Goal: Transaction & Acquisition: Purchase product/service

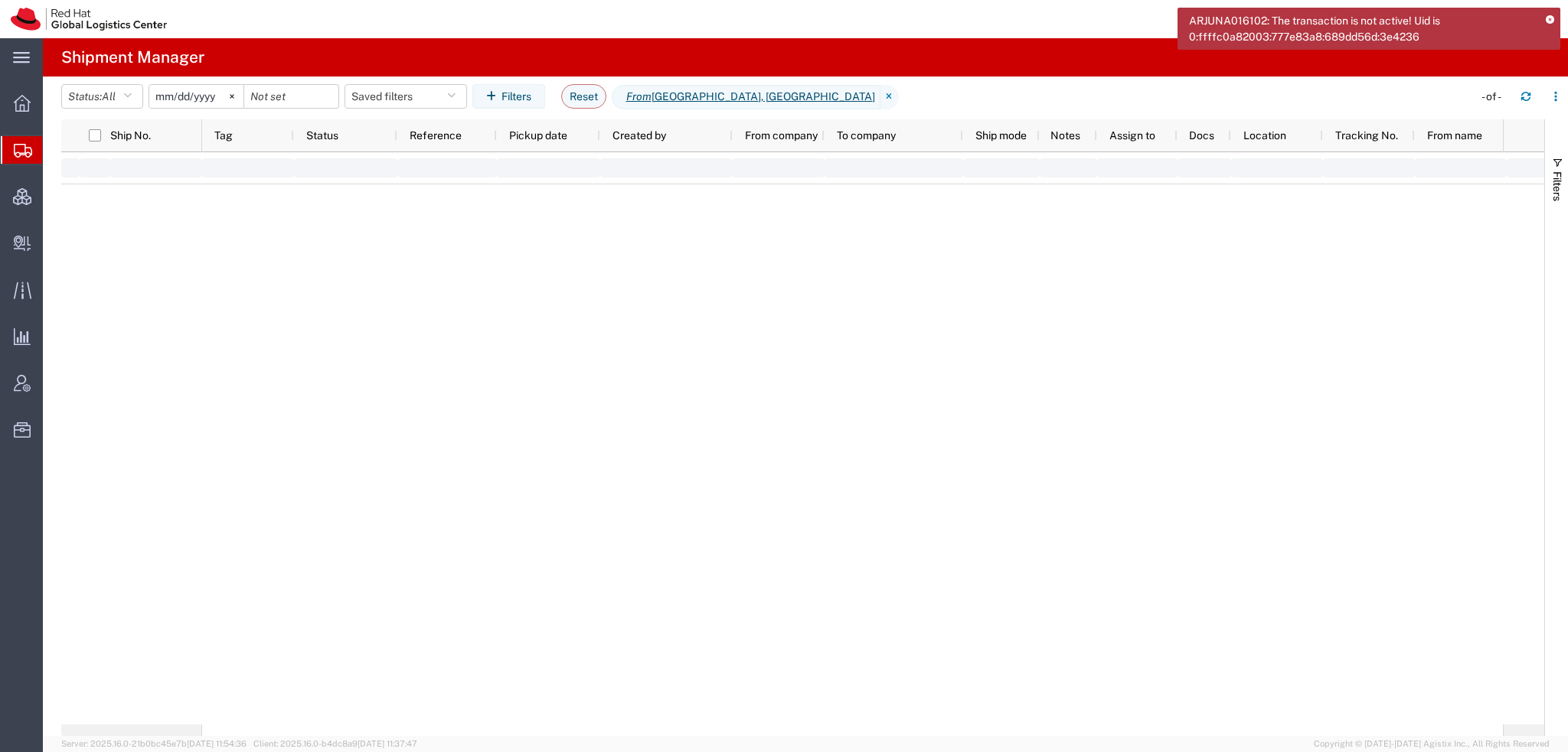
click at [1549, 18] on icon at bounding box center [1550, 20] width 8 height 8
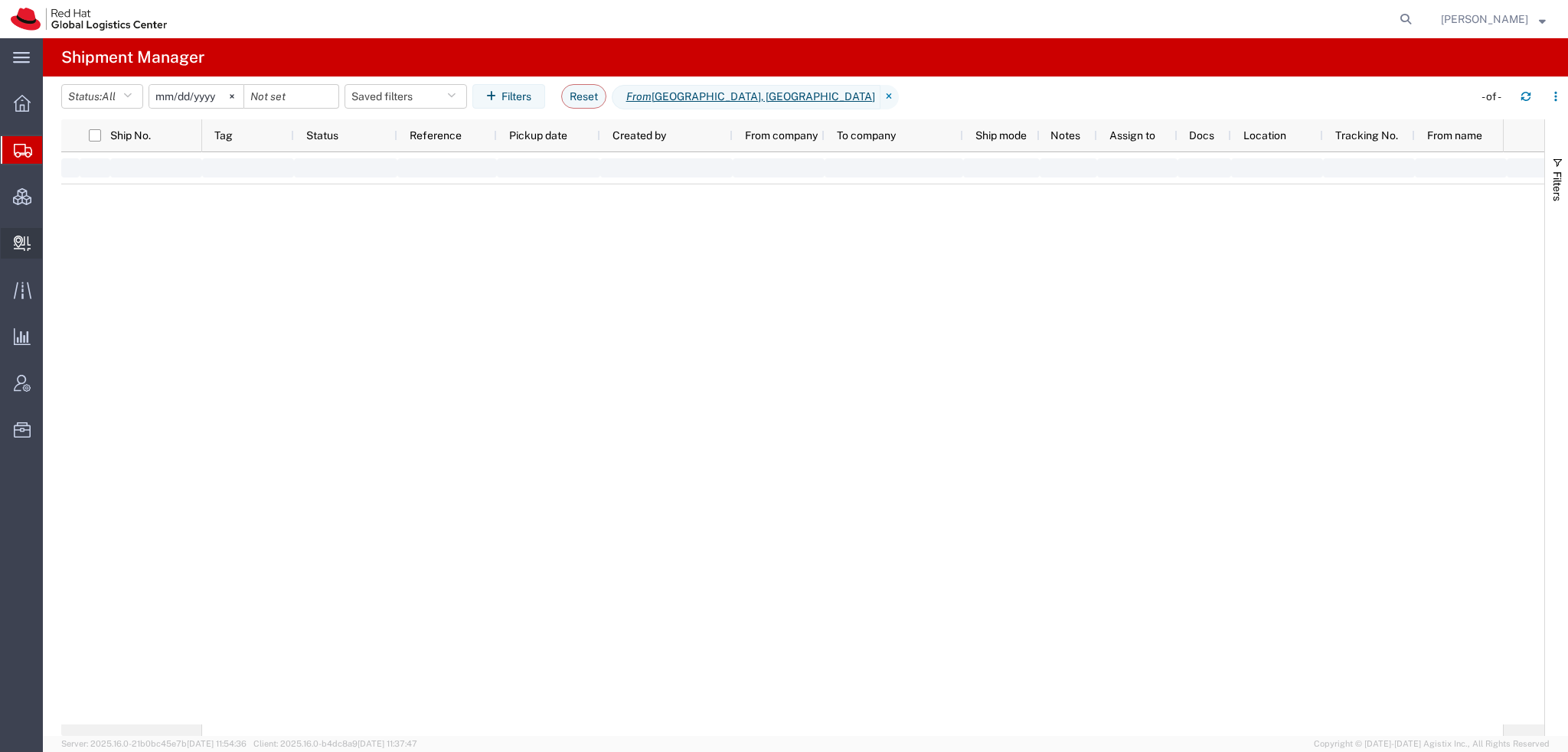
click at [0, 0] on span "Create Delivery" at bounding box center [0, 0] width 0 height 0
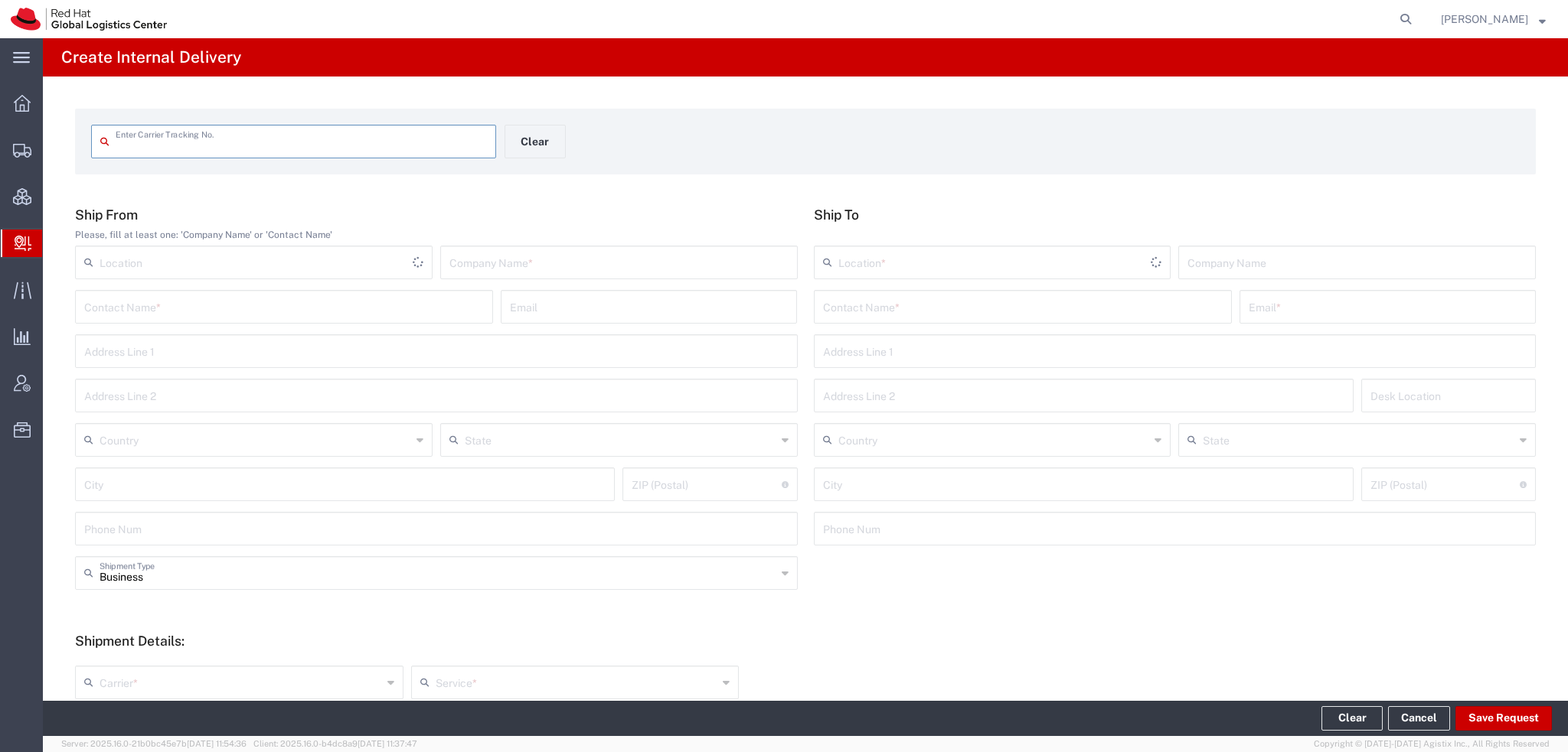
drag, startPoint x: 101, startPoint y: 172, endPoint x: 263, endPoint y: 4, distance: 233.4
click at [0, 0] on span "Shipment Manager" at bounding box center [0, 0] width 0 height 0
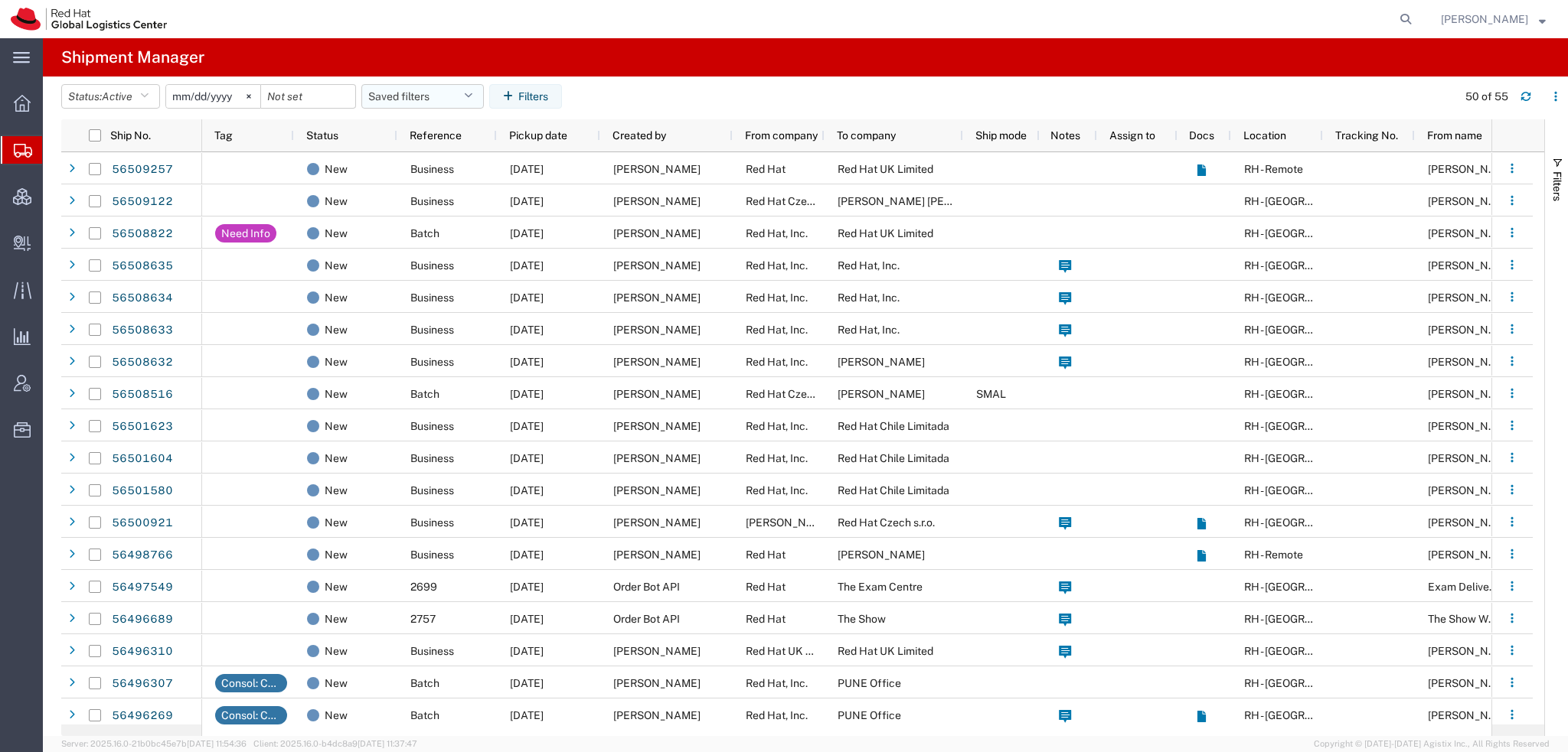
click at [472, 92] on icon "button" at bounding box center [467, 97] width 8 height 11
click at [407, 161] on span "Americas" at bounding box center [464, 163] width 200 height 28
type input "[DATE]"
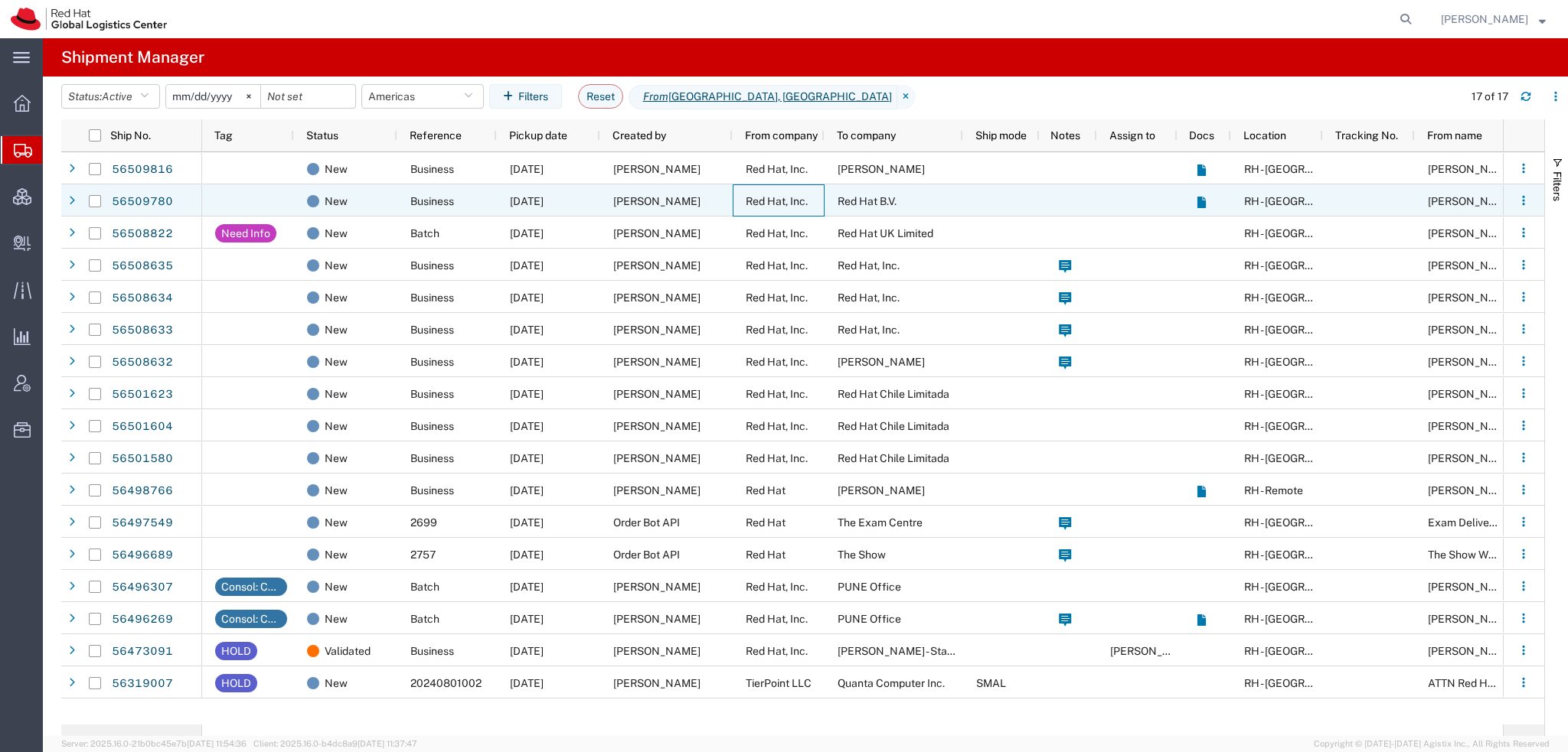
click at [750, 199] on span "Red Hat, Inc." at bounding box center [776, 201] width 62 height 12
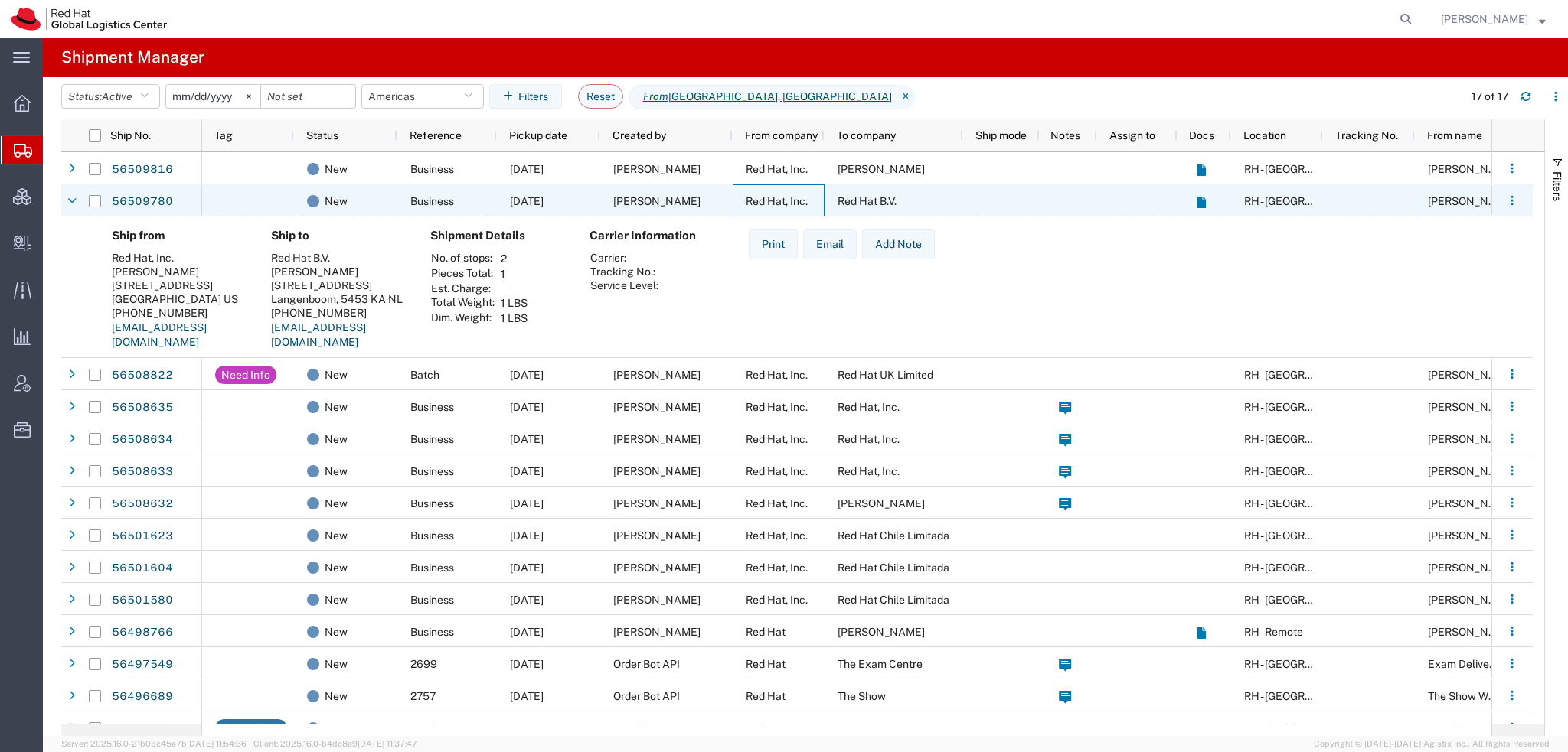
click at [750, 199] on span "Red Hat, Inc." at bounding box center [776, 201] width 62 height 12
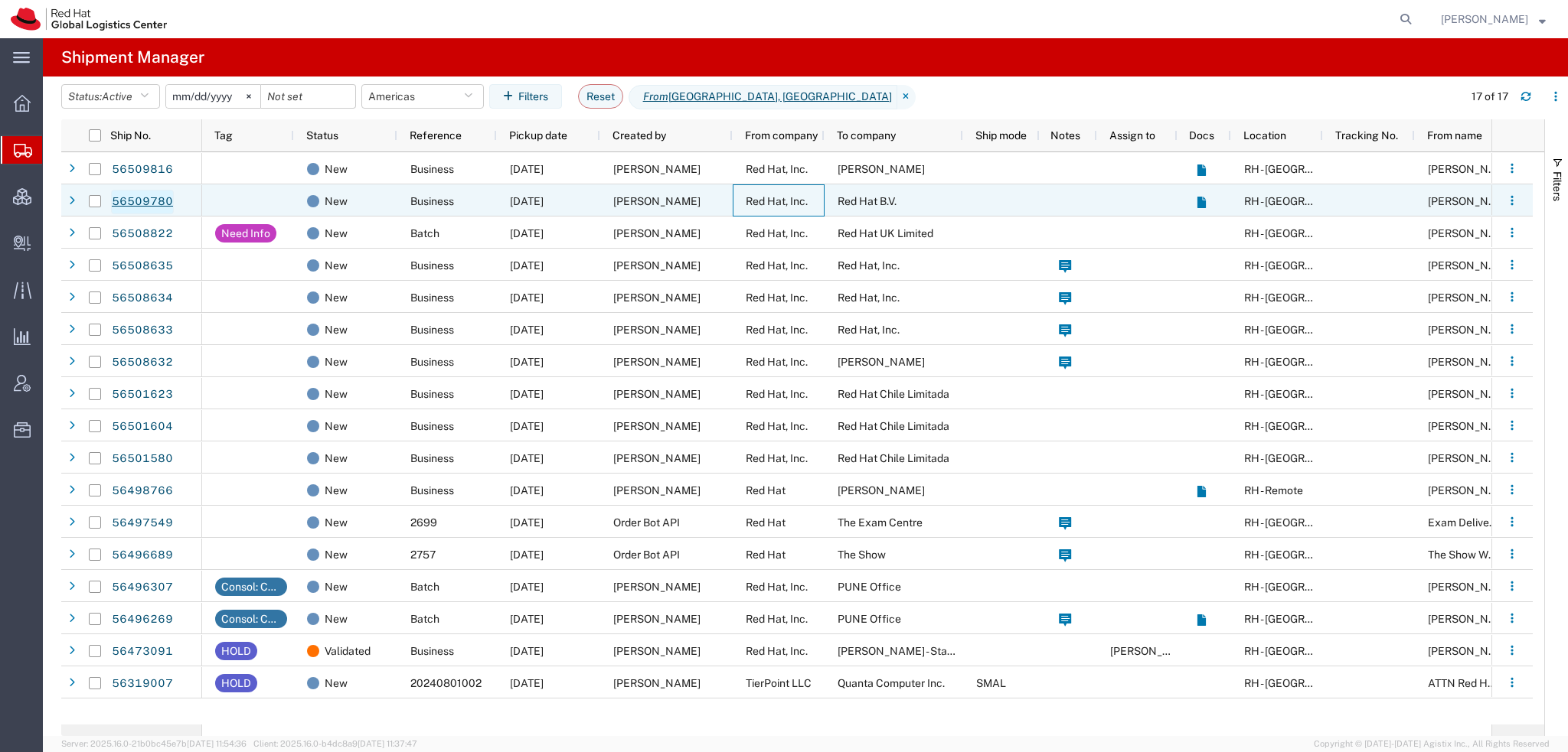
click at [152, 204] on link "56509780" at bounding box center [143, 202] width 63 height 25
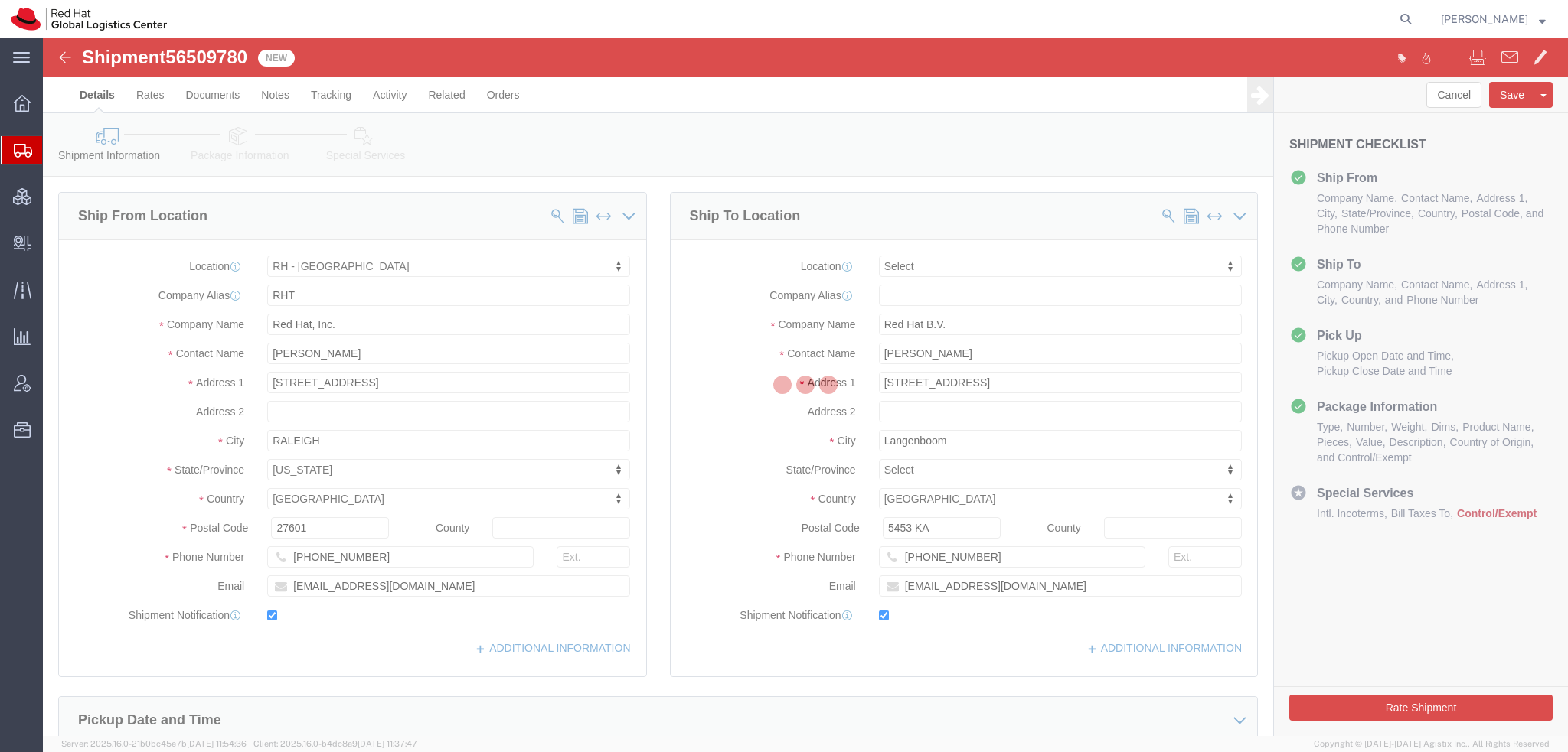
select select "38014"
select select
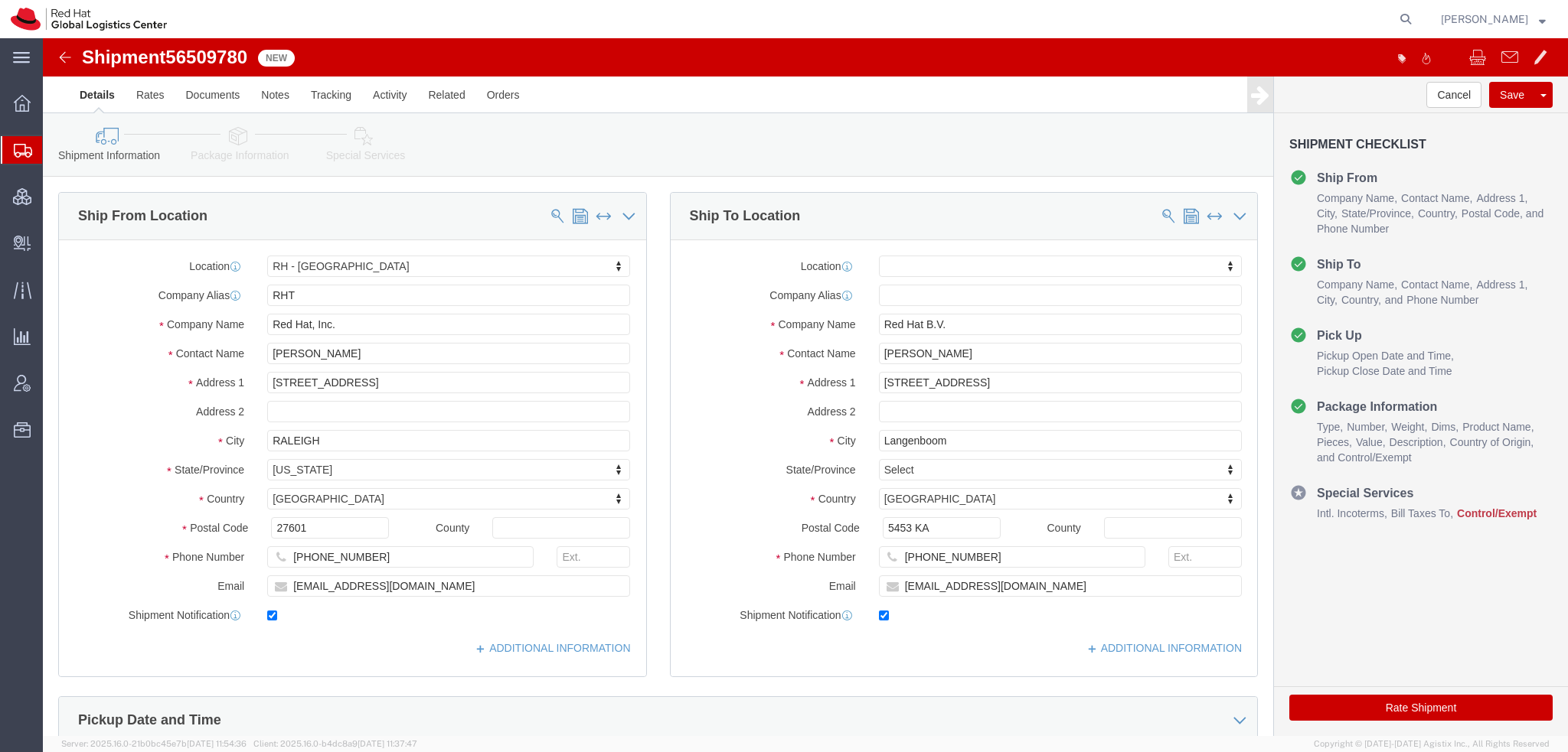
click link "Package Information"
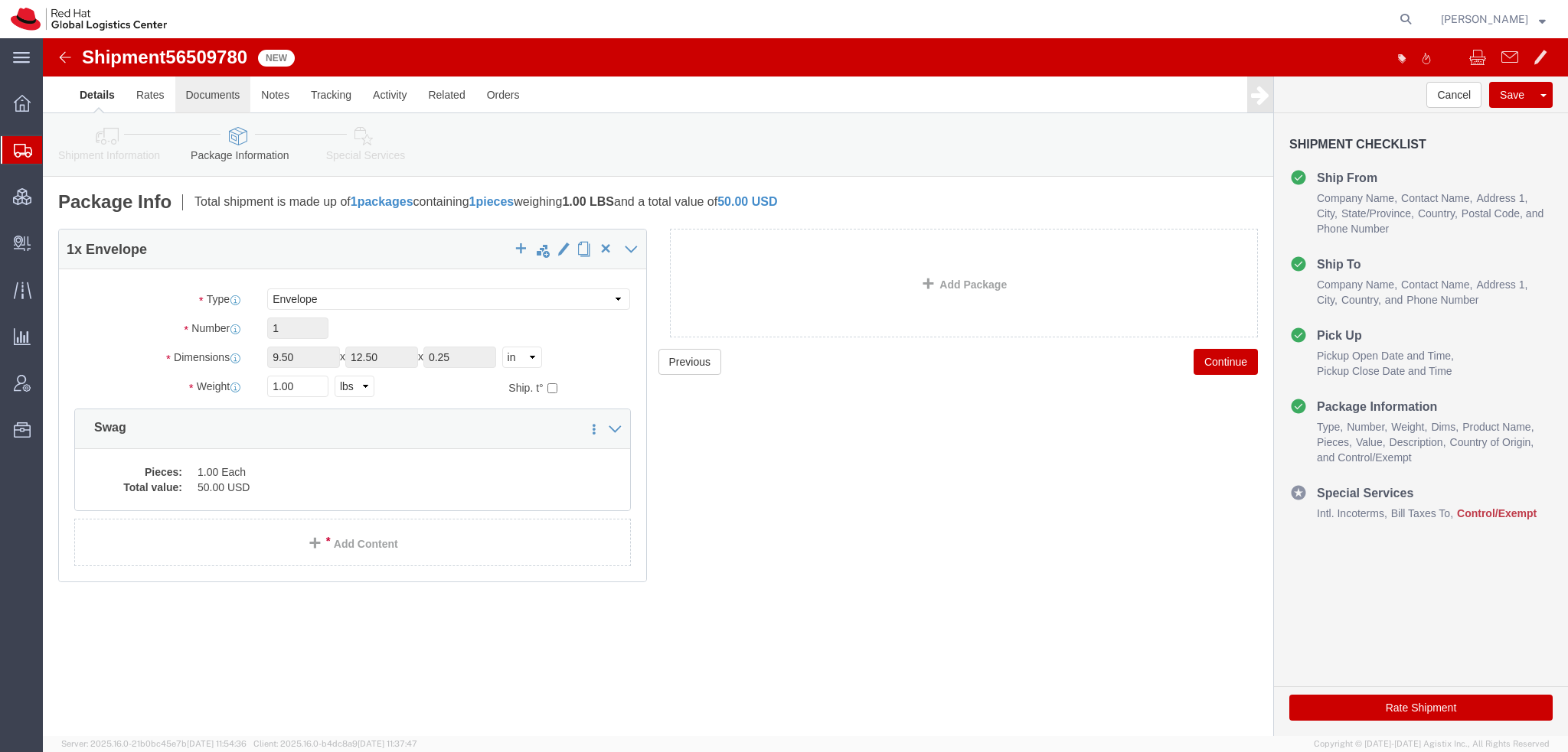
click link "Documents"
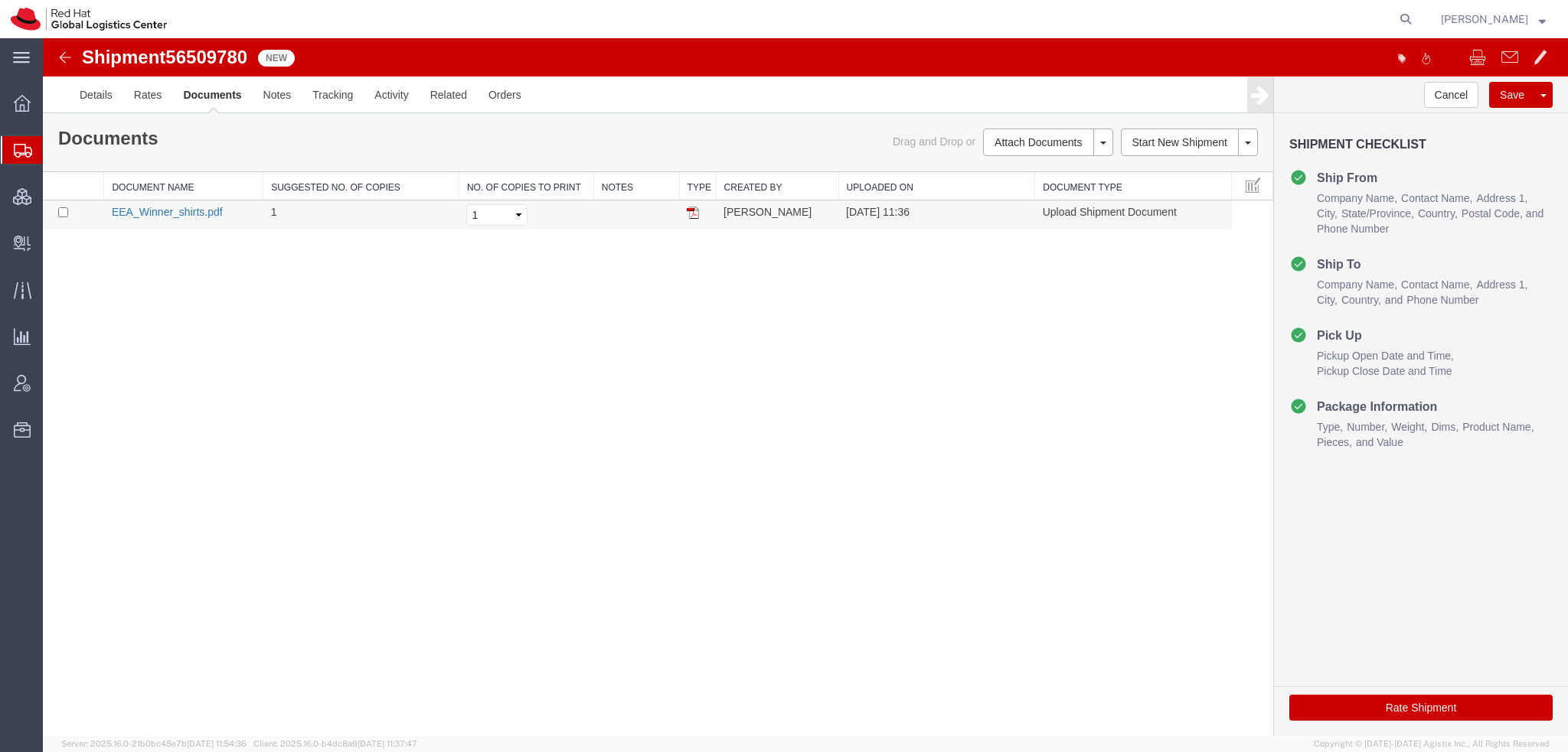
click at [161, 206] on link "EEA_Winner_shirts.pdf" at bounding box center [167, 212] width 111 height 12
click at [0, 0] on span "Shipment Manager" at bounding box center [0, 0] width 0 height 0
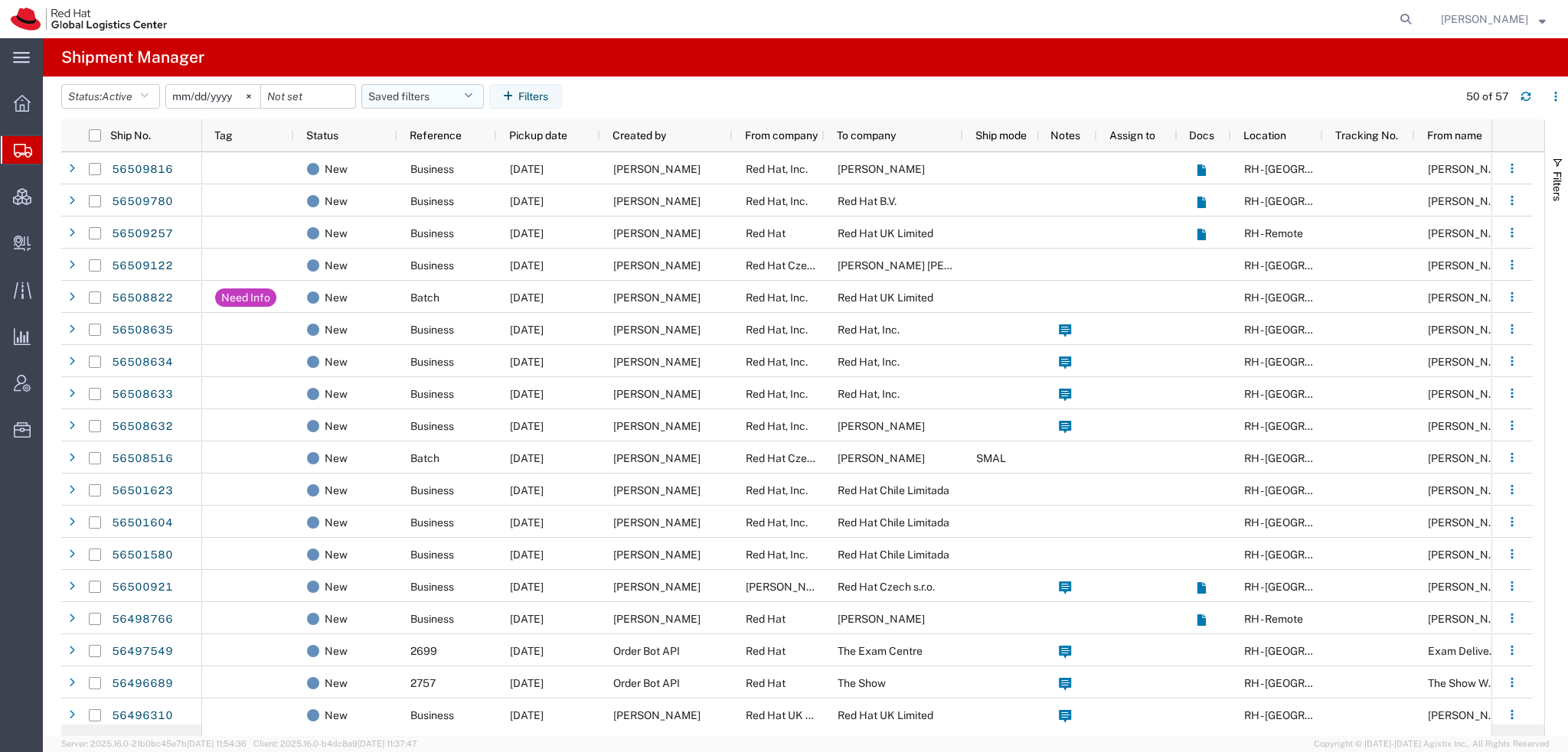
click at [472, 94] on icon "button" at bounding box center [467, 97] width 8 height 11
click at [401, 164] on span "Americas" at bounding box center [464, 163] width 200 height 28
type input "[DATE]"
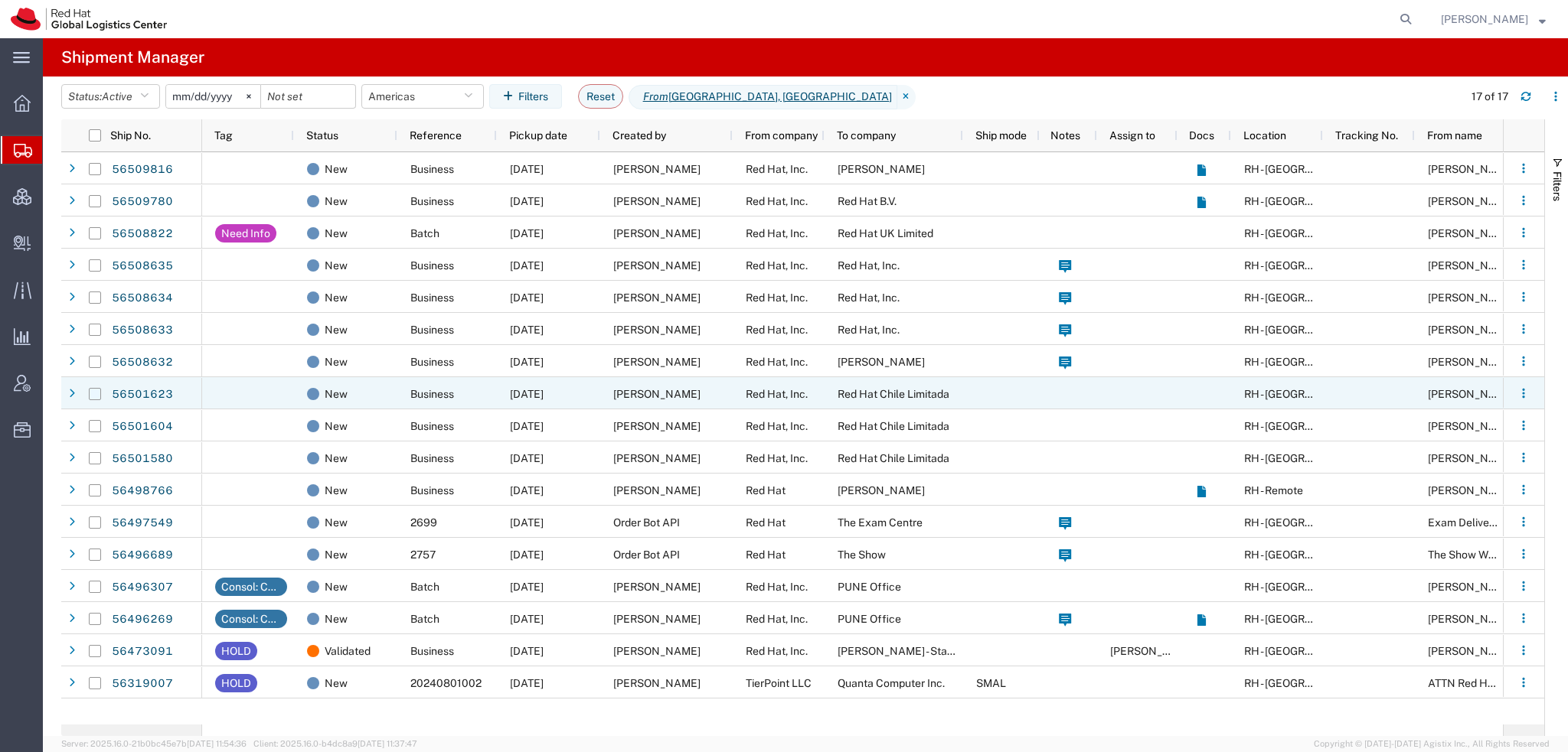
click at [97, 392] on input "Press Space to toggle row selection (unchecked)" at bounding box center [95, 394] width 12 height 12
checkbox input "true"
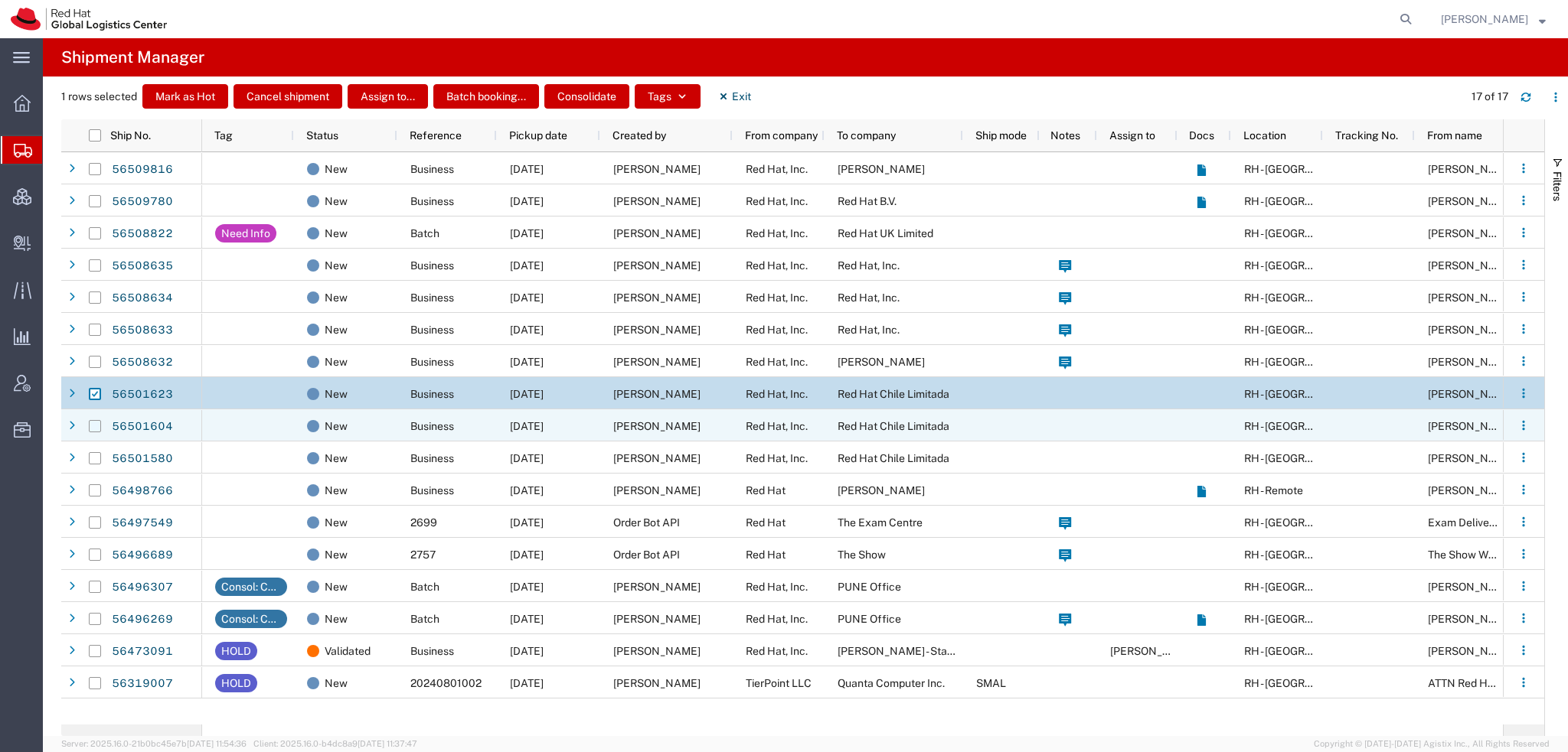
click at [93, 422] on input "Press Space to toggle row selection (unchecked)" at bounding box center [95, 427] width 12 height 12
checkbox input "true"
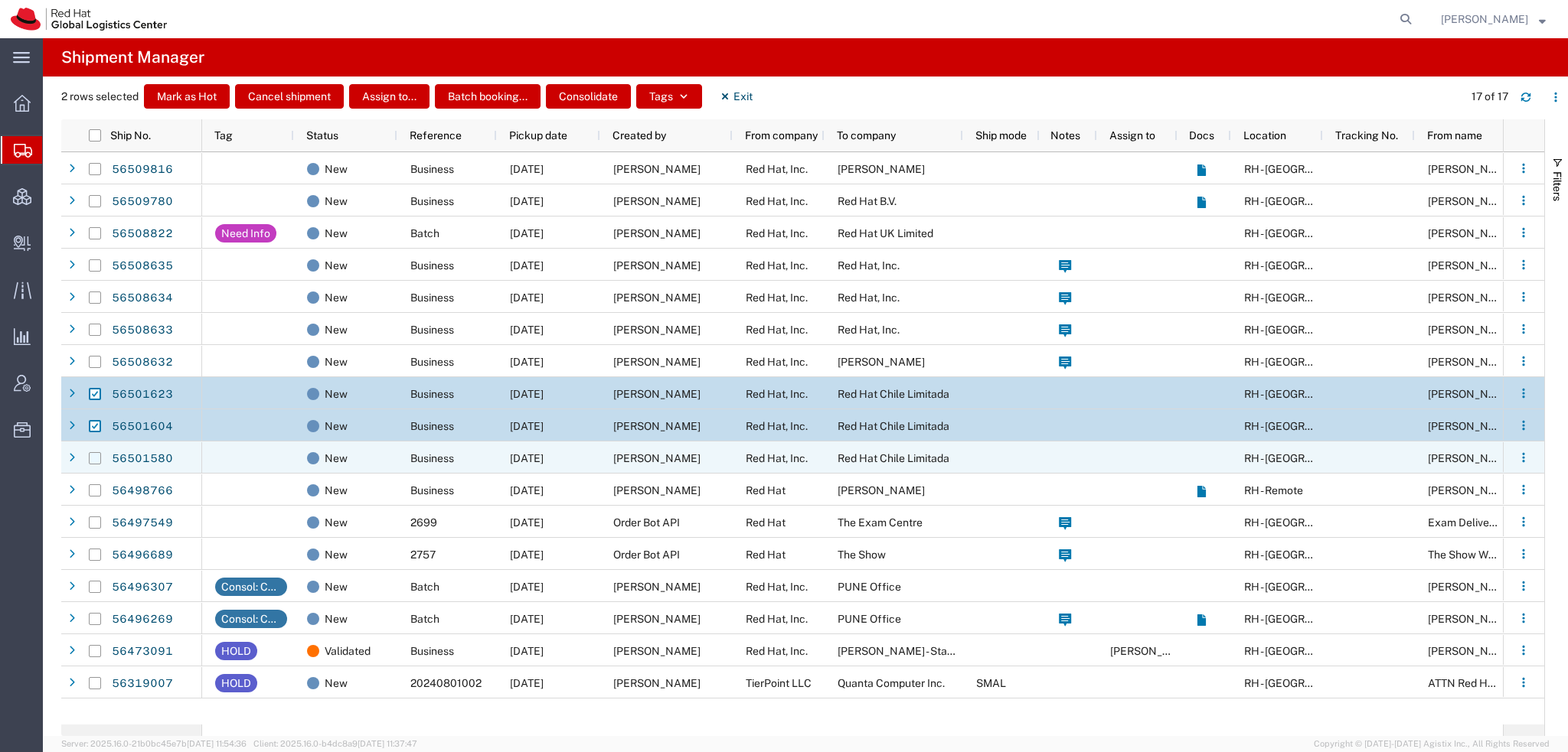
click at [97, 454] on input "Press Space to toggle row selection (unchecked)" at bounding box center [95, 458] width 12 height 12
checkbox input "true"
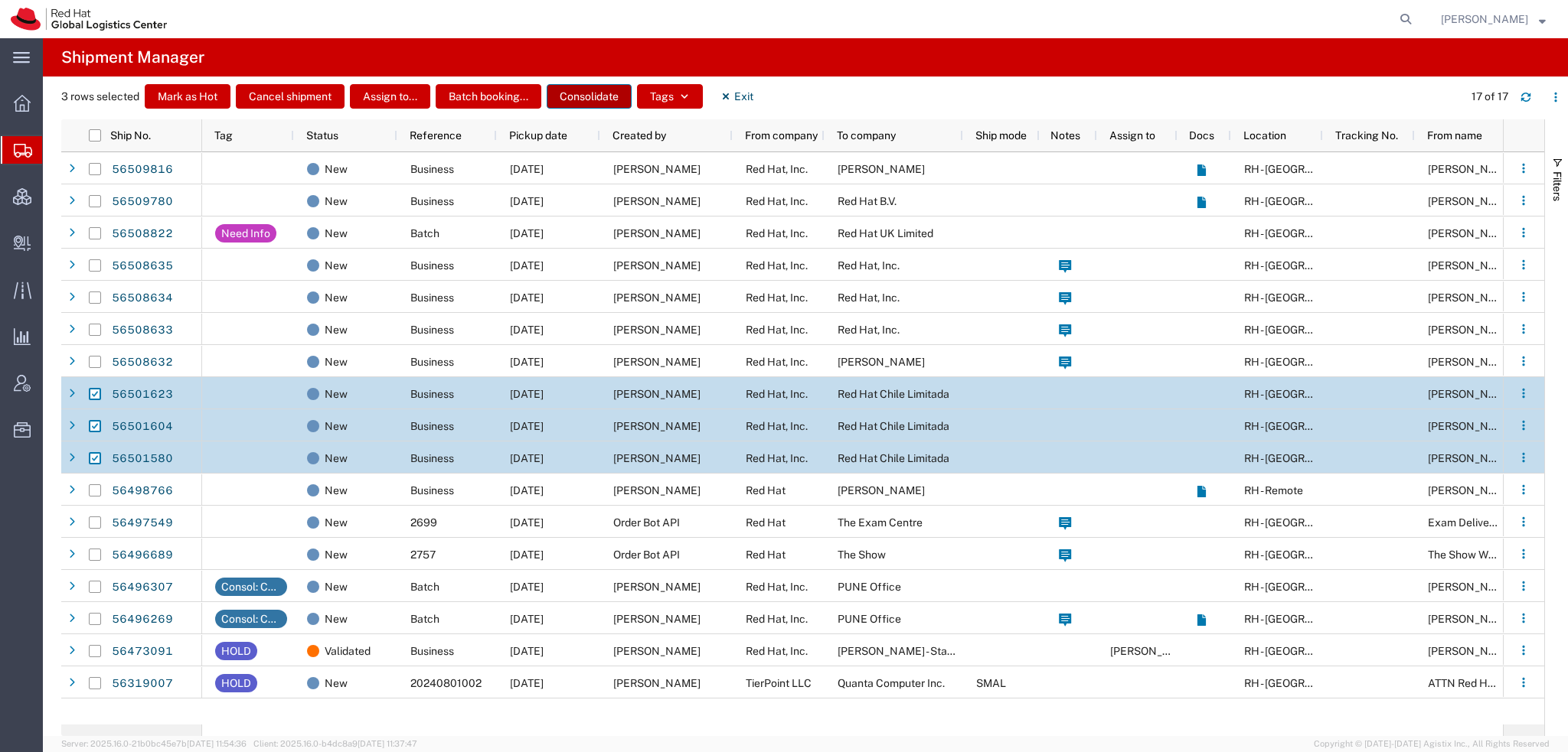
click at [588, 97] on button "Consolidate" at bounding box center [589, 97] width 85 height 25
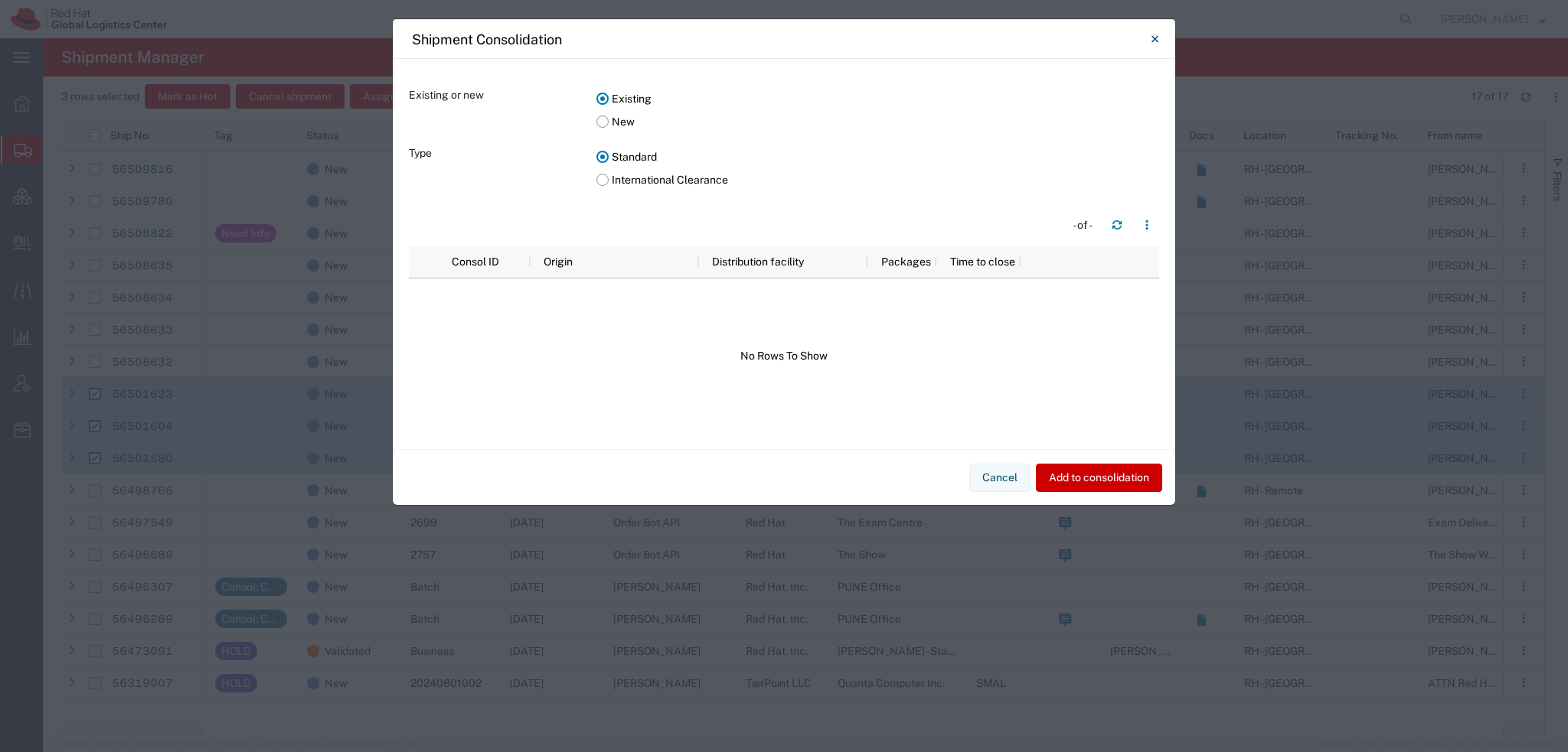
click at [606, 122] on label "New" at bounding box center [877, 122] width 563 height 23
click at [0, 0] on input "New" at bounding box center [0, 0] width 0 height 0
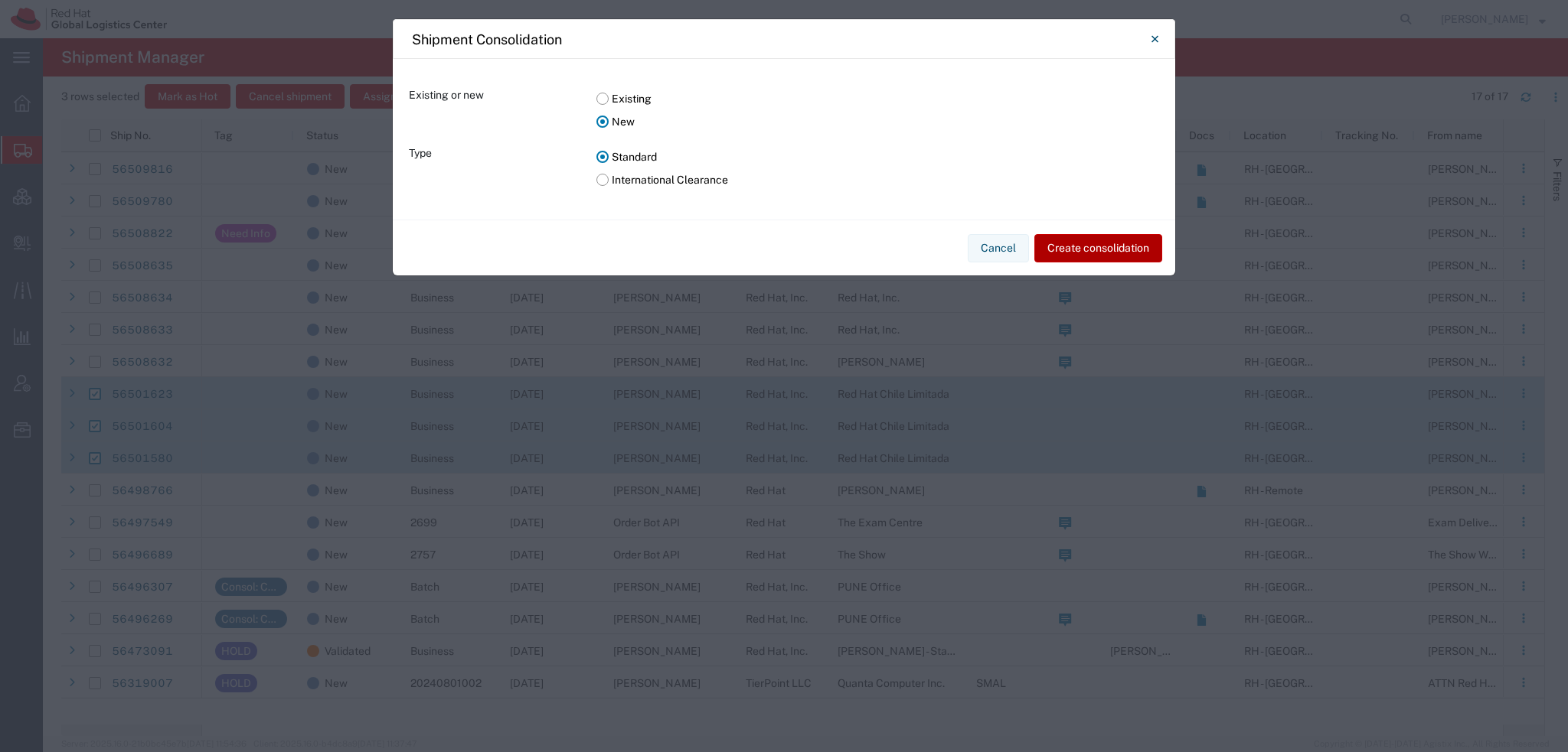
click at [1136, 248] on button "Create consolidation" at bounding box center [1098, 248] width 128 height 28
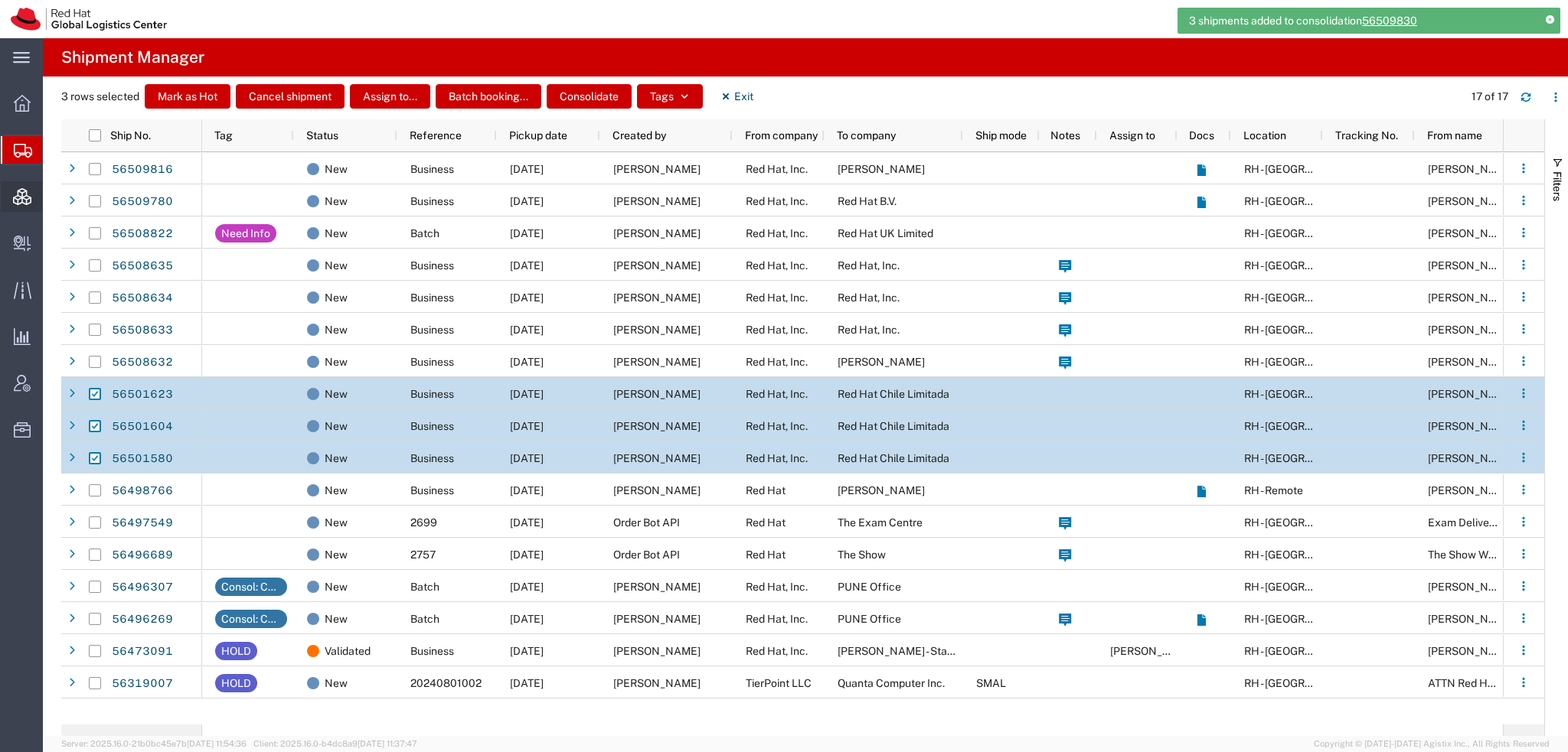
click at [53, 201] on span "Consolidation Manager" at bounding box center [48, 196] width 11 height 31
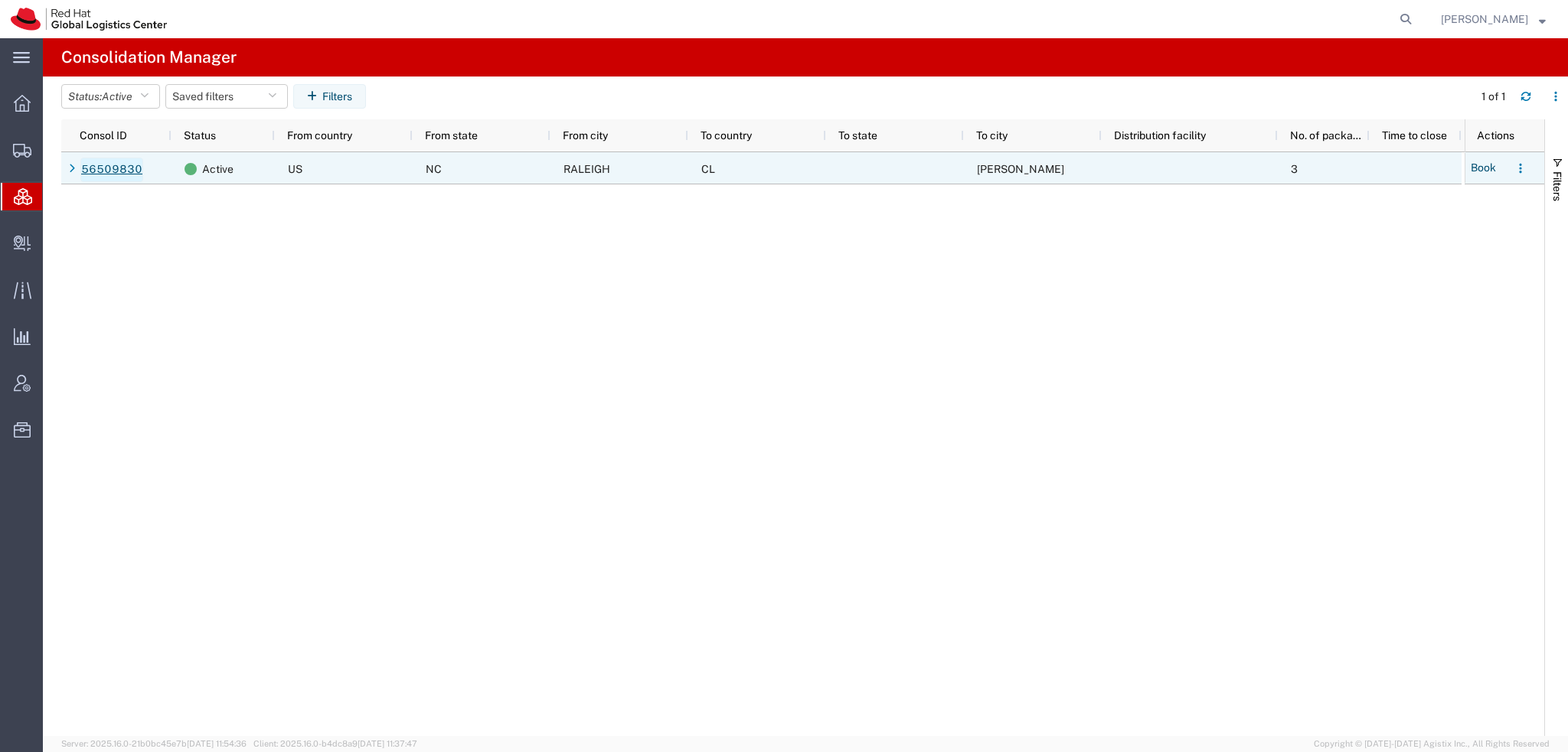
click at [123, 167] on link "56509830" at bounding box center [112, 170] width 63 height 25
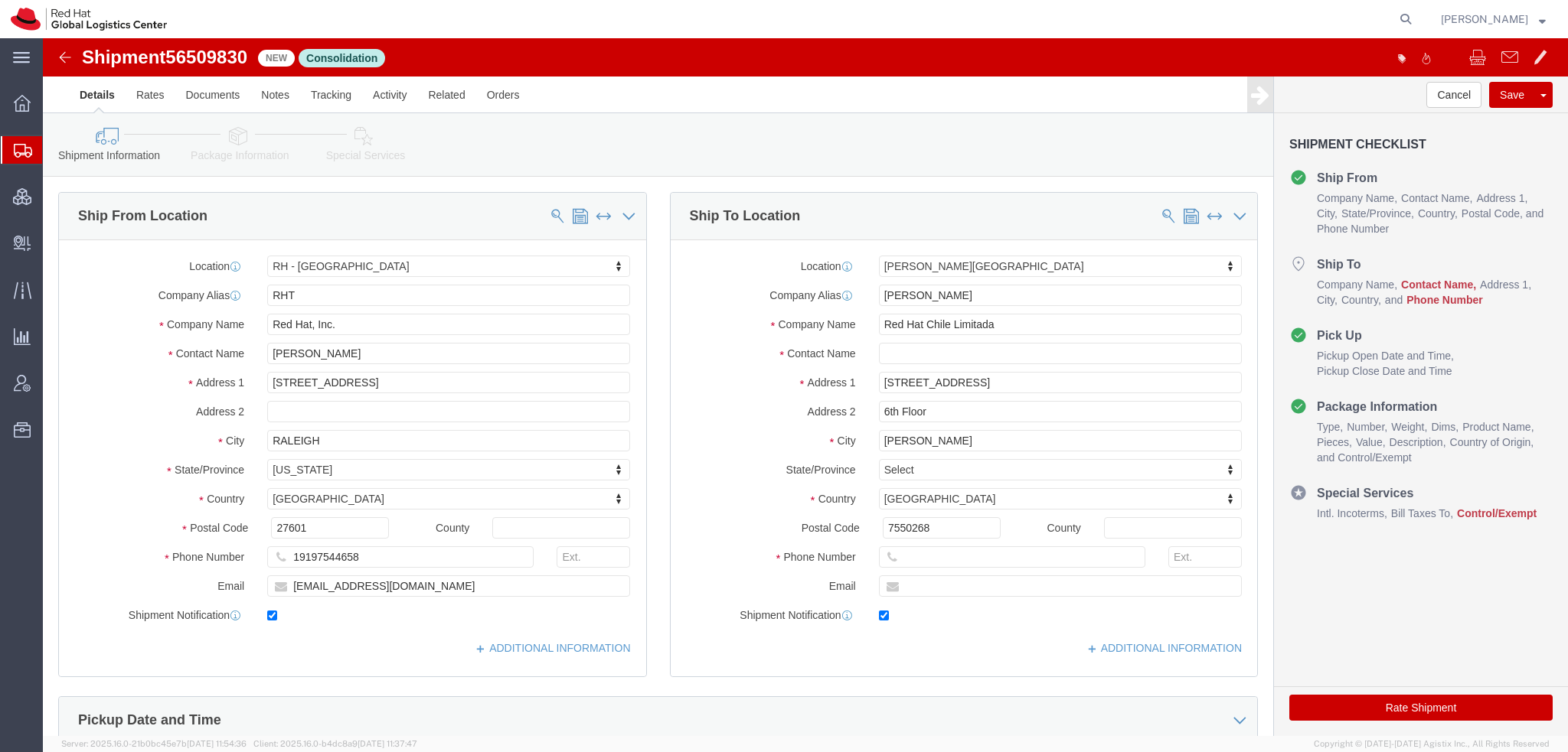
select select "38014"
select select "38020"
click input "text"
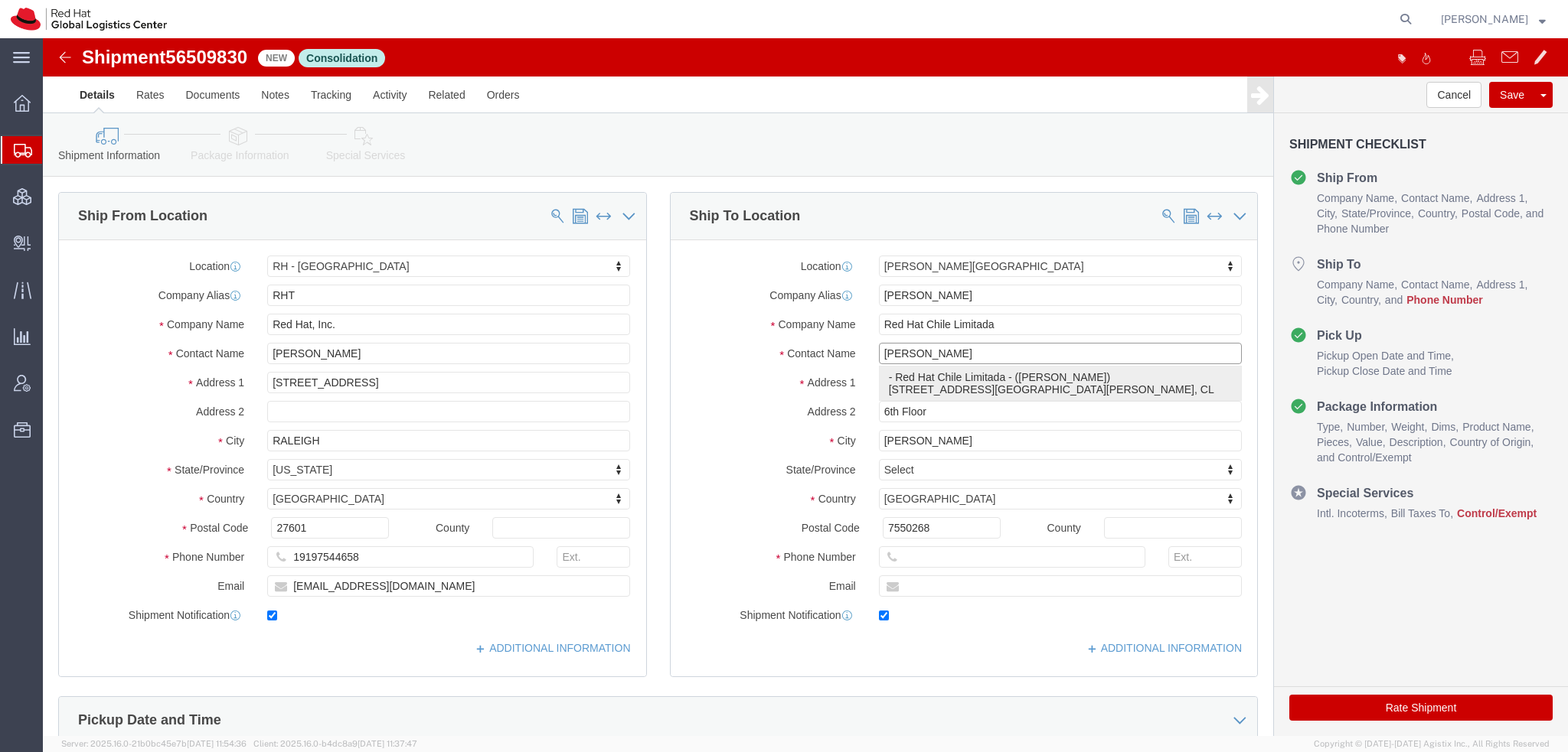
click p "- Red Hat Chile Limitada - ([PERSON_NAME]) [STREET_ADDRESS][PERSON_NAME], 75502…"
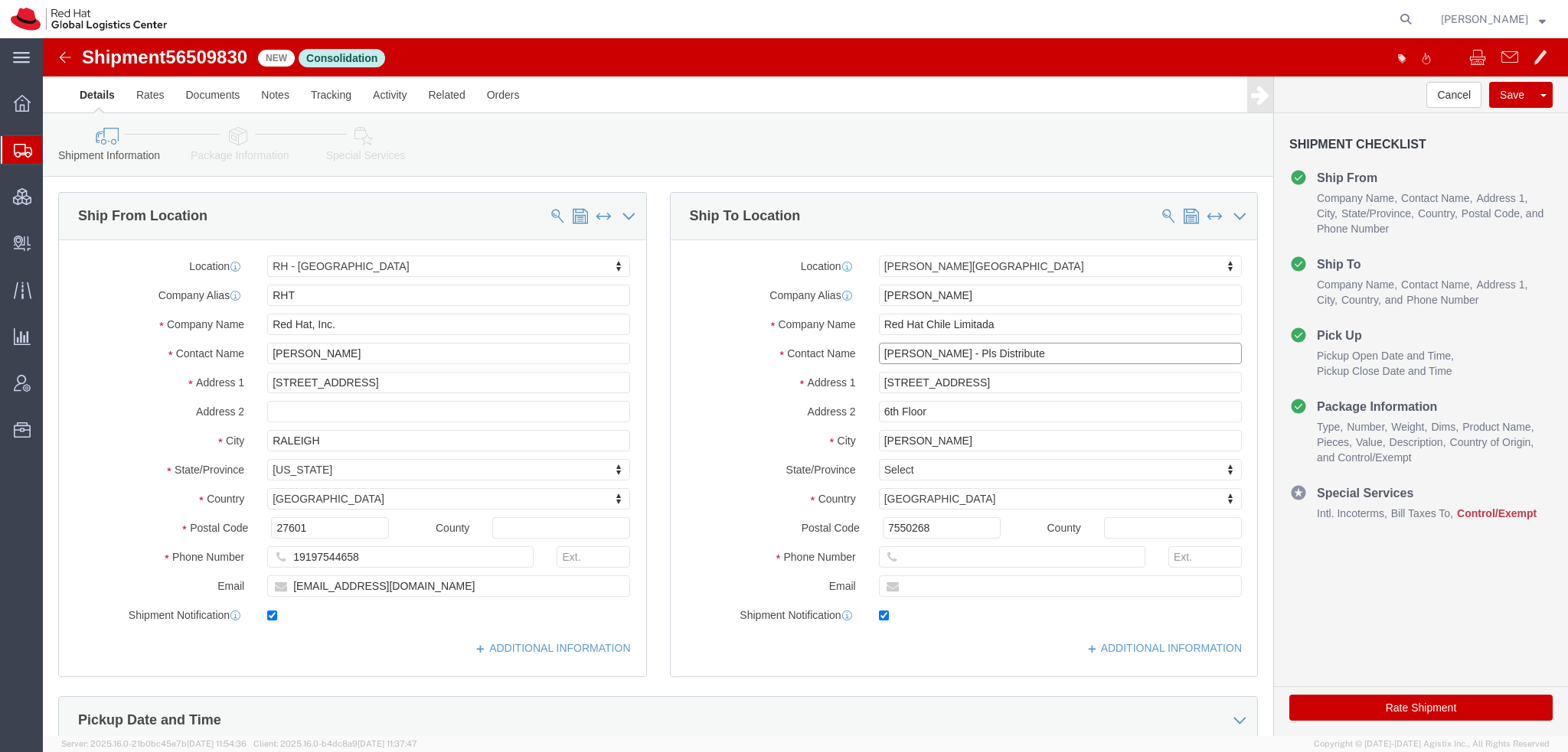
type input "[PERSON_NAME] - Pls Distribute"
click icon
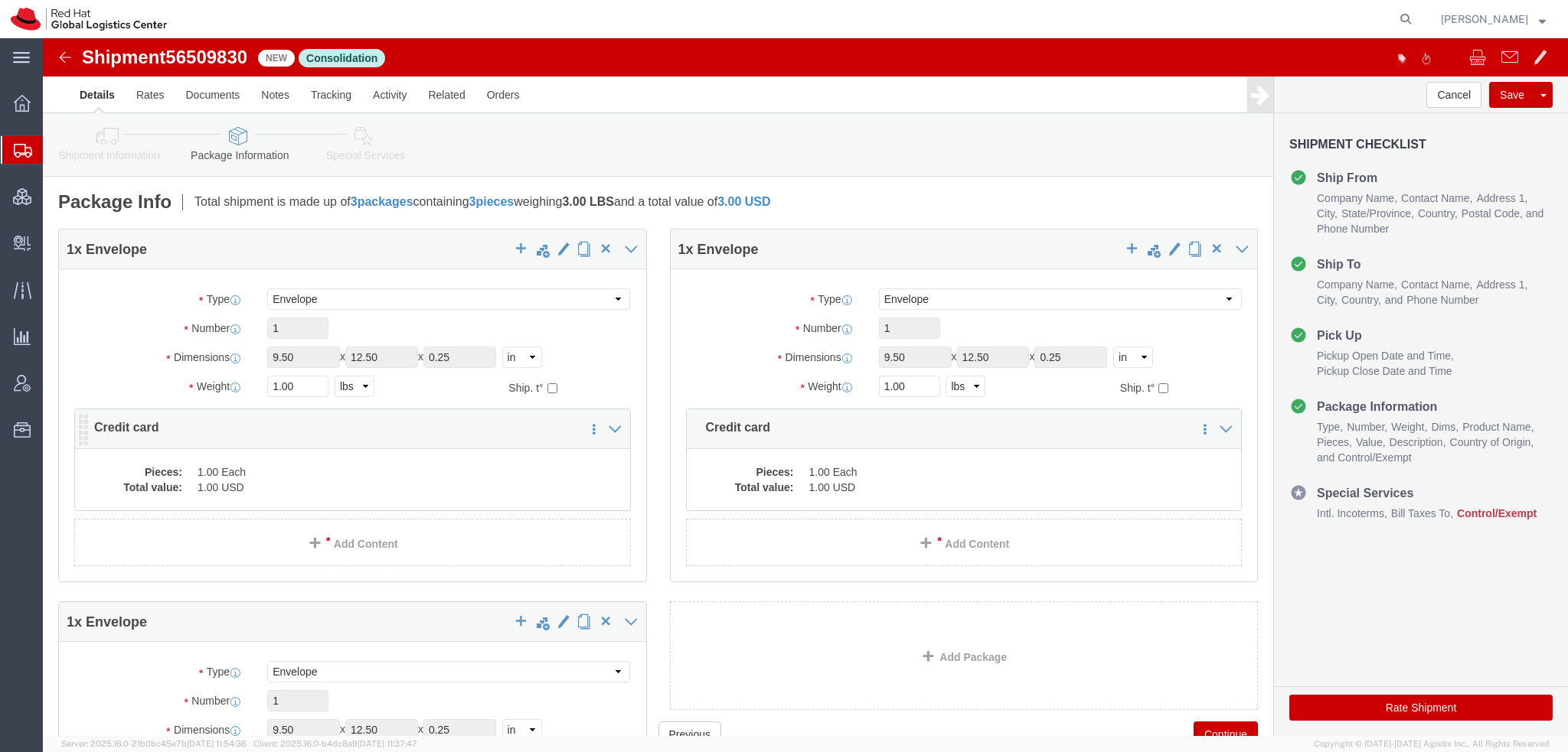
click dd "1.00 Each"
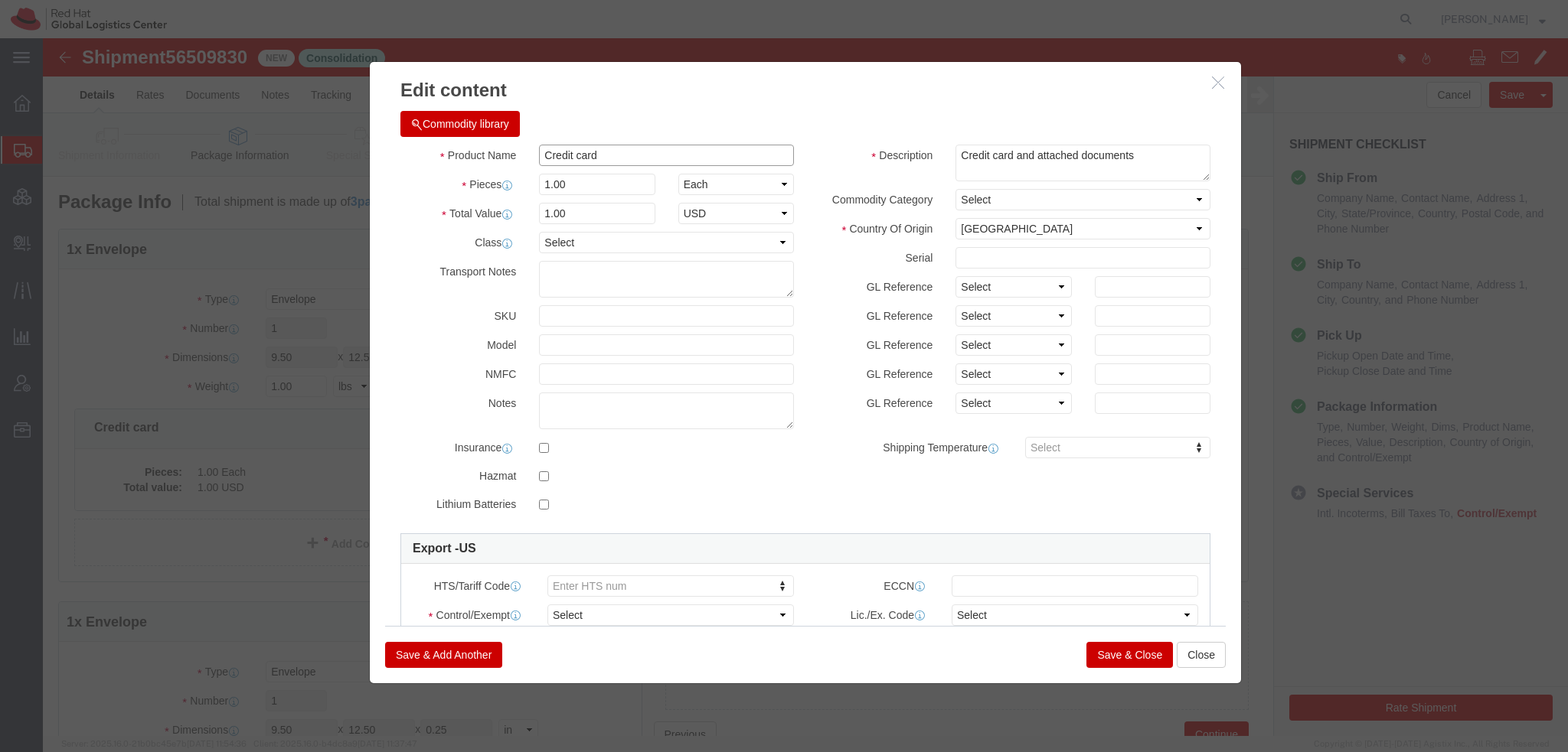
drag, startPoint x: 566, startPoint y: 115, endPoint x: -43, endPoint y: -49, distance: 630.7
click html "Shipment 56509830 New Consolidation Details Rates Documents Notes Tracking Acti…"
drag, startPoint x: 540, startPoint y: 147, endPoint x: -43, endPoint y: 14, distance: 598.0
click html "Shipment 56509830 New Consolidation Details Rates Documents Notes Tracking Acti…"
type input "3"
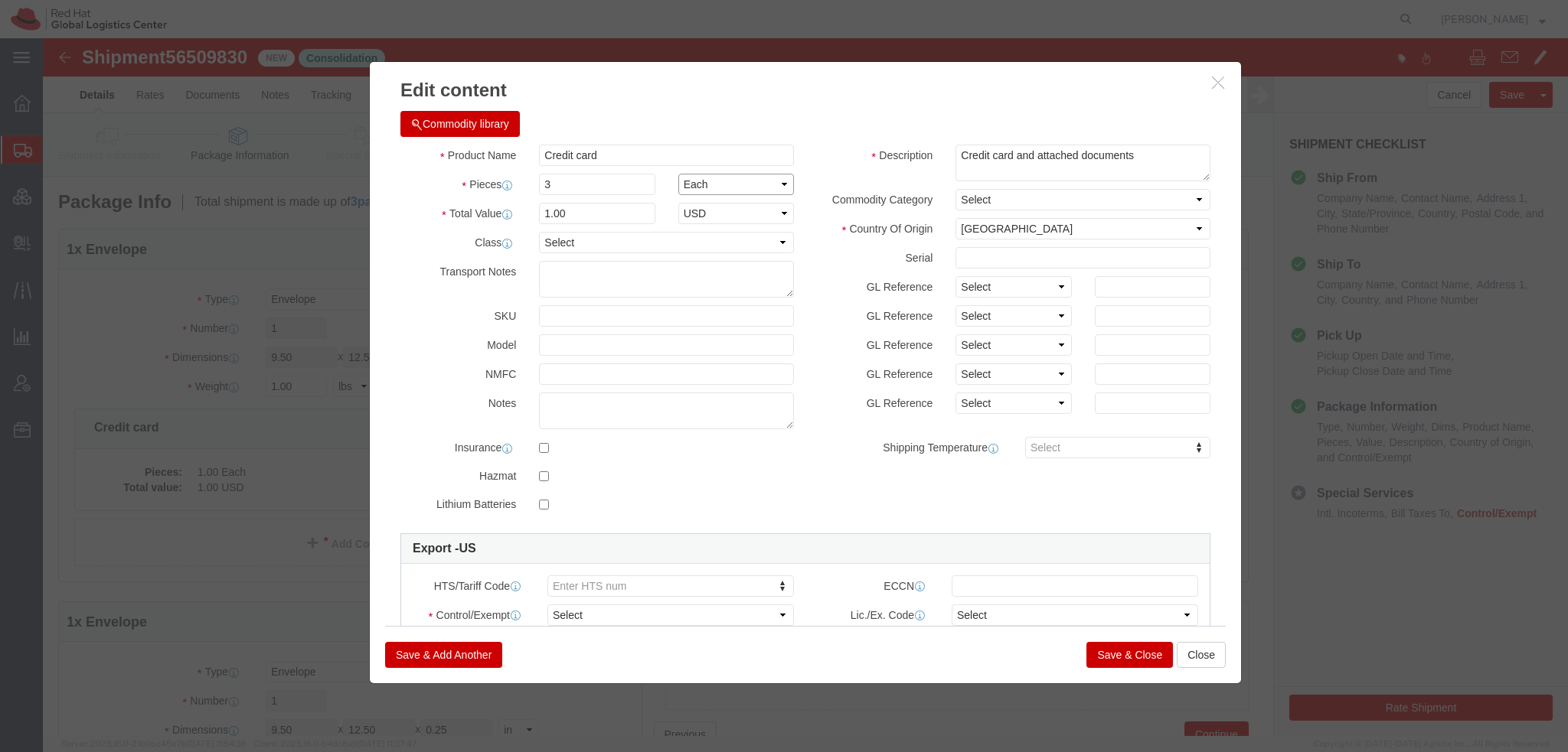
type input "3"
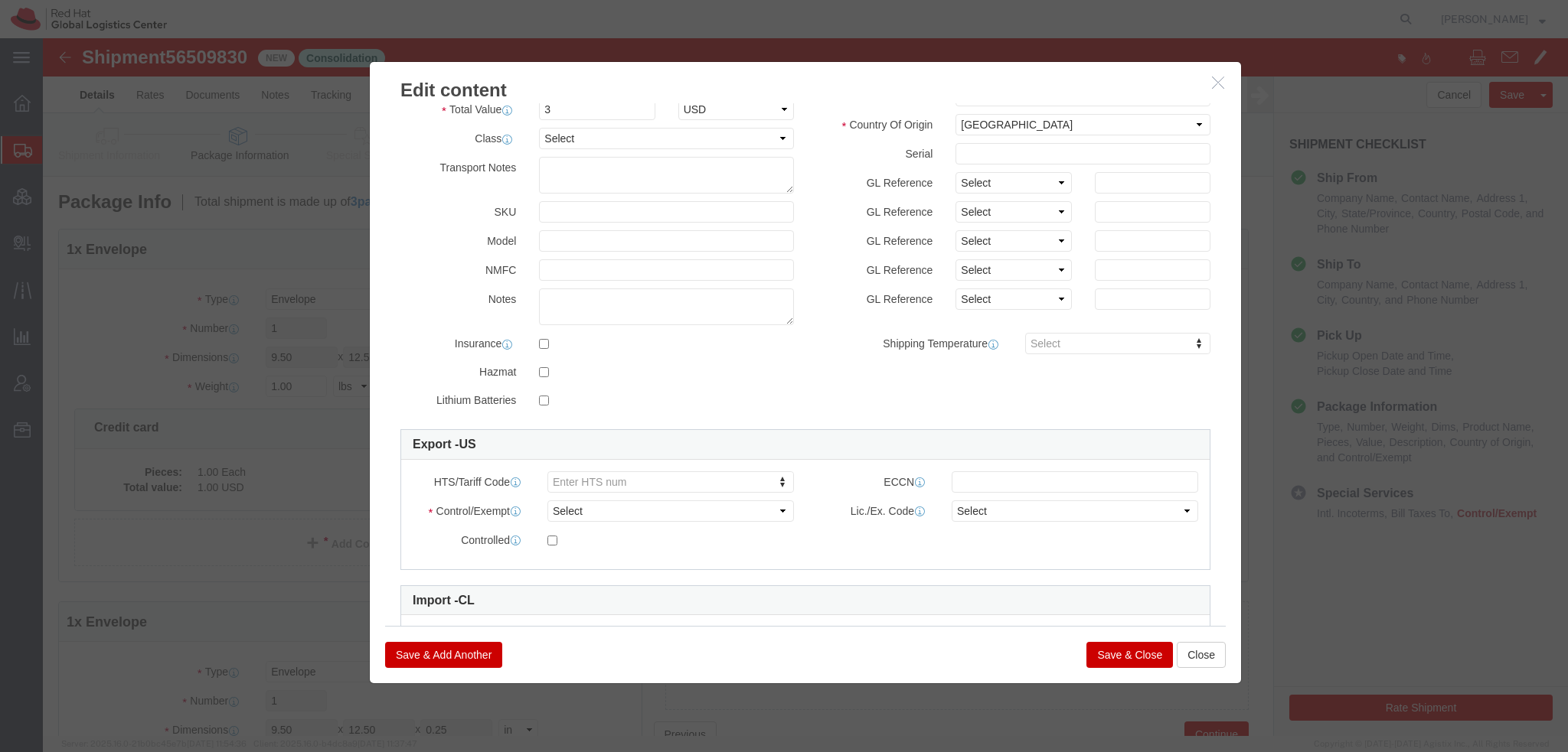
scroll to position [207, 0]
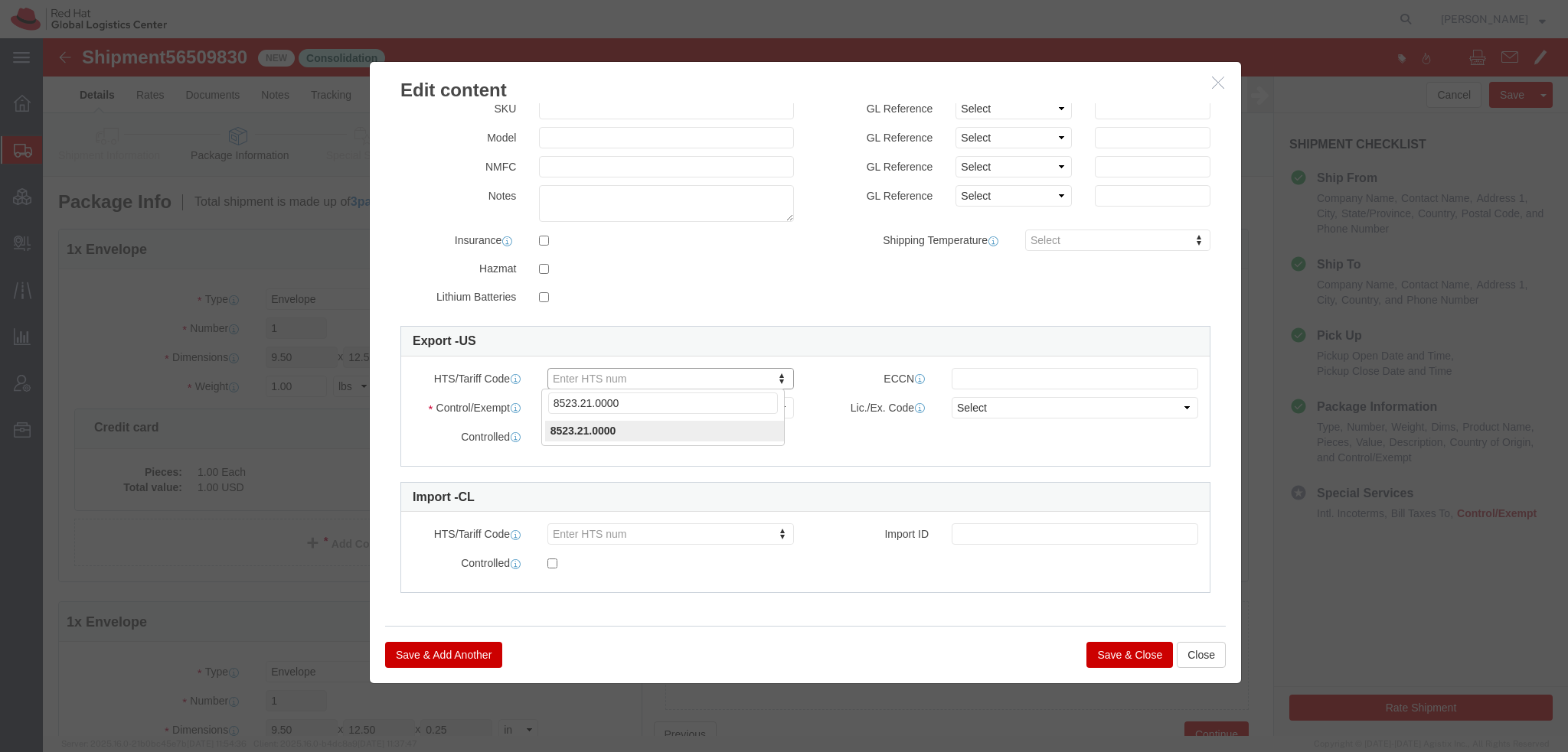
type input "8523.21.0000"
click select "Select ATF BIS DEA EPA FDA FTR ITAR OFAC Other (OPA)"
select select "FTR"
click select "Select ATF BIS DEA EPA FDA FTR ITAR OFAC Other (OPA)"
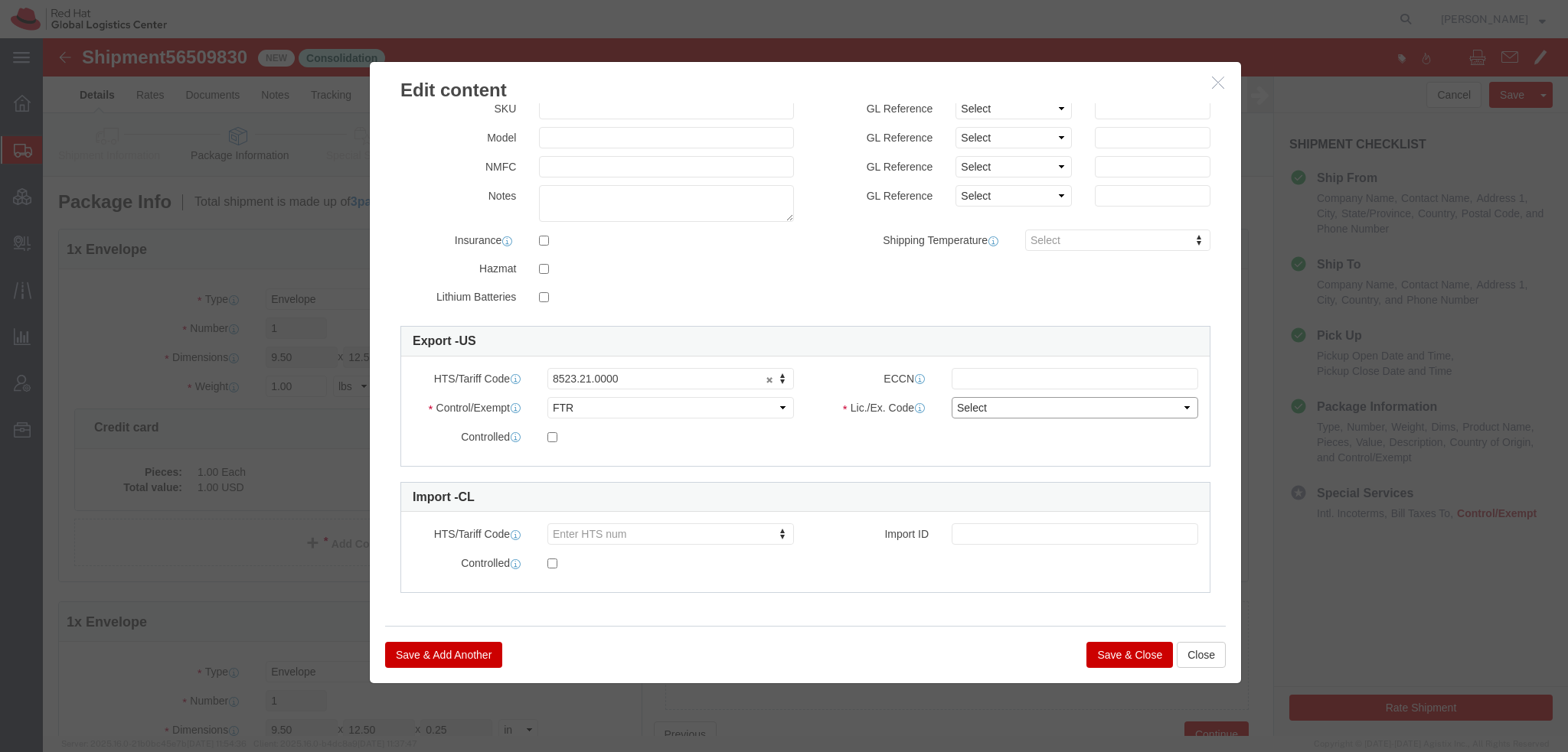
click select "Select 30.2(d)(2) 30.36 30.37(a) 30.37(f) 30.37(g) 30.37(h) 30.37(i) 30.37(j) 3…"
select select "30.37(a)"
click select "Select 30.2(d)(2) 30.36 30.37(a) 30.37(f) 30.37(g) 30.37(h) 30.37(i) 30.37(j) 3…"
click button "Save & Close"
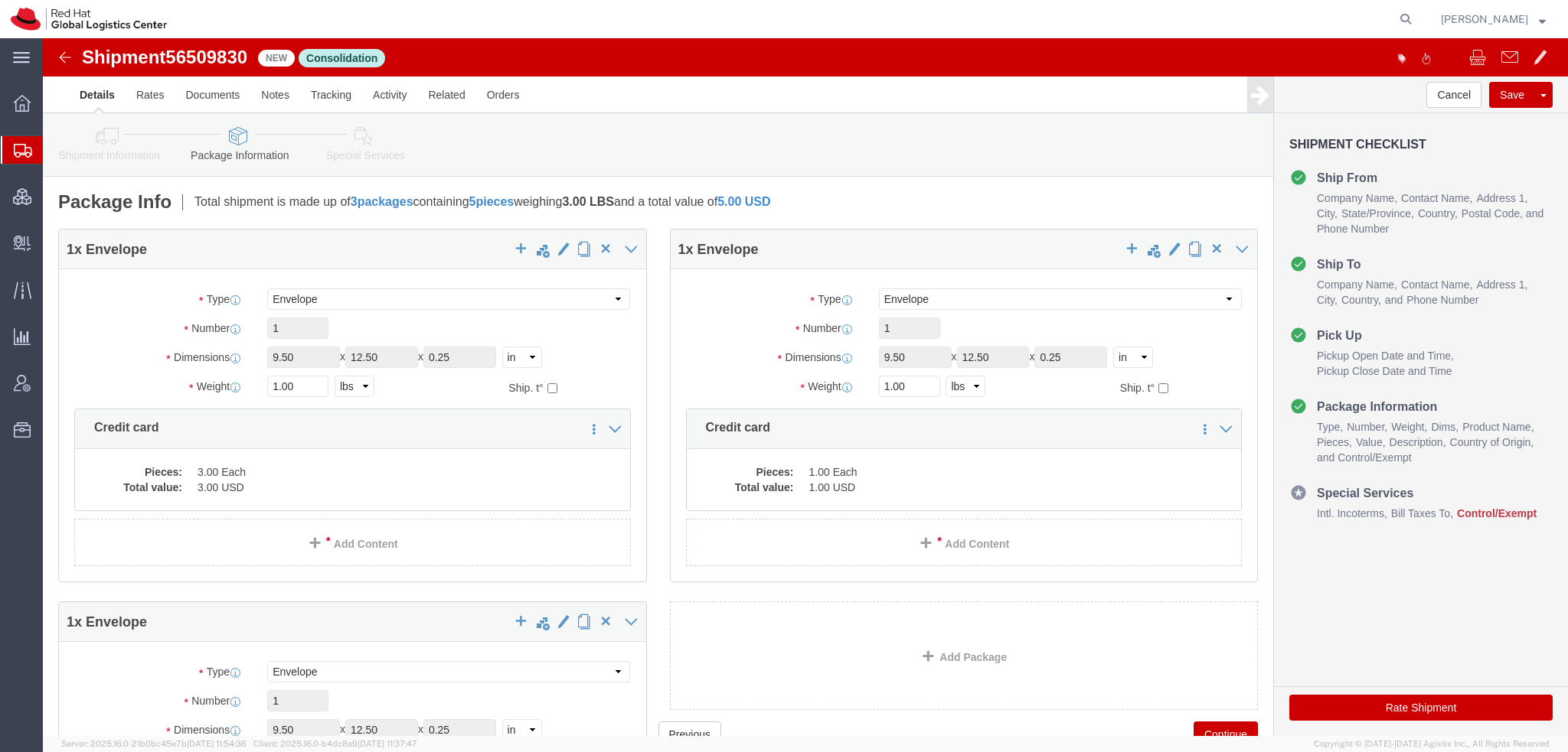
click icon
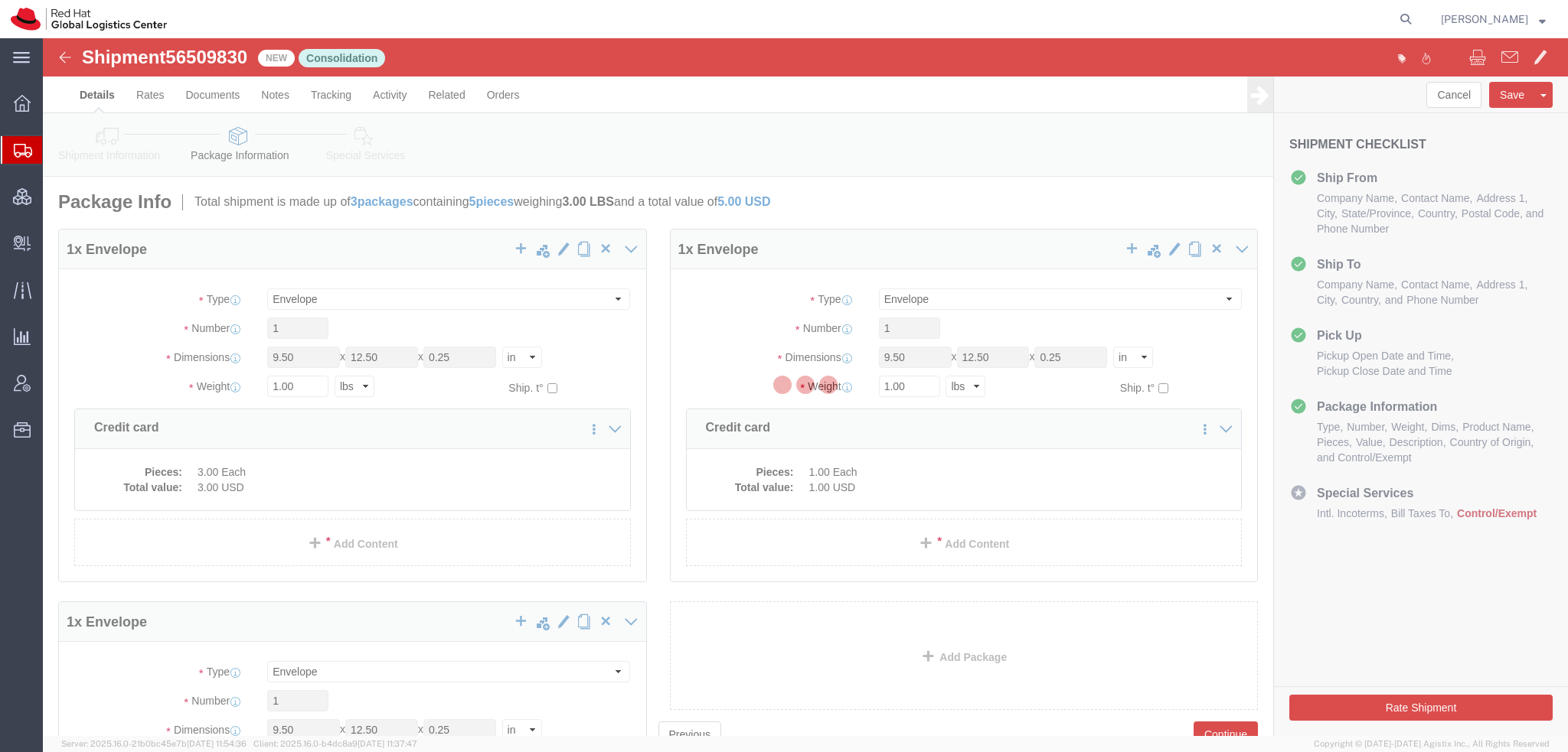
select select
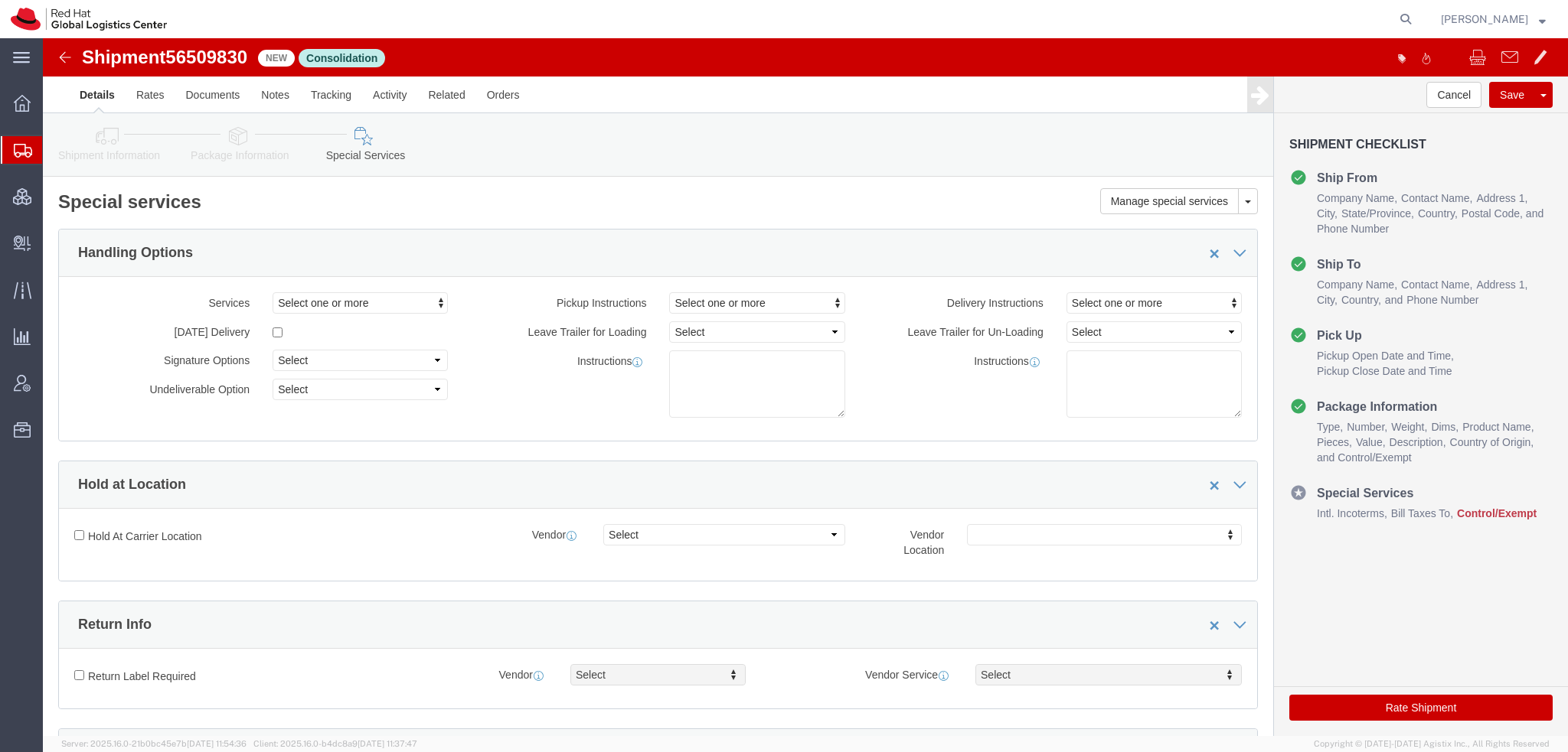
click icon
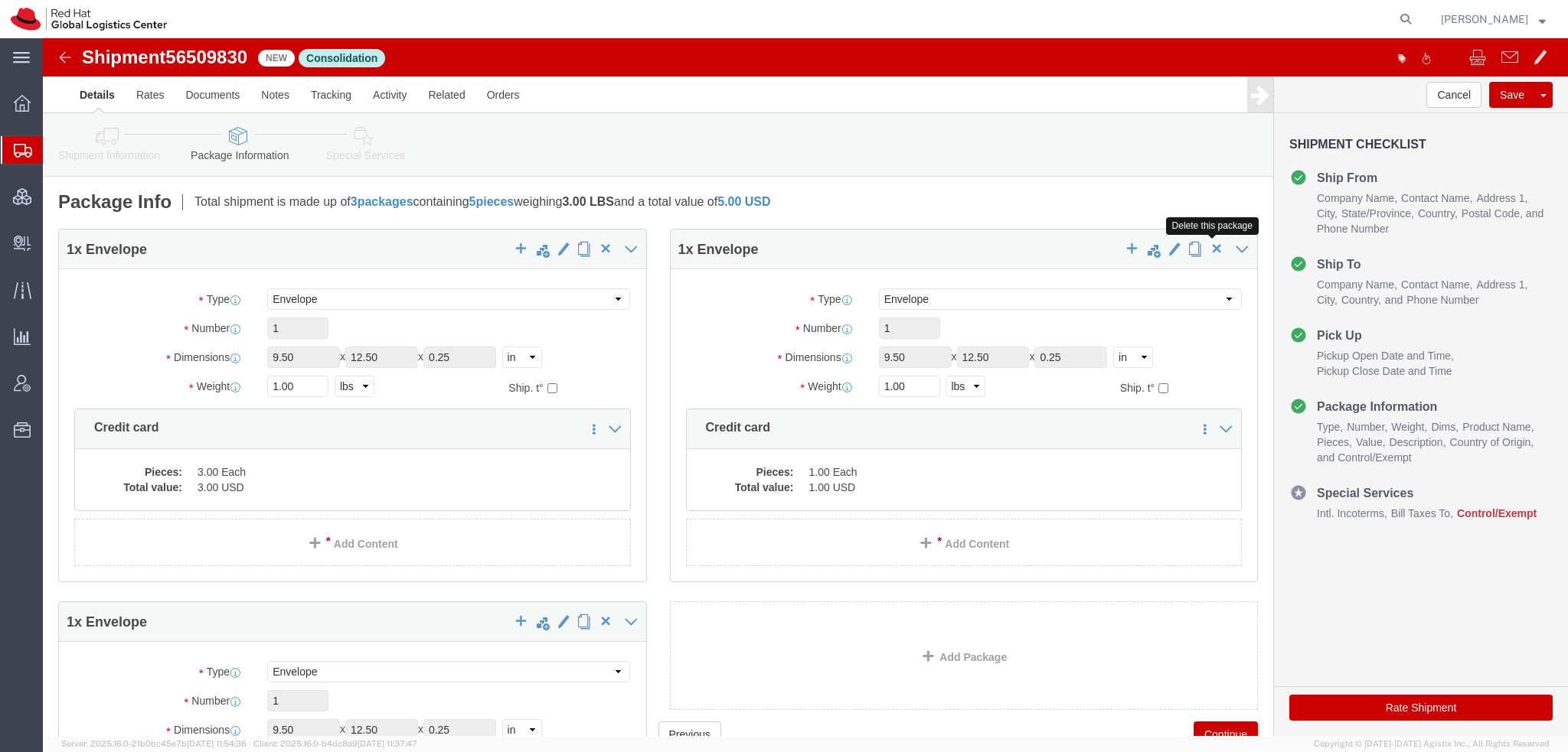
click span "button"
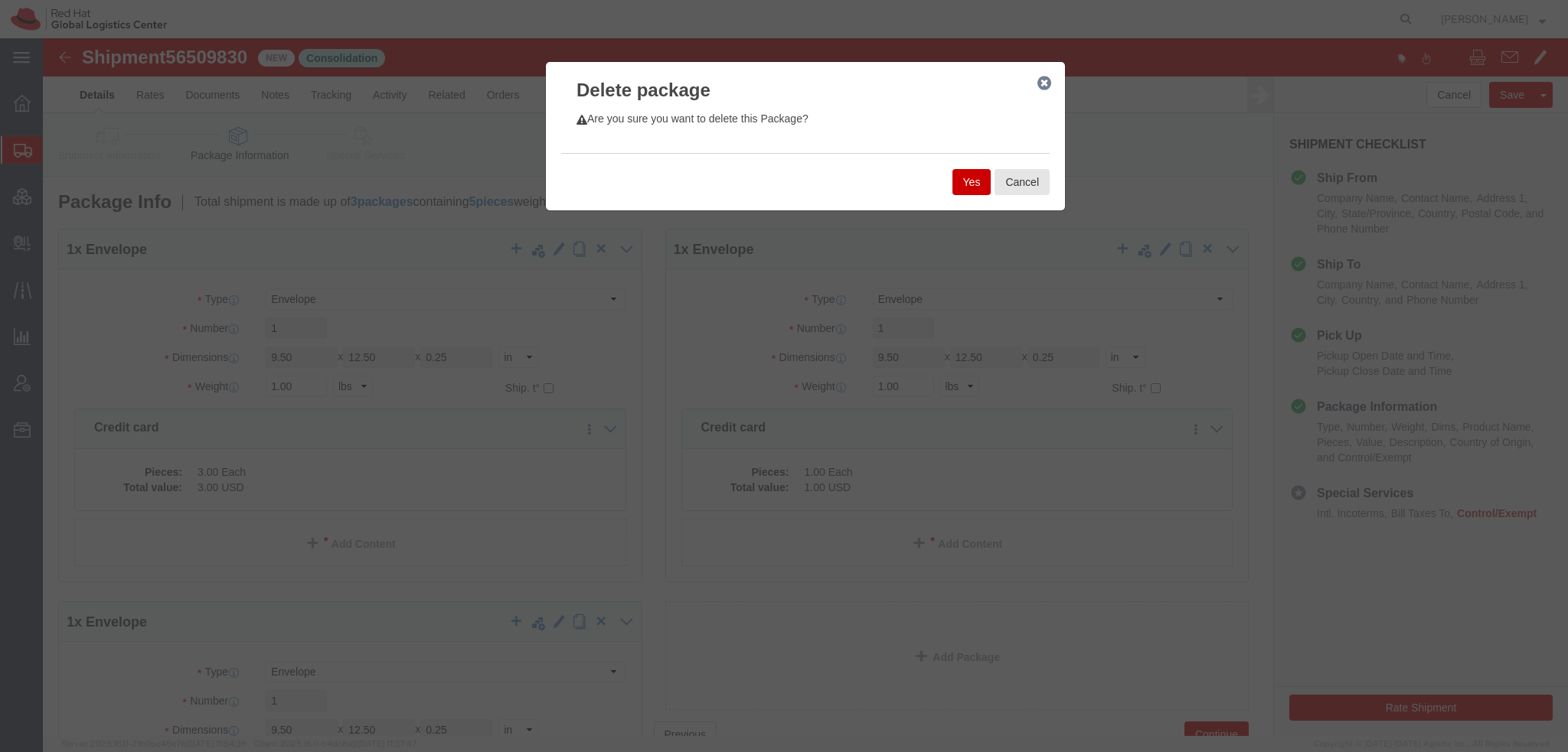
click button "Yes"
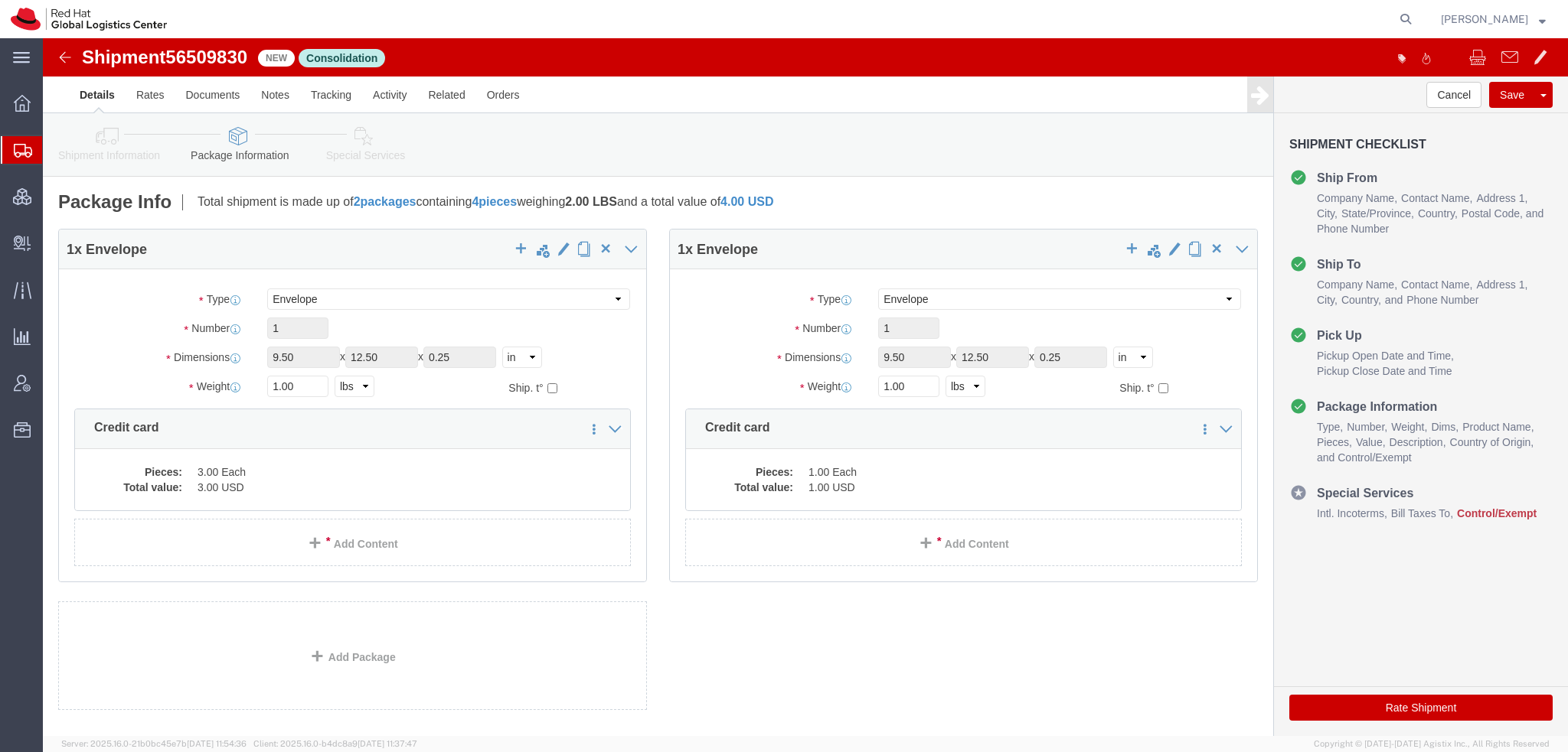
select select "ENV"
click span "button"
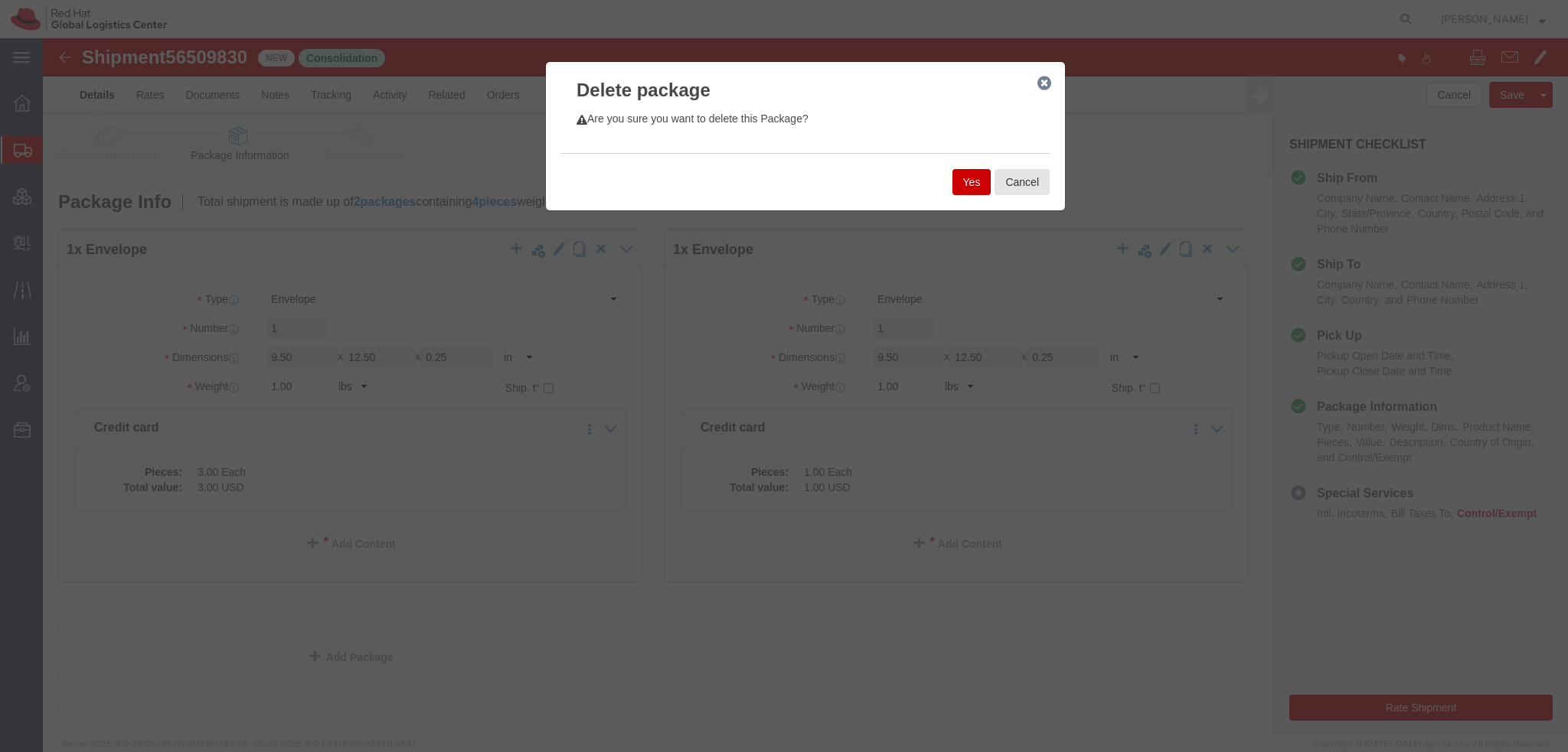
click button "Yes"
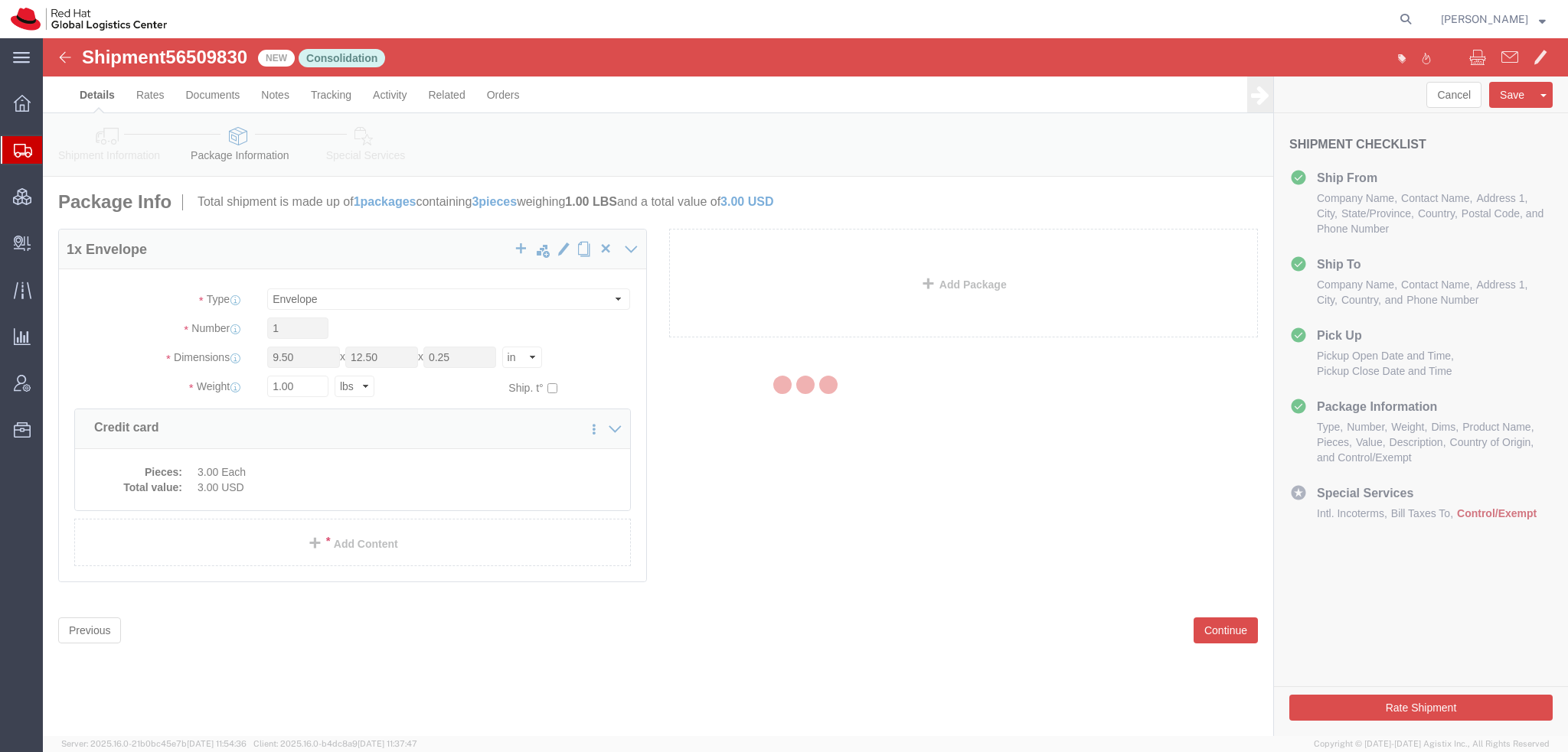
select select "ENV"
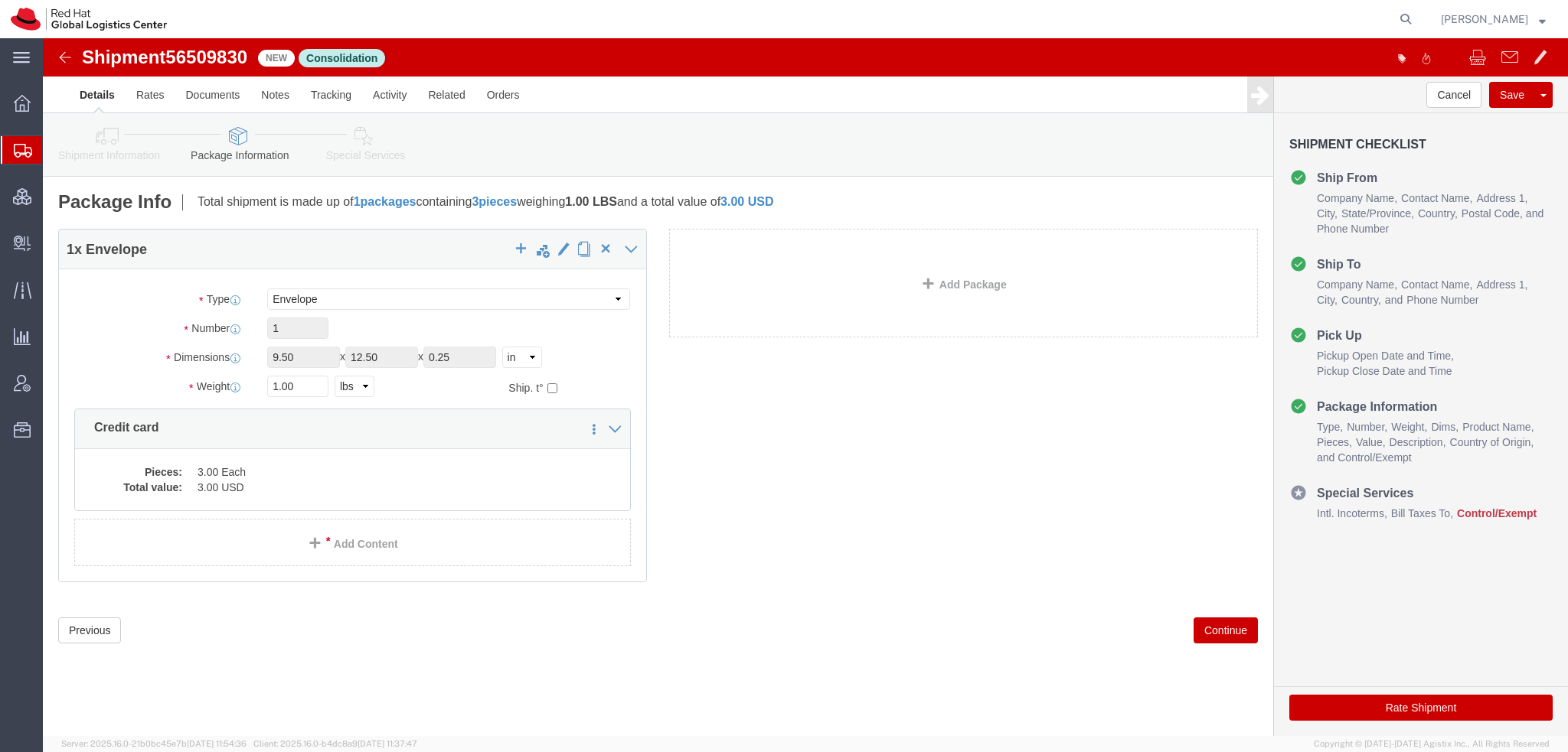
click icon
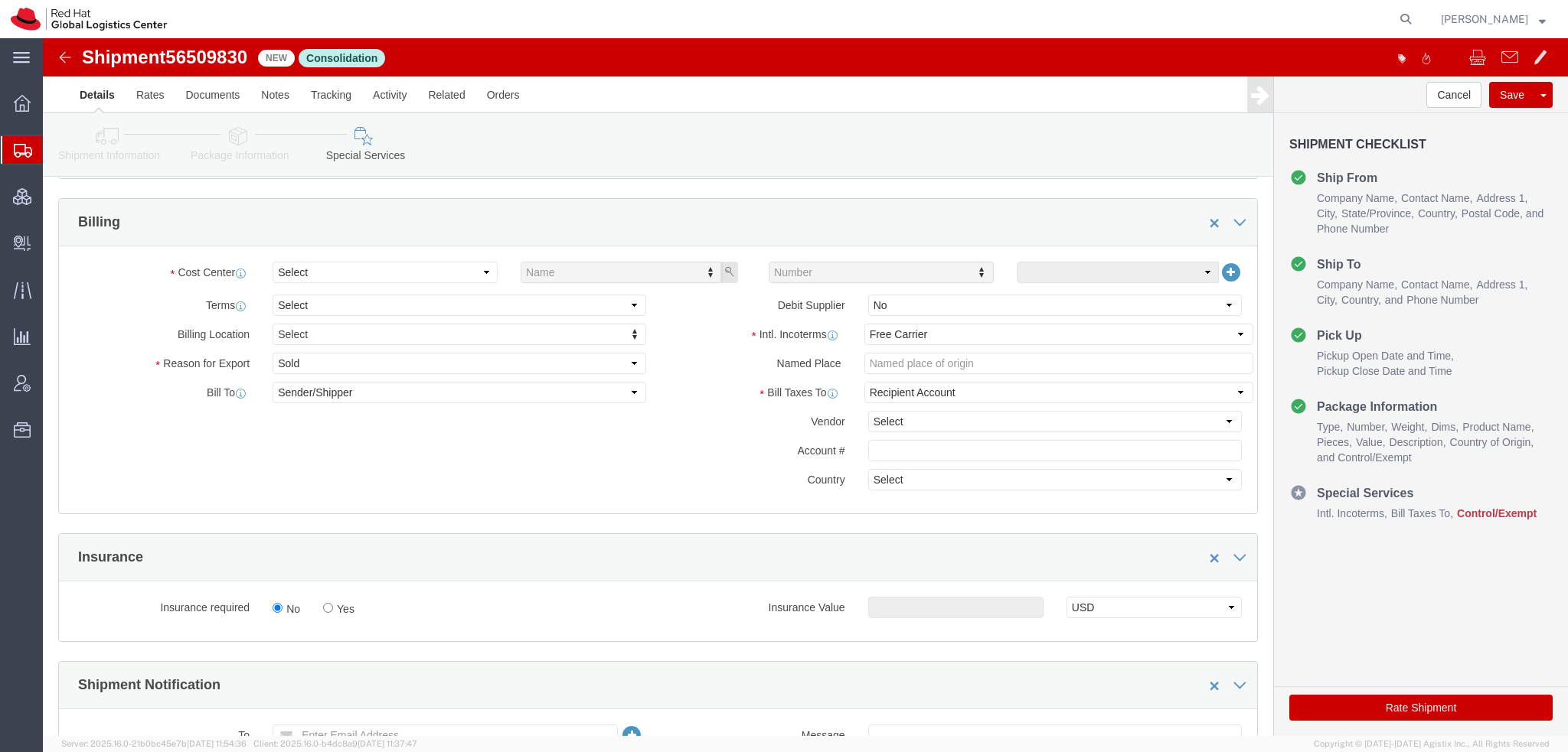
scroll to position [612, 0]
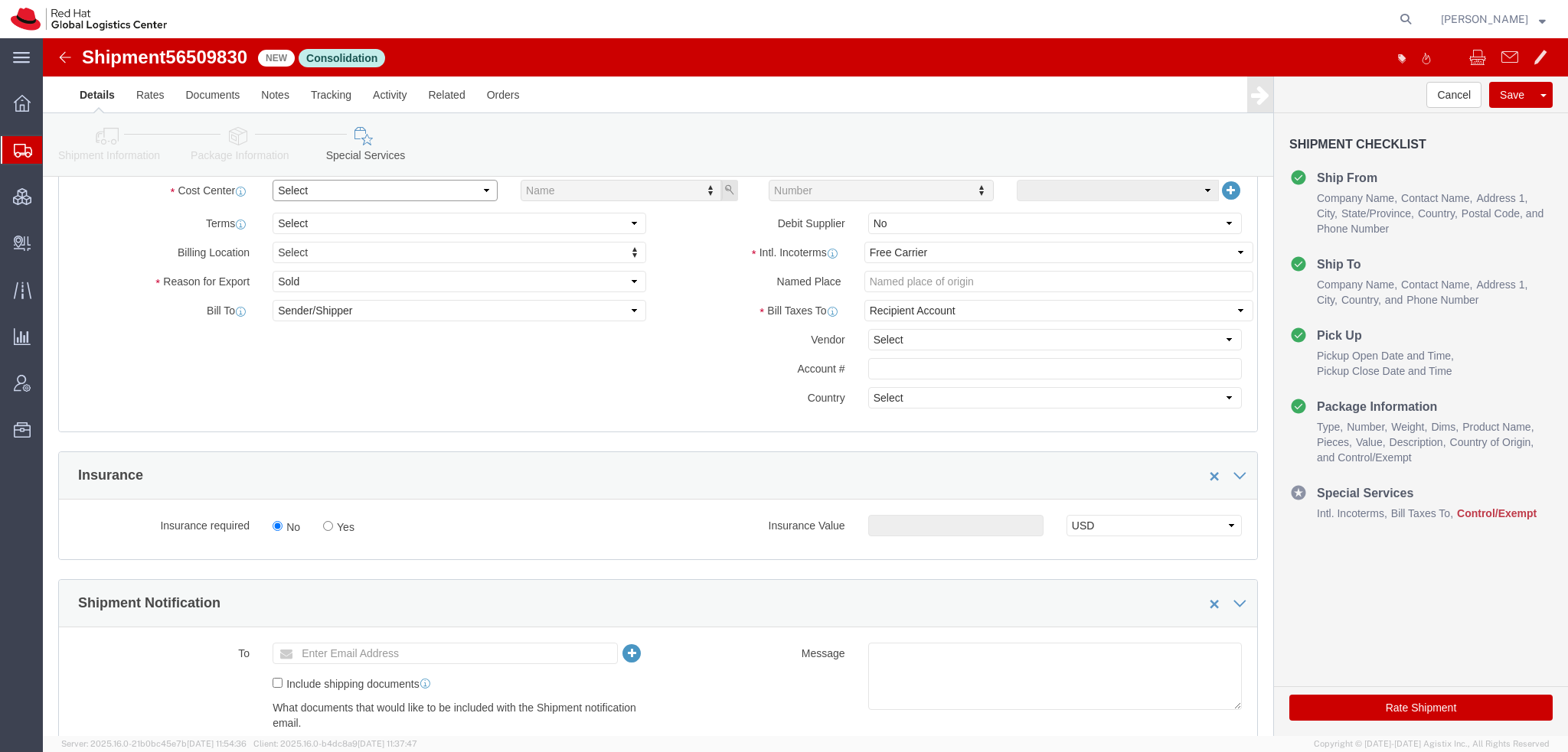
click select "Select Buyer Cost Center Department Operations Number Order Number Sales Person"
select select "COSTCENTER"
click select "Select Buyer Cost Center Department Operations Number Order Number Sales Person"
type input "901"
click select "Select Carriage Insurance Paid Carriage Paid To Cost and Freight Cost Insurance…"
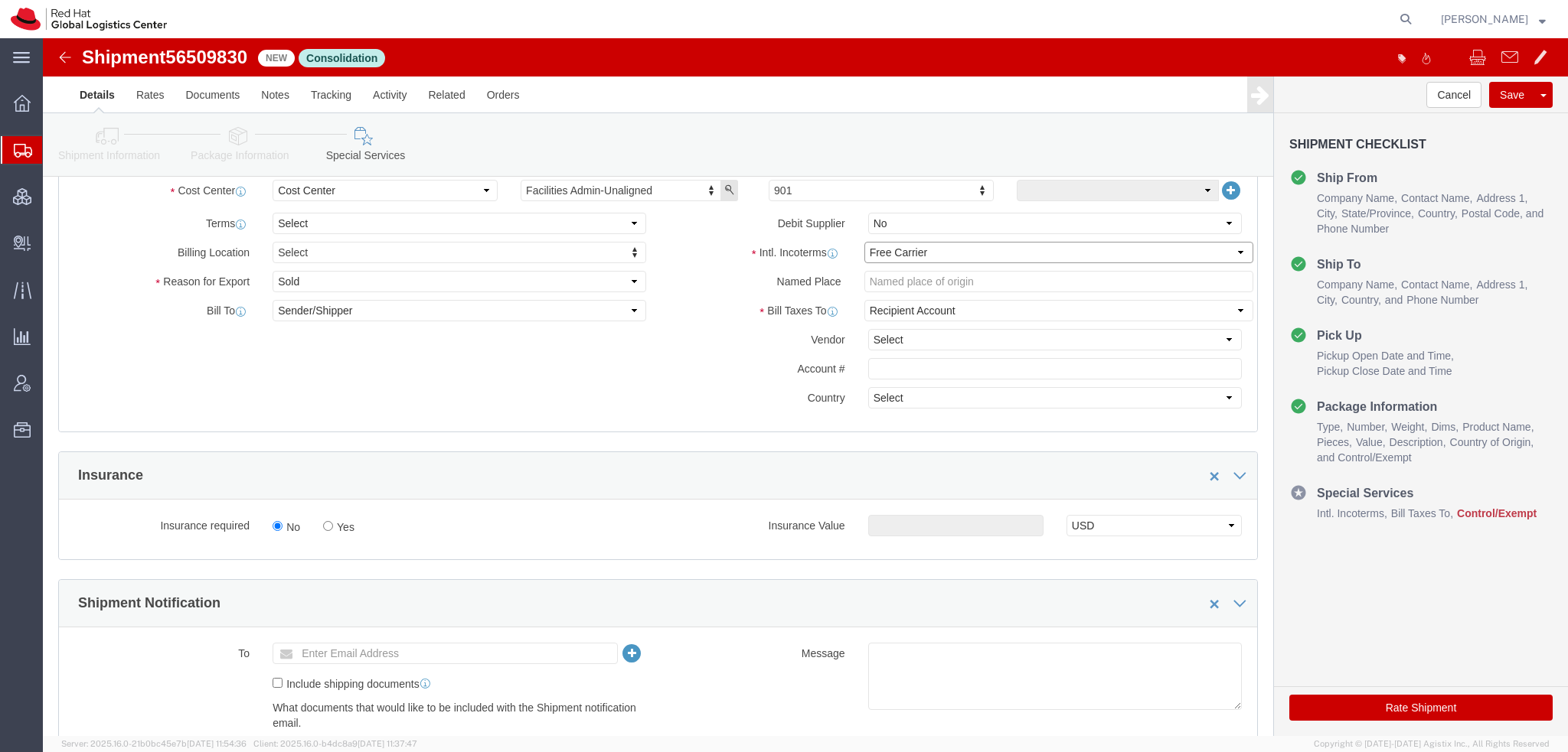
select select "DDP"
click select "Select Carriage Insurance Paid Carriage Paid To Cost and Freight Cost Insurance…"
select select "SHIP"
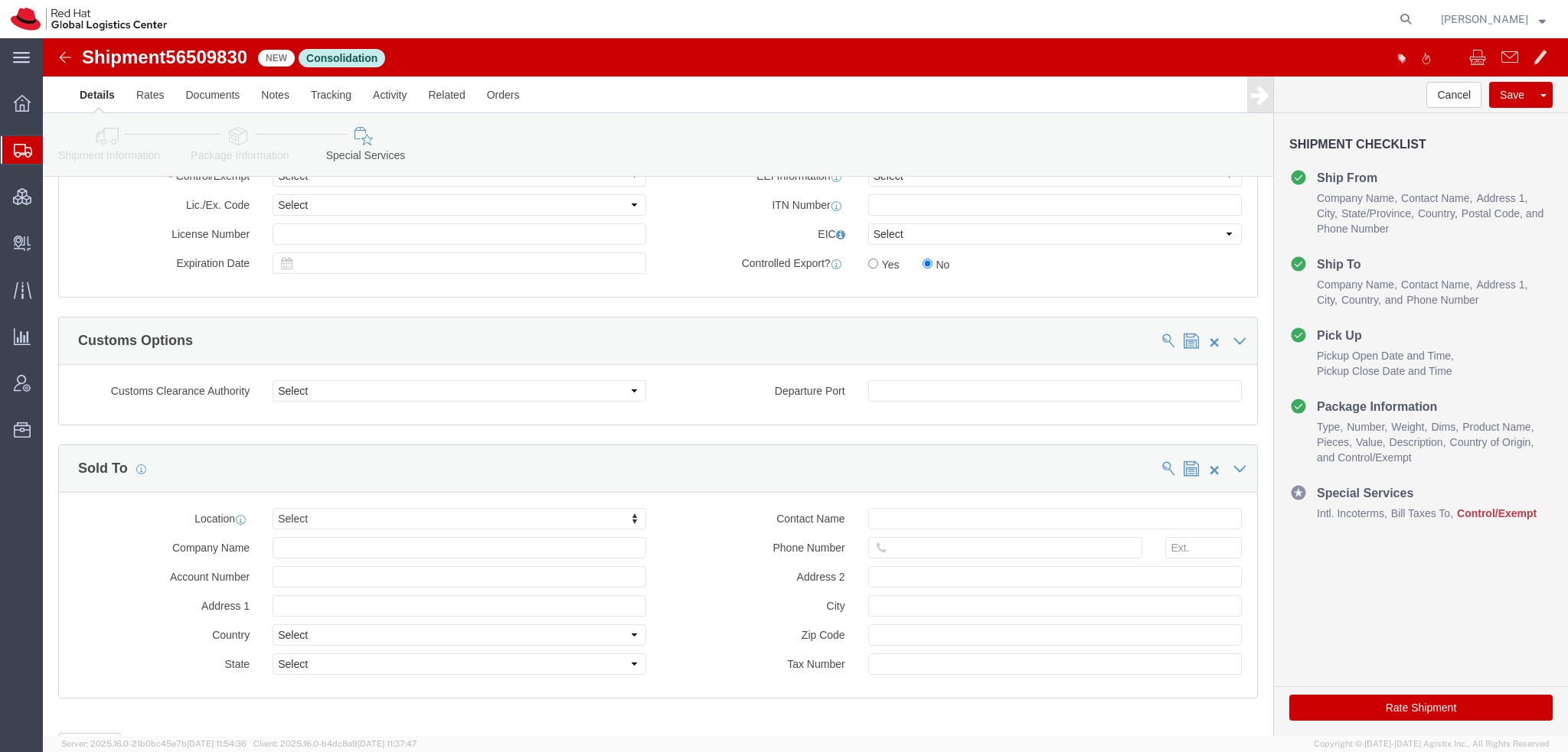
scroll to position [1071, 0]
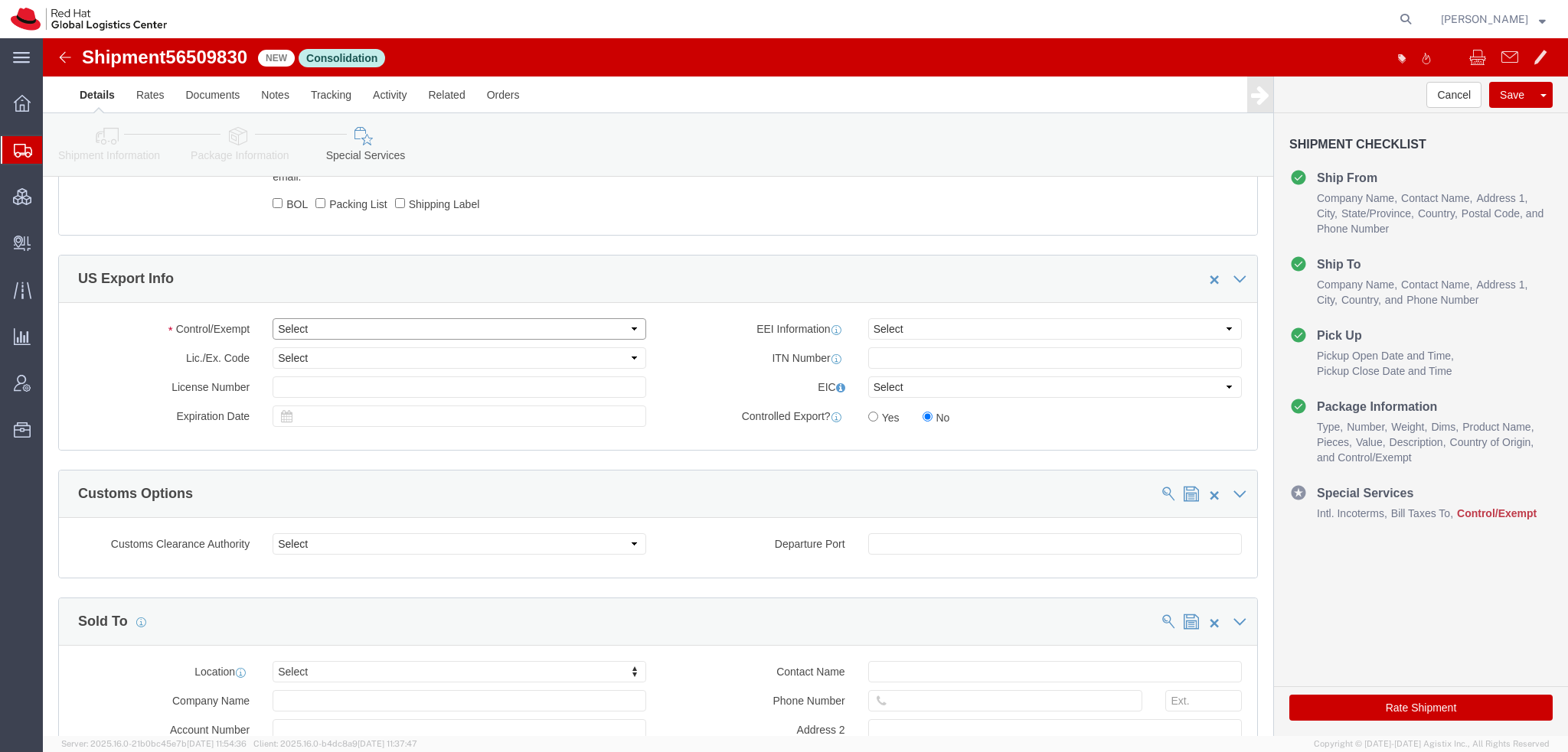
click select "Select ATF BIS DEA EPA FDA FTR ITAR OFAC Other (OPA)"
select select "FTR"
click select "Select ATF BIS DEA EPA FDA FTR ITAR OFAC Other (OPA)"
click select "Select 30.2(d)(2) 30.36 30.37(a) 30.37(f) 30.37(g) 30.37(h) 30.37(i) 30.37(j) 3…"
select select "30.37(a)"
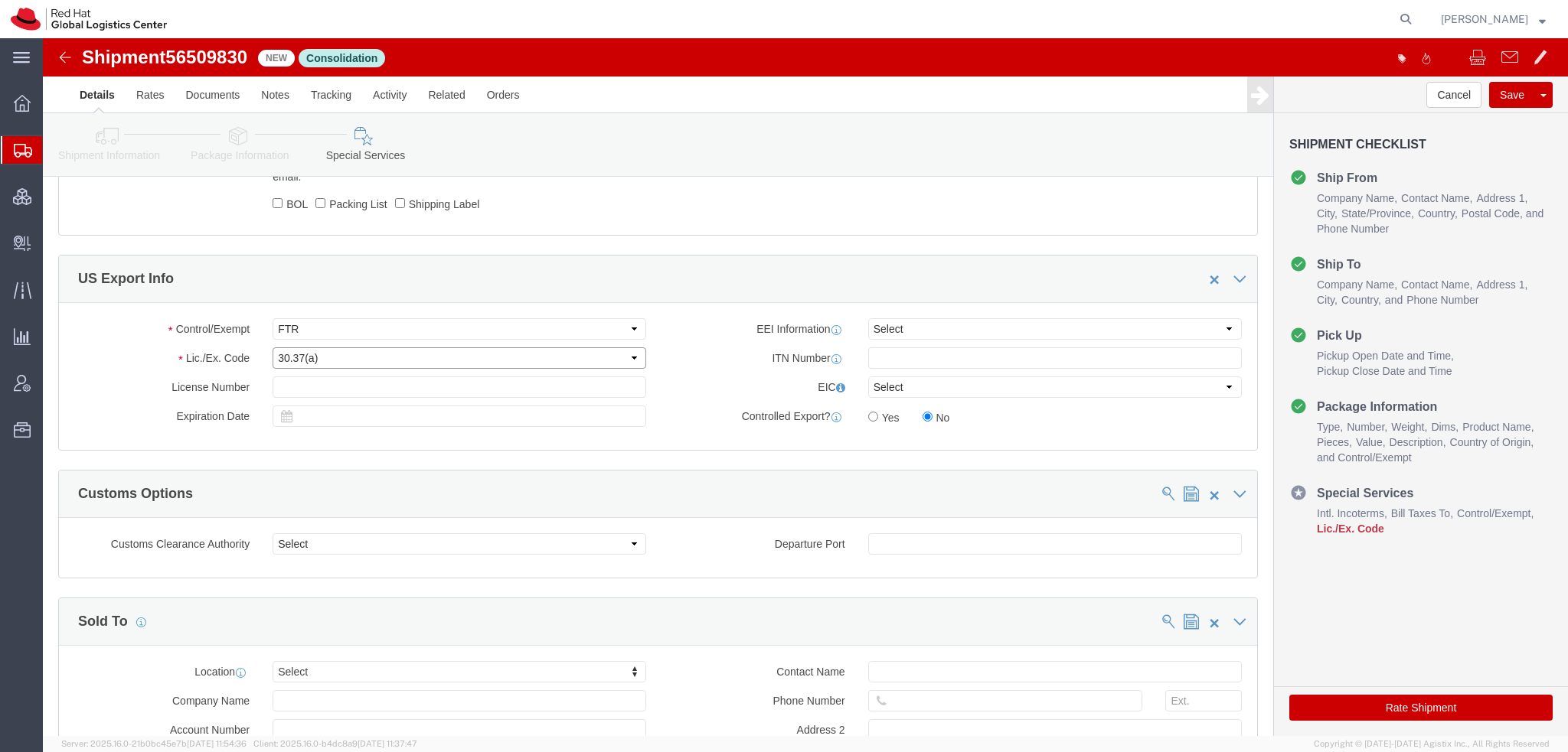
click select "Select 30.2(d)(2) 30.36 30.37(a) 30.37(f) 30.37(g) 30.37(h) 30.37(i) 30.37(j) 3…"
click button "Rate Shipment"
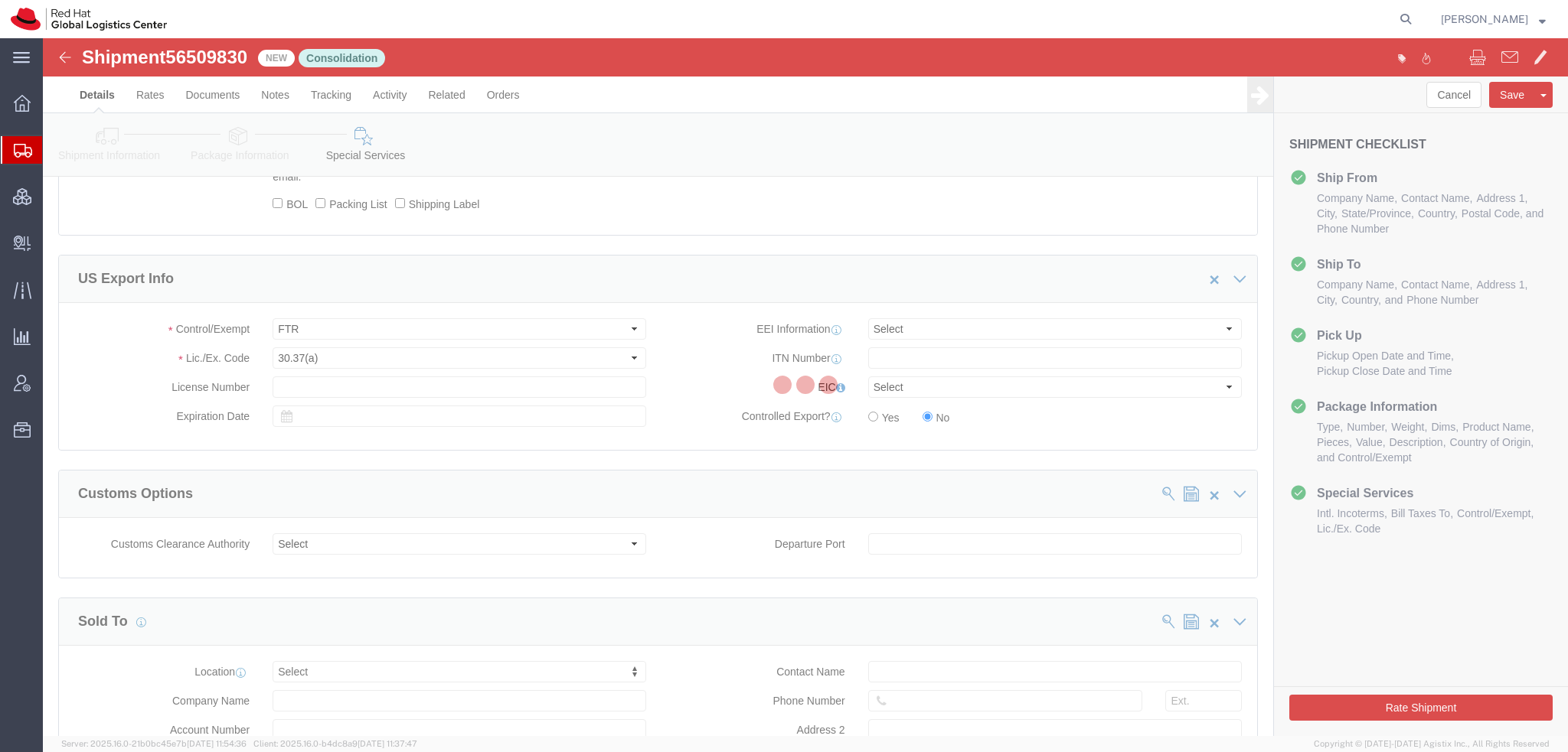
scroll to position [0, 0]
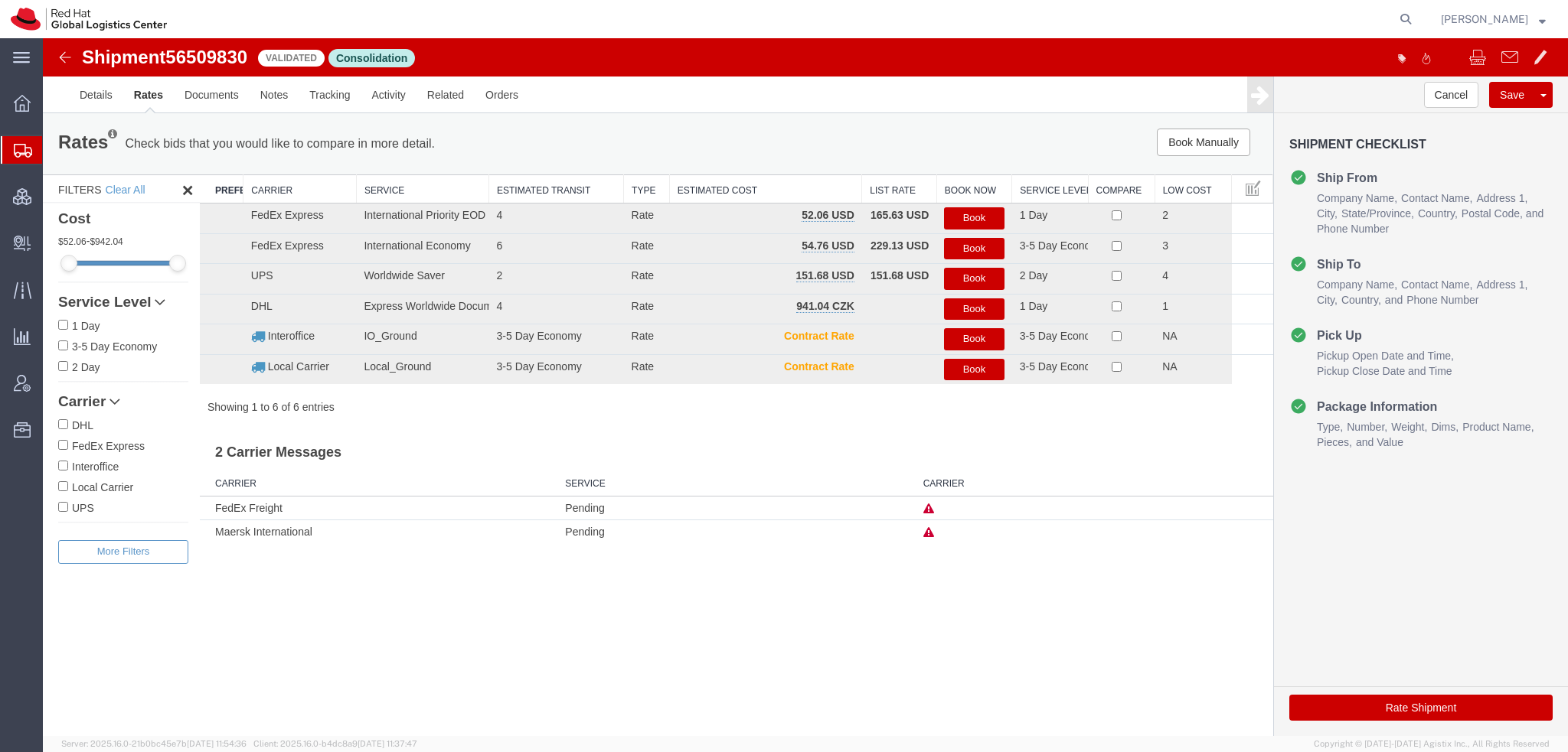
click at [986, 220] on button "Book" at bounding box center [974, 218] width 60 height 22
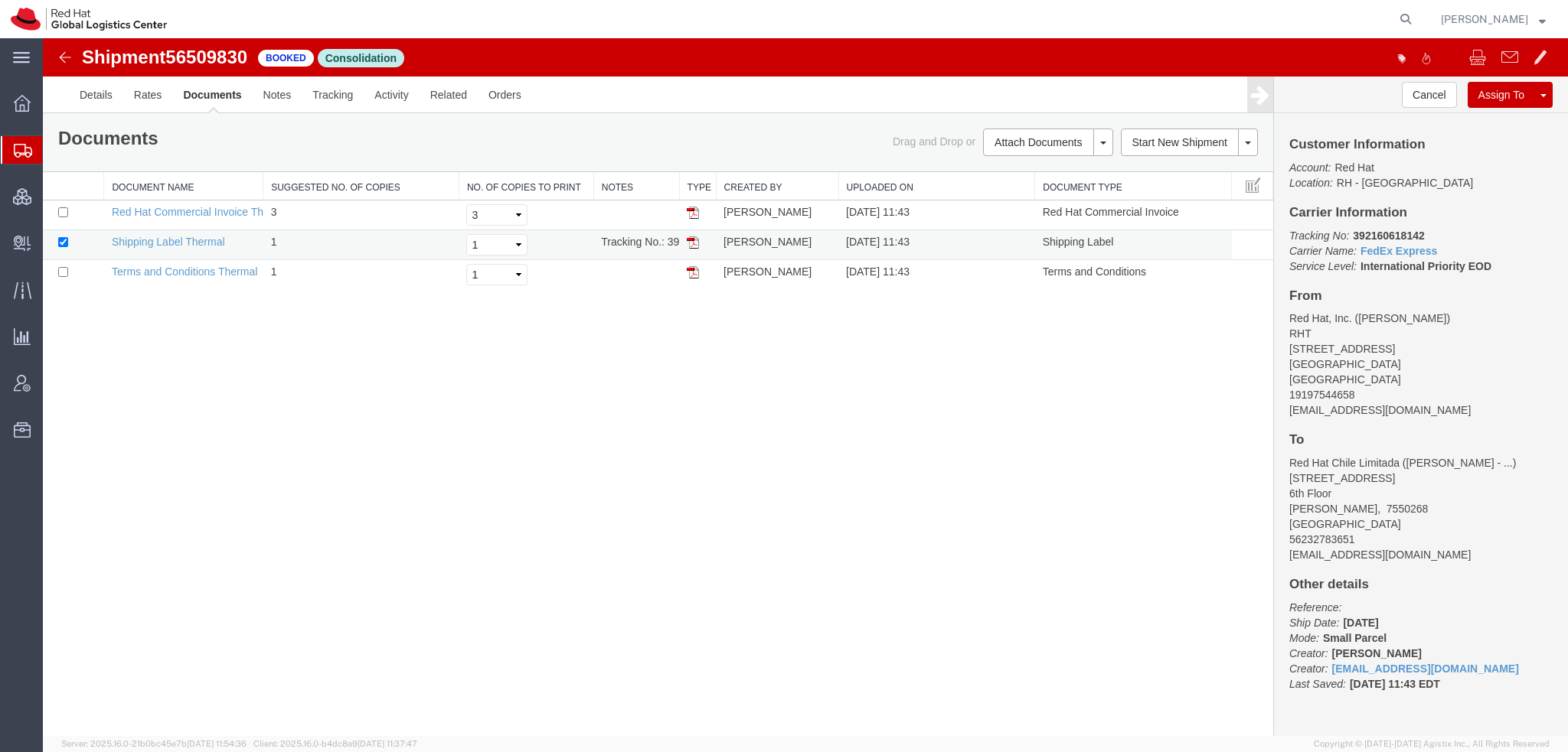
click at [695, 245] on img at bounding box center [693, 242] width 12 height 12
click at [0, 0] on span "Shipment Manager" at bounding box center [0, 0] width 0 height 0
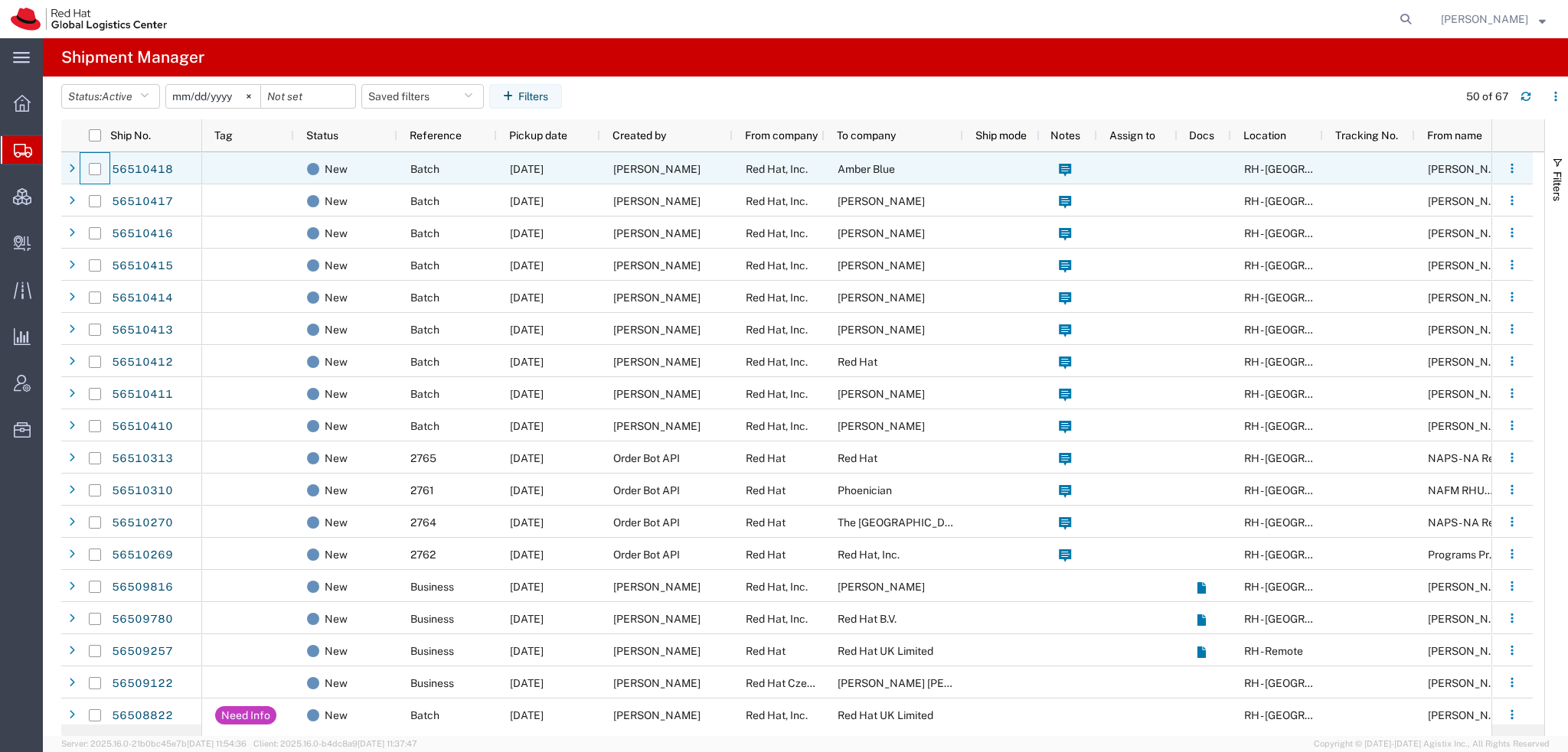
click at [88, 166] on div at bounding box center [95, 169] width 29 height 32
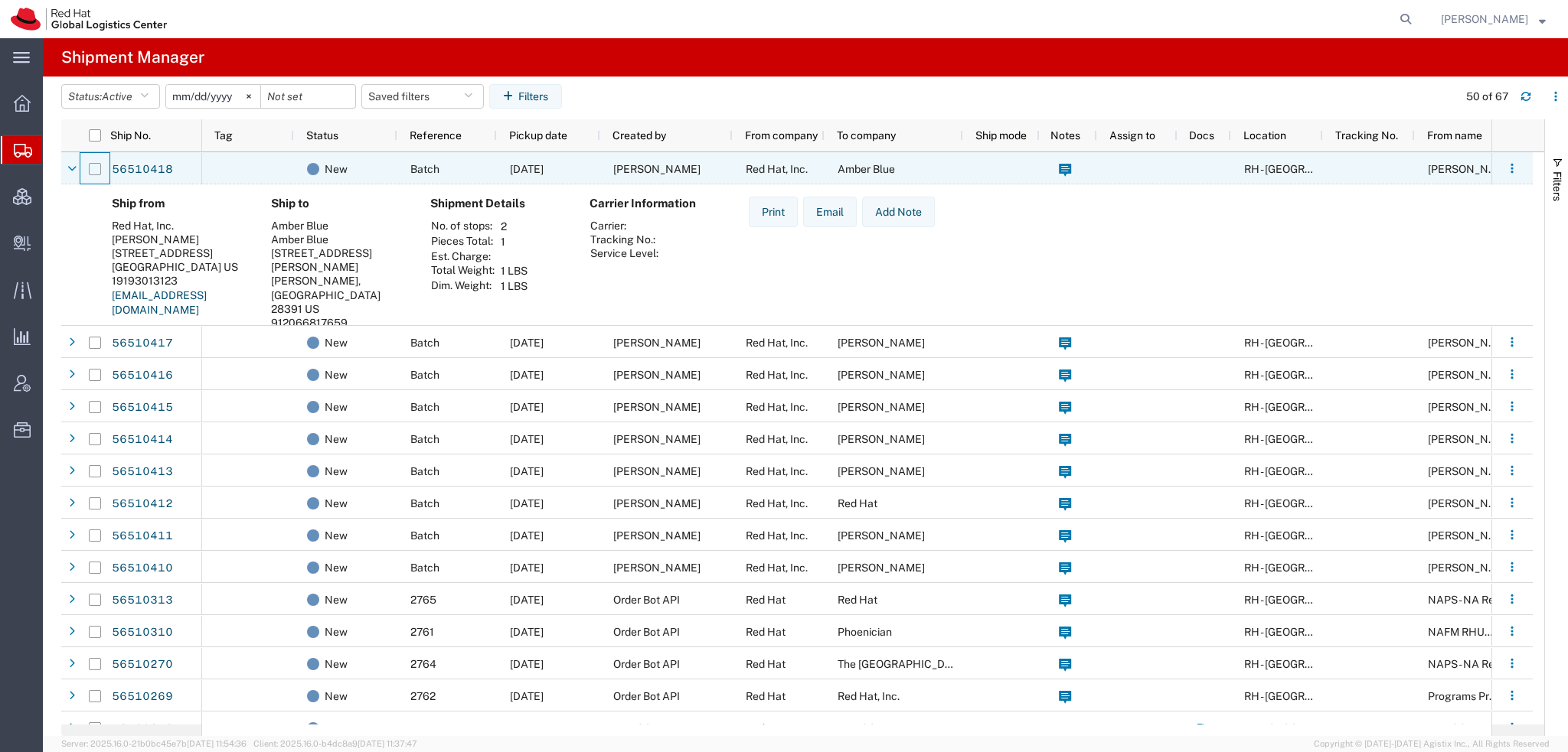
click at [96, 170] on input "Press Space to toggle row selection (unchecked)" at bounding box center [95, 169] width 12 height 12
checkbox input "true"
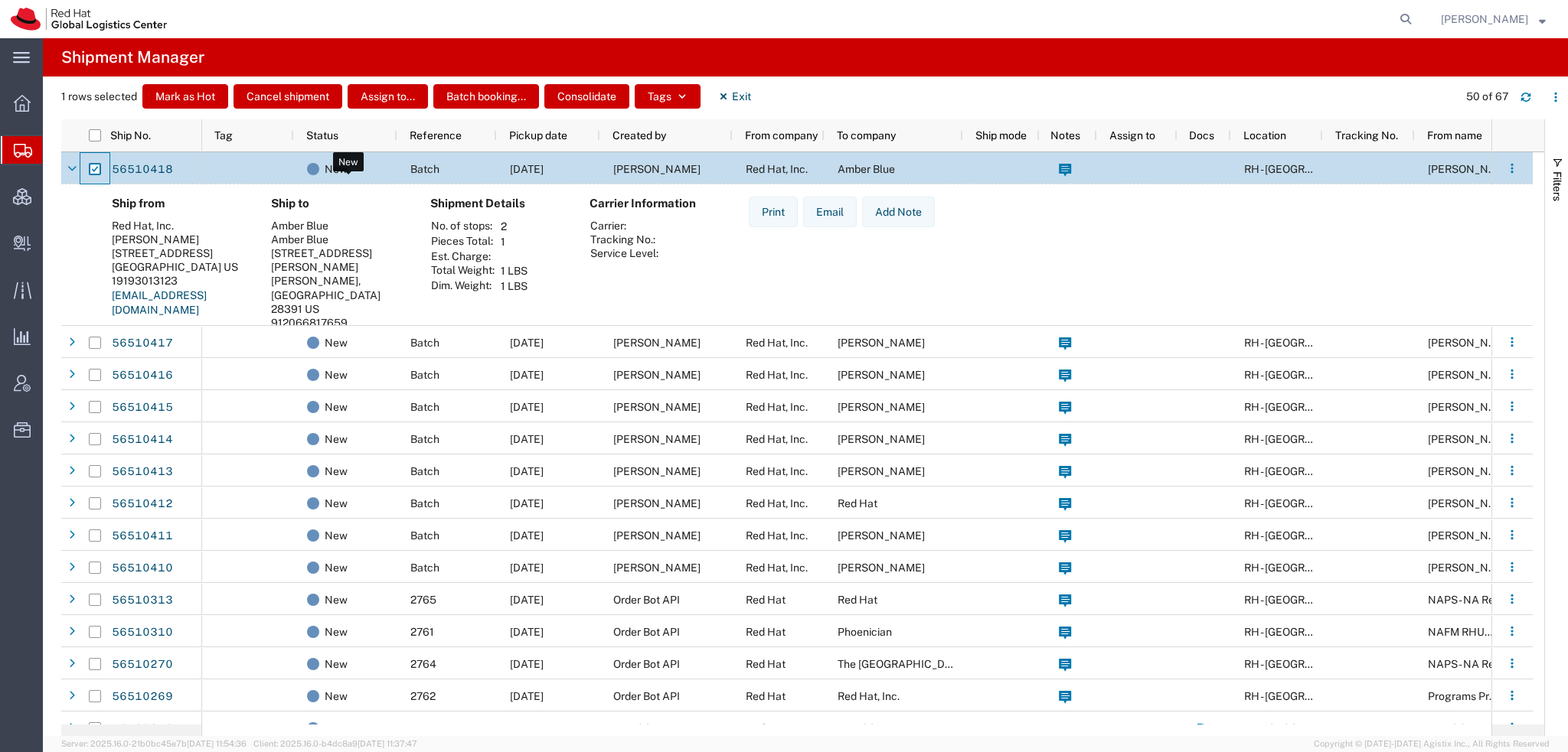
click at [350, 167] on div "New" at bounding box center [348, 169] width 84 height 32
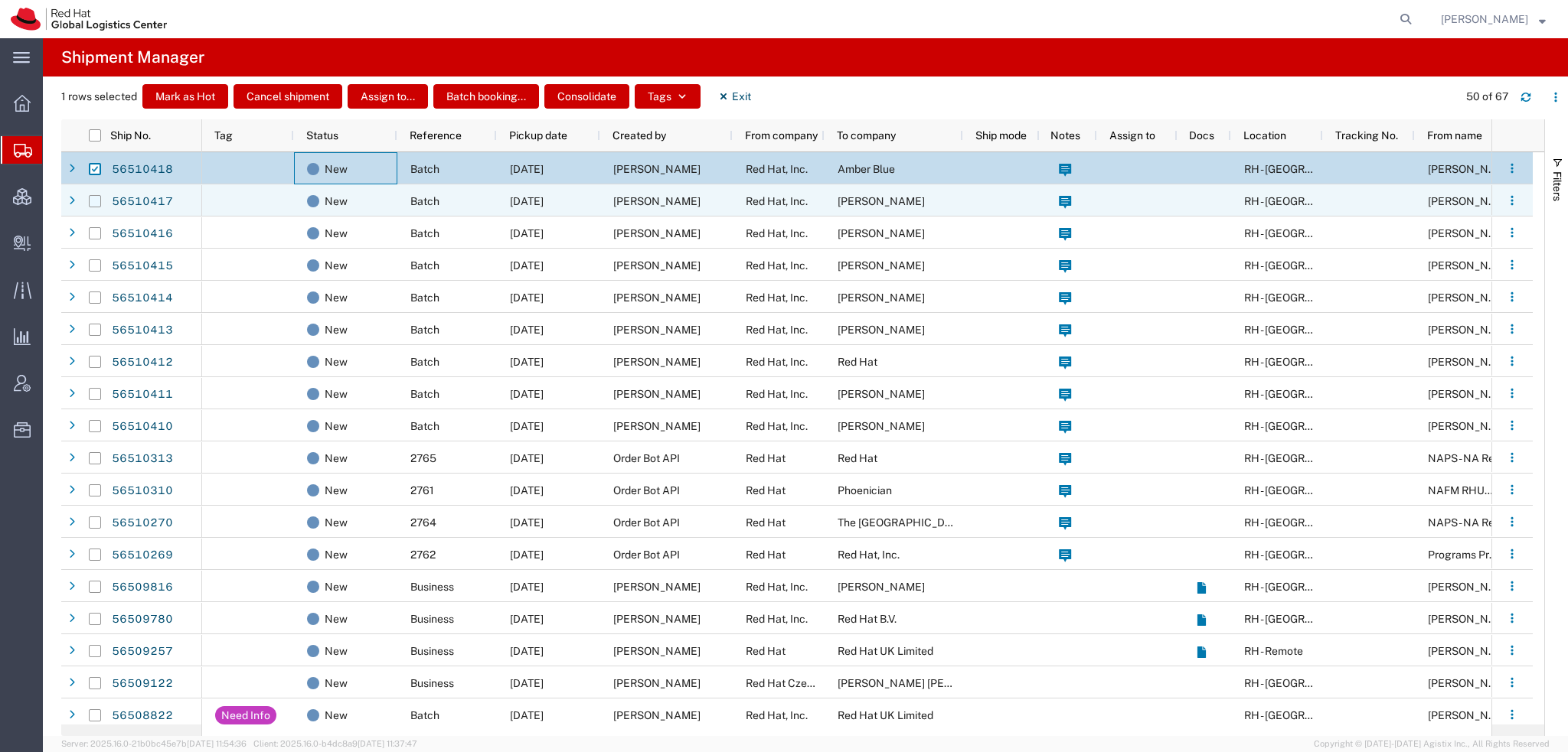
click at [98, 198] on input "Press Space to toggle row selection (unchecked)" at bounding box center [95, 201] width 12 height 12
checkbox input "true"
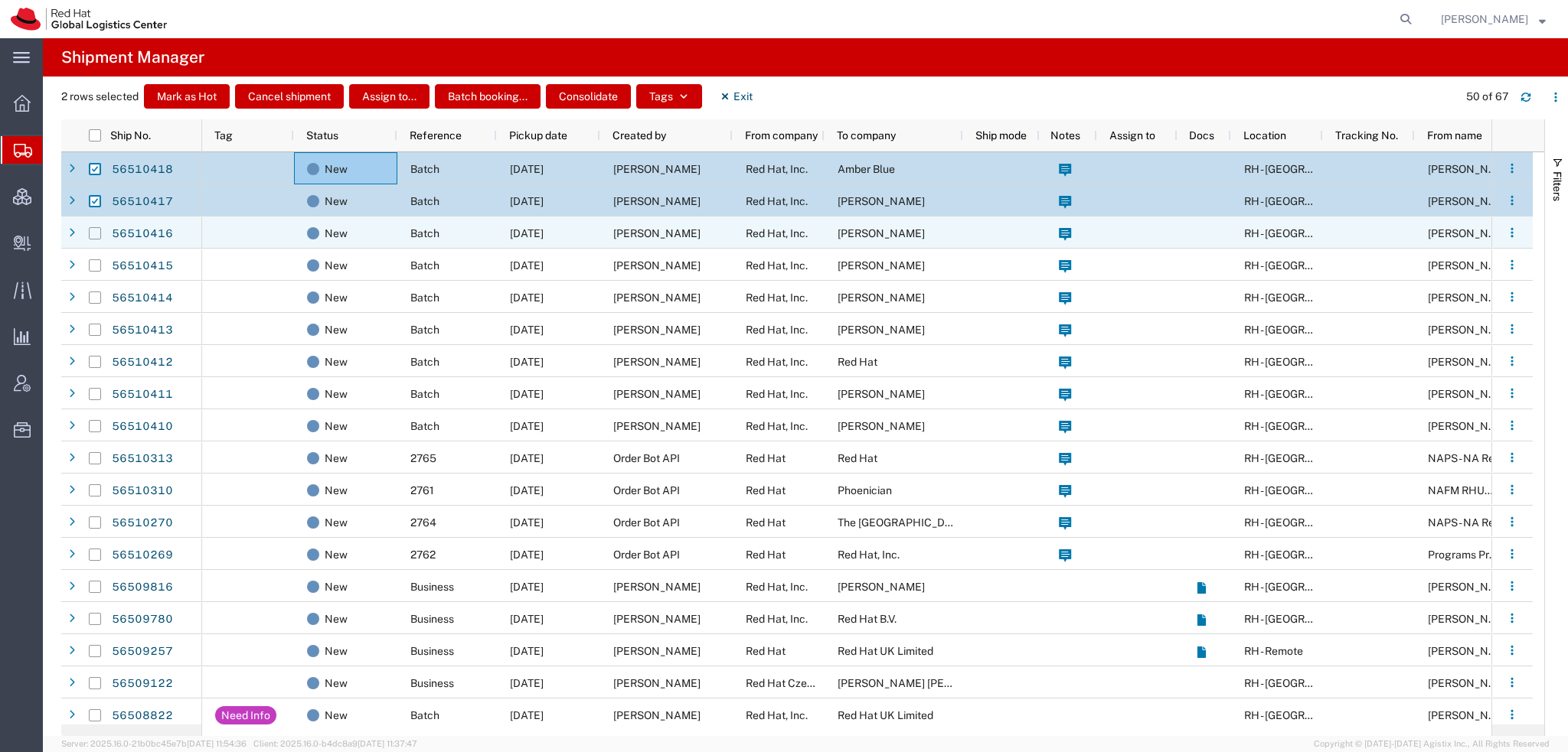
click at [93, 236] on input "Press Space to toggle row selection (unchecked)" at bounding box center [95, 233] width 12 height 12
checkbox input "true"
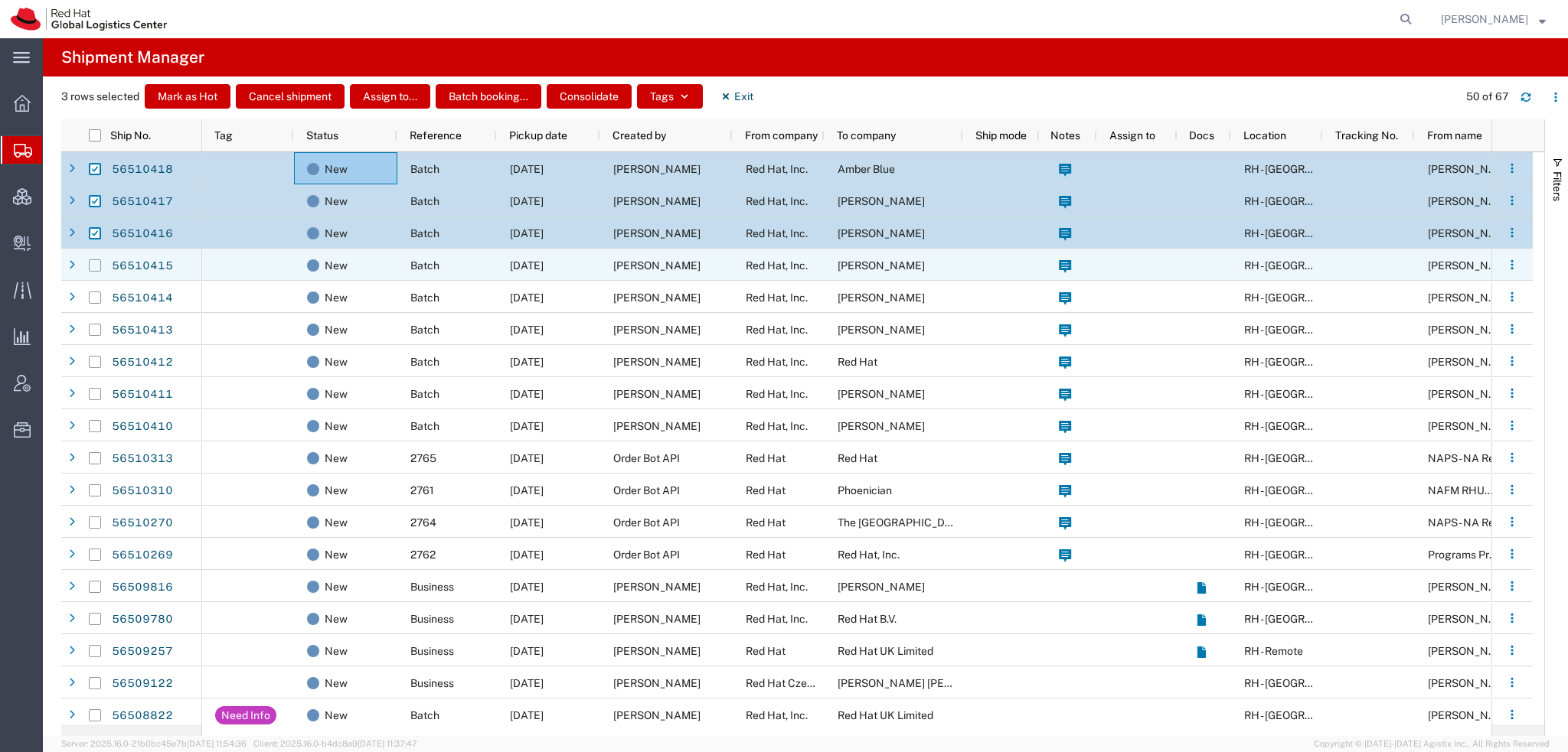
click at [91, 261] on input "Press Space to toggle row selection (unchecked)" at bounding box center [95, 266] width 12 height 12
checkbox input "true"
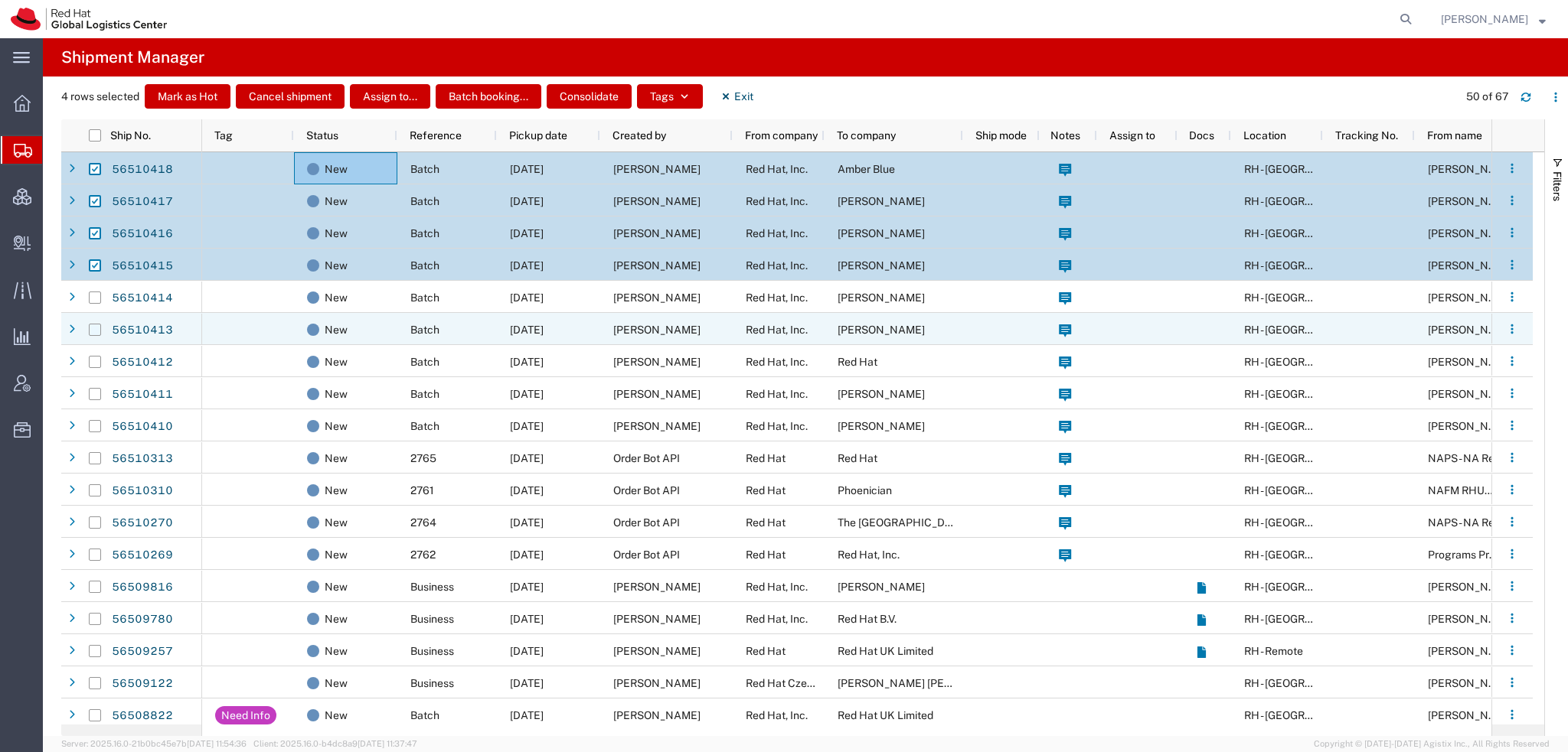
click at [90, 328] on input "Press Space to toggle row selection (unchecked)" at bounding box center [95, 330] width 12 height 12
checkbox input "true"
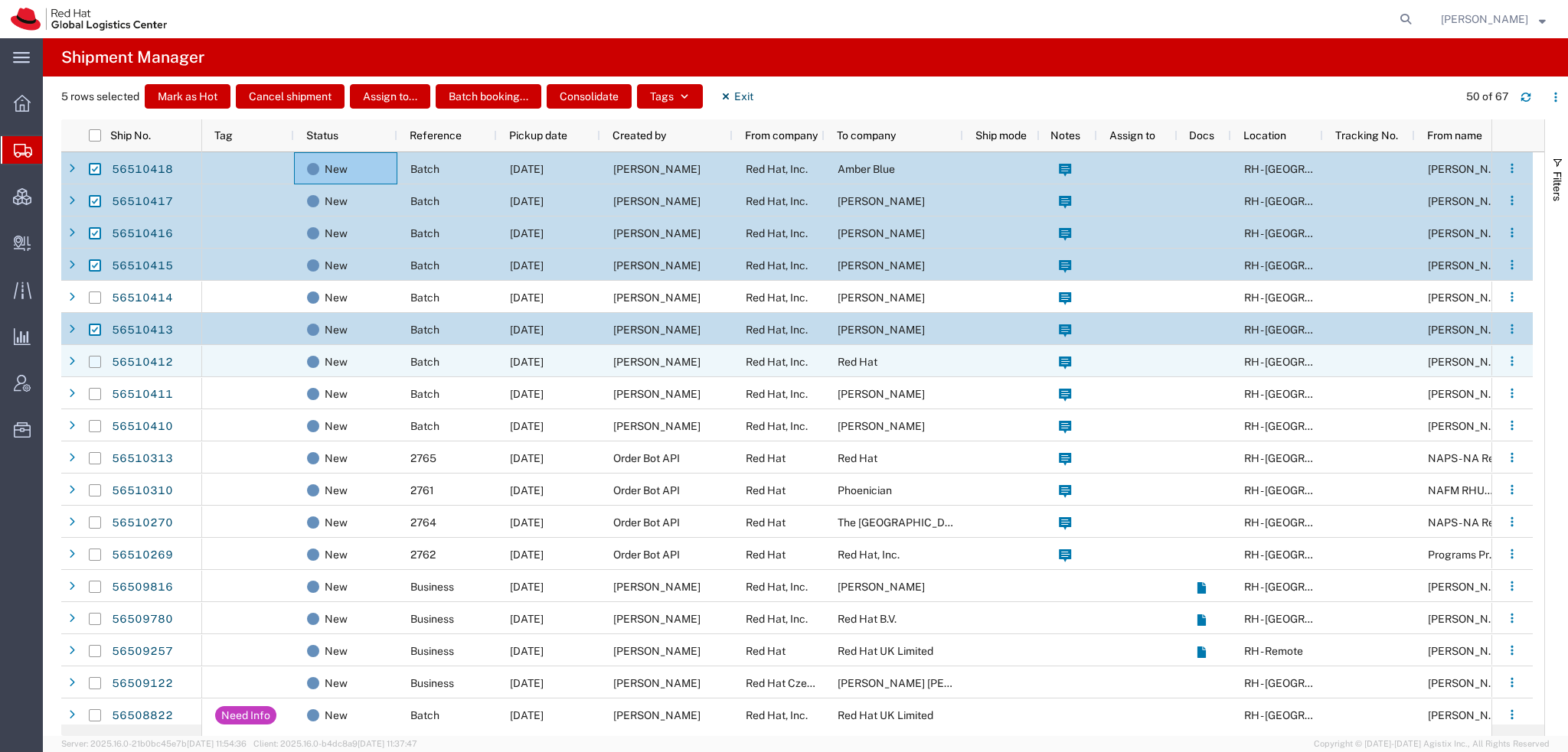
click at [94, 359] on input "Press Space to toggle row selection (unchecked)" at bounding box center [95, 362] width 12 height 12
checkbox input "true"
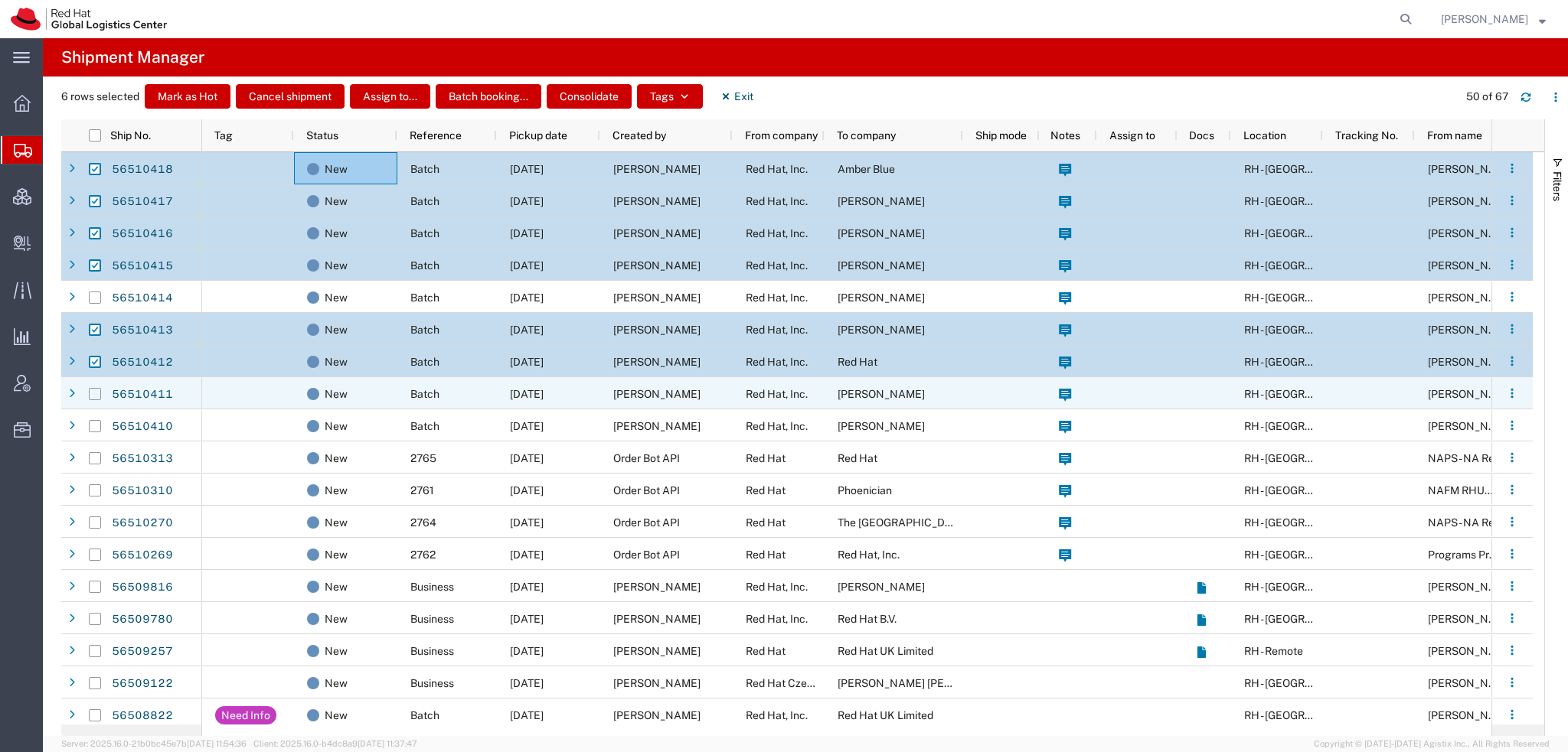
click at [92, 394] on input "Press Space to toggle row selection (unchecked)" at bounding box center [95, 394] width 12 height 12
checkbox input "true"
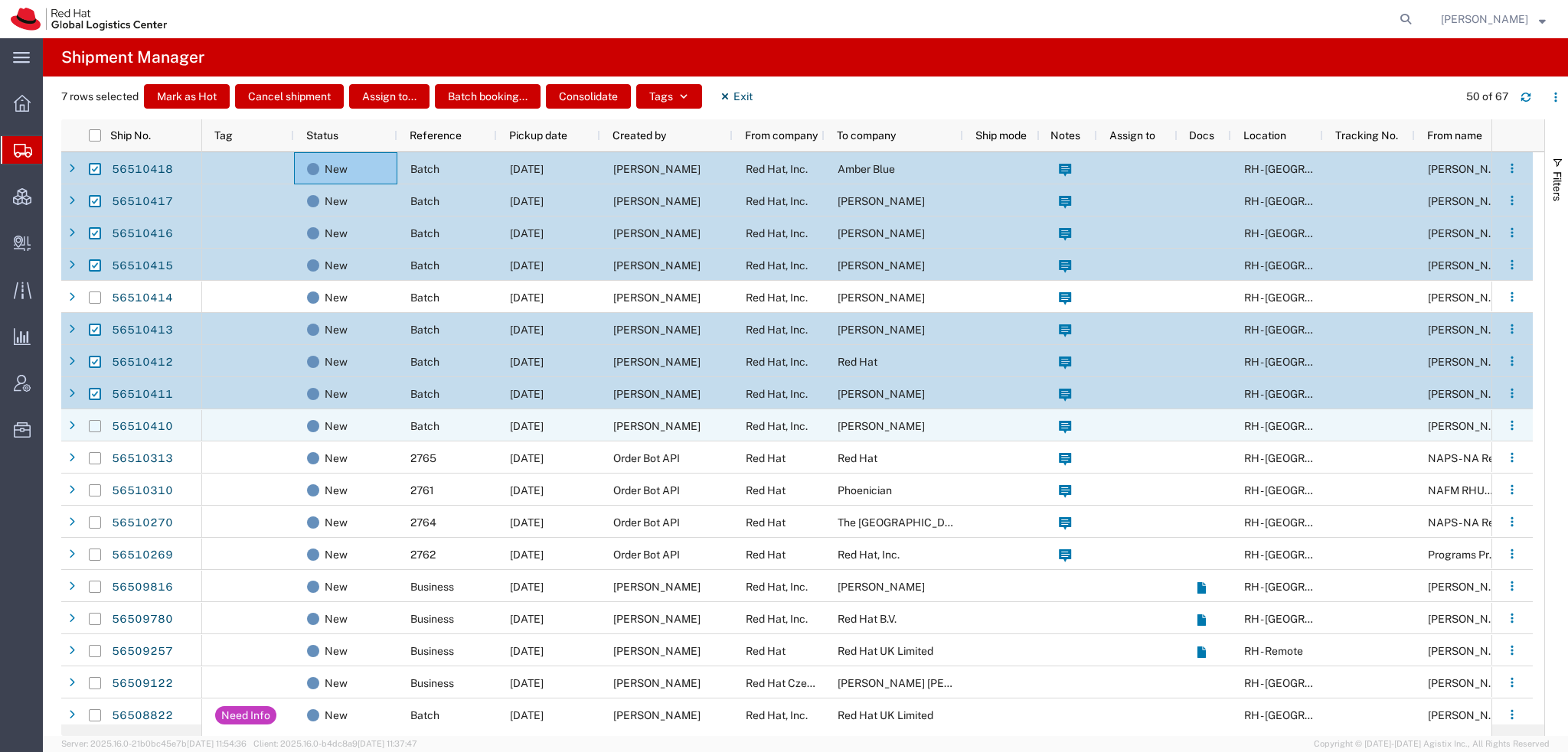
click at [89, 429] on input "Press Space to toggle row selection (unchecked)" at bounding box center [95, 427] width 12 height 12
checkbox input "true"
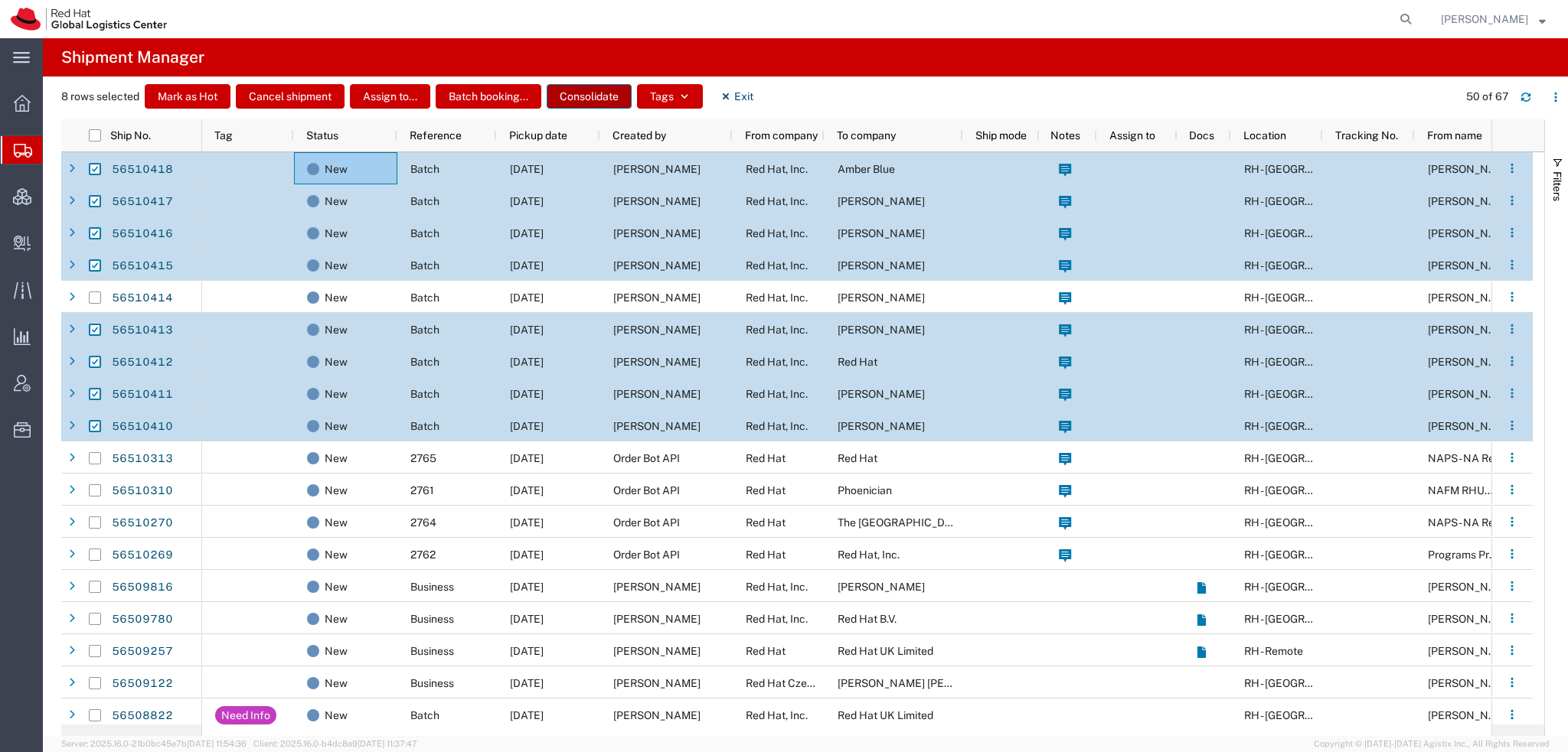
click at [605, 91] on button "Consolidate" at bounding box center [589, 97] width 85 height 25
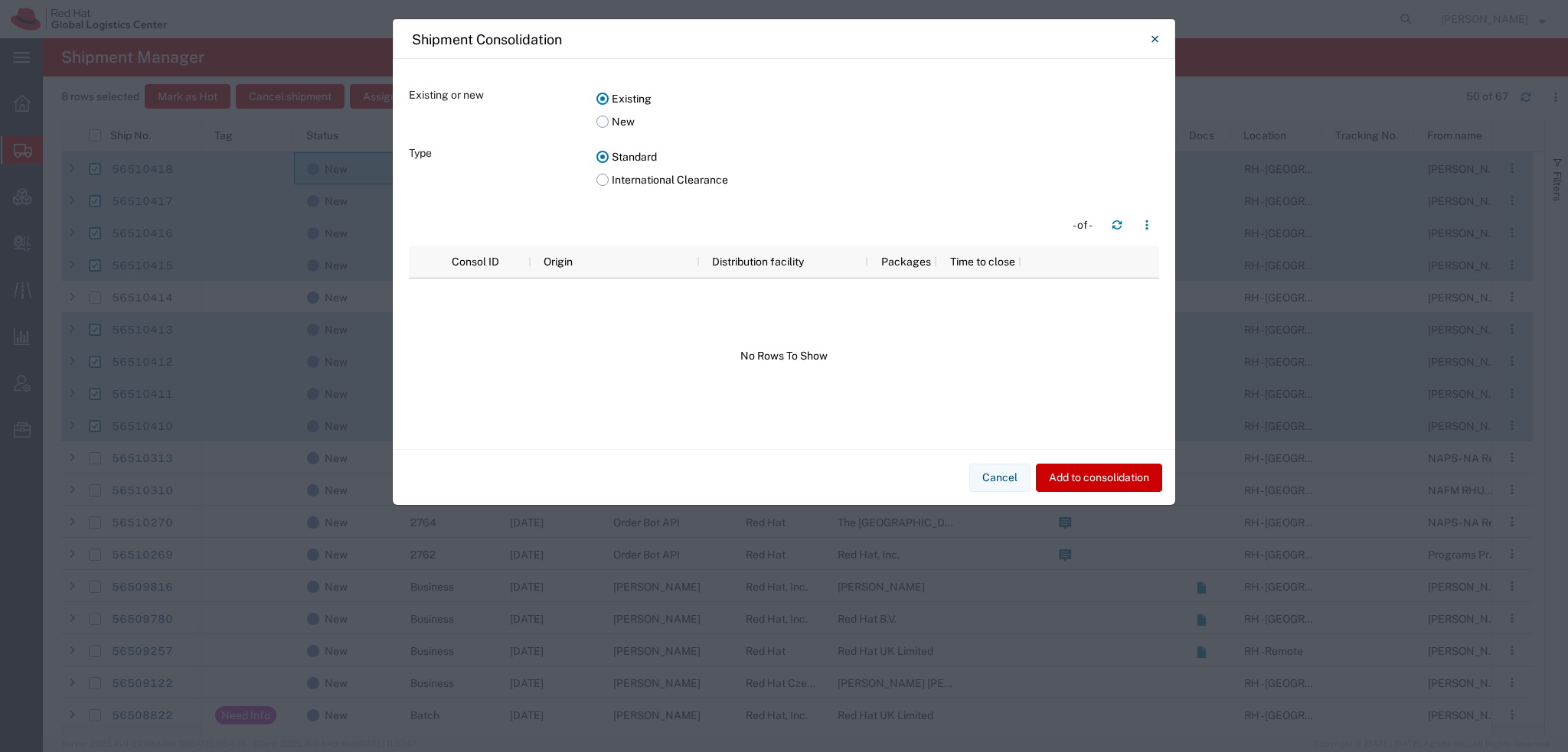
click at [605, 121] on label "New" at bounding box center [877, 122] width 563 height 23
click at [0, 0] on input "New" at bounding box center [0, 0] width 0 height 0
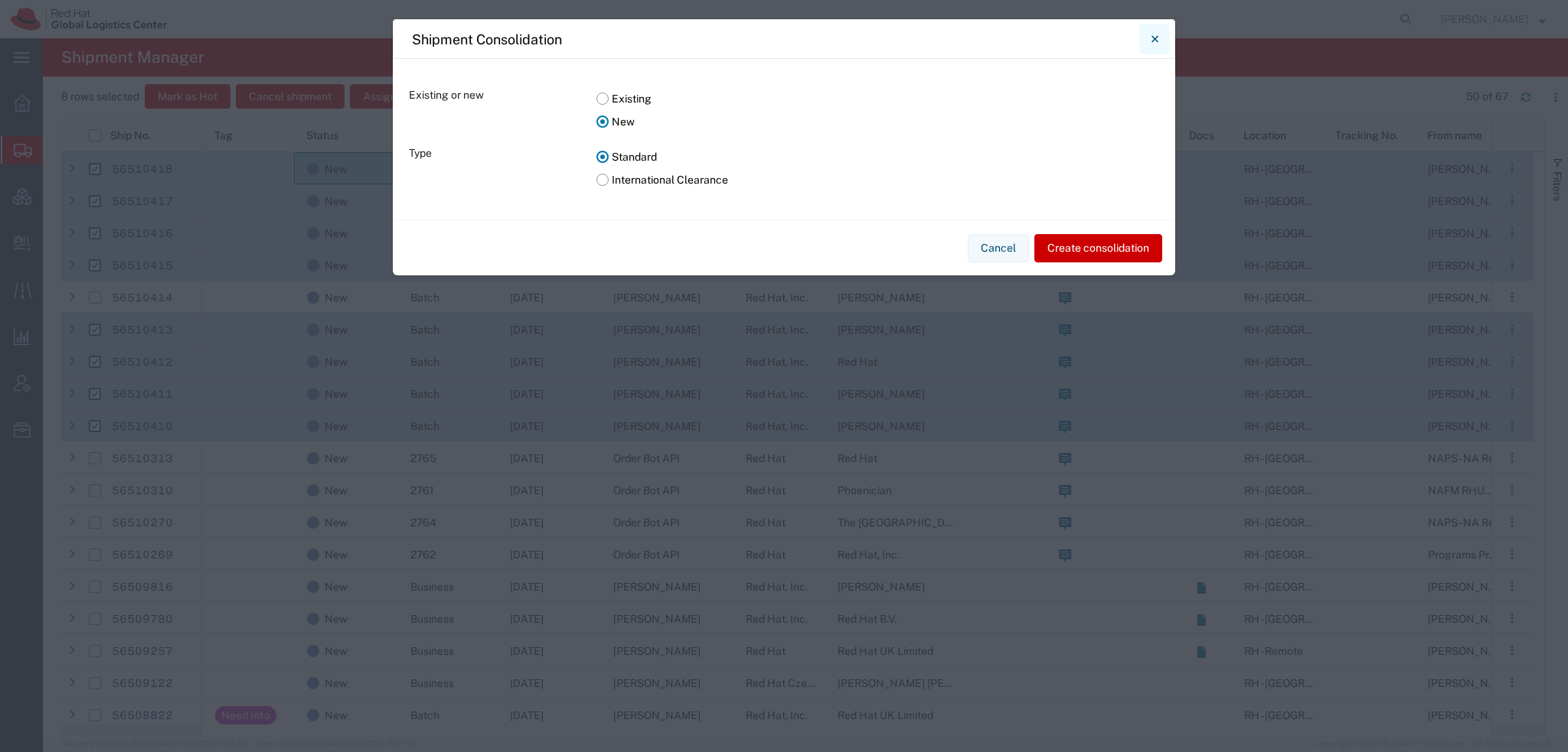
click at [1154, 40] on icon "Close" at bounding box center [1154, 39] width 7 height 18
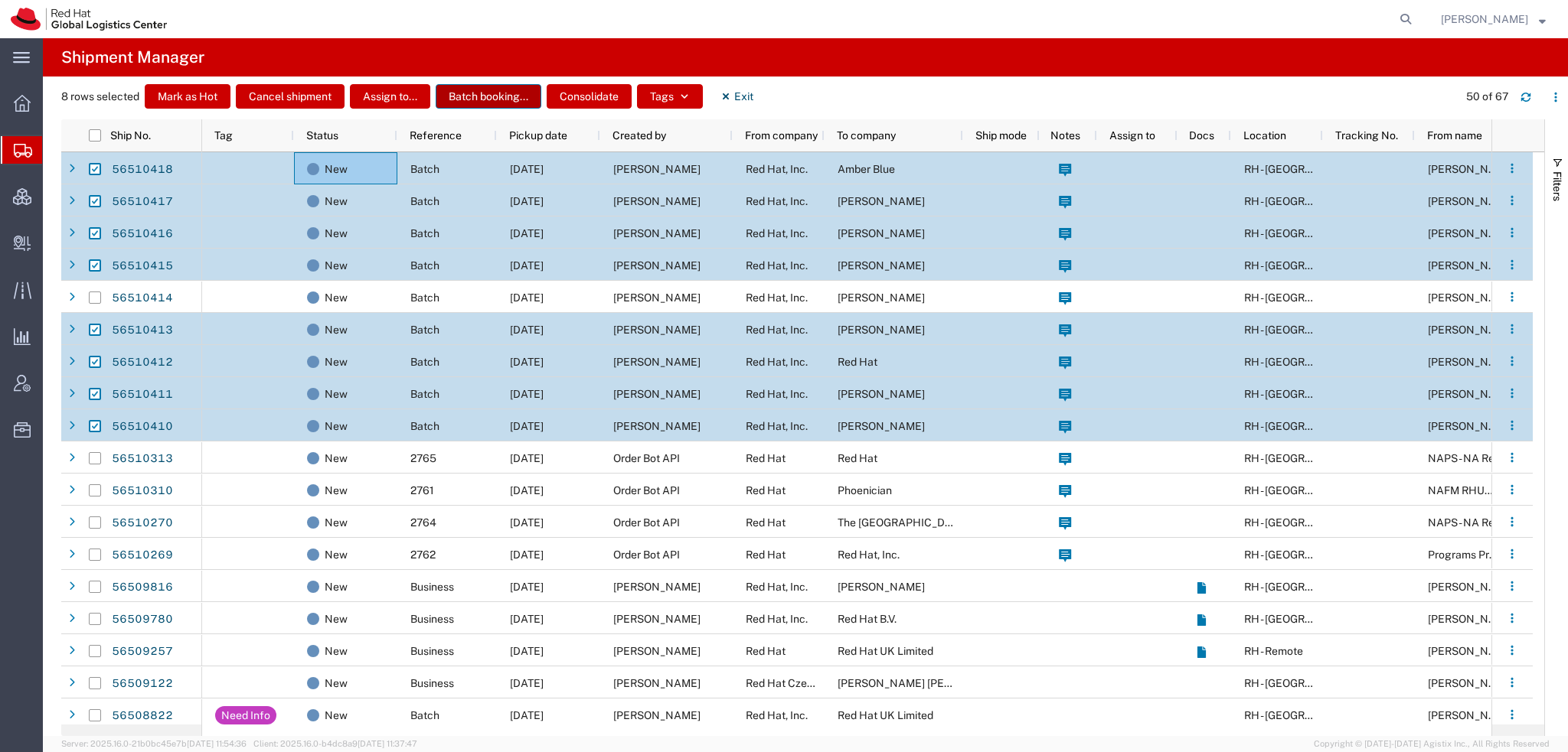
click at [465, 93] on button "Batch booking..." at bounding box center [489, 97] width 106 height 25
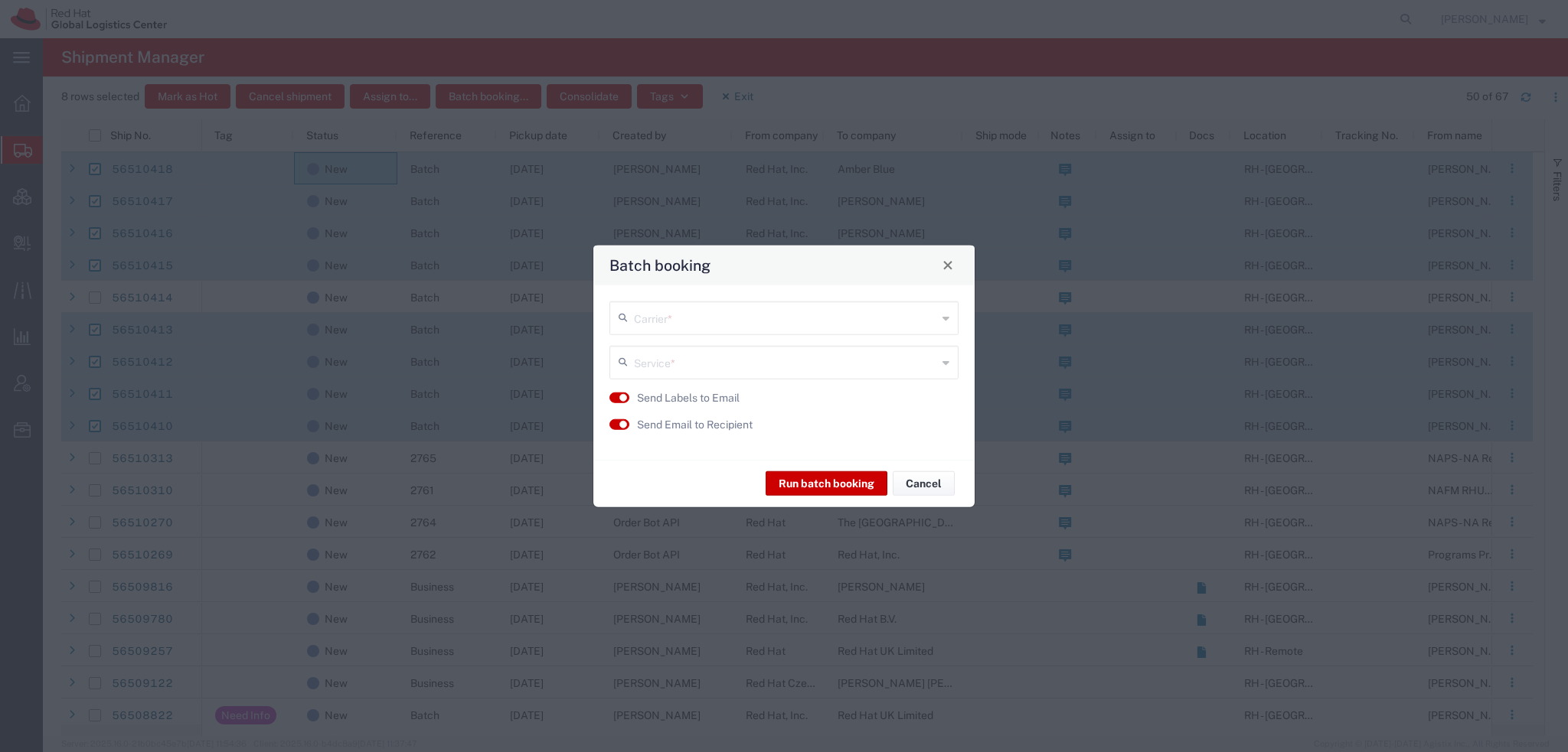
click at [731, 319] on input "text" at bounding box center [785, 316] width 303 height 27
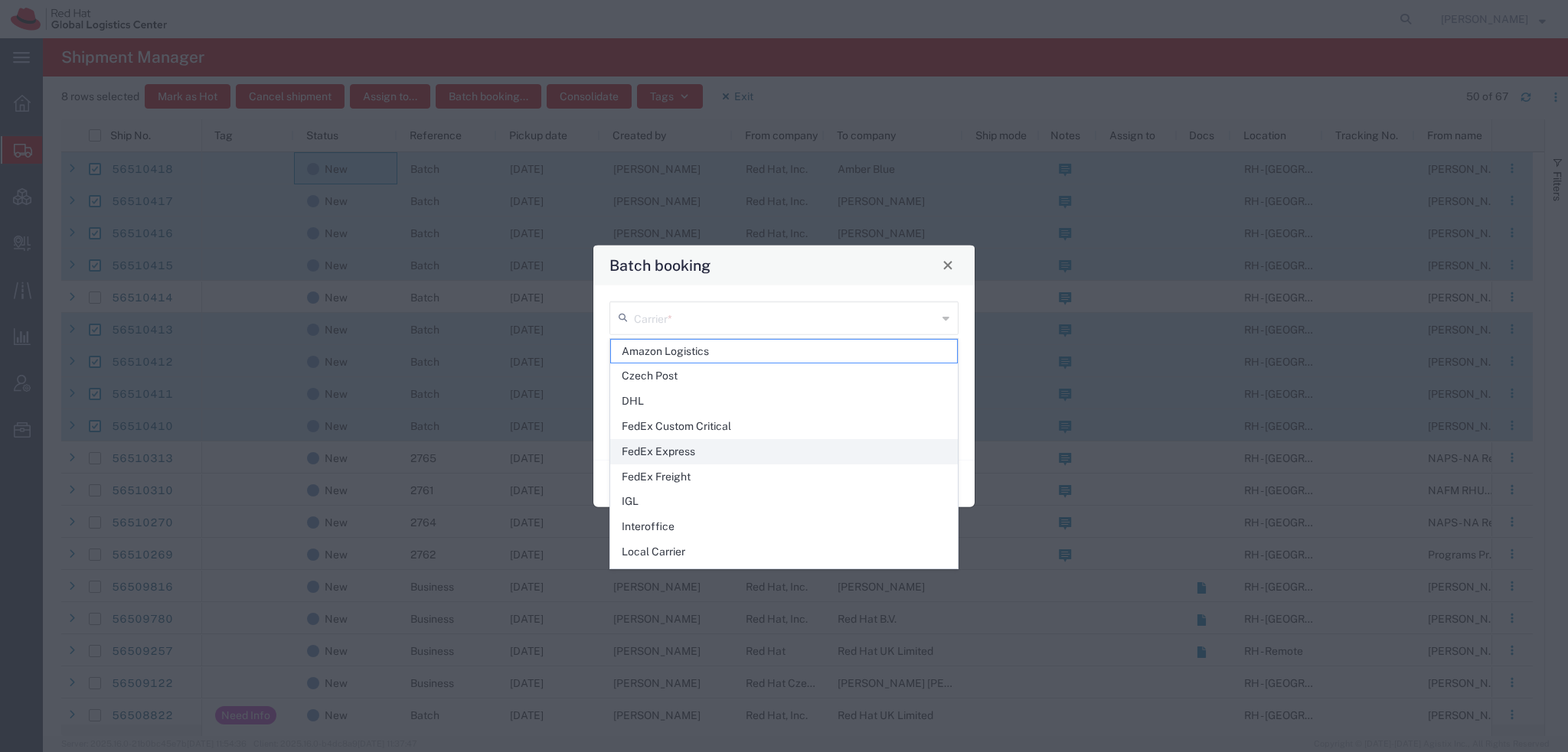
click at [669, 449] on span "FedEx Express" at bounding box center [784, 451] width 346 height 24
type input "FedEx Express"
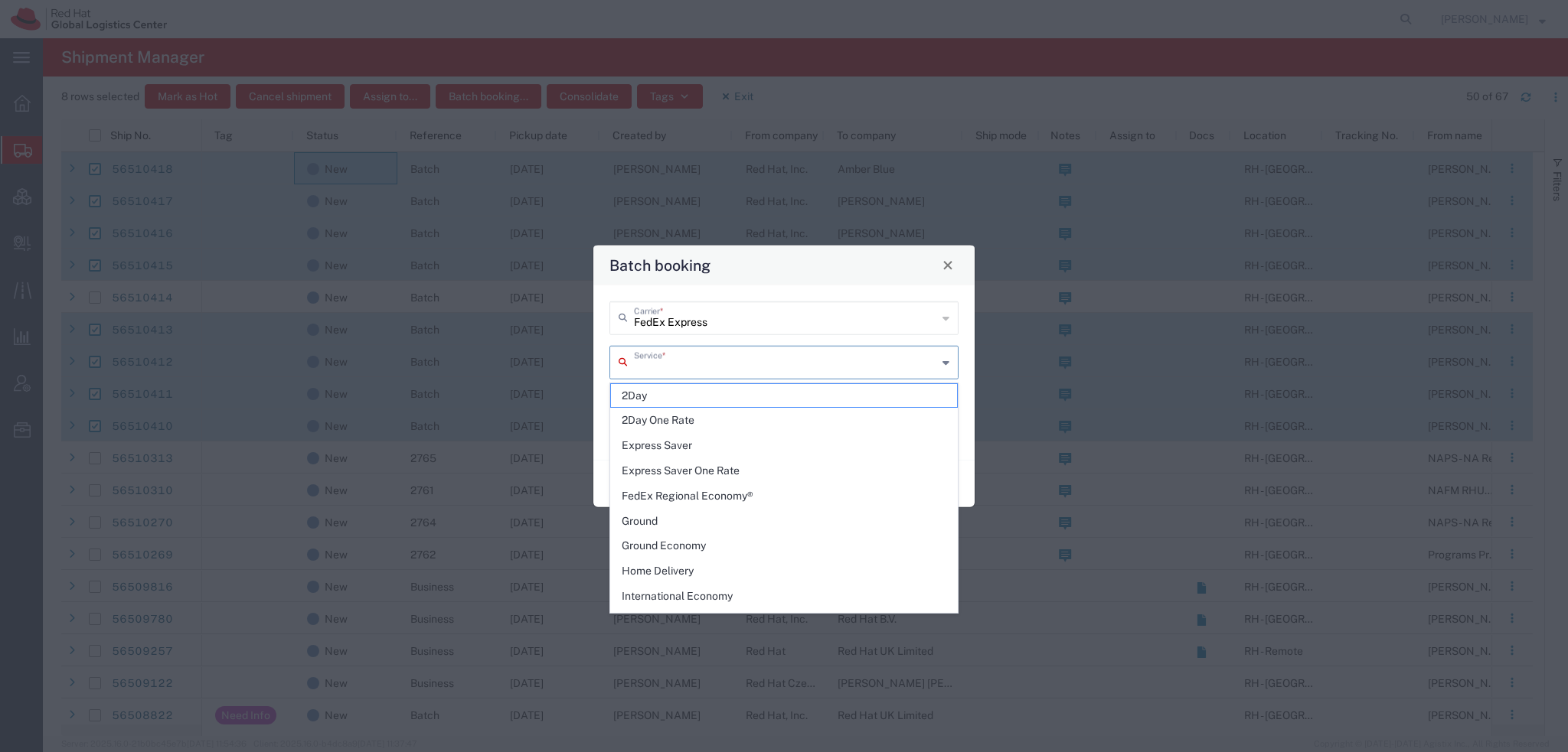
click at [662, 351] on input "text" at bounding box center [785, 361] width 303 height 27
click at [690, 417] on span "2Day One Rate" at bounding box center [784, 421] width 346 height 24
type input "2Day One Rate"
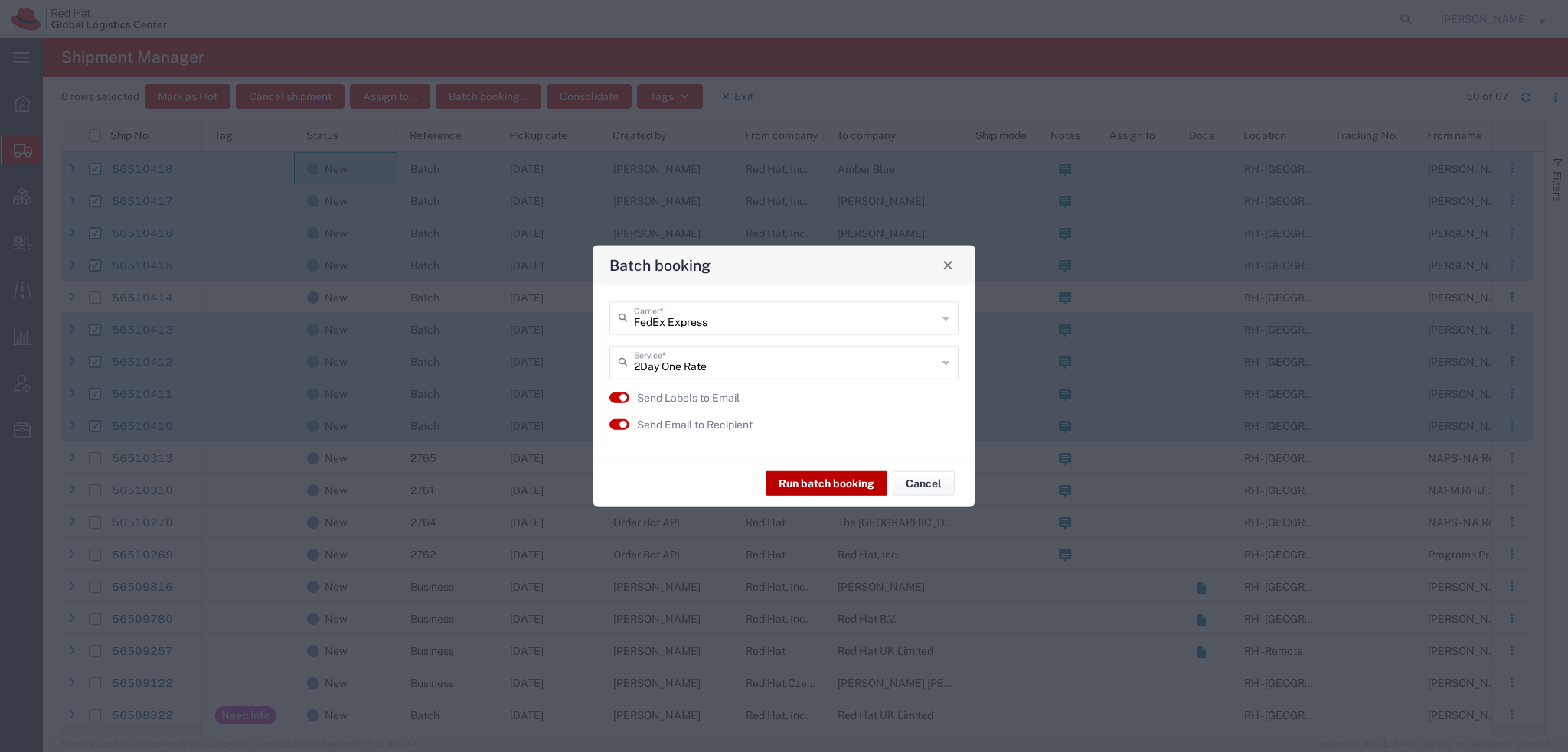
click at [855, 483] on button "Run batch booking" at bounding box center [826, 483] width 122 height 25
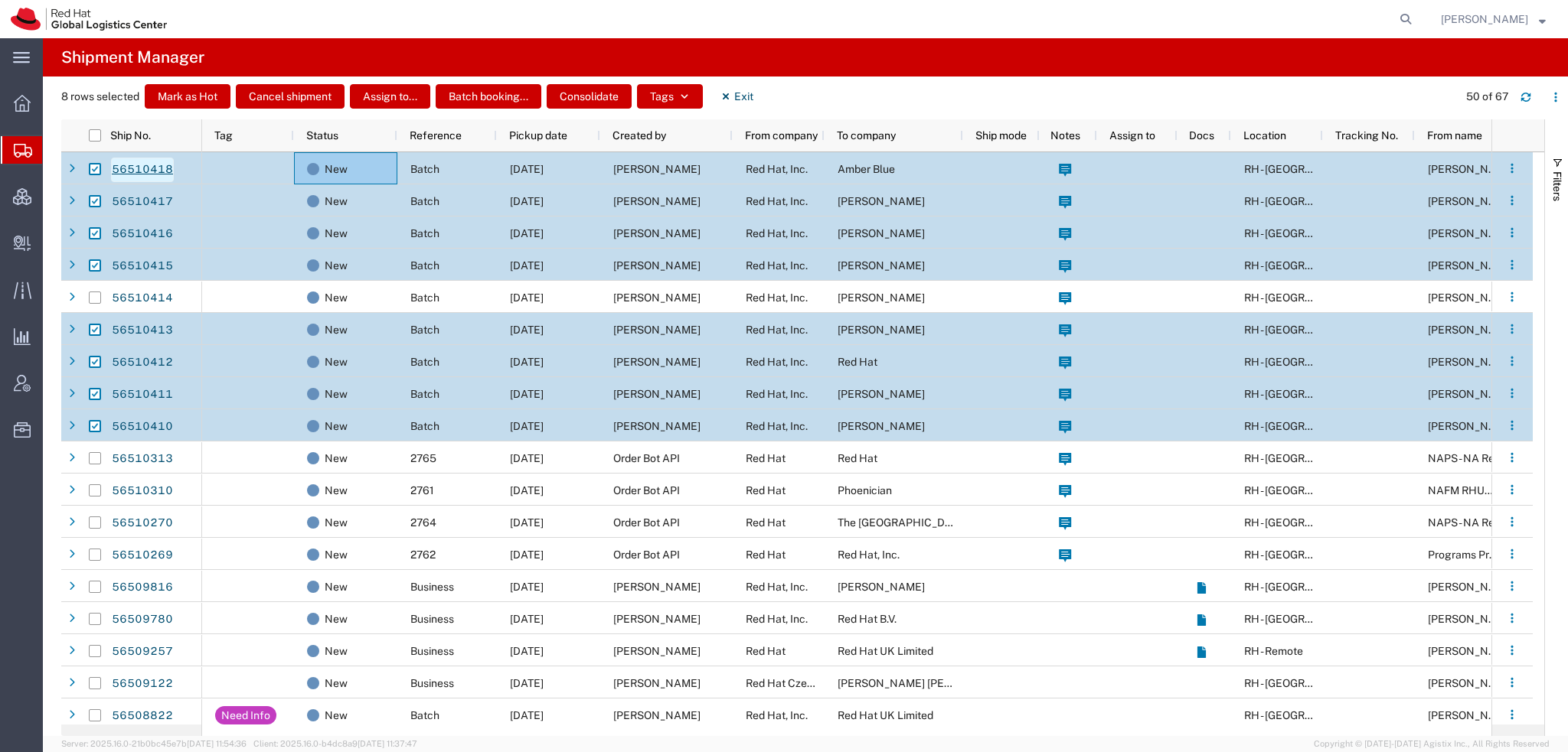
click at [132, 167] on link "56510418" at bounding box center [143, 170] width 63 height 25
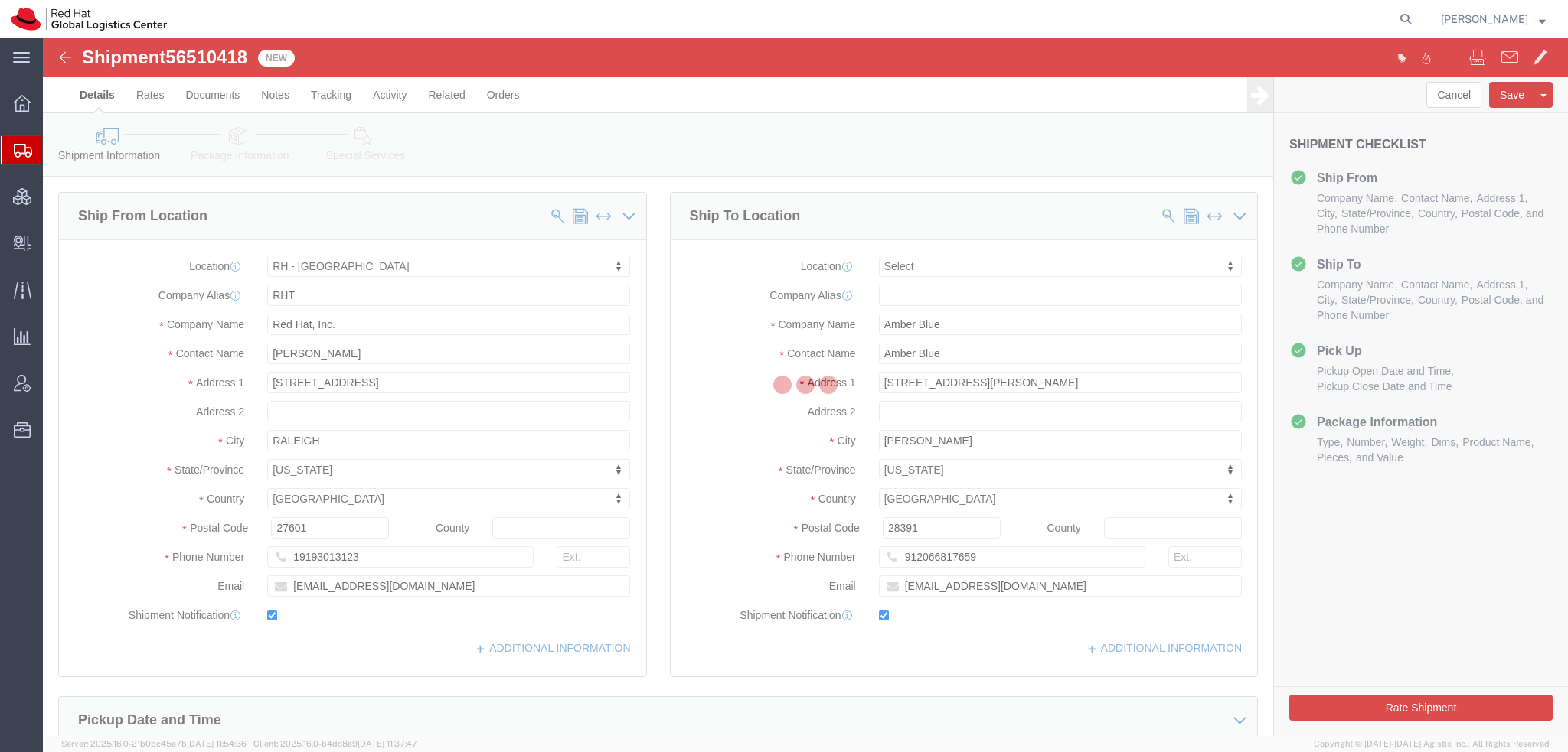
select select "38014"
select select
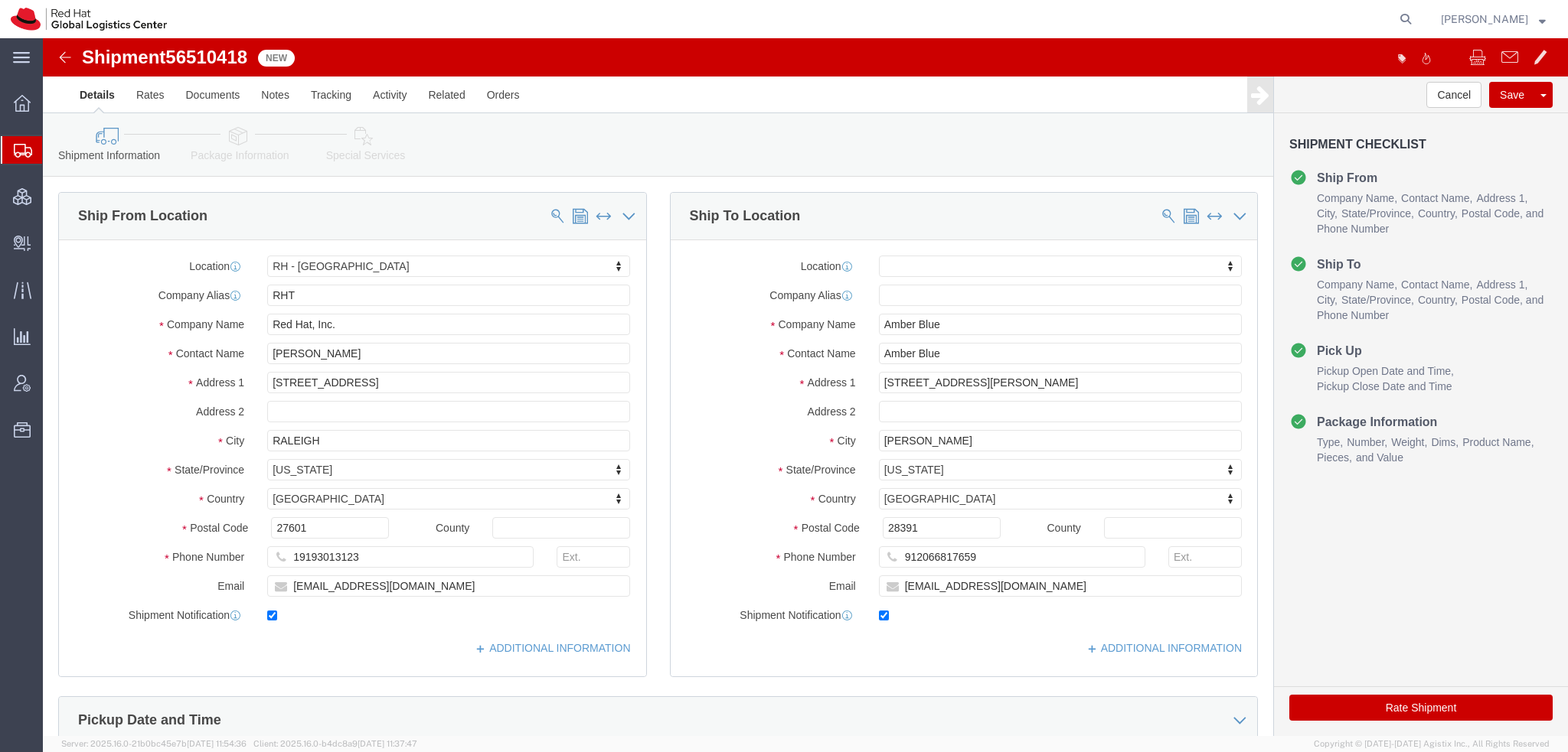
click button "Rate Shipment"
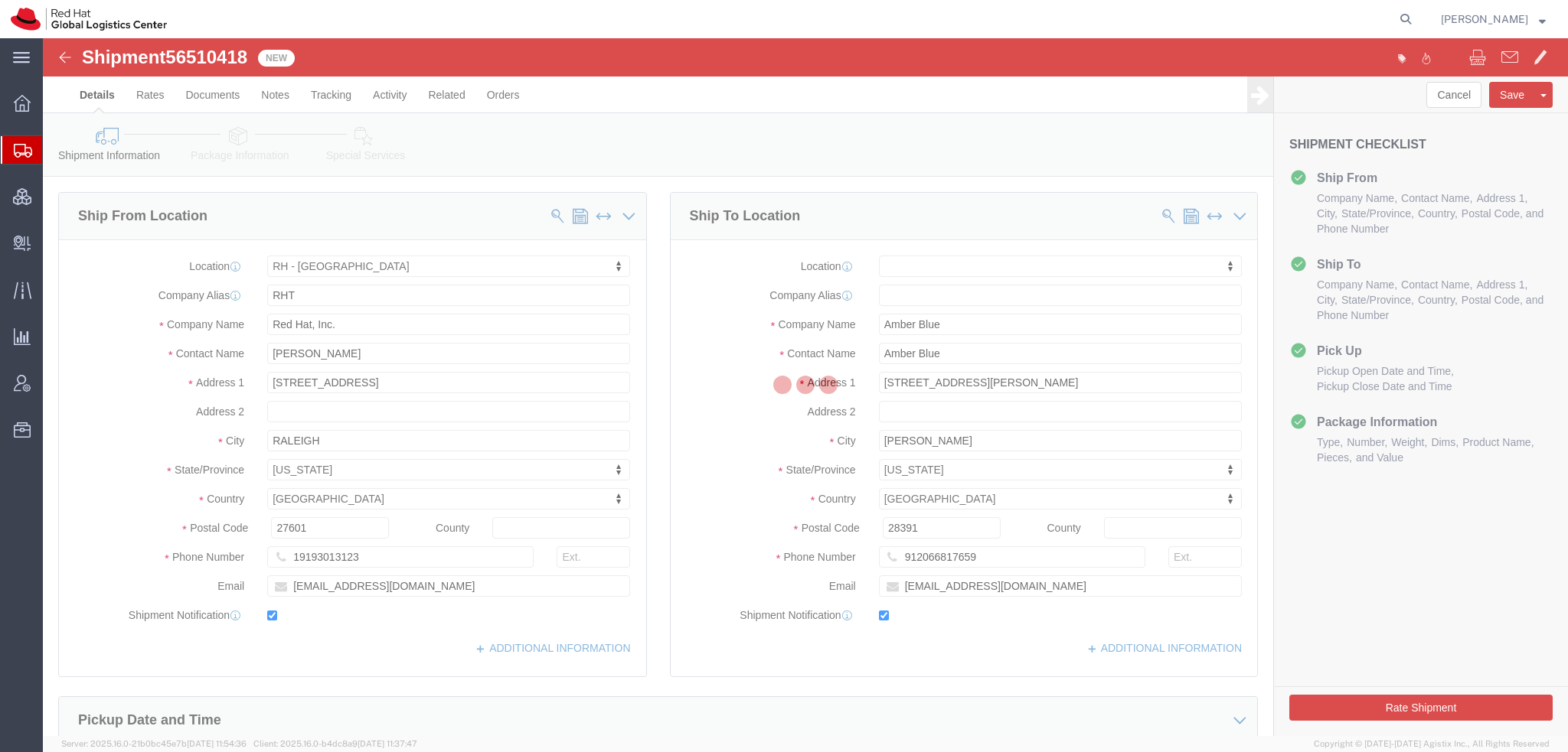
select select "38014"
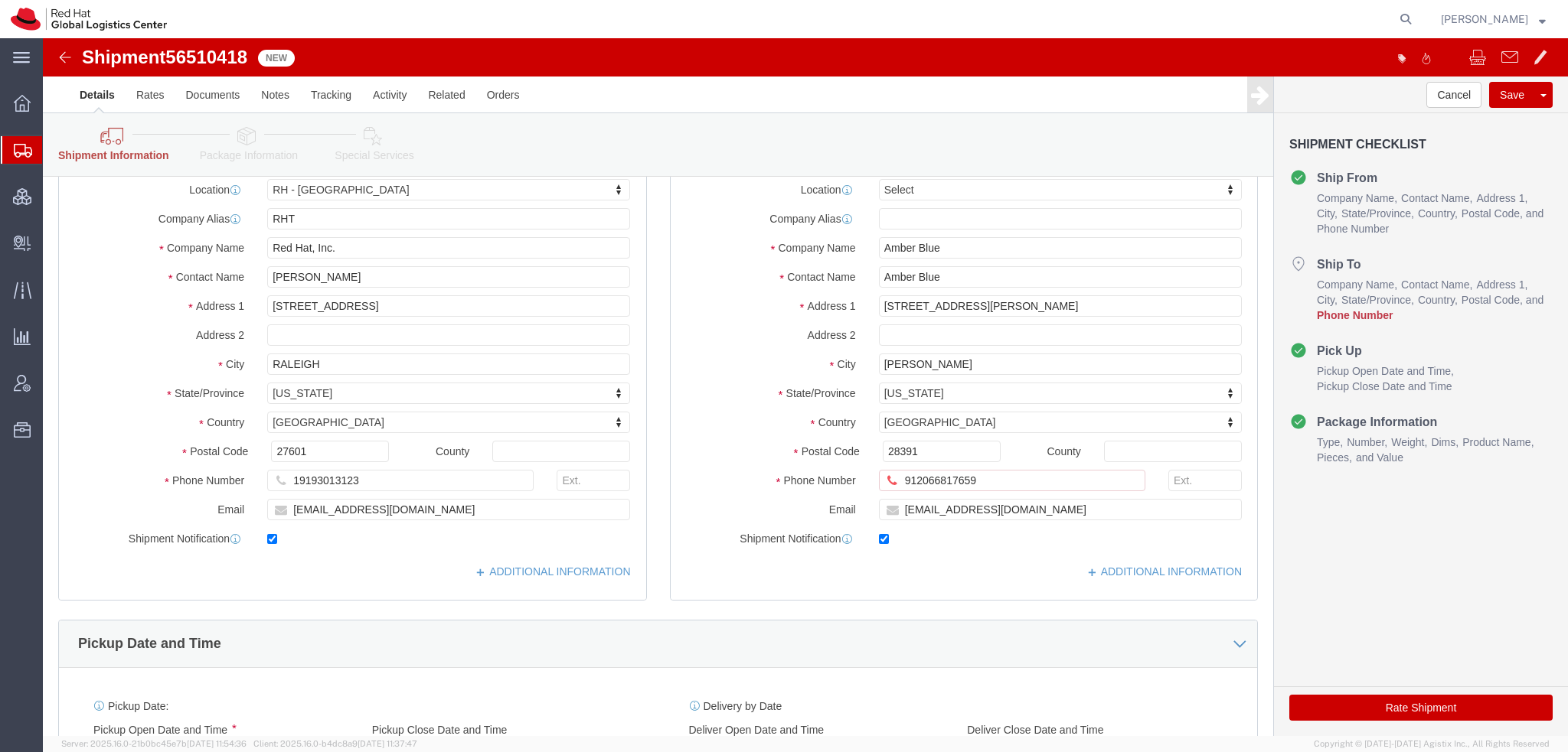
scroll to position [153, 0]
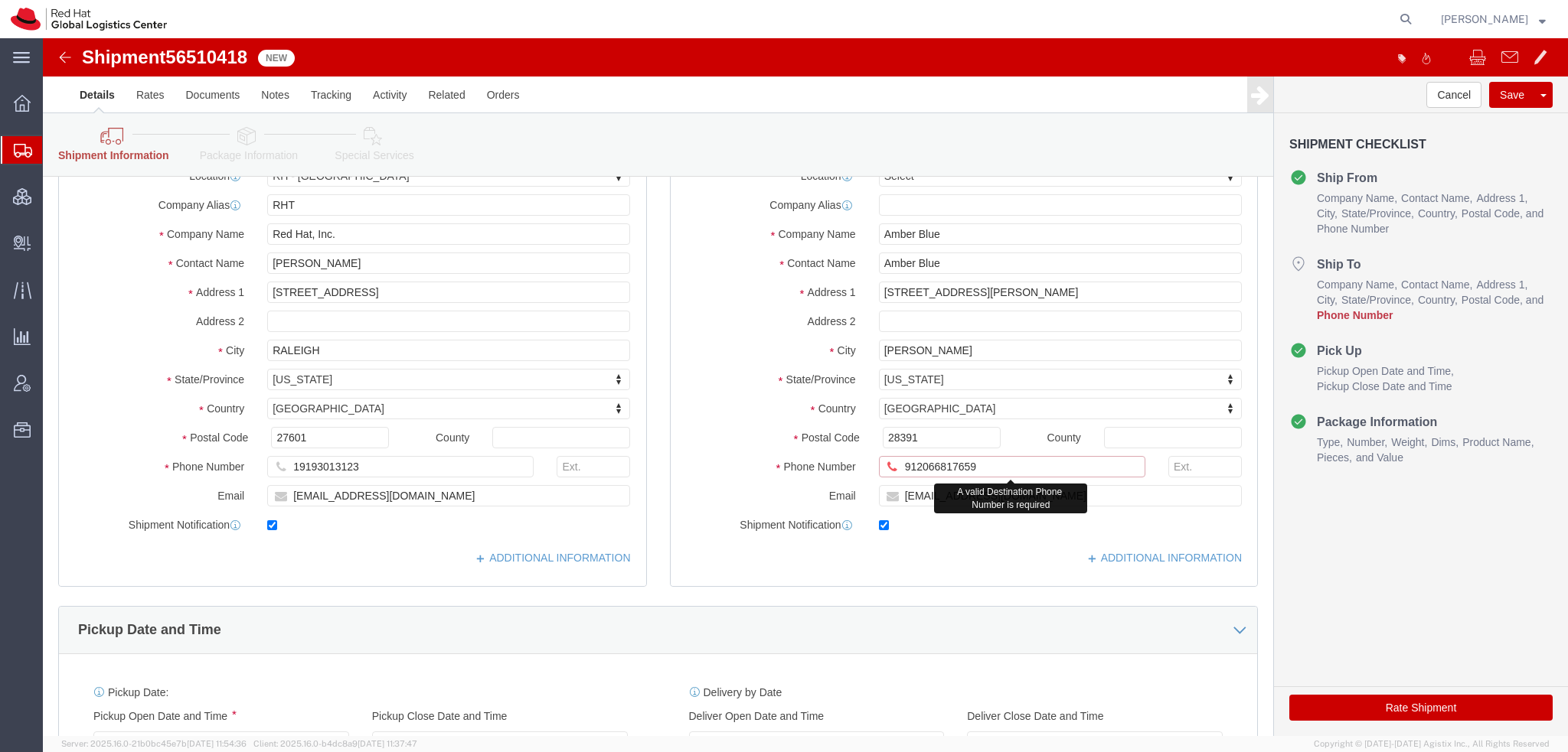
click input "912066817659"
type input "9126681765"
click div "Rate Shipment"
click button "Rate Shipment"
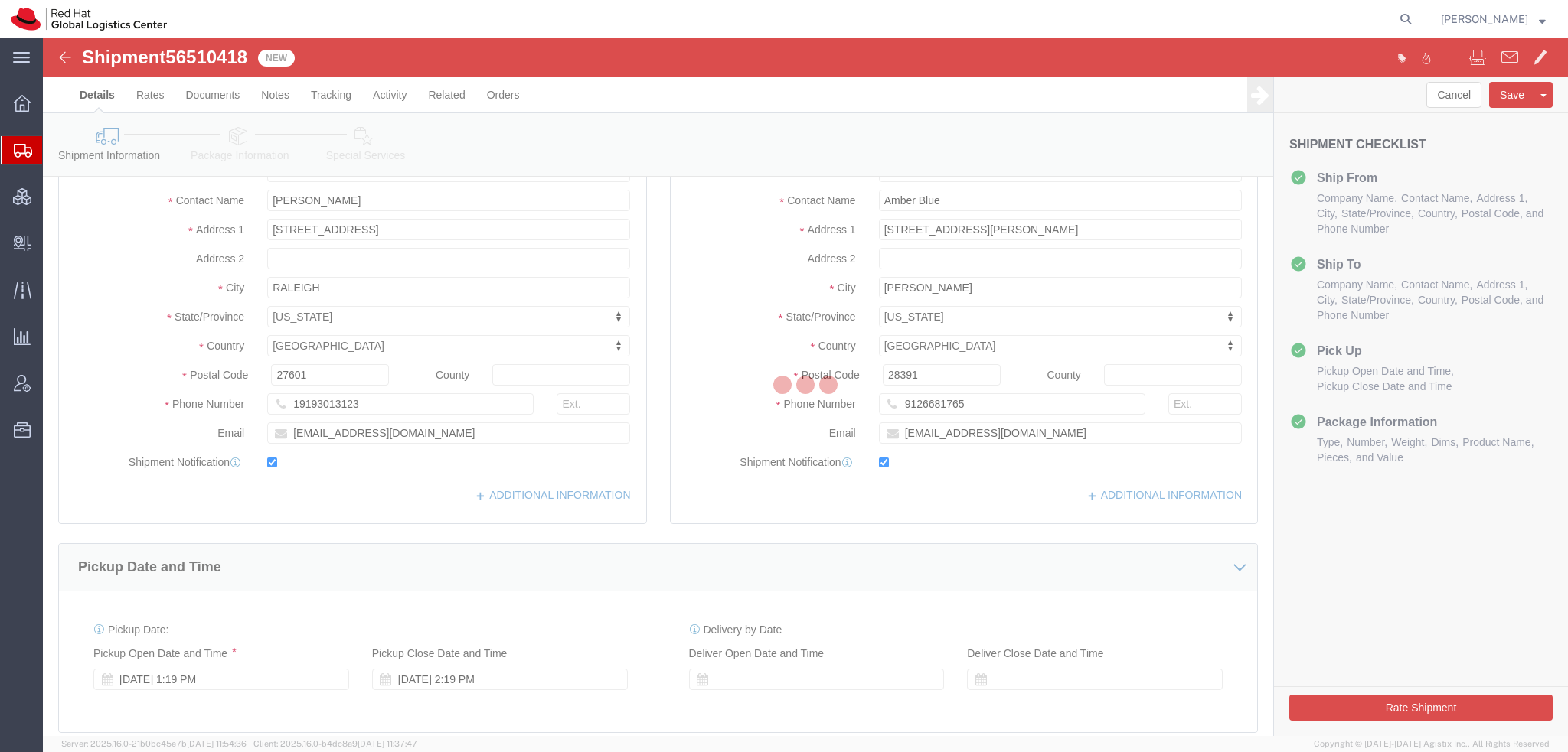
scroll to position [91, 0]
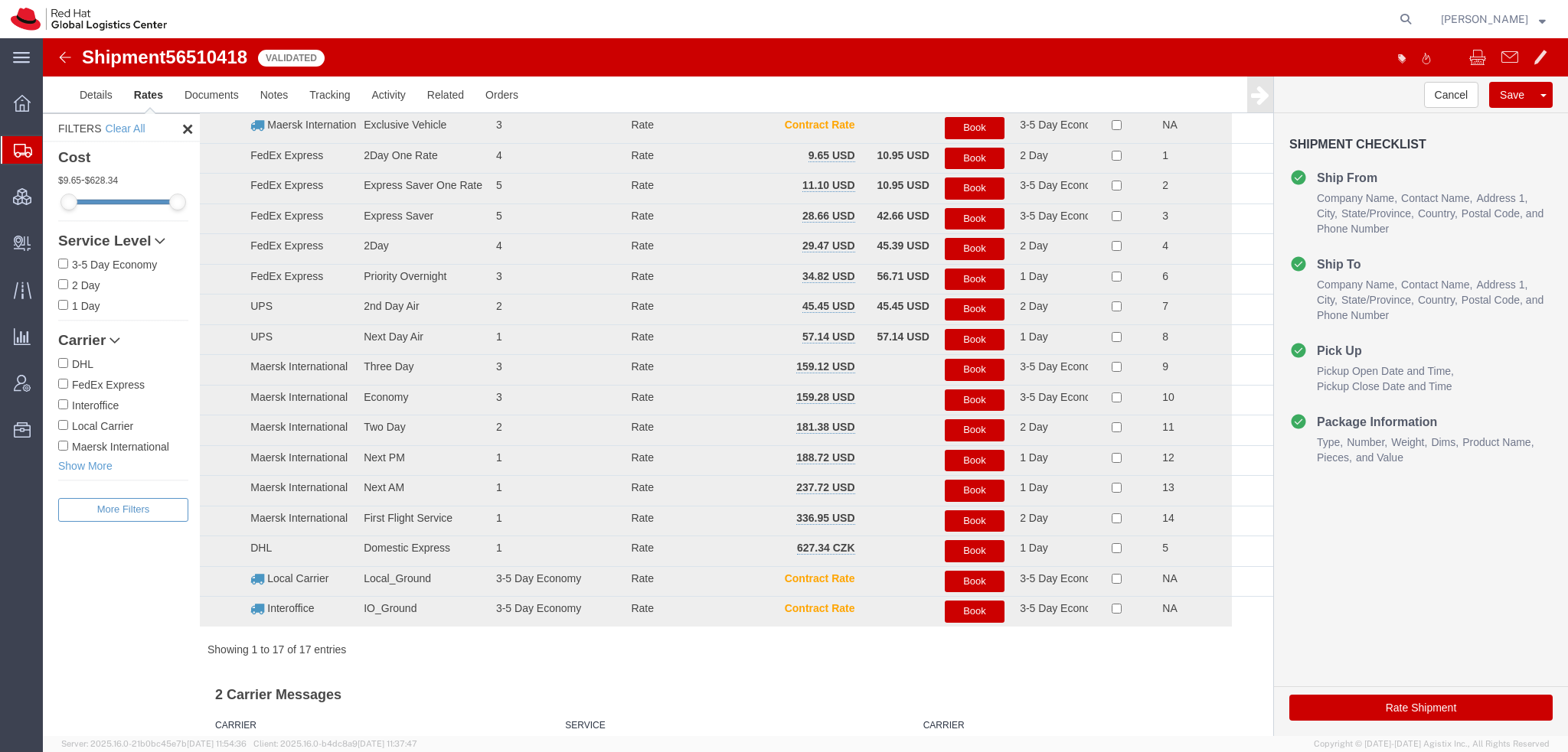
click at [956, 155] on button "Book" at bounding box center [975, 158] width 60 height 22
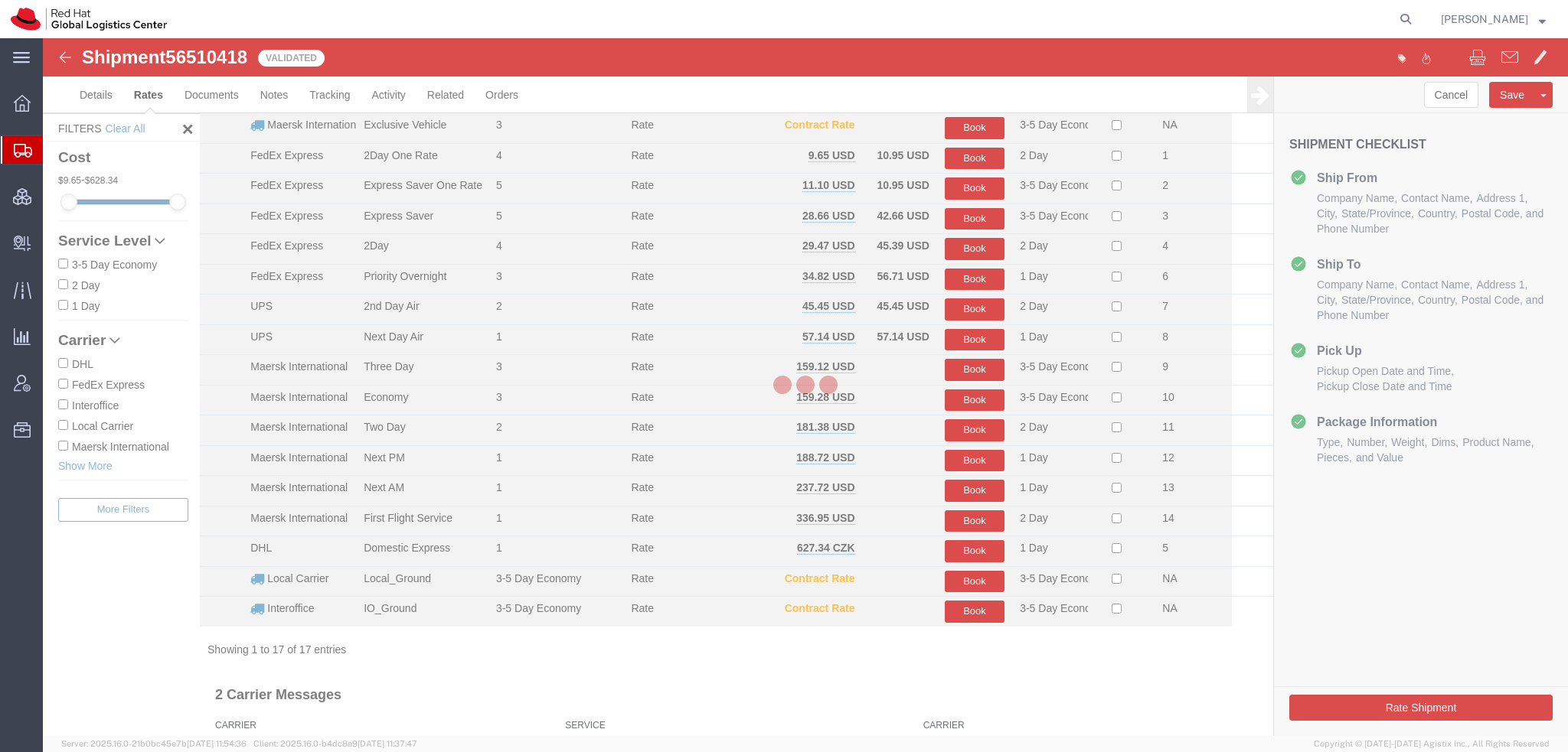
scroll to position [0, 0]
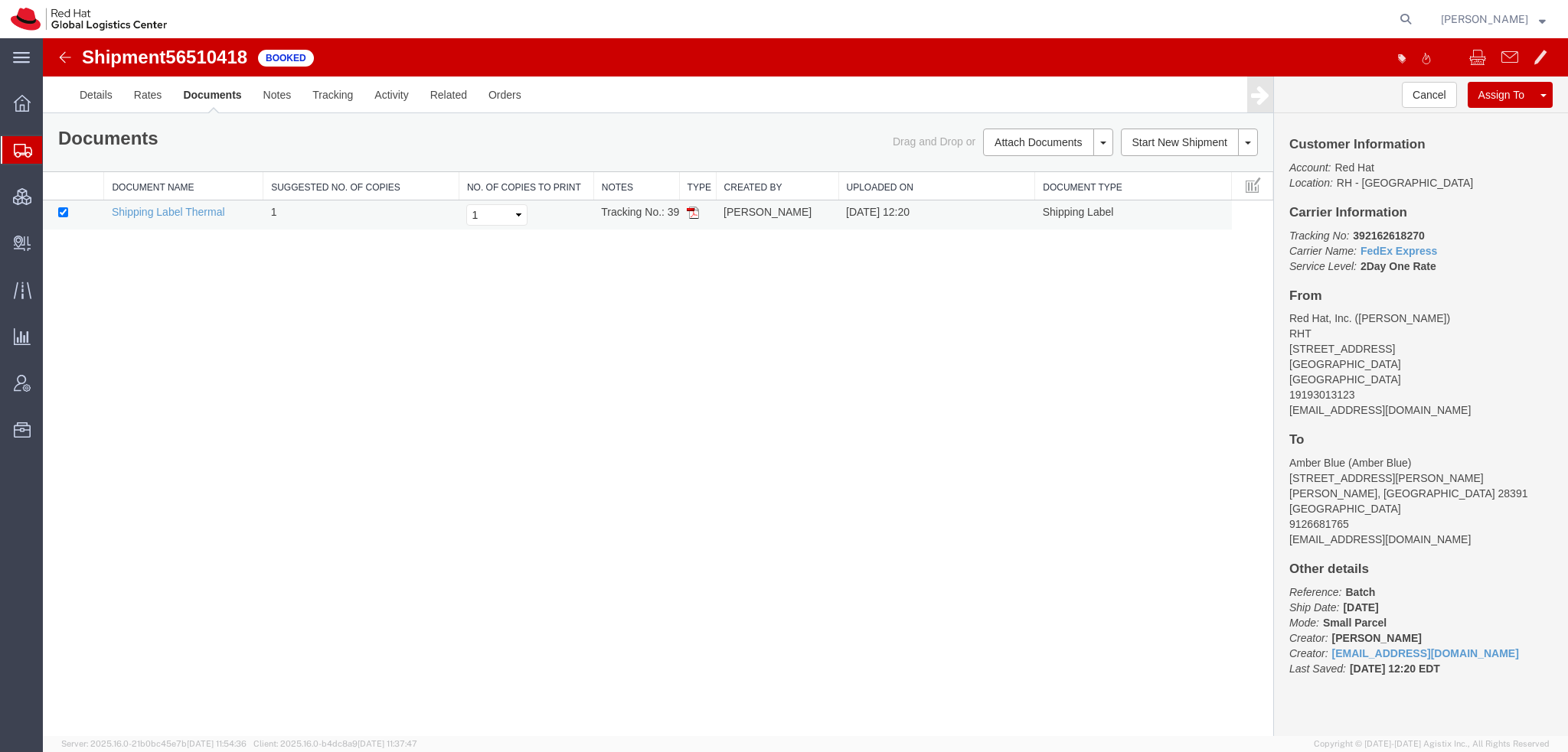
click at [691, 209] on img at bounding box center [693, 213] width 12 height 12
click at [0, 0] on span "Shipment Manager" at bounding box center [0, 0] width 0 height 0
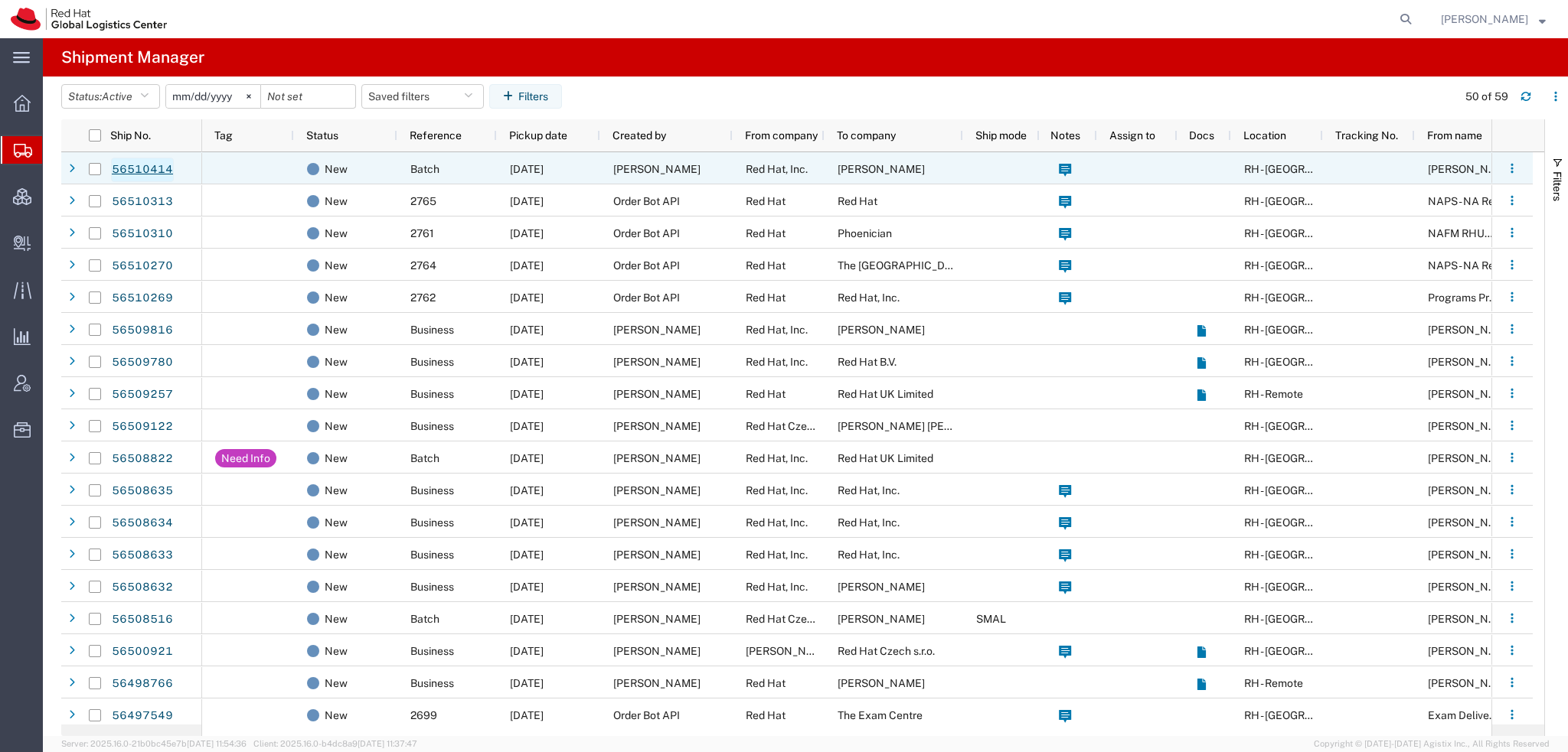
click at [128, 167] on link "56510414" at bounding box center [143, 170] width 63 height 25
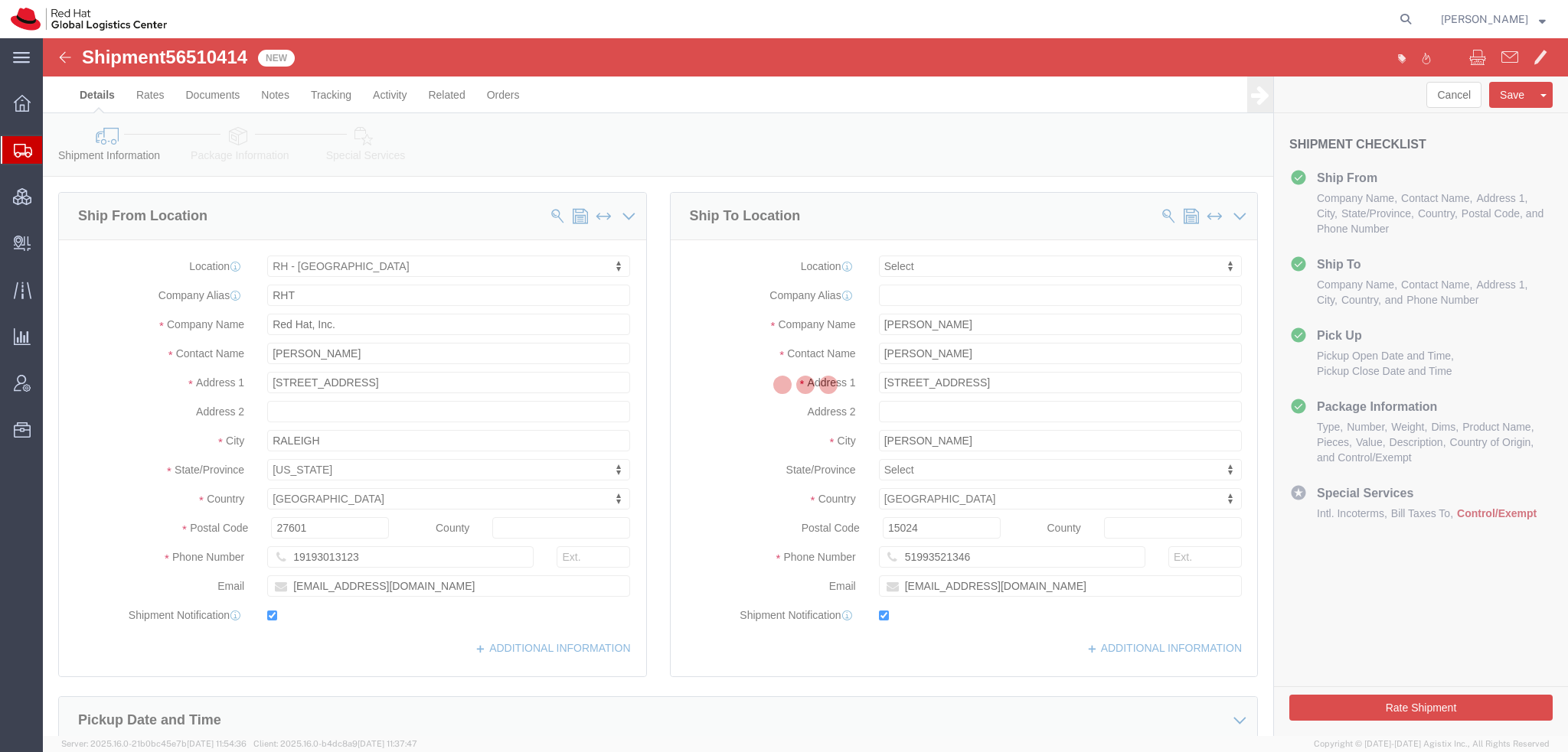
select select "38014"
select select
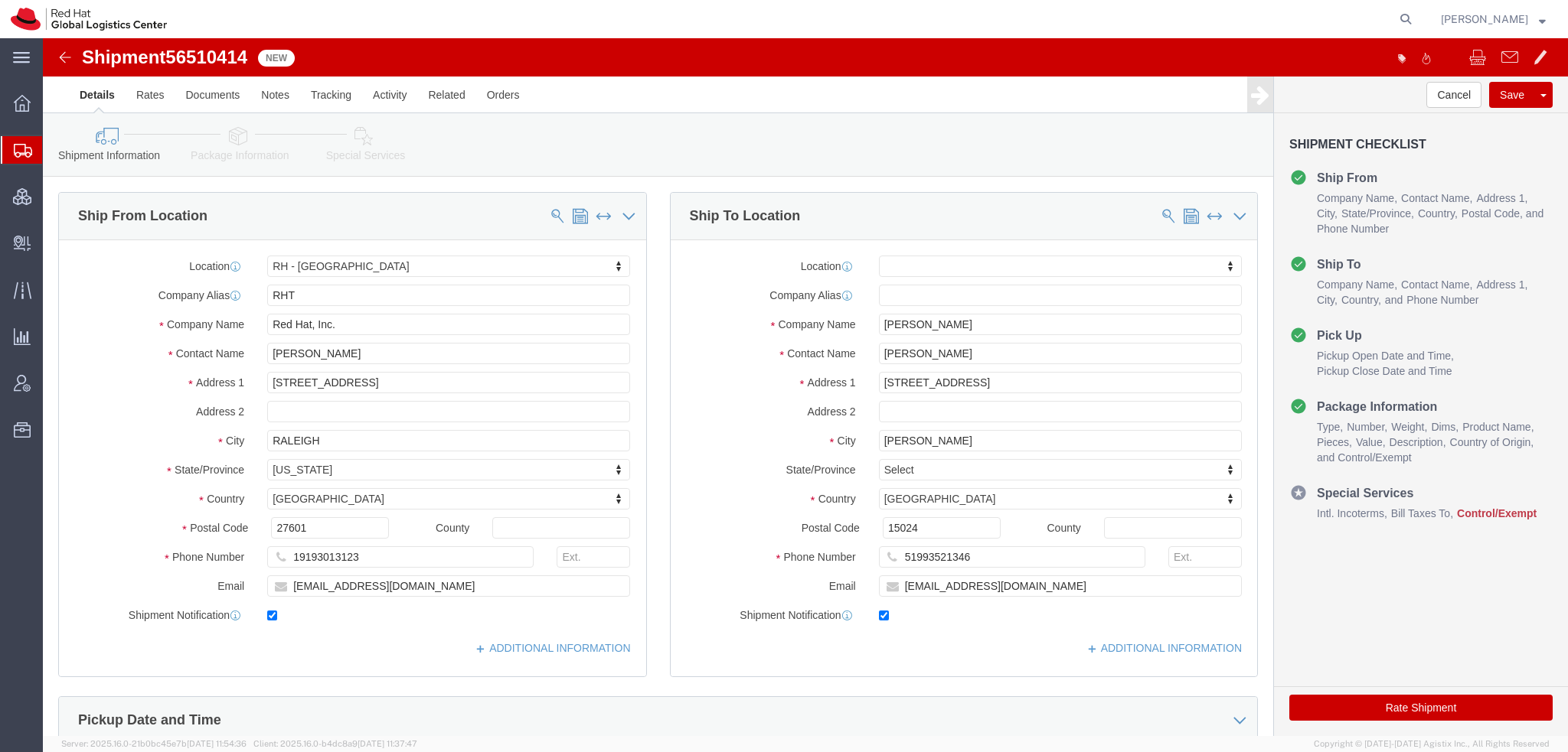
click icon
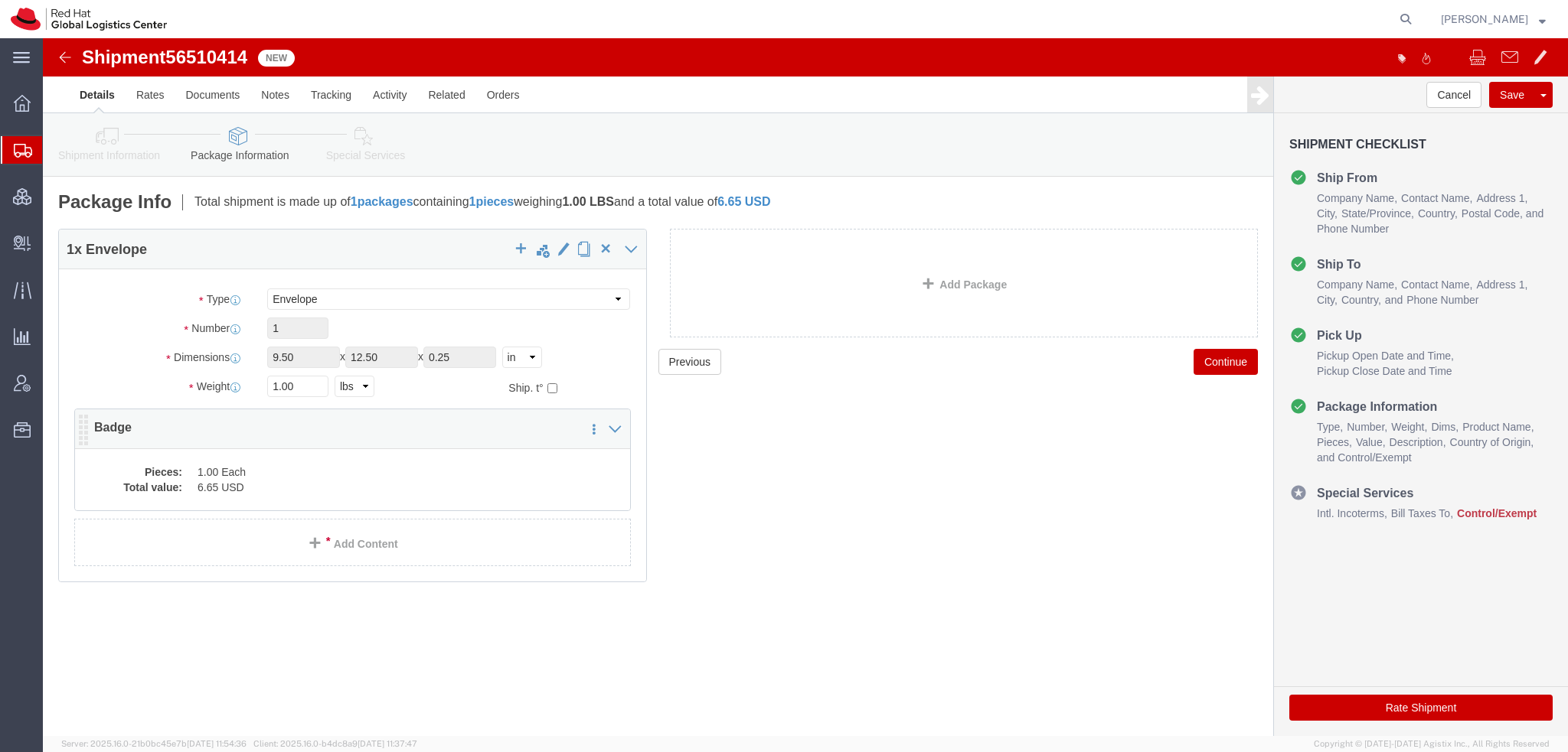
click dd "6.65 USD"
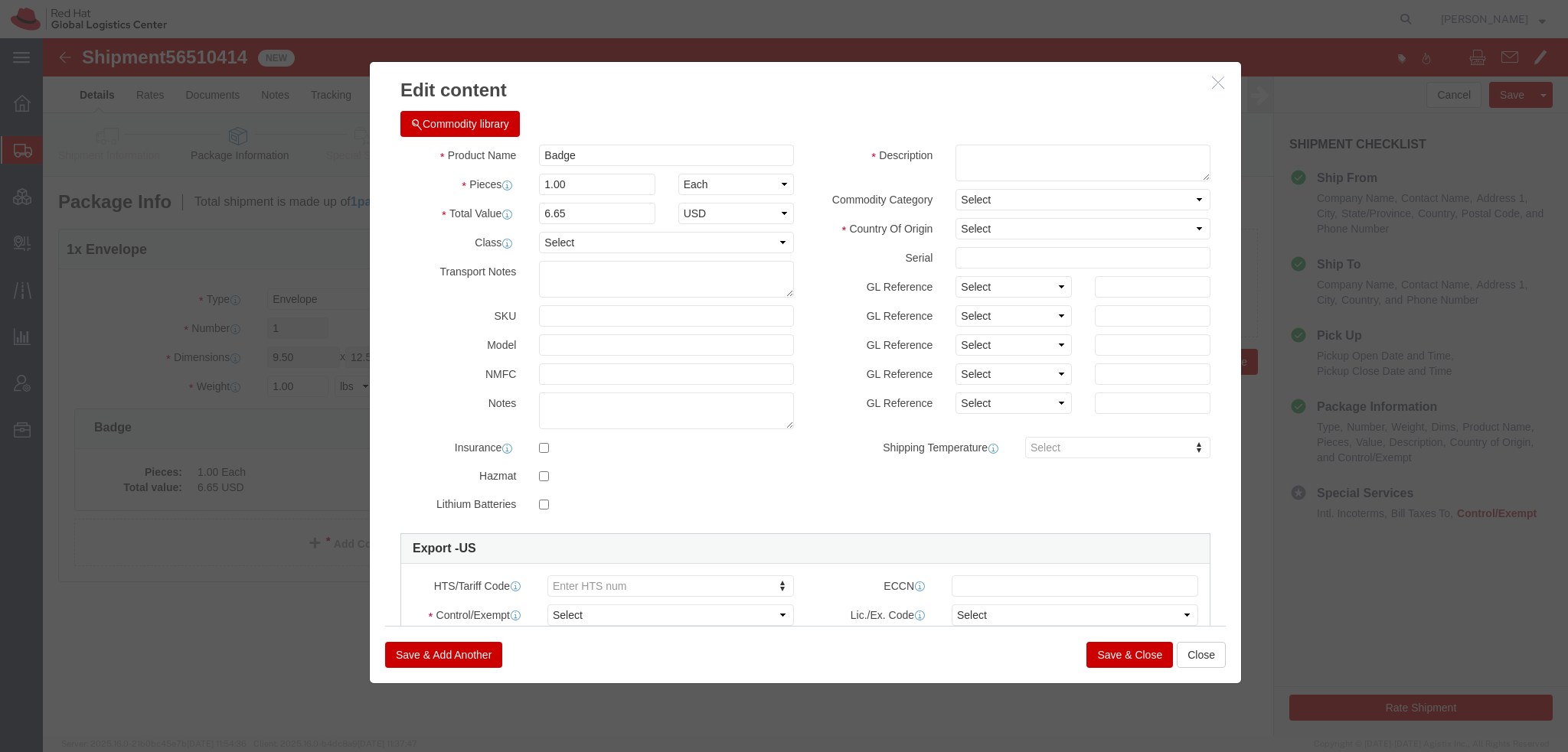
click button "Commodity library"
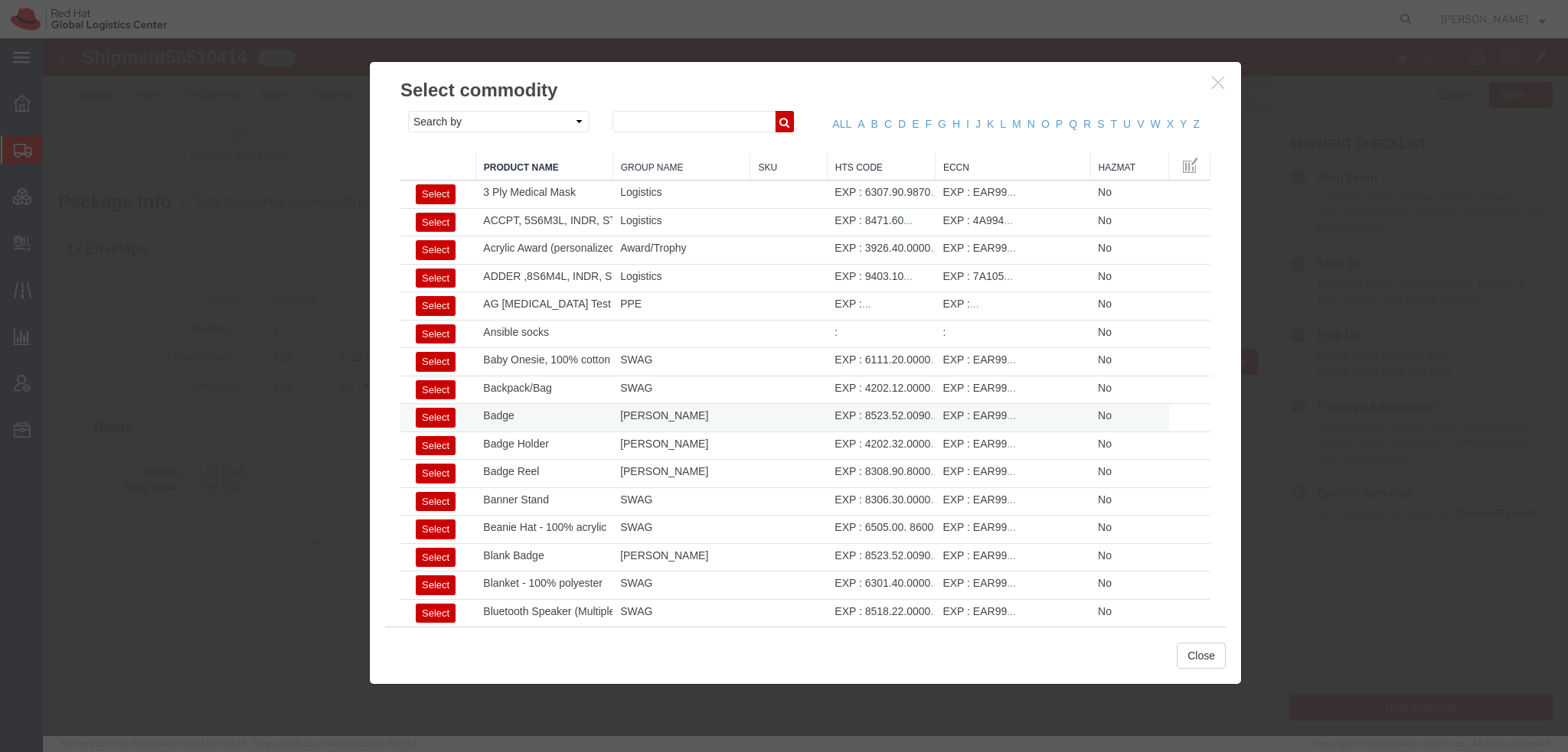
click button "Select"
select select "US"
type input "8523.52.0090"
type input "EAR99"
select select
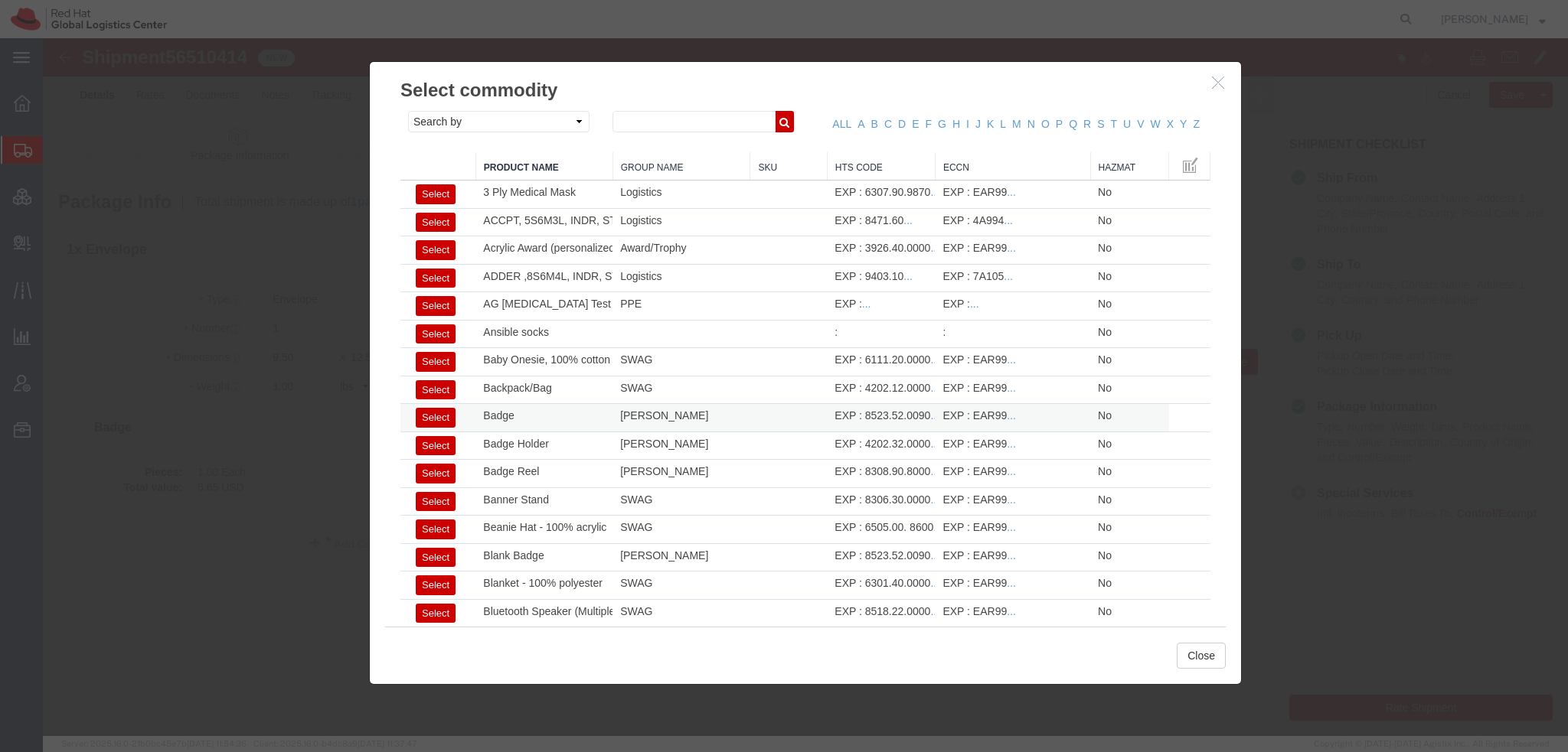
type textarea "- Red Hat Employee Security ID Badge - Produced Internally"
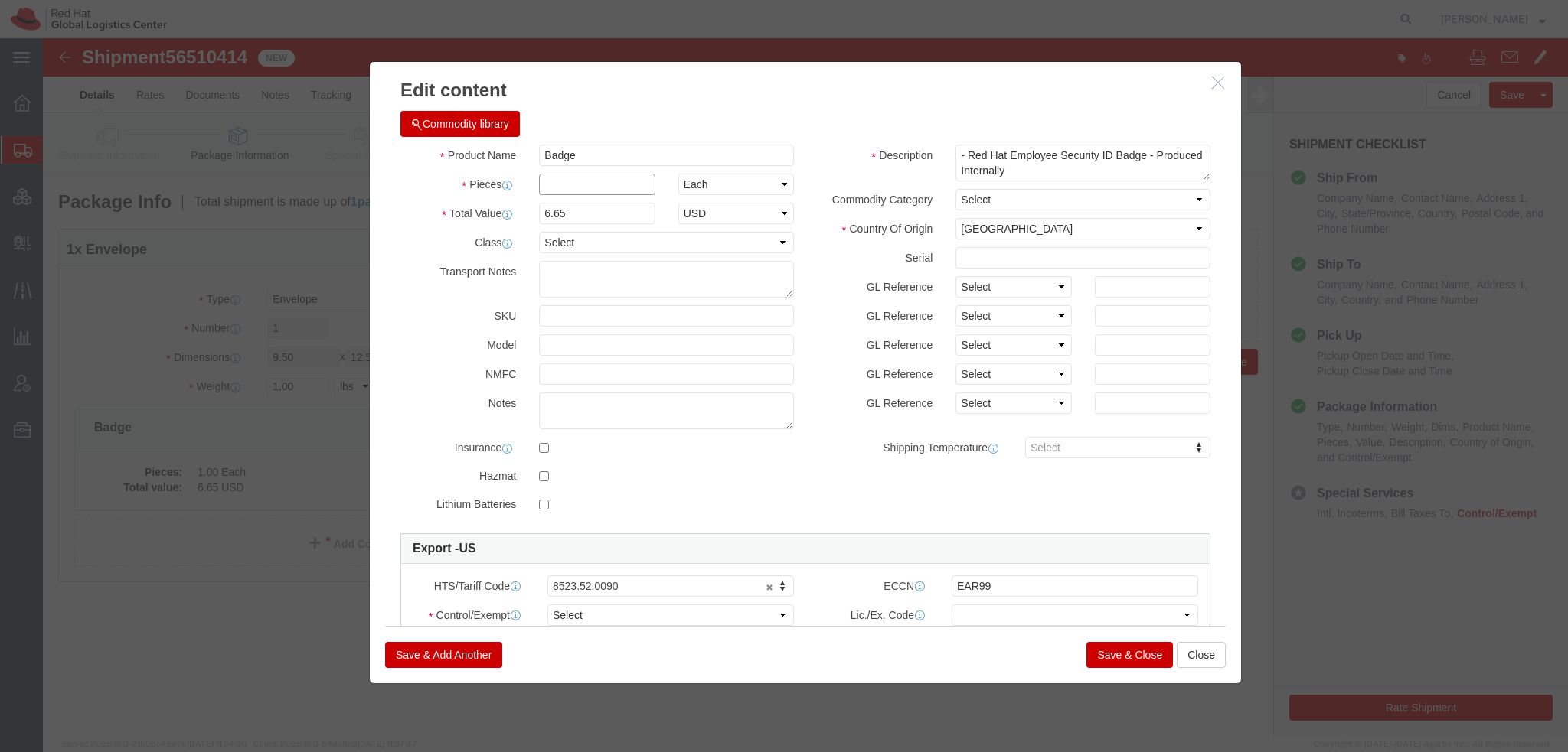
click input "text"
type input "1"
click select "Select ATF BIS DEA EPA FDA FTR ITAR OFAC Other (OPA)"
select select "FTR"
click select "Select ATF BIS DEA EPA FDA FTR ITAR OFAC Other (OPA)"
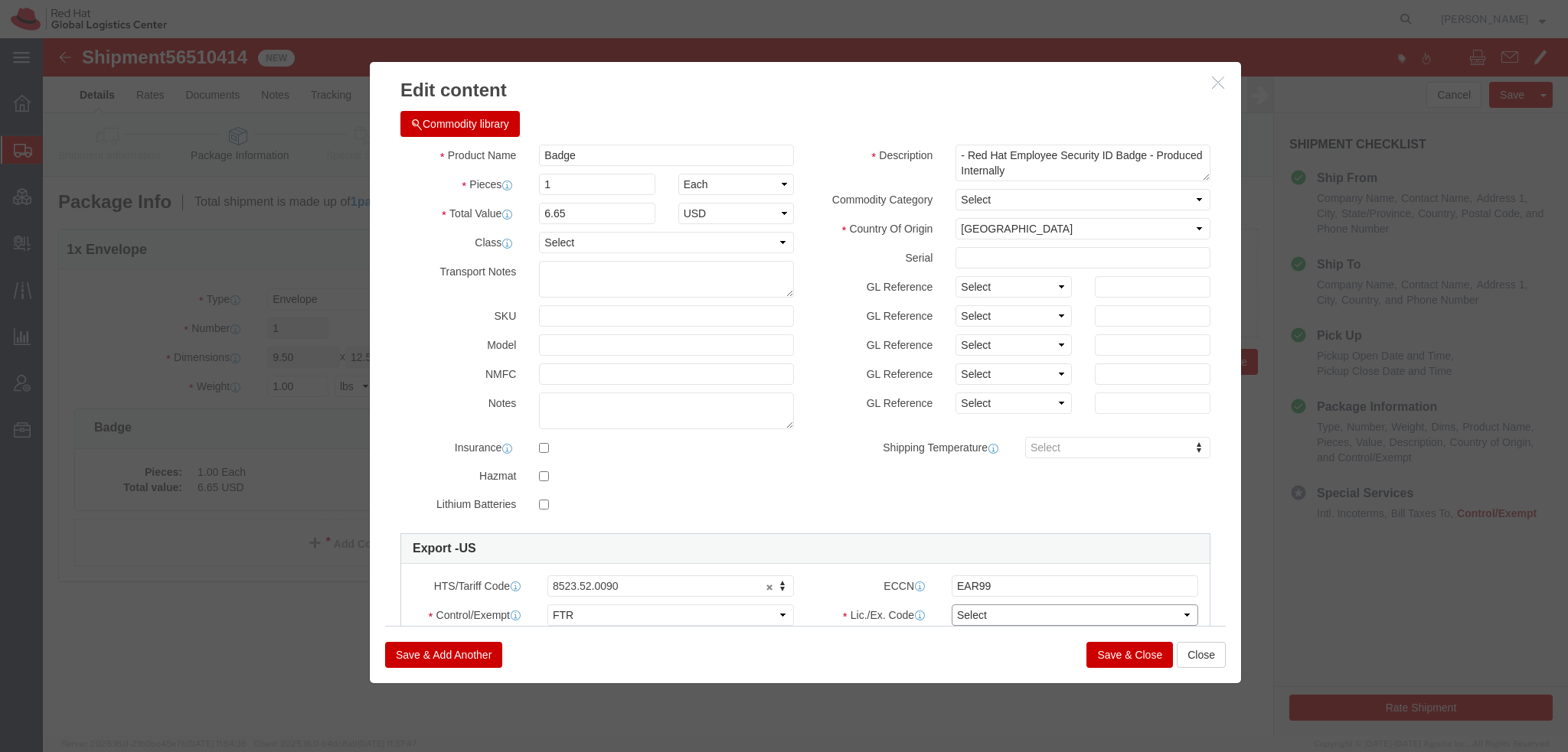
click select "Select 30.2(d)(2) 30.36 30.37(a) 30.37(f) 30.37(g) 30.37(h) 30.37(i) 30.37(j) 3…"
select select "30.37(h)"
click select "Select 30.2(d)(2) 30.36 30.37(a) 30.37(f) 30.37(g) 30.37(h) 30.37(i) 30.37(j) 3…"
click button "Save & Close"
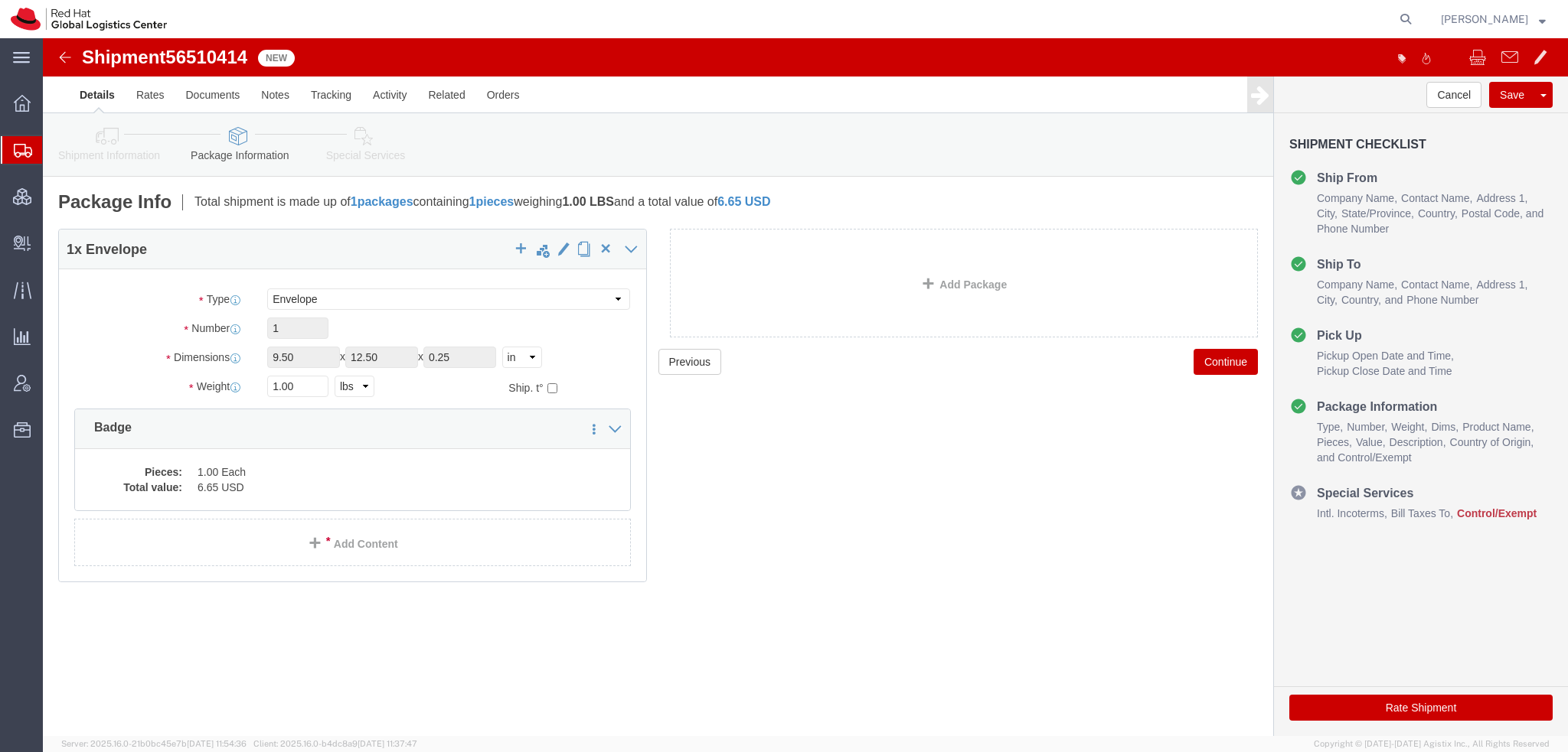
click icon
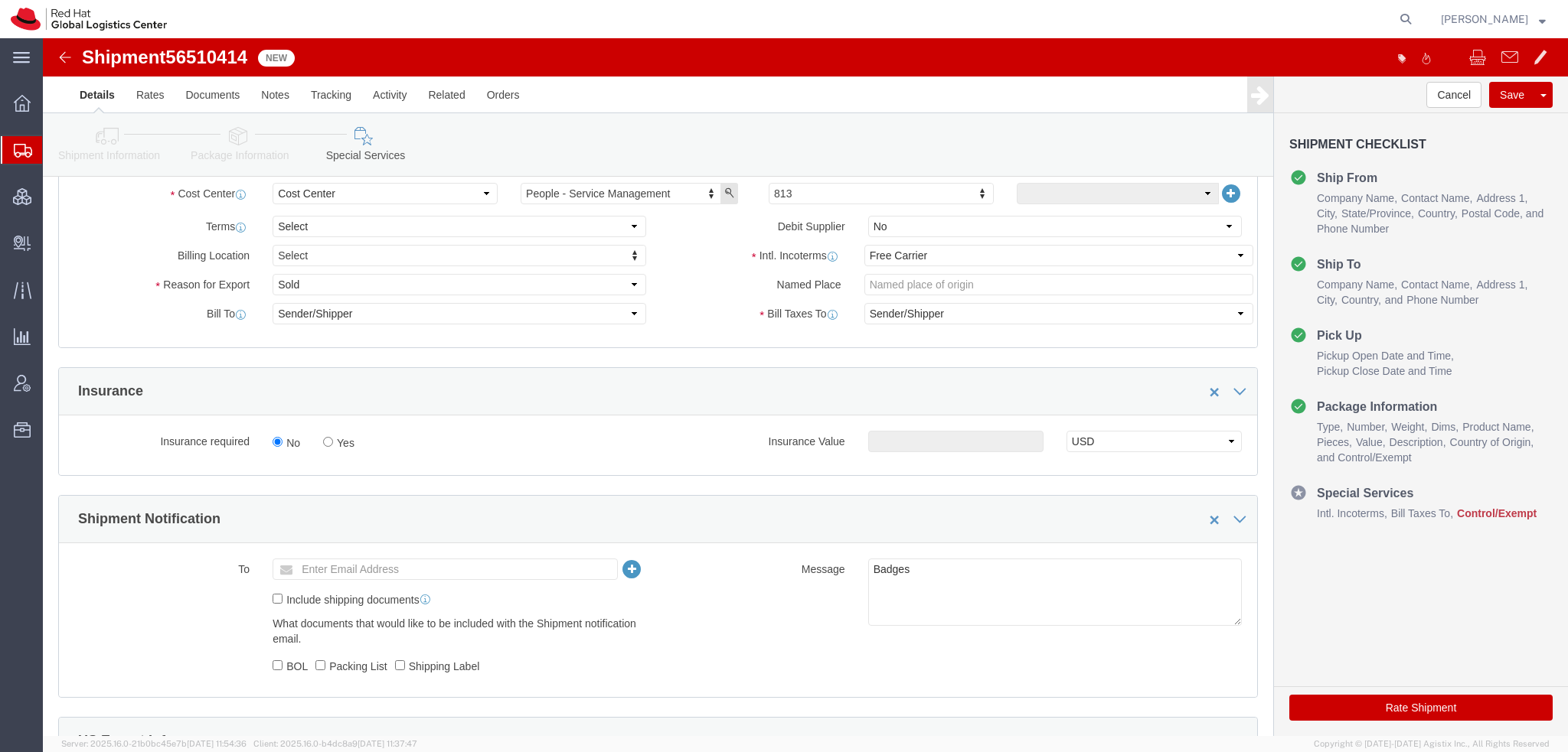
scroll to position [612, 0]
click select "Select Carriage Insurance Paid Carriage Paid To Cost and Freight Cost Insurance…"
select select "DDP"
click select "Select Carriage Insurance Paid Carriage Paid To Cost and Freight Cost Insurance…"
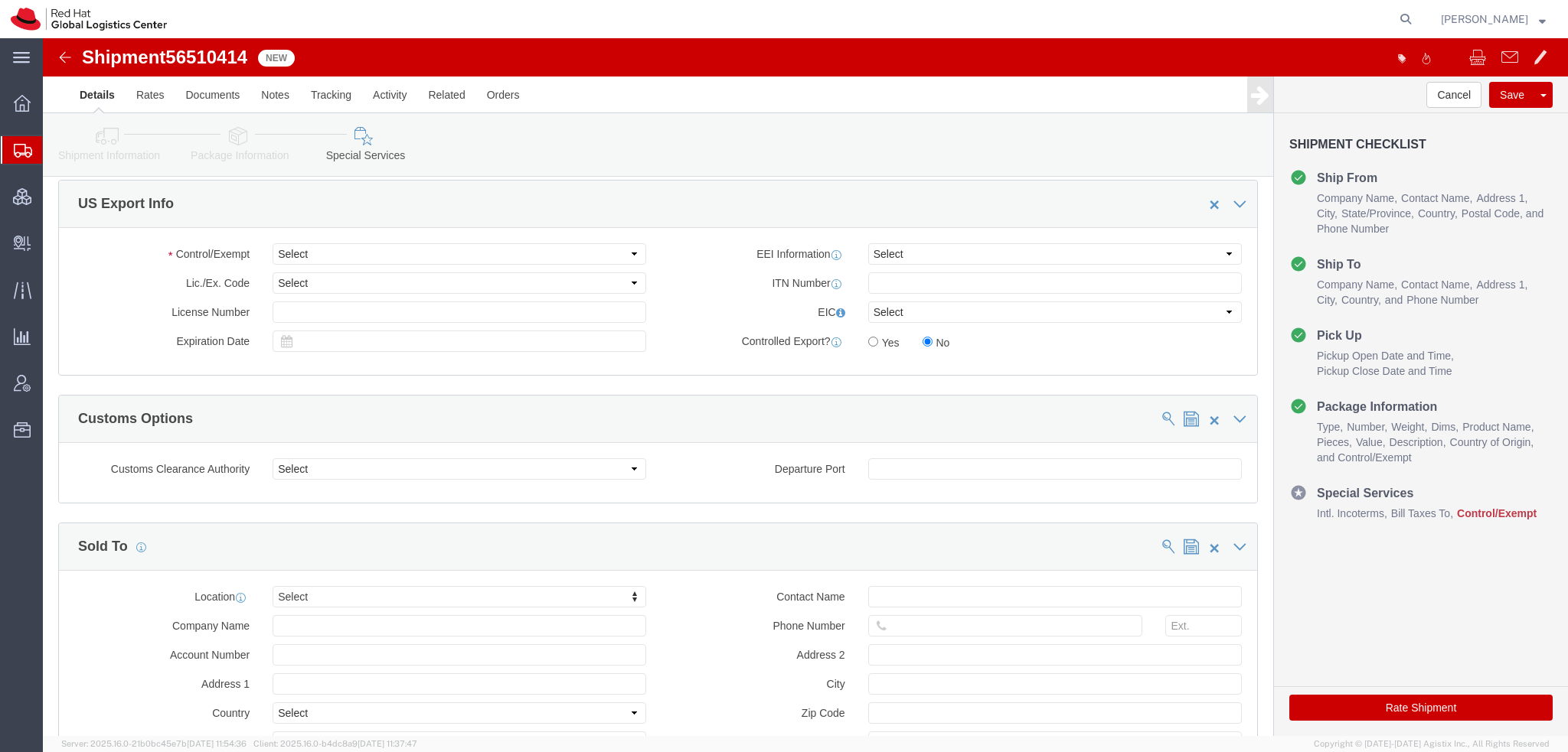
scroll to position [1148, 0]
click select "Select ATF BIS DEA EPA FDA FTR ITAR OFAC Other (OPA)"
select select "FTR"
click select "Select ATF BIS DEA EPA FDA FTR ITAR OFAC Other (OPA)"
click select "Select 30.2(d)(2) 30.36 30.37(a) 30.37(f) 30.37(g) 30.37(h) 30.37(i) 30.37(j) 3…"
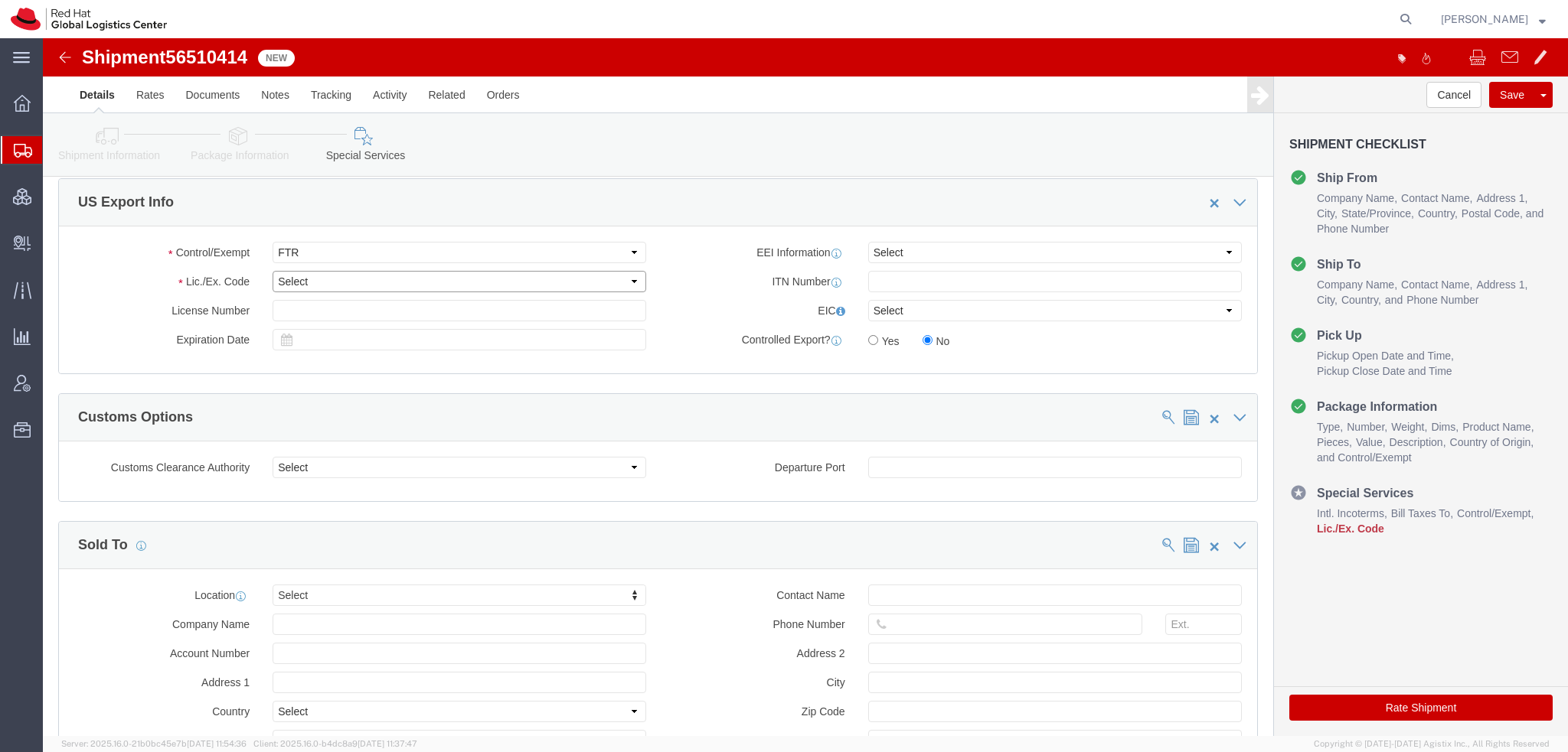
select select "30.37(a)"
click select "Select 30.2(d)(2) 30.36 30.37(a) 30.37(f) 30.37(g) 30.37(h) 30.37(i) 30.37(j) 3…"
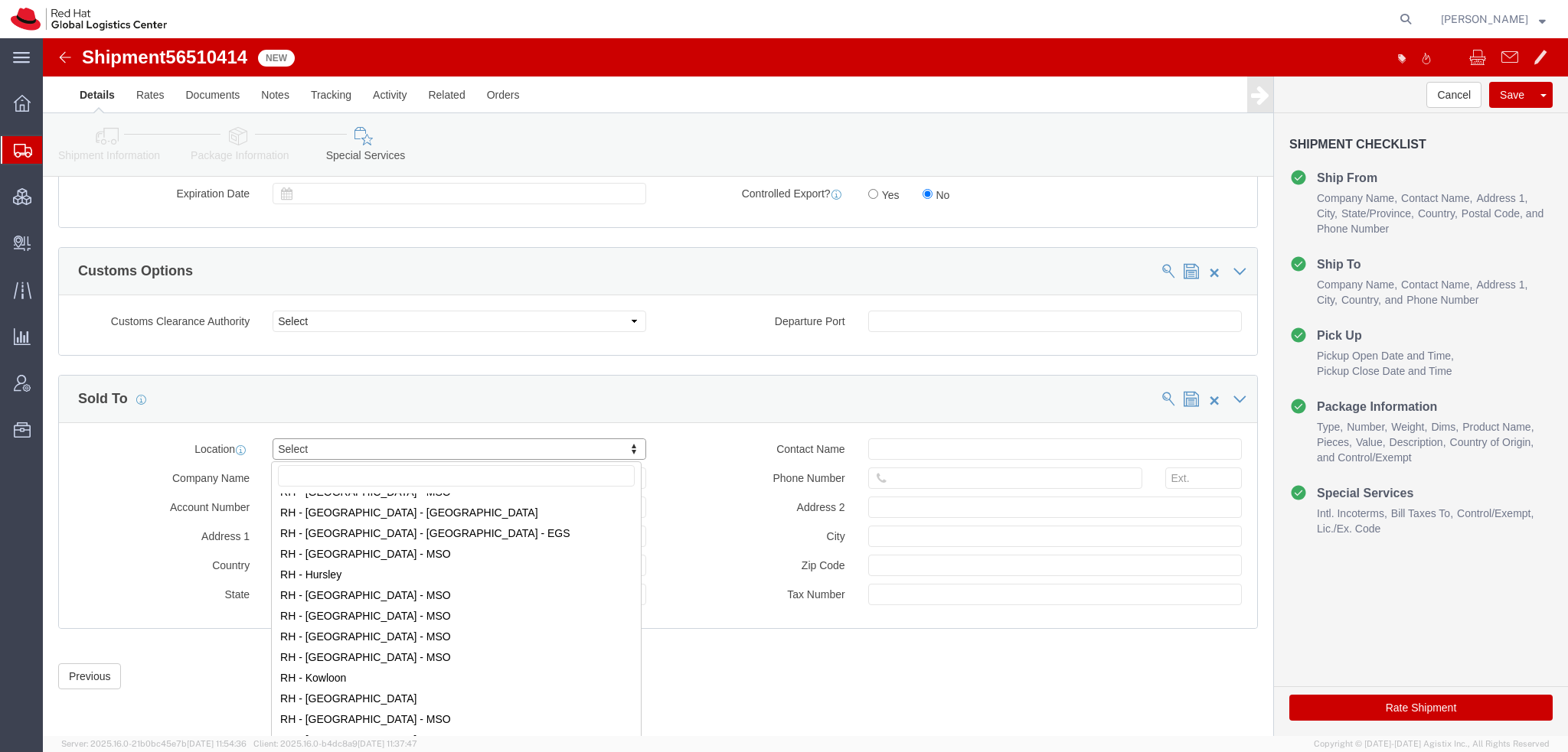
scroll to position [1301, 0]
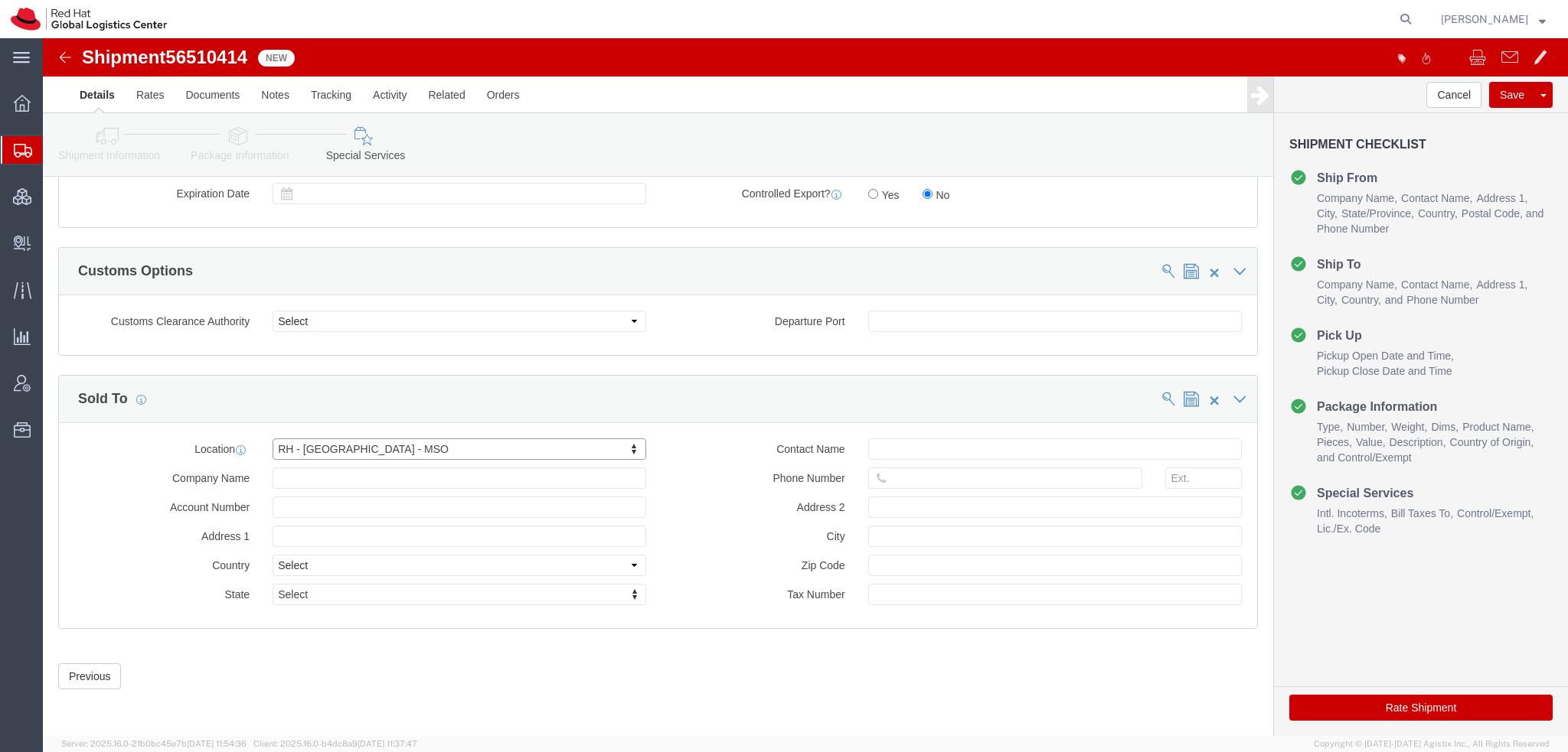
click icon
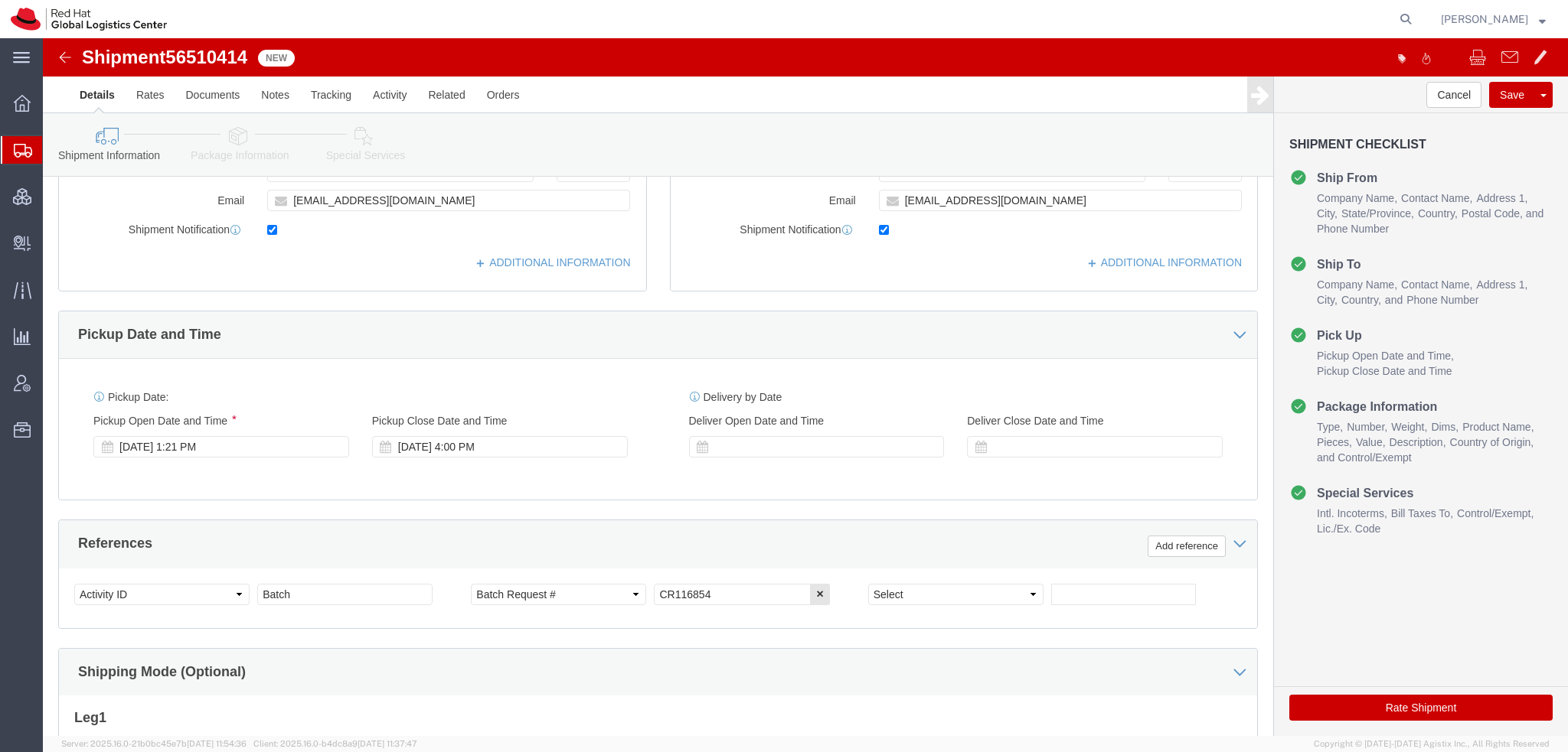
scroll to position [233, 0]
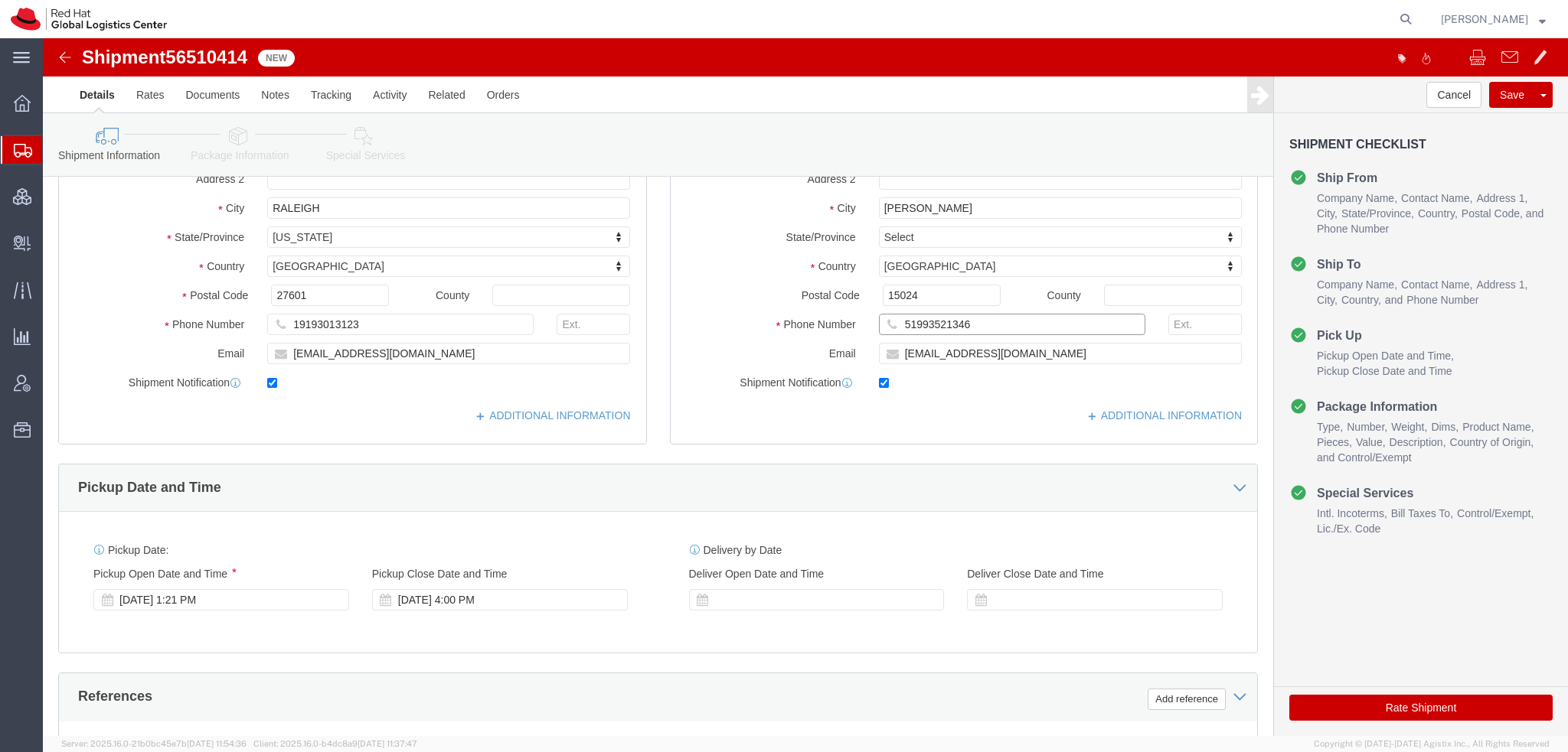
drag, startPoint x: 935, startPoint y: 288, endPoint x: 517, endPoint y: 218, distance: 423.8
click div "Ship From Location Location [GEOGRAPHIC_DATA] - [GEOGRAPHIC_DATA] My Profile Lo…"
click icon
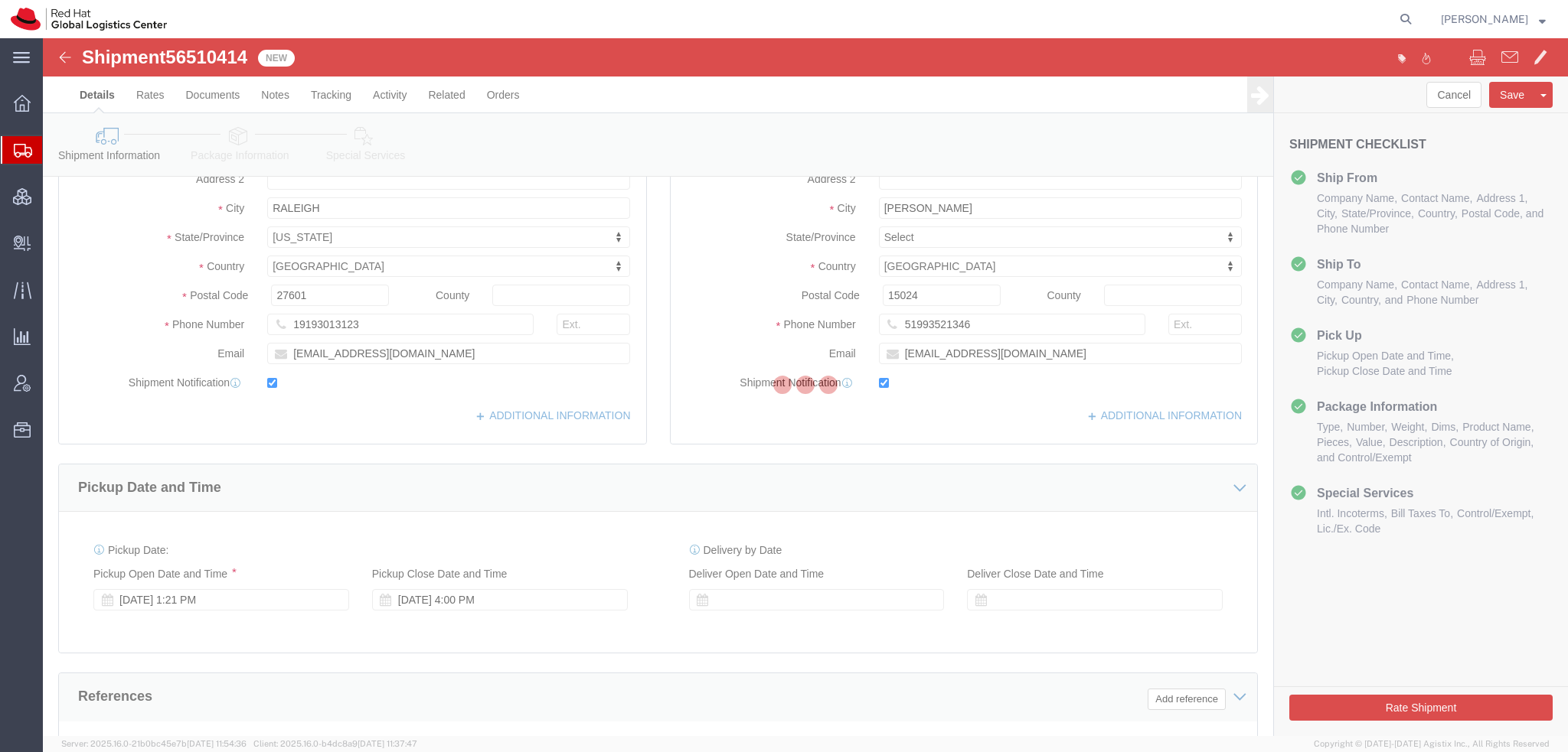
select select
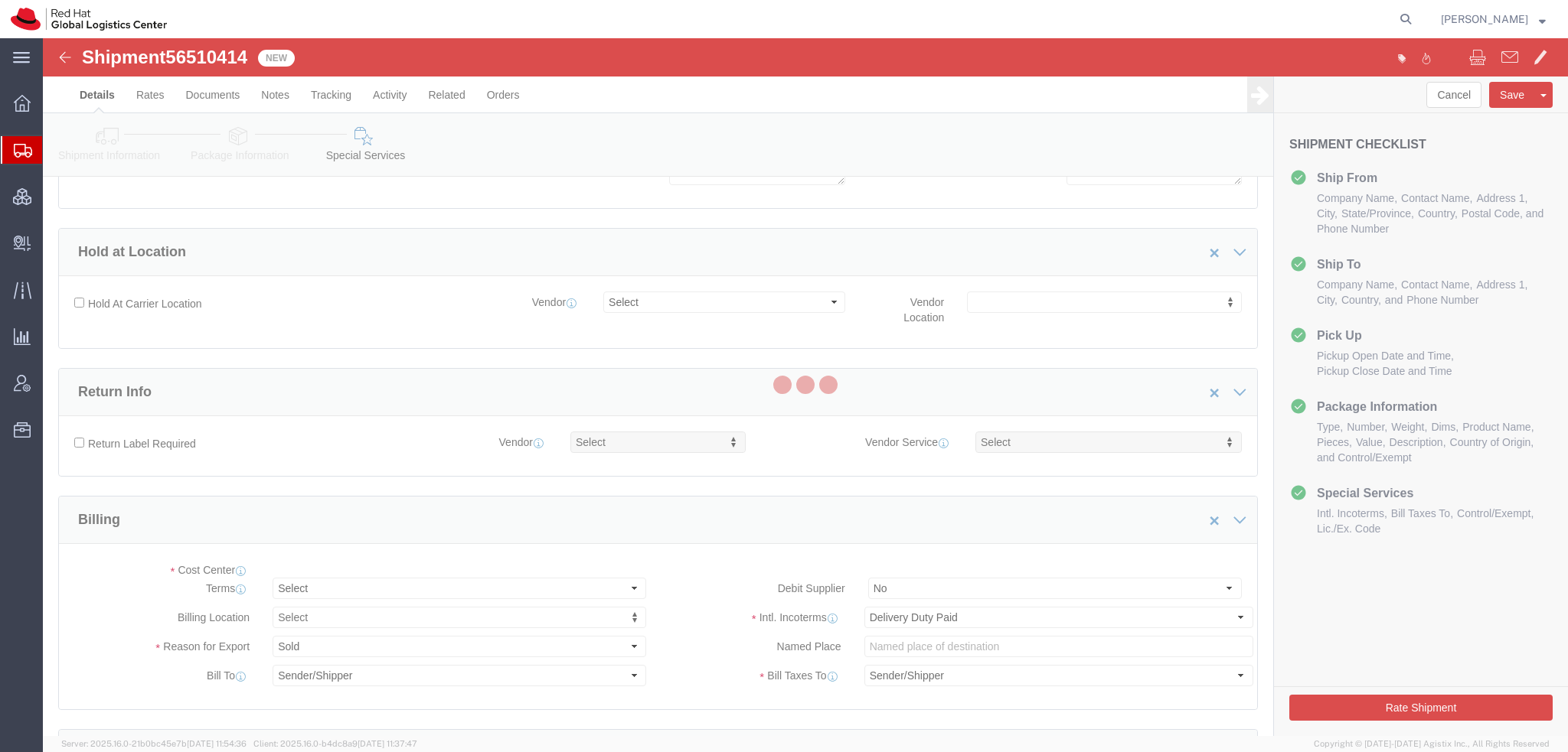
select select "COSTCENTER"
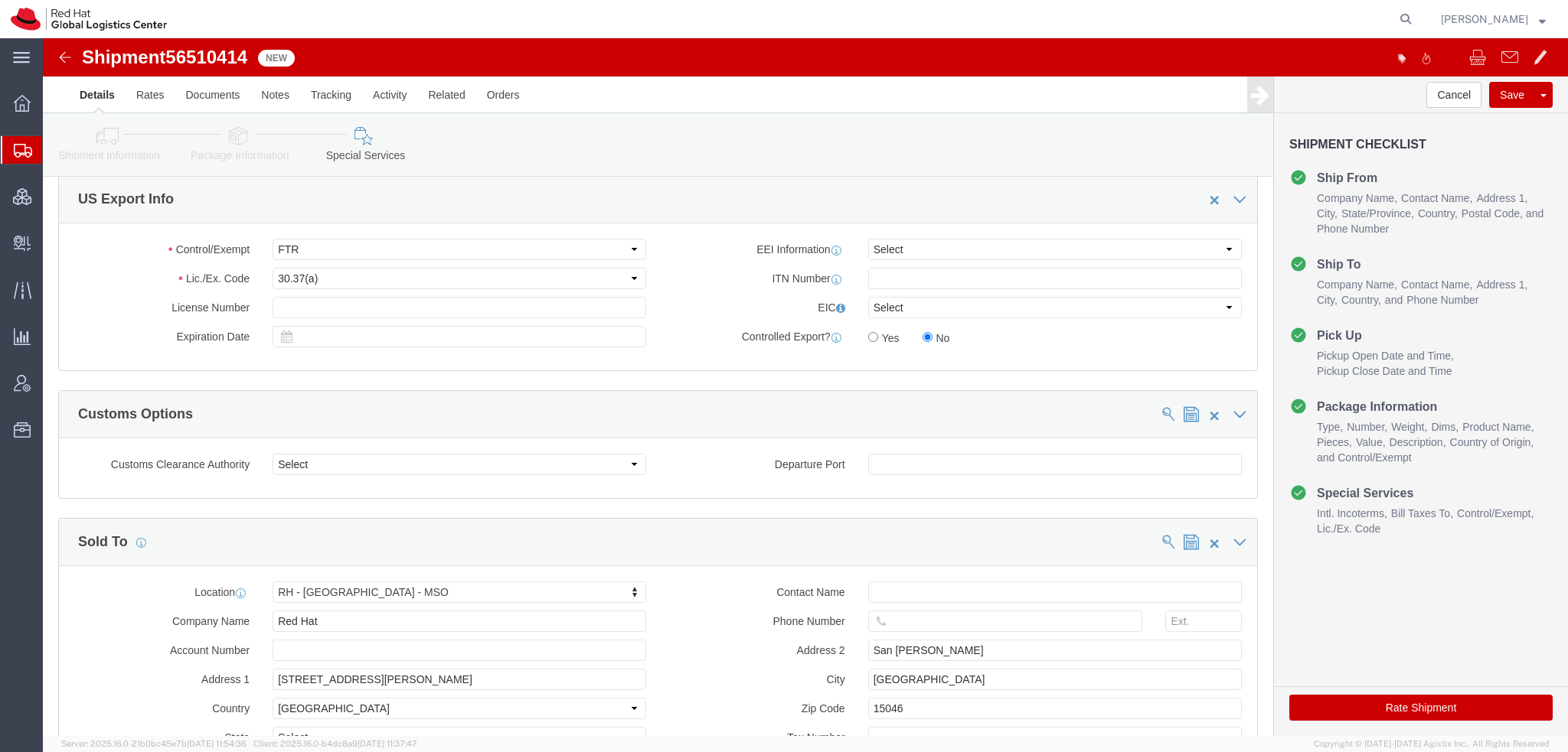
scroll to position [1295, 0]
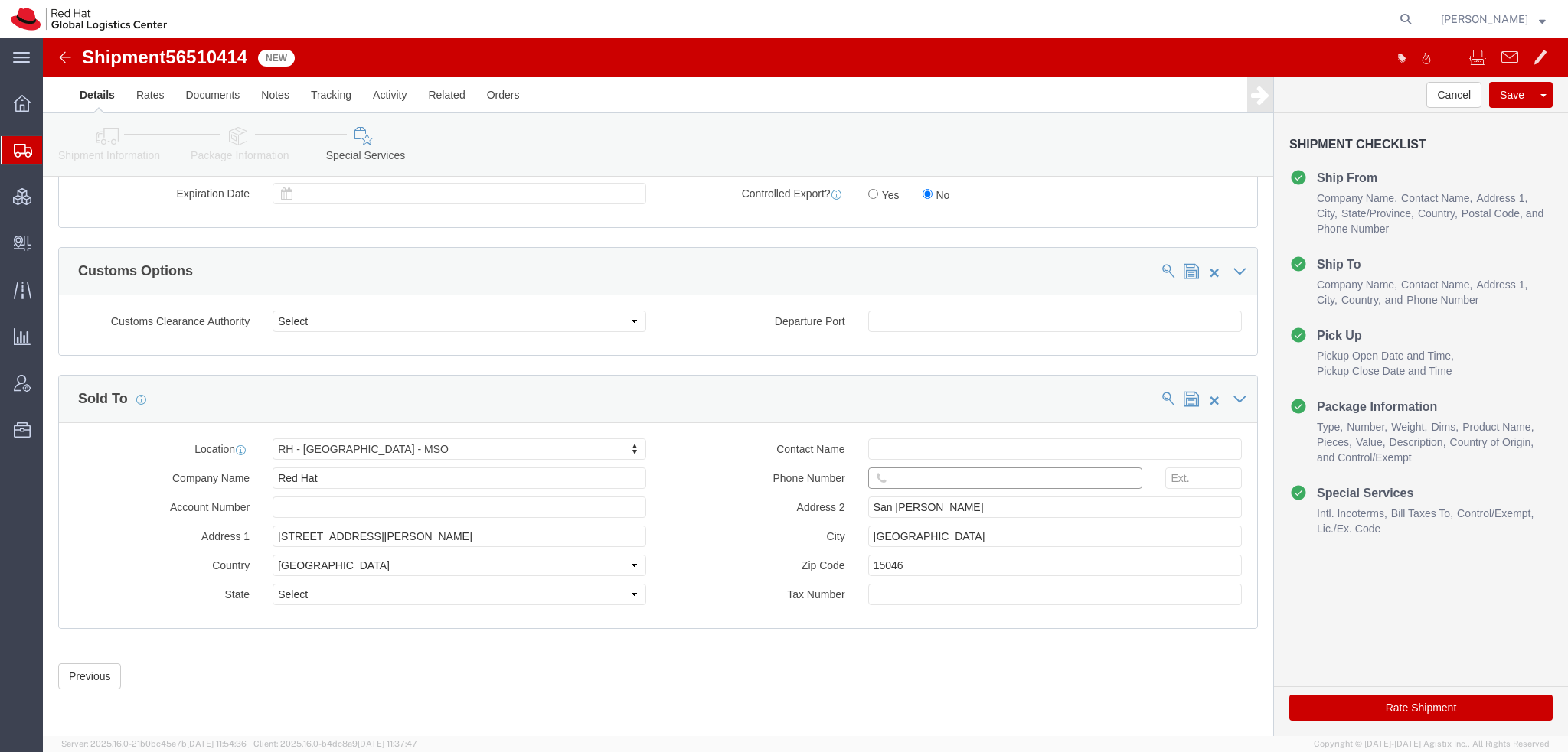
click input "text"
paste input "51993521346"
type input "51993521346"
click button "Rate Shipment"
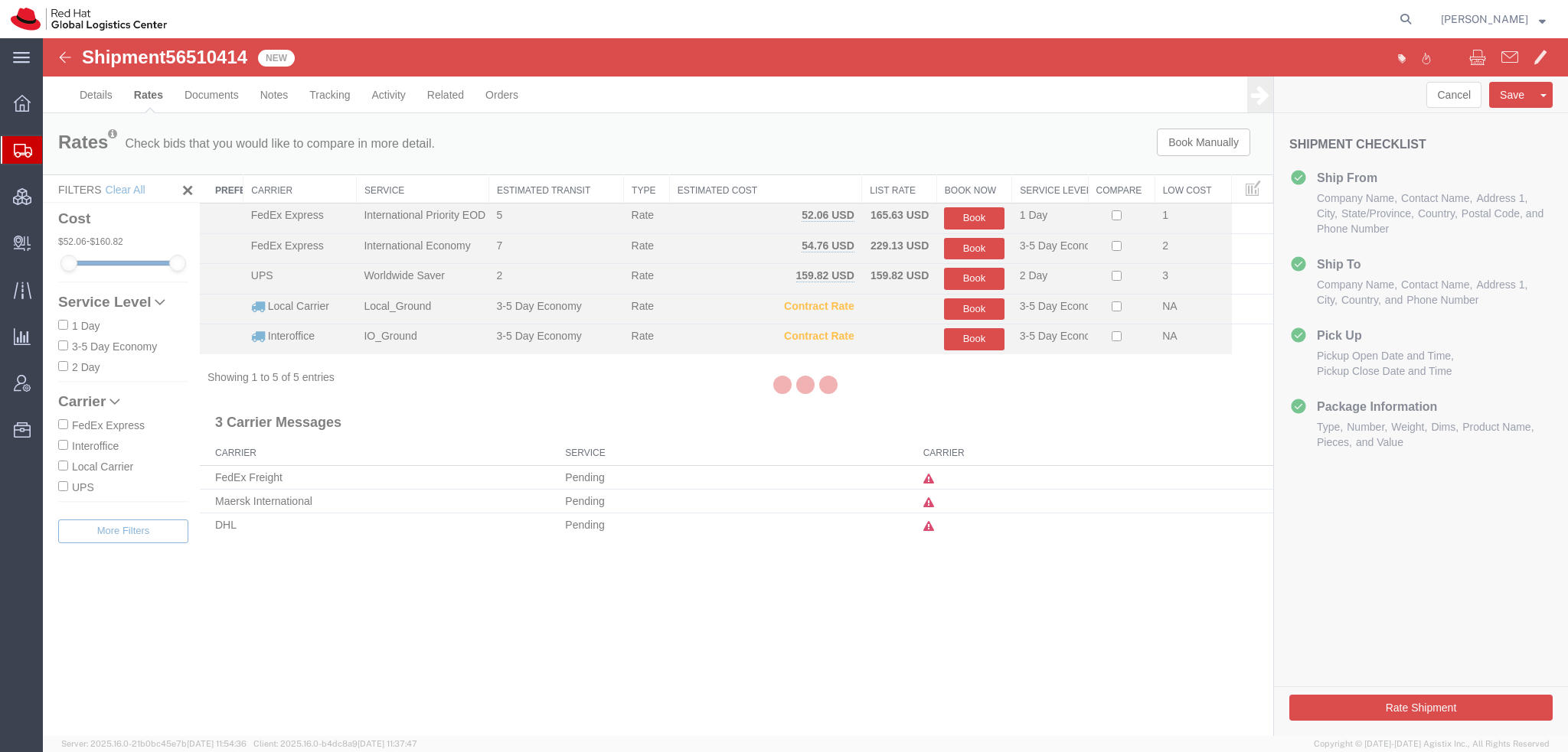
scroll to position [0, 0]
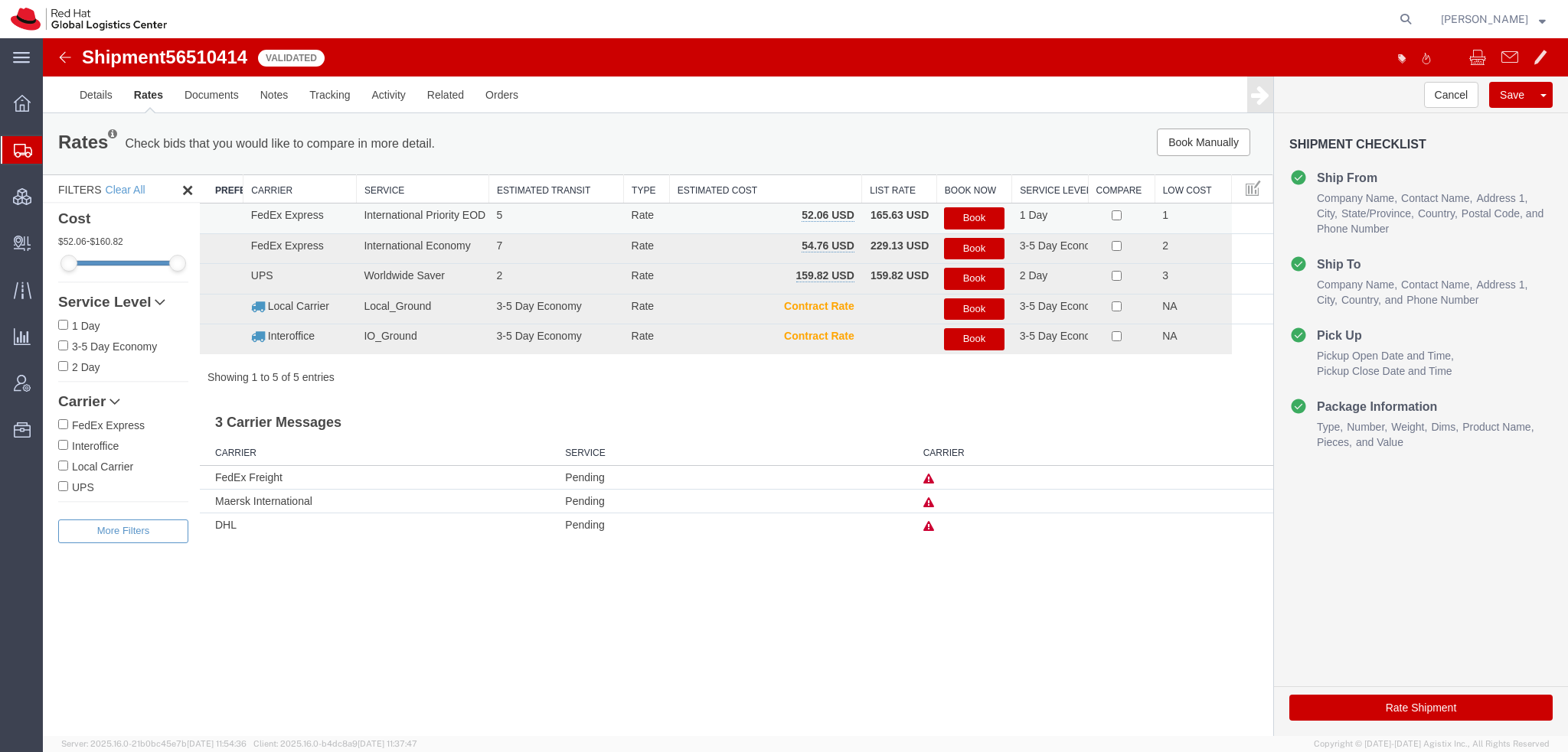
click at [965, 222] on button "Book" at bounding box center [974, 218] width 60 height 22
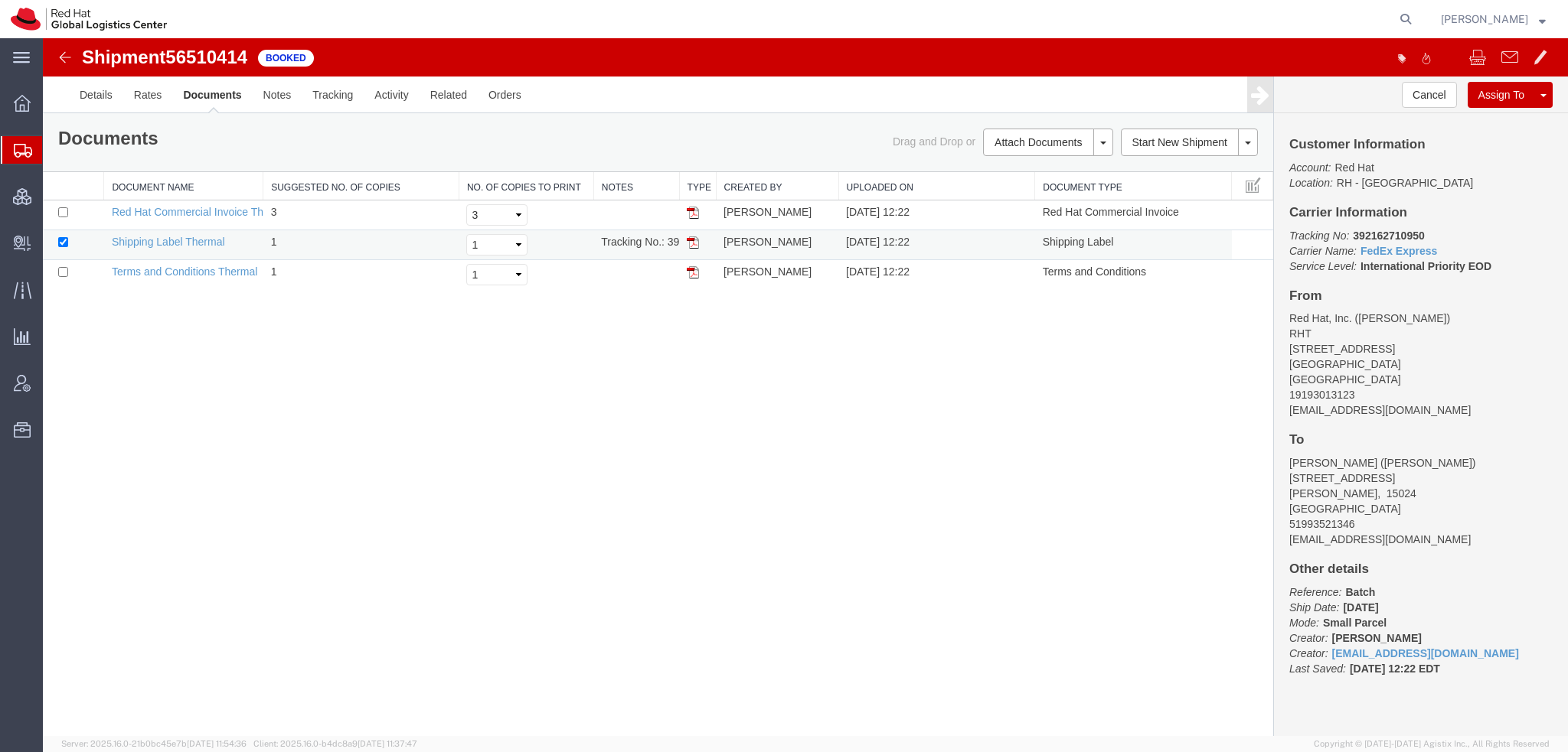
click at [693, 241] on img at bounding box center [693, 242] width 12 height 12
click at [0, 0] on span "Shipment Manager" at bounding box center [0, 0] width 0 height 0
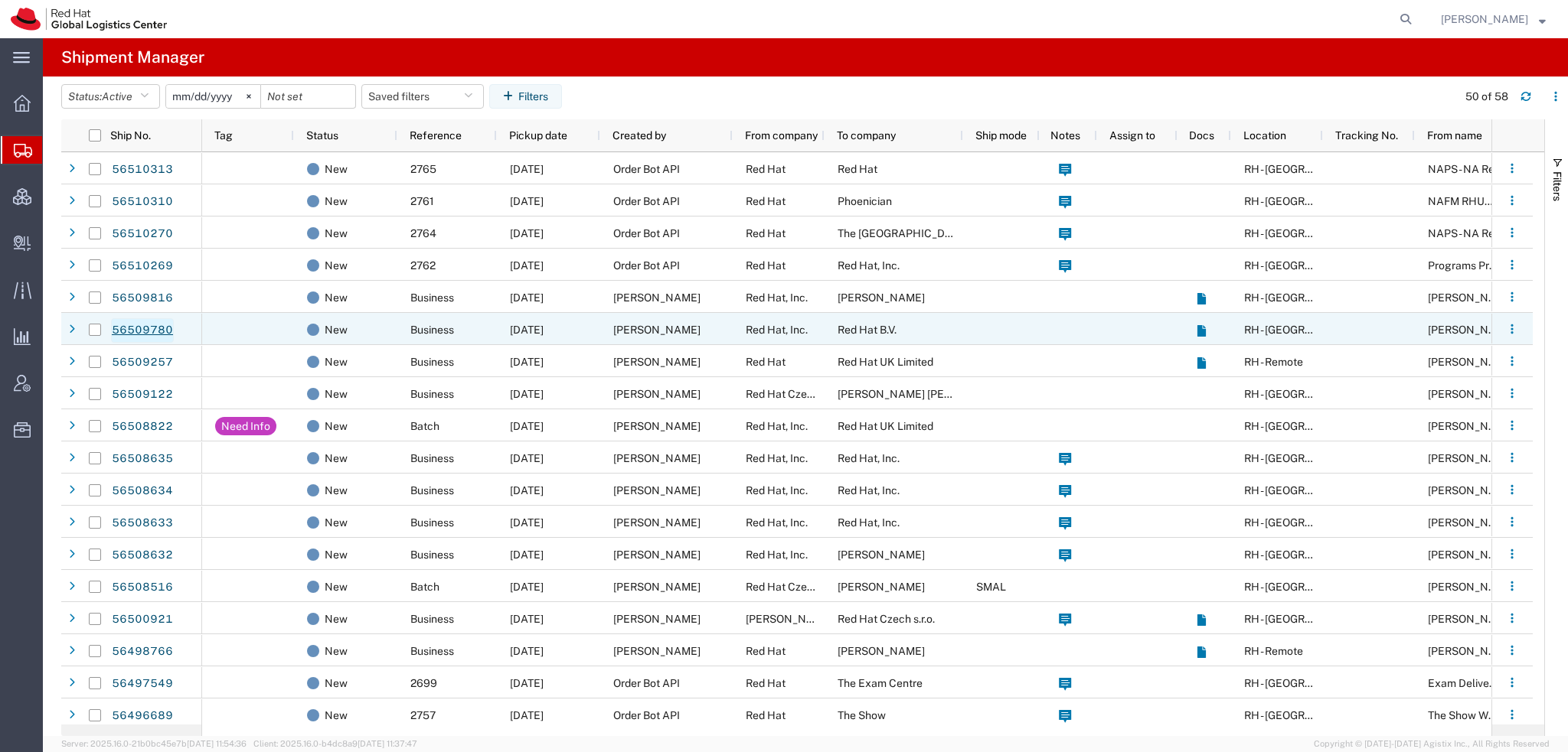
click at [135, 334] on link "56509780" at bounding box center [143, 331] width 63 height 25
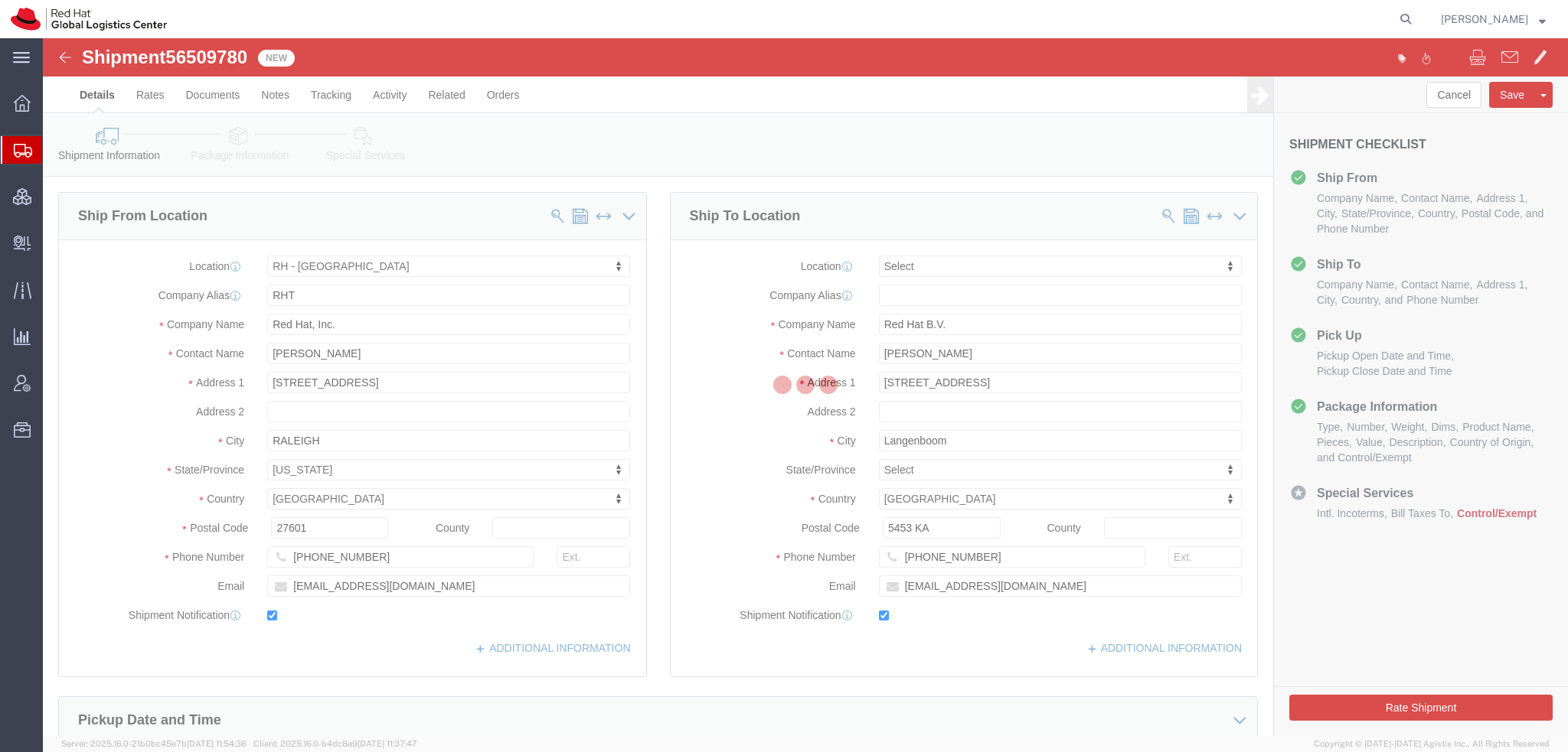
select select "38014"
select select
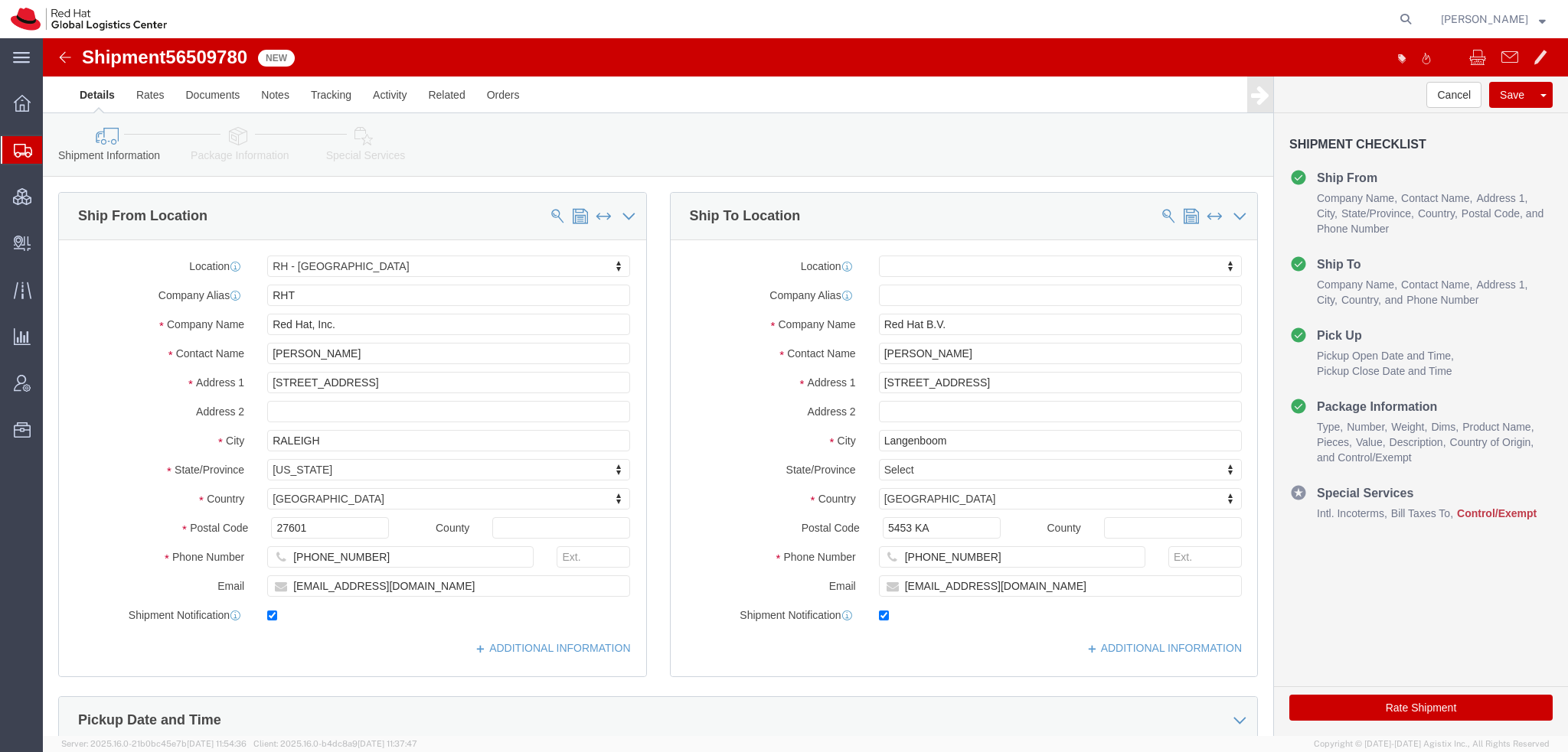
click icon
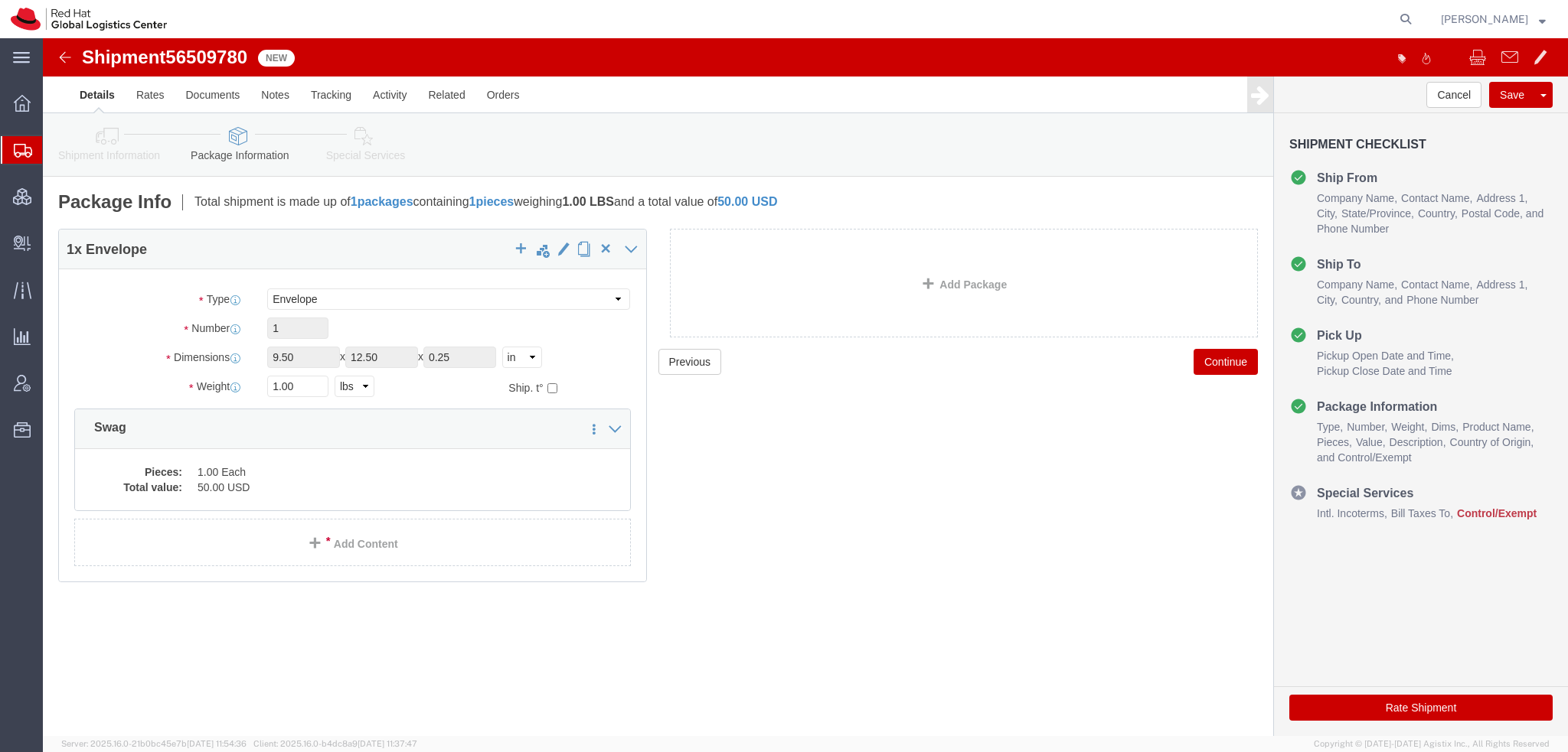
click icon
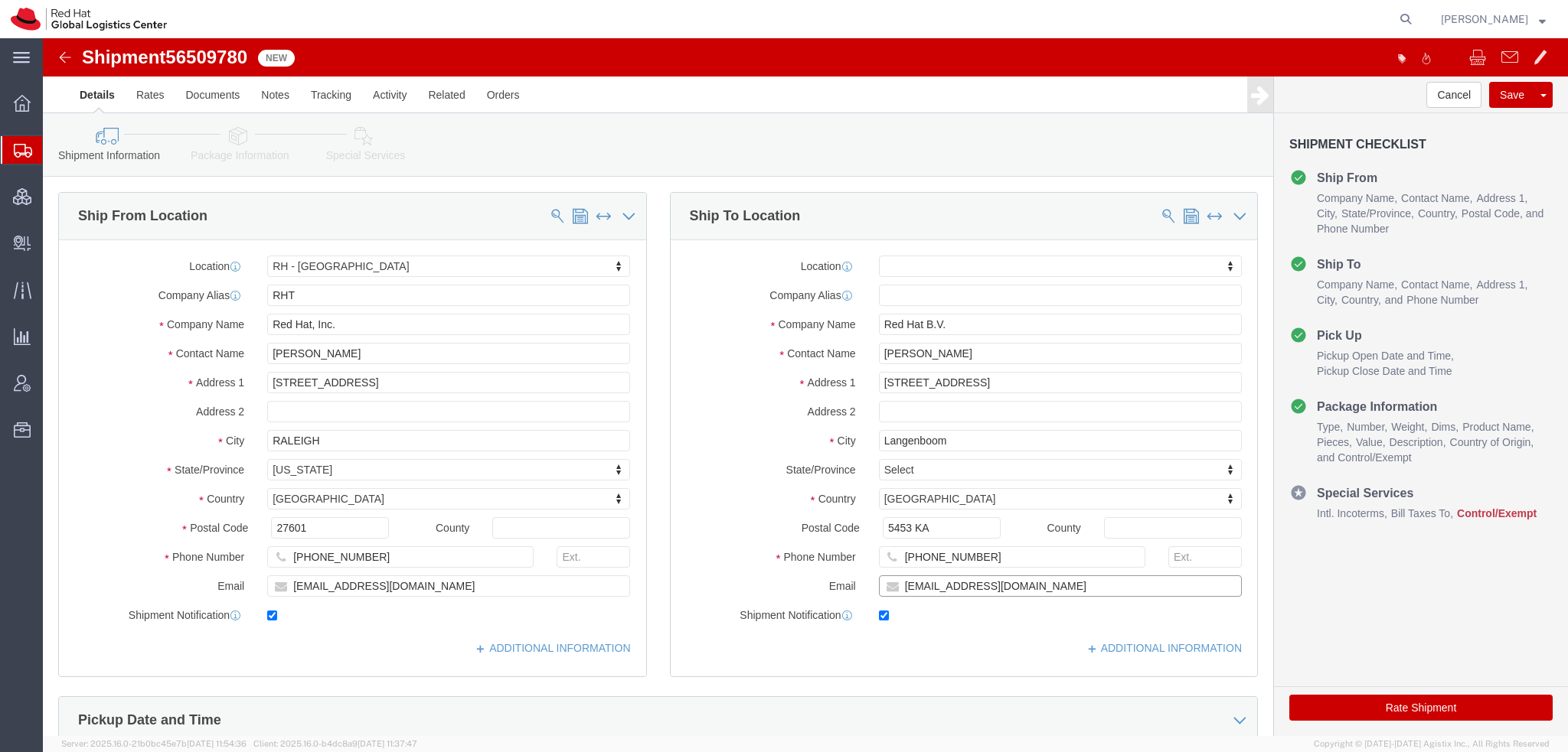
click input "[EMAIL_ADDRESS][DOMAIN_NAME]"
type input "[EMAIL_ADDRESS][DOMAIN_NAME], [EMAIL_ADDRESS][DOMAIN_NAME]"
drag, startPoint x: 896, startPoint y: 312, endPoint x: 411, endPoint y: 240, distance: 490.3
click div "Ship From Location Location [GEOGRAPHIC_DATA] - [GEOGRAPHIC_DATA] My Profile Lo…"
paste input "[PERSON_NAME]"
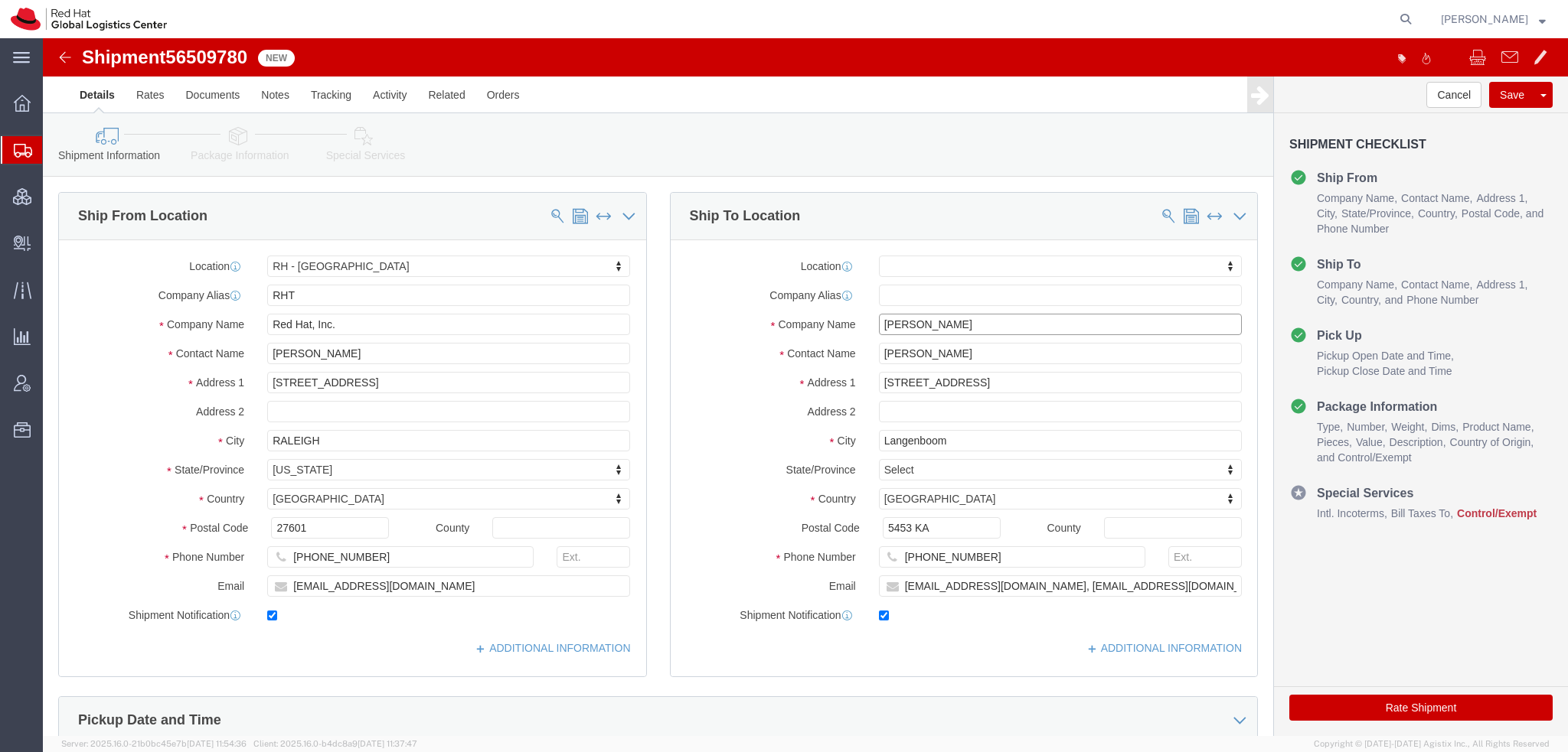
type input "[PERSON_NAME]"
click icon
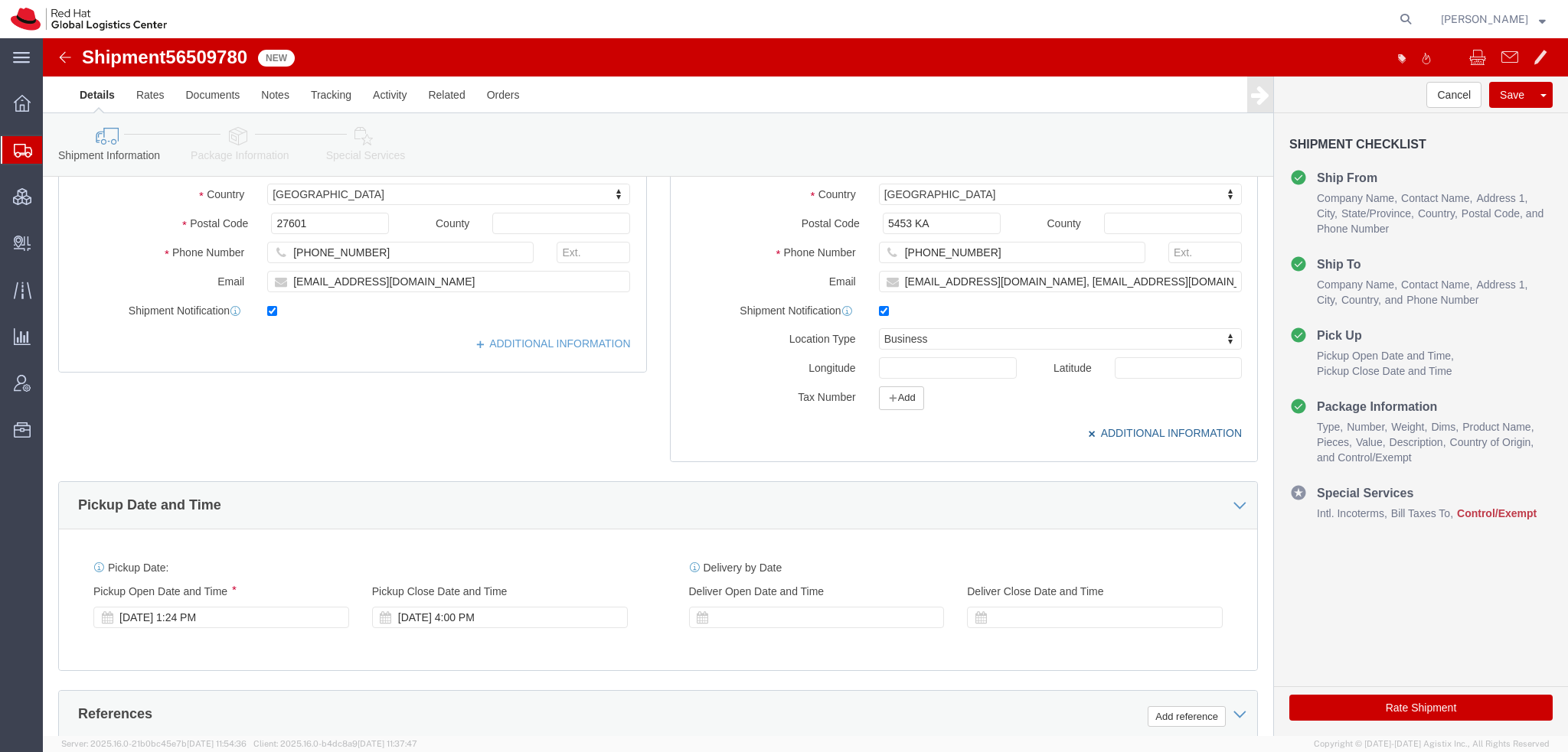
scroll to position [306, 0]
click icon "button"
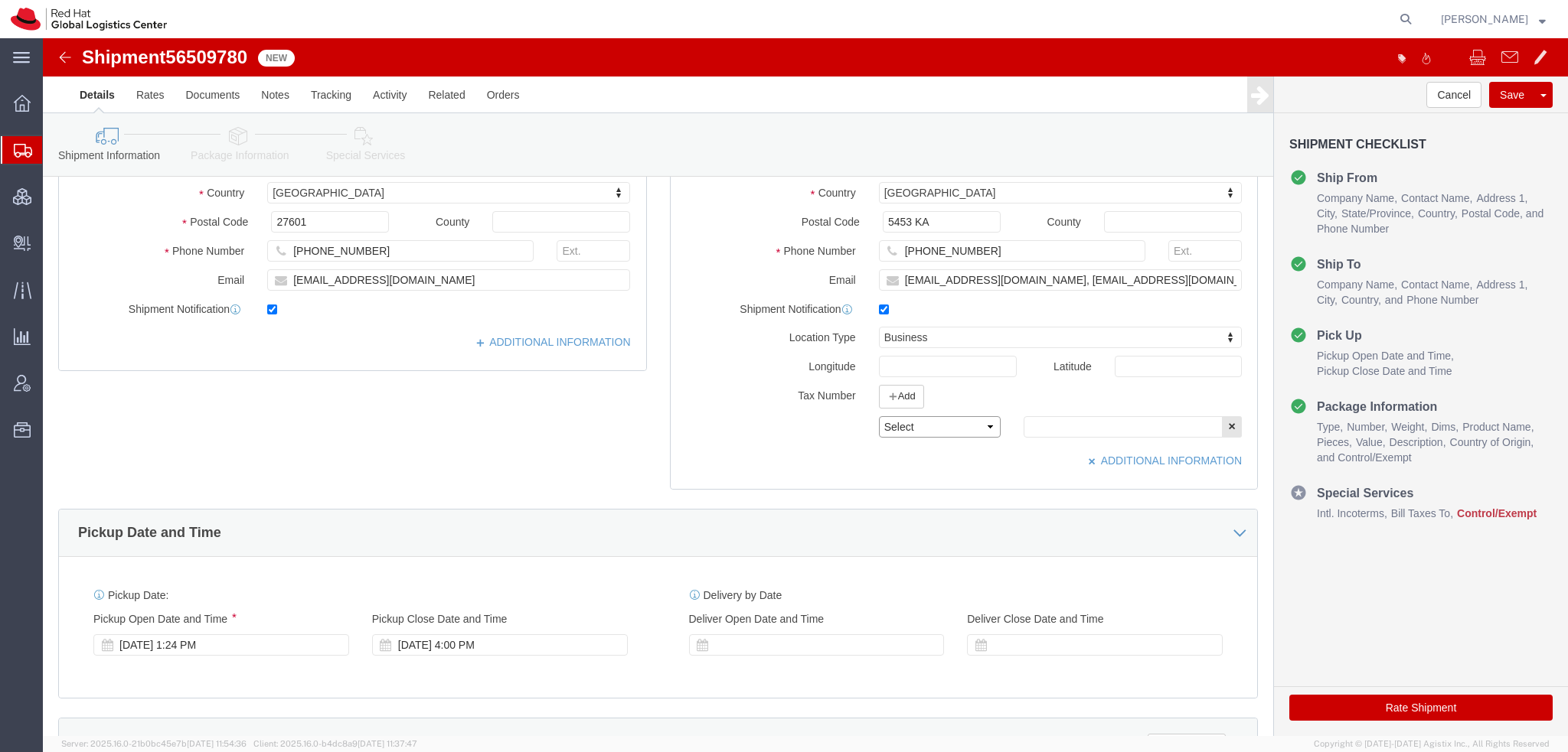
click select "Select EIN EORI TIN VAT Other"
select select "EORI"
click select "Select EIN EORI TIN VAT Other"
click input "text"
paste input "NL814819308"
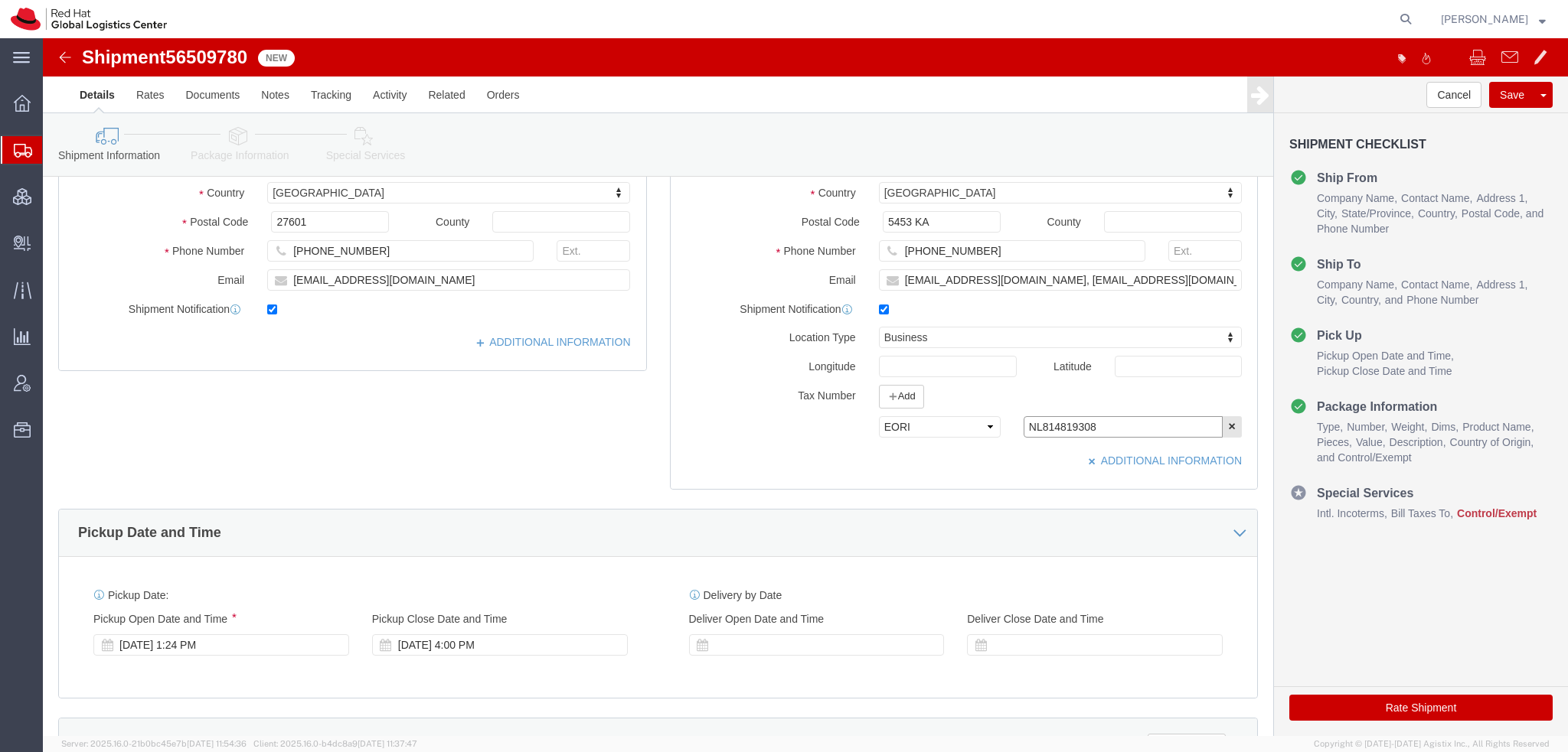
type input "NL814819308"
click icon
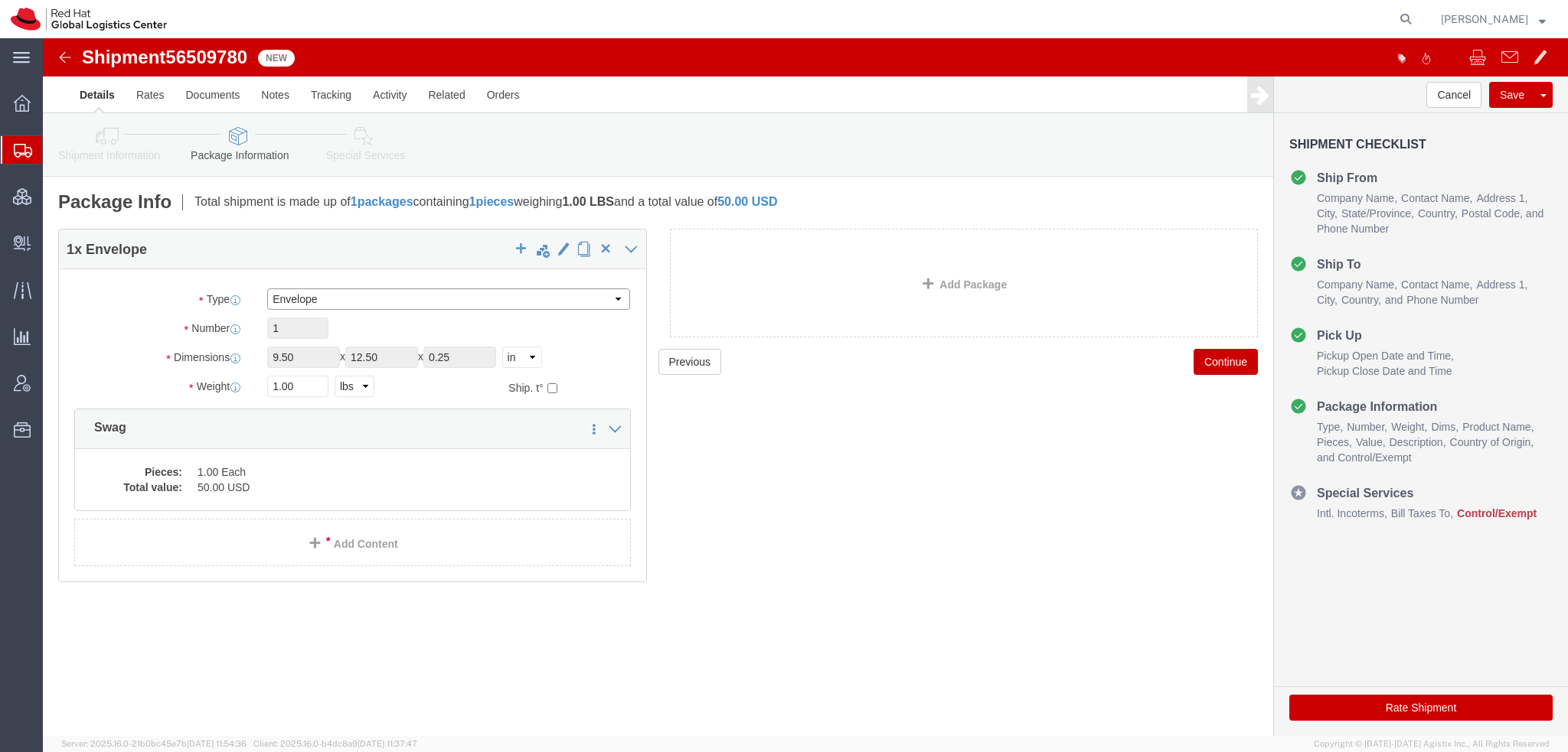
click select "Select Case(s) Crate(s) Envelope Large Box Medium Box PAK Skid(s) Small Box Sma…"
select select "PAK"
click select "Select Case(s) Crate(s) Envelope Large Box Medium Box PAK Skid(s) Small Box Sma…"
click input "1.00"
click dd "1.00 Each"
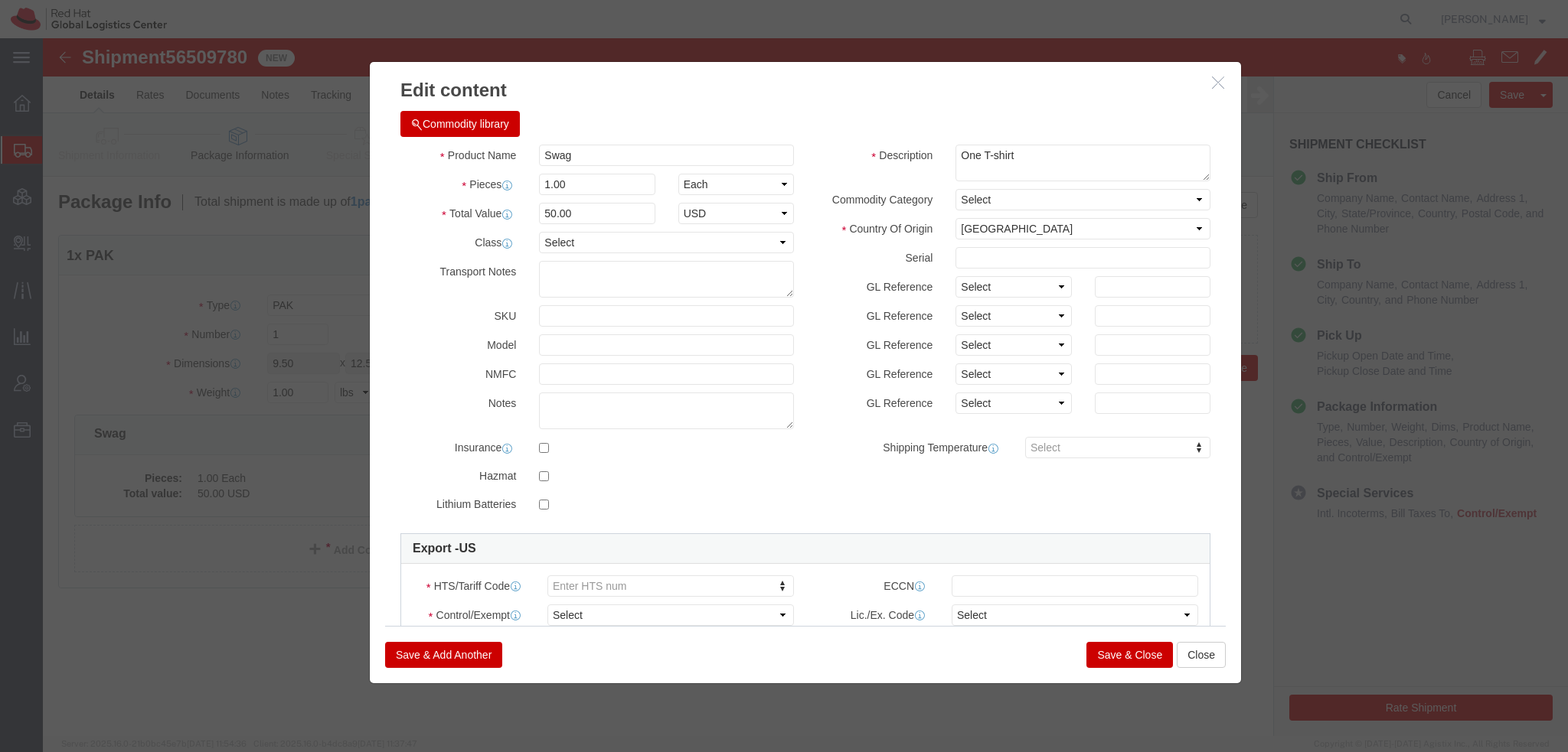
click button "Commodity library"
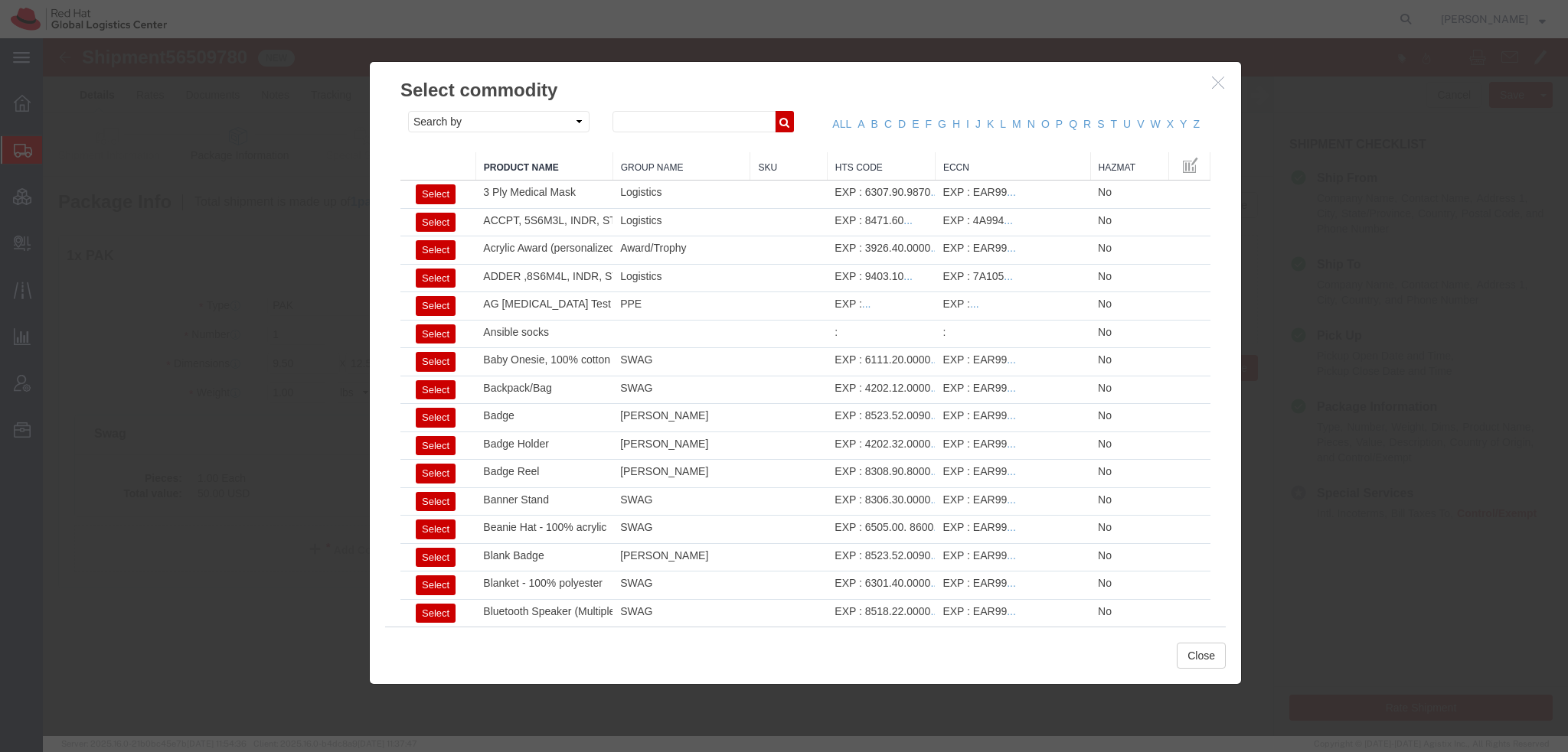
click icon "button"
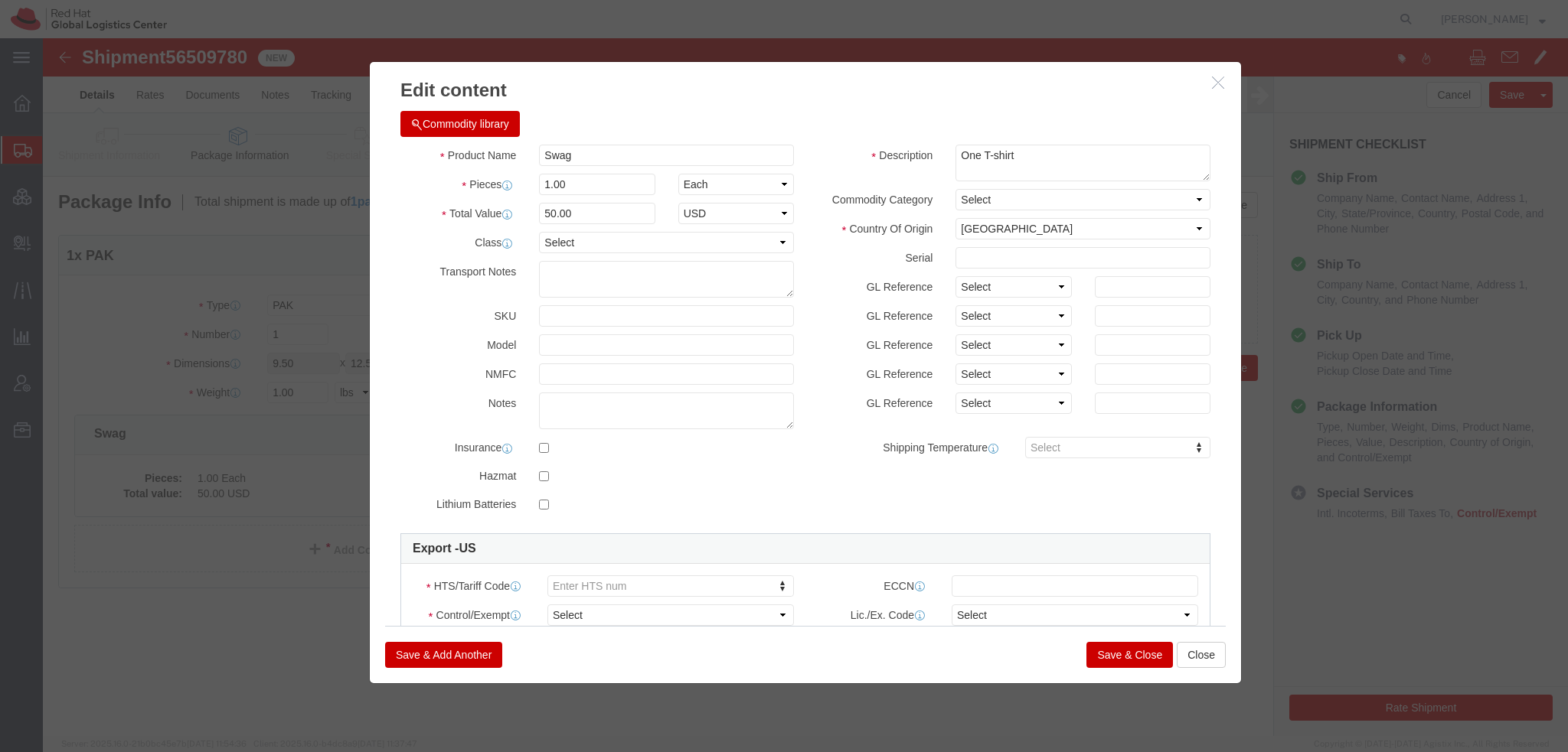
click div "Commodity library Product Name Swag Pieces 1.00 Select Bag Barrels 100Board Fee…"
click button "Commodity library"
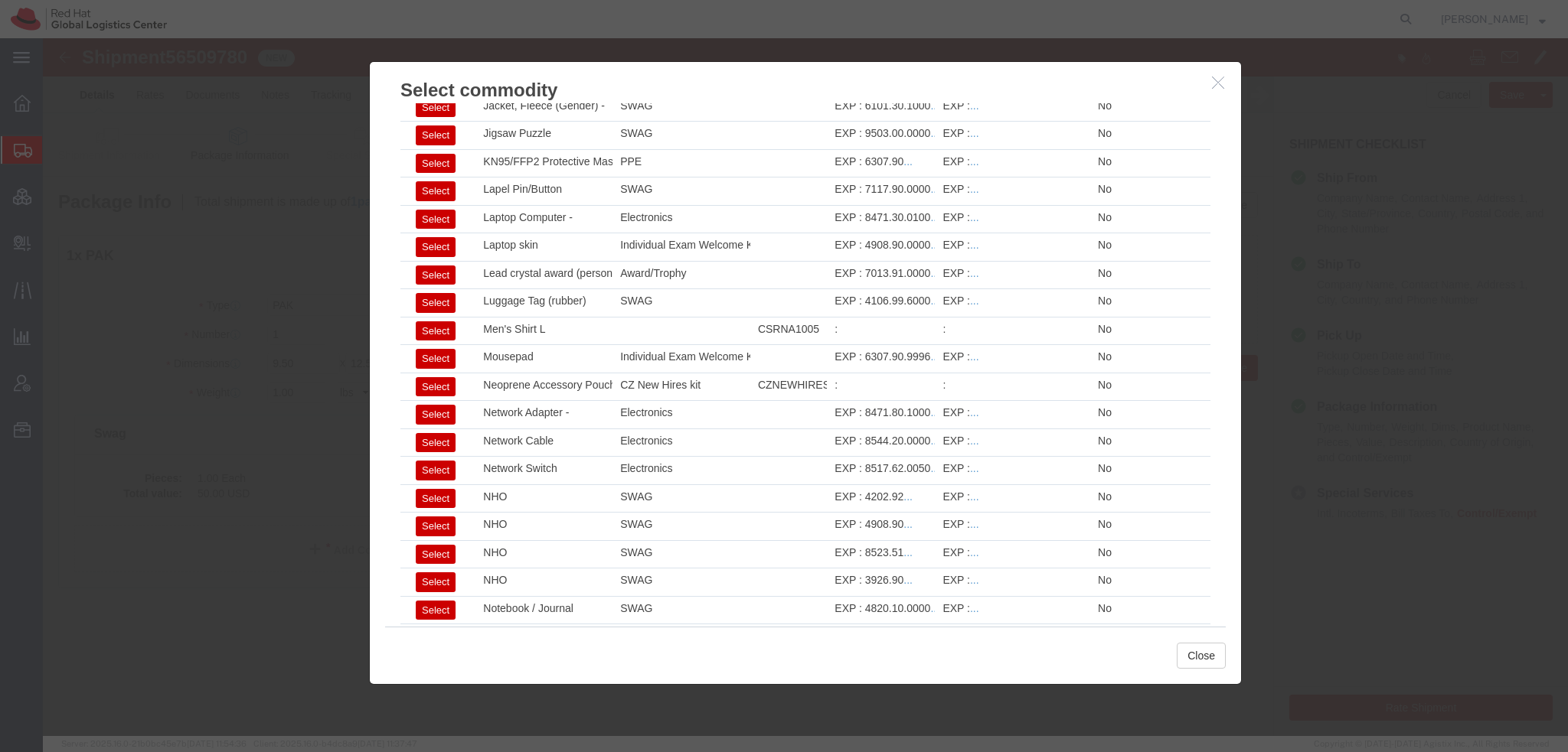
scroll to position [1650, 0]
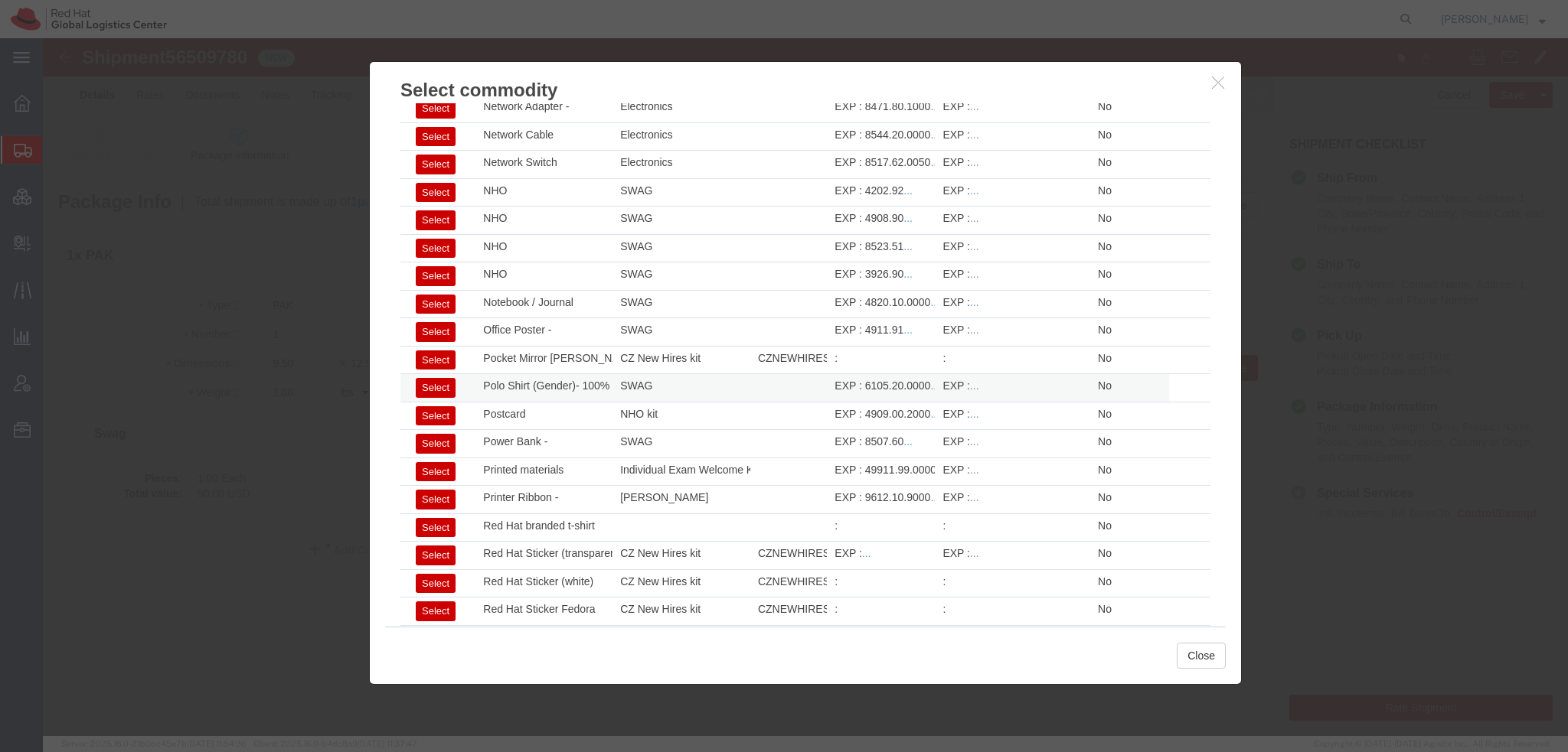
click button "Select"
select select
type input "6105.20.0000"
select select
type input "Polo Shirt (Gender)- 100% polyester"
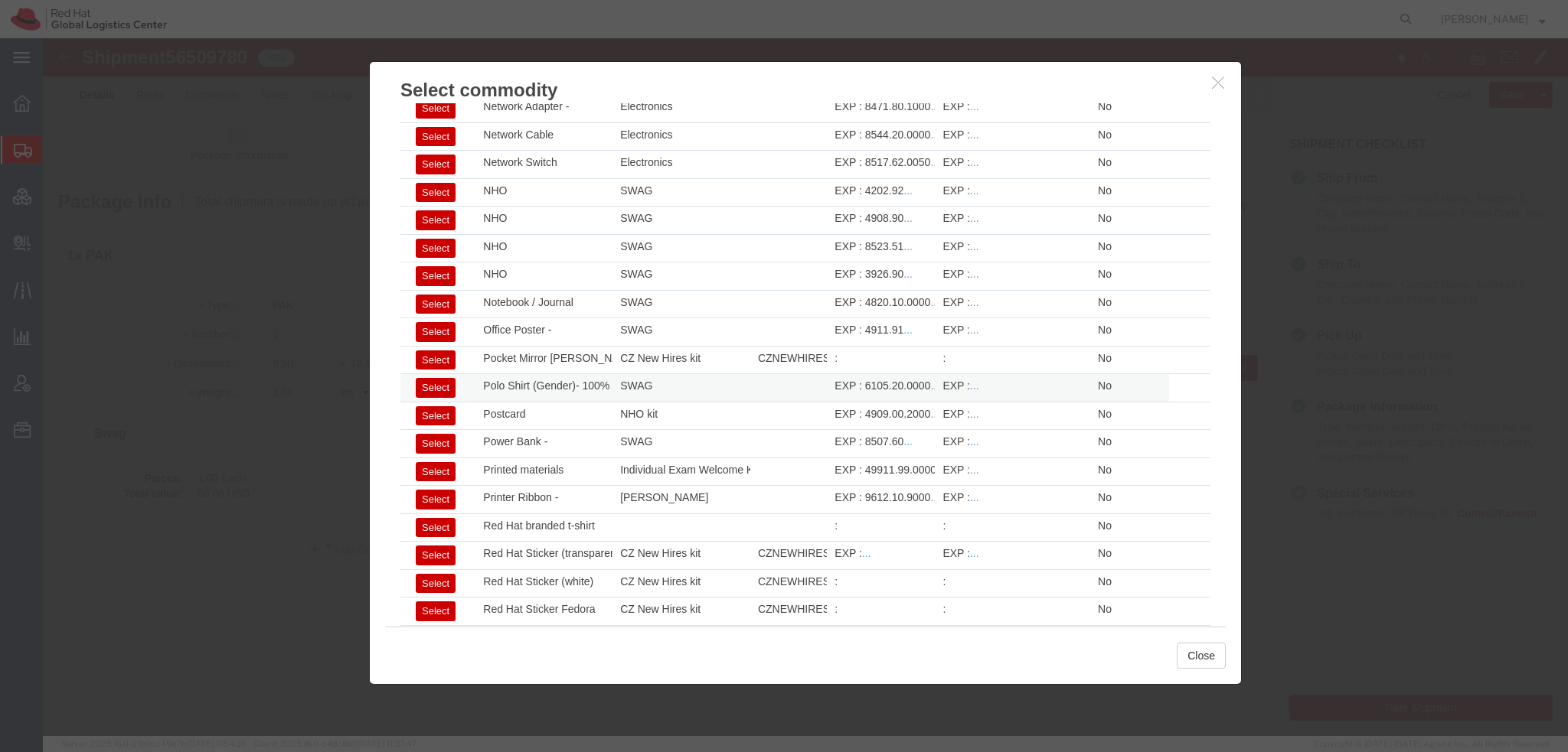
type textarea "- Red Hat branded"
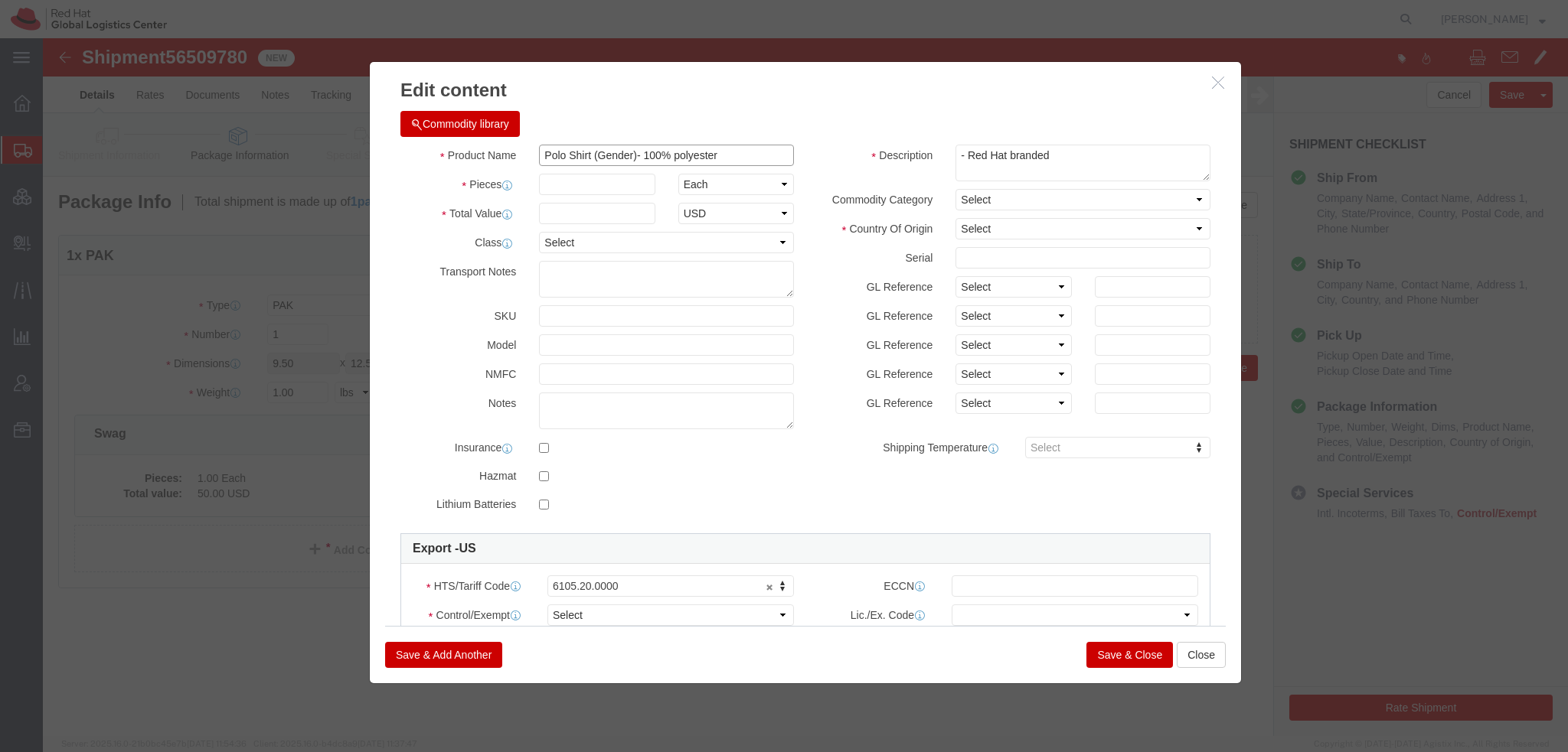
click input "Polo Shirt (Gender)- 100% polyester"
type input "Polo Shirt (Gender)- 100% cotton"
type input "1"
type input "50"
click select "Select [GEOGRAPHIC_DATA] [GEOGRAPHIC_DATA] [GEOGRAPHIC_DATA] [GEOGRAPHIC_DATA] …"
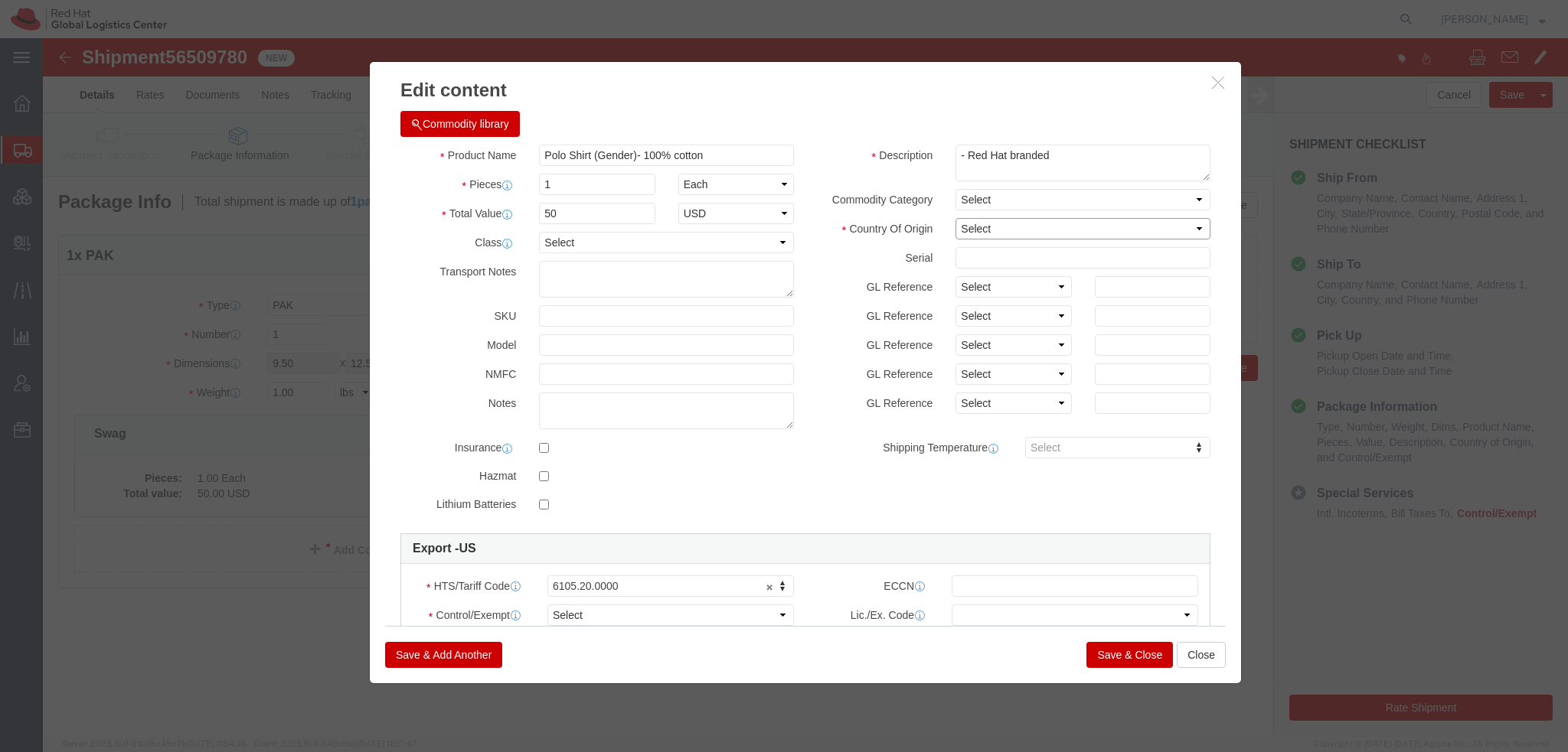
select select "VN"
click select "Select [GEOGRAPHIC_DATA] [GEOGRAPHIC_DATA] [GEOGRAPHIC_DATA] [GEOGRAPHIC_DATA] …"
click select "Select ATF BIS DEA EPA FDA FTR ITAR OFAC Other (OPA)"
select select "FTR"
click select "Select ATF BIS DEA EPA FDA FTR ITAR OFAC Other (OPA)"
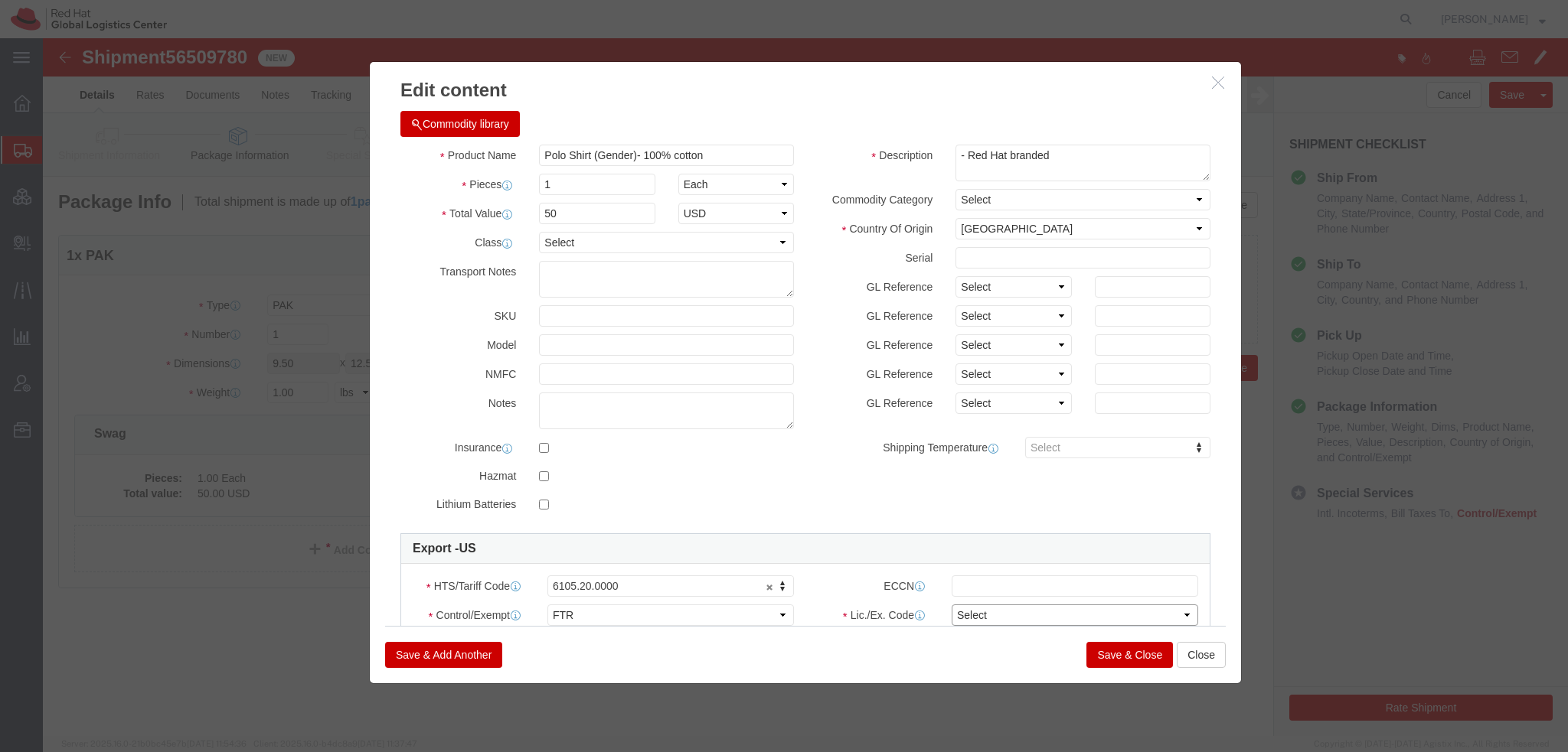
click select "Select 30.2(d)(2) 30.36 30.37(a) 30.37(f) 30.37(g) 30.37(h) 30.37(i) 30.37(j) 3…"
select select "30.37(h)"
click select "Select 30.2(d)(2) 30.36 30.37(a) 30.37(f) 30.37(g) 30.37(h) 30.37(i) 30.37(j) 3…"
click button "Save & Close"
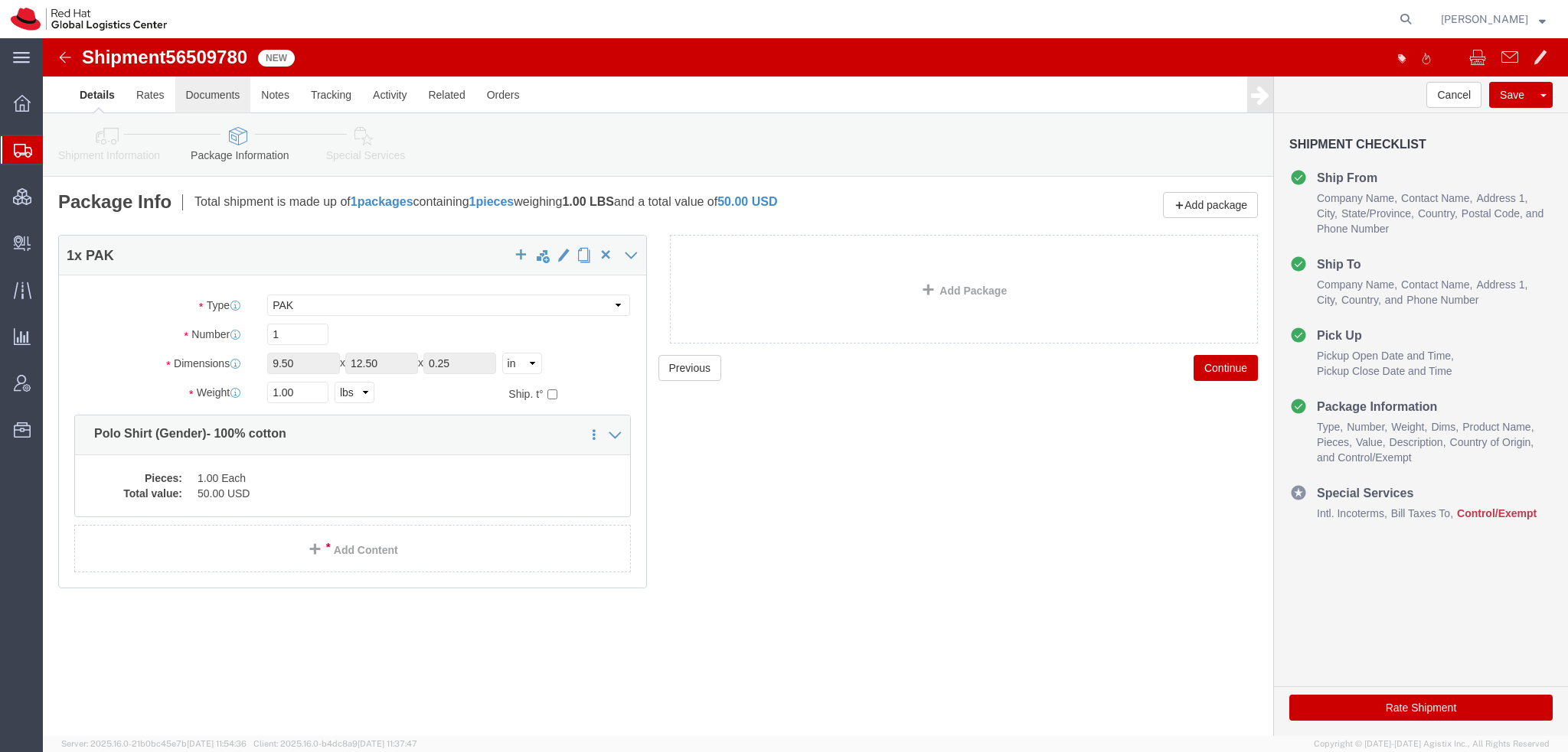
click link "Documents"
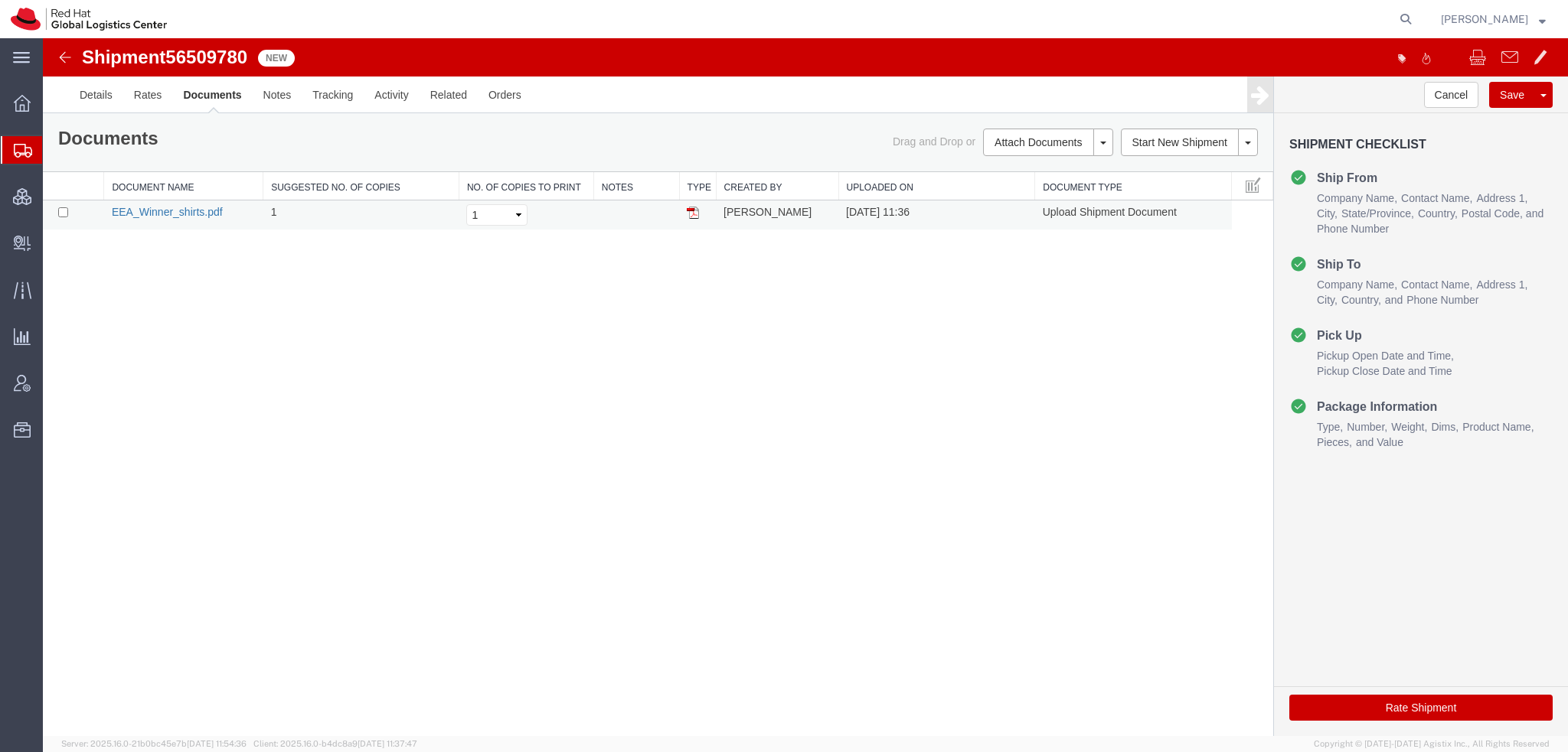
click at [160, 209] on link "EEA_Winner_shirts.pdf" at bounding box center [167, 212] width 111 height 12
click at [88, 86] on link "Details" at bounding box center [96, 95] width 54 height 37
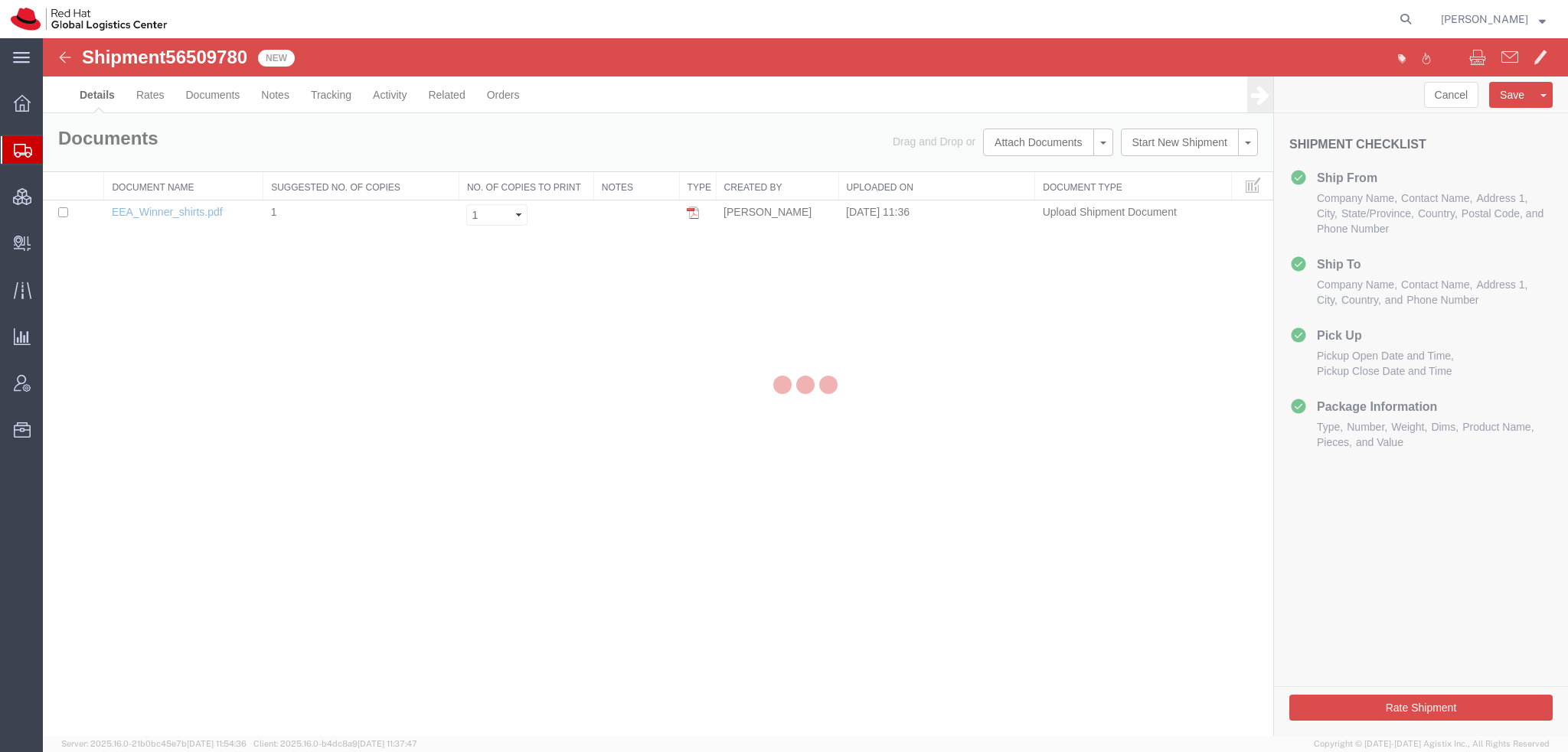
select select "38014"
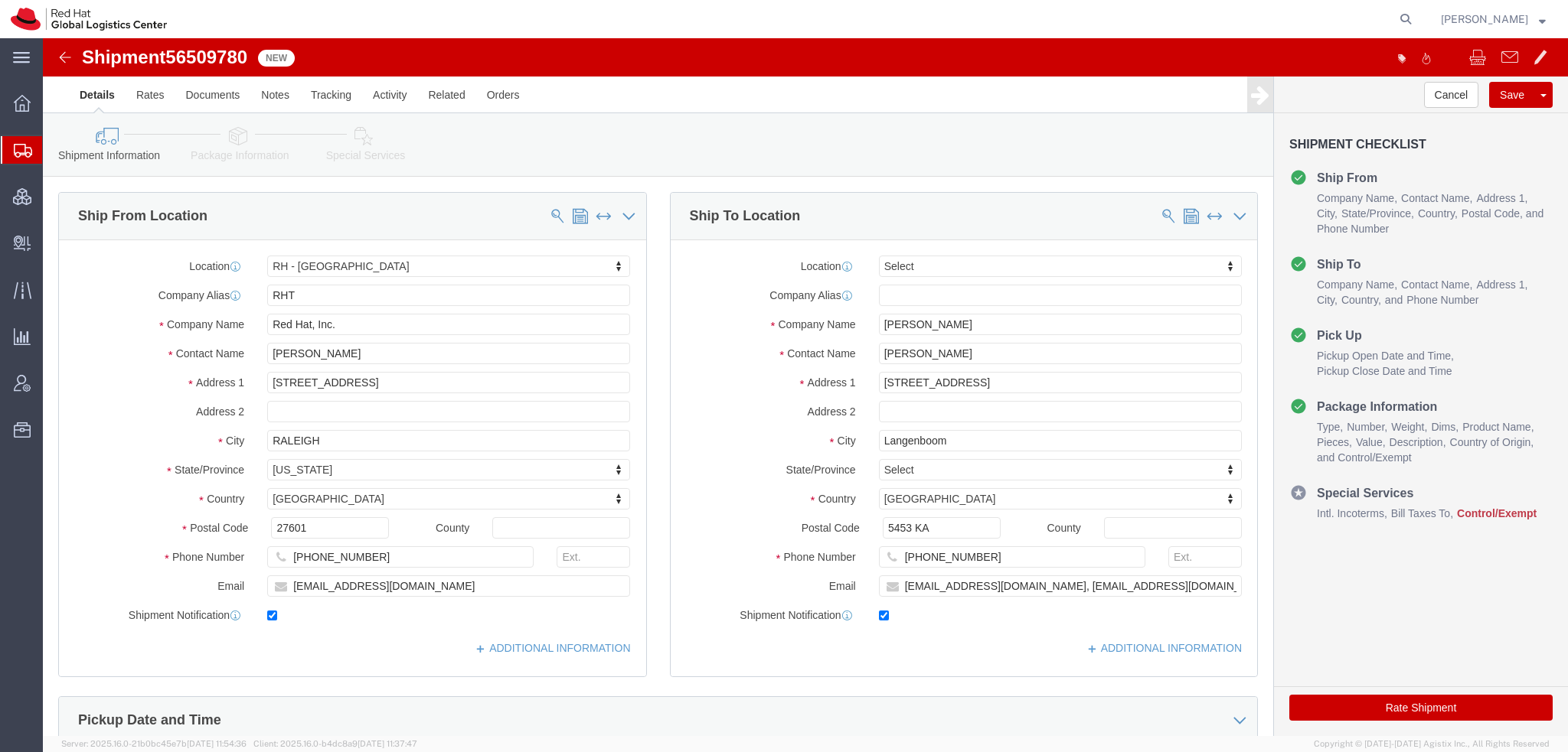
click icon
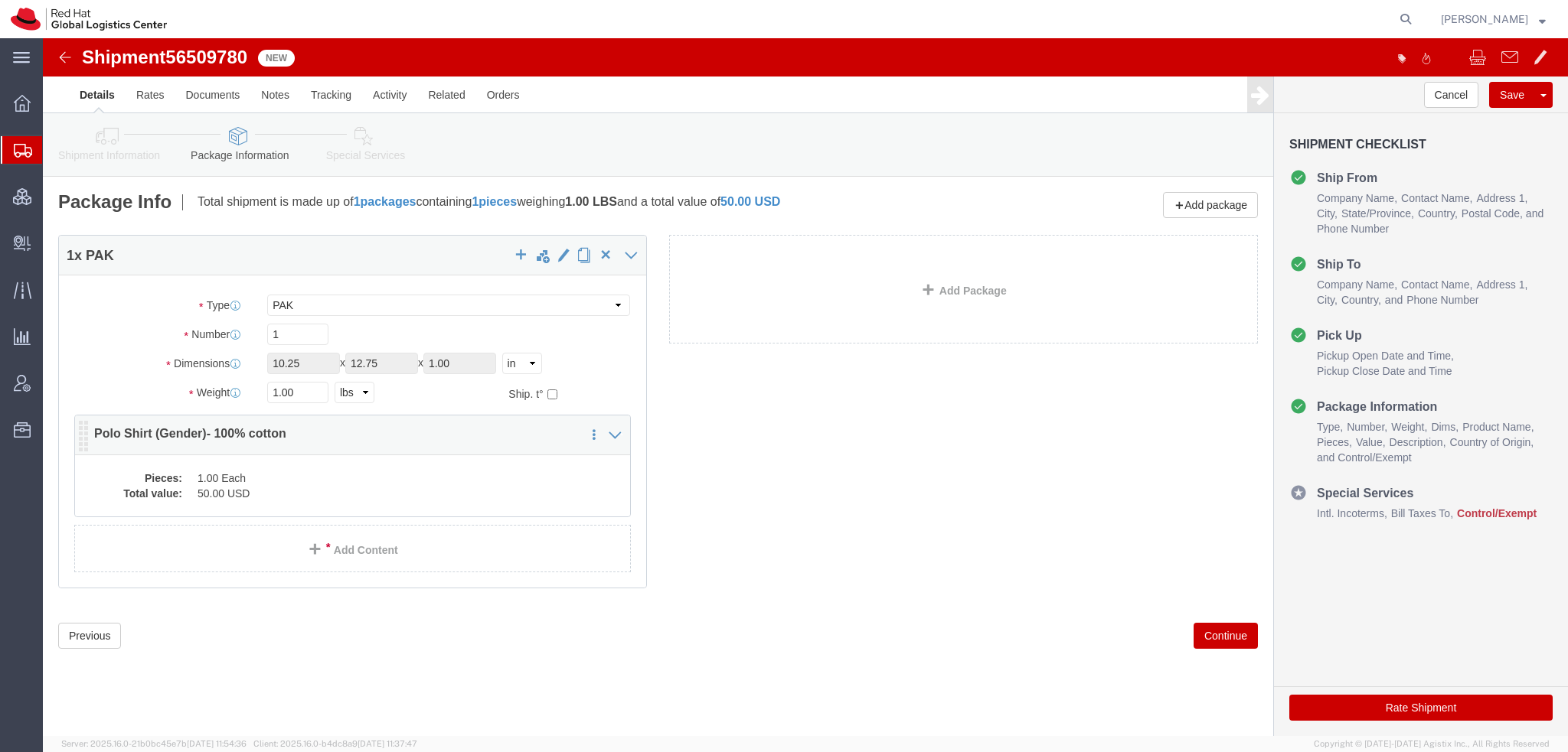
click dd "1.00 Each"
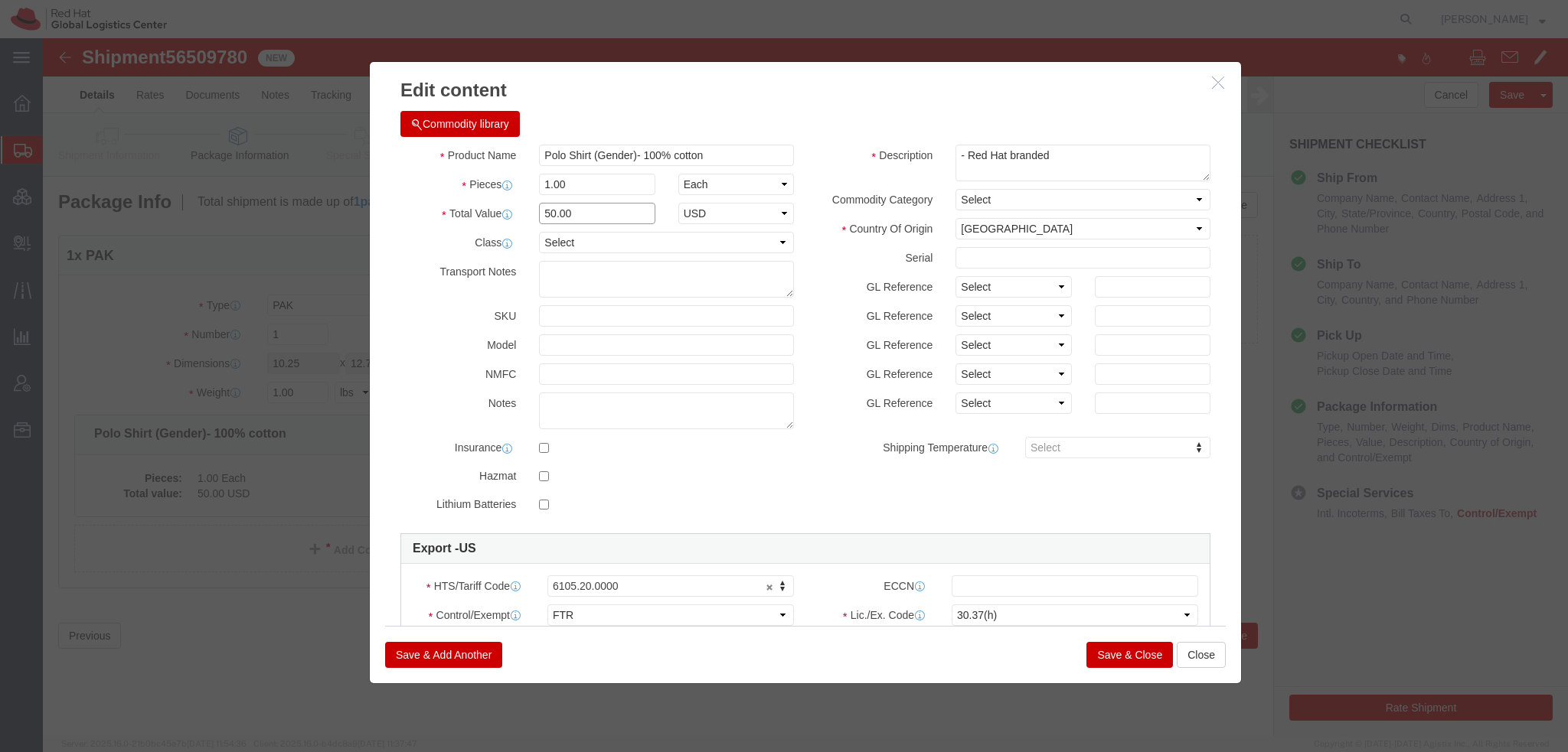
drag, startPoint x: 543, startPoint y: 172, endPoint x: -43, endPoint y: 74, distance: 594.1
click html "Shipment 56509780 1 of 1 New Details Rates Documents Notes Tracking Activity Re…"
type input "32.20"
click input "Polo Shirt (Gender)- 100% cotton"
type input "Polo Shirt - 100% cotton"
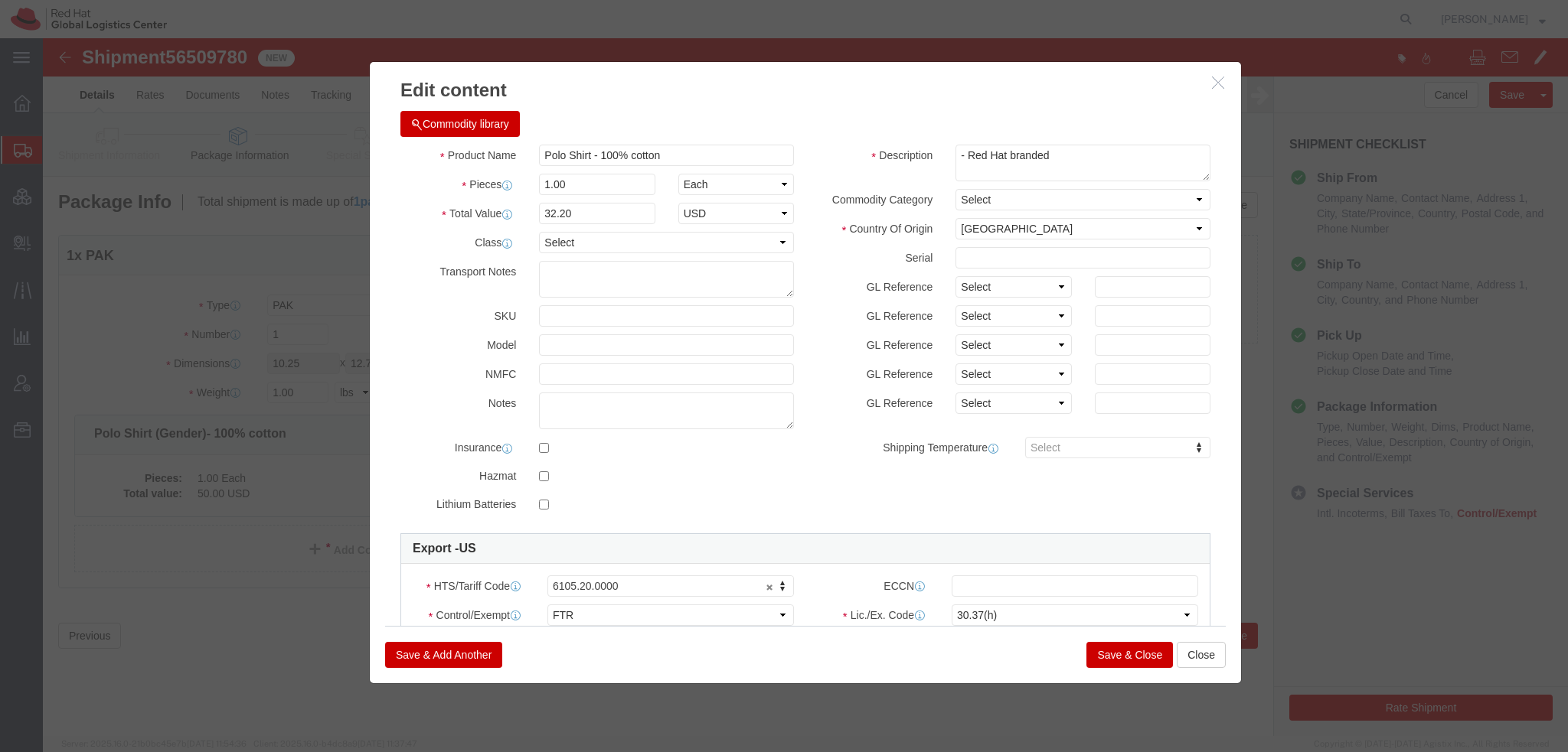
click button "Save & Close"
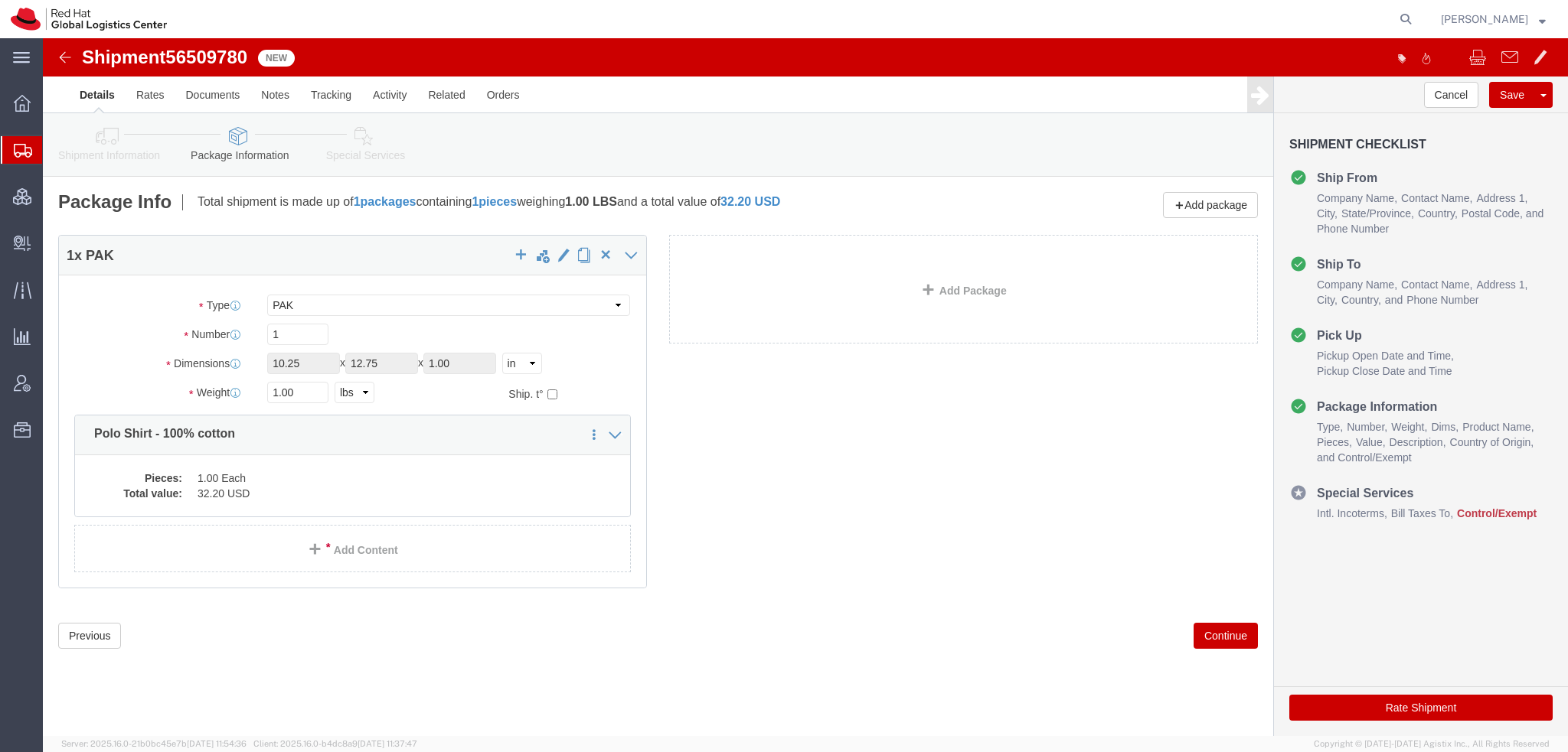
click icon
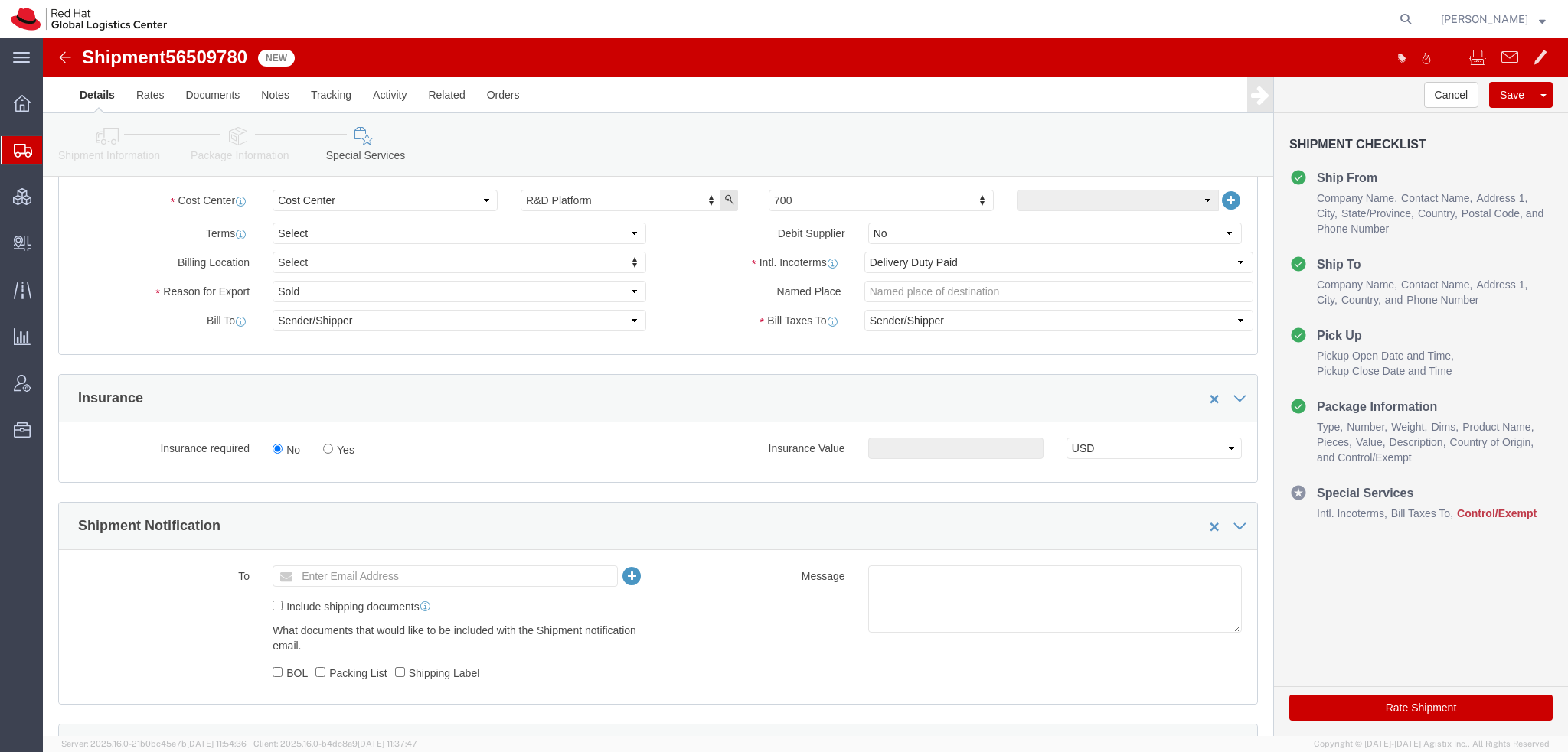
scroll to position [612, 0]
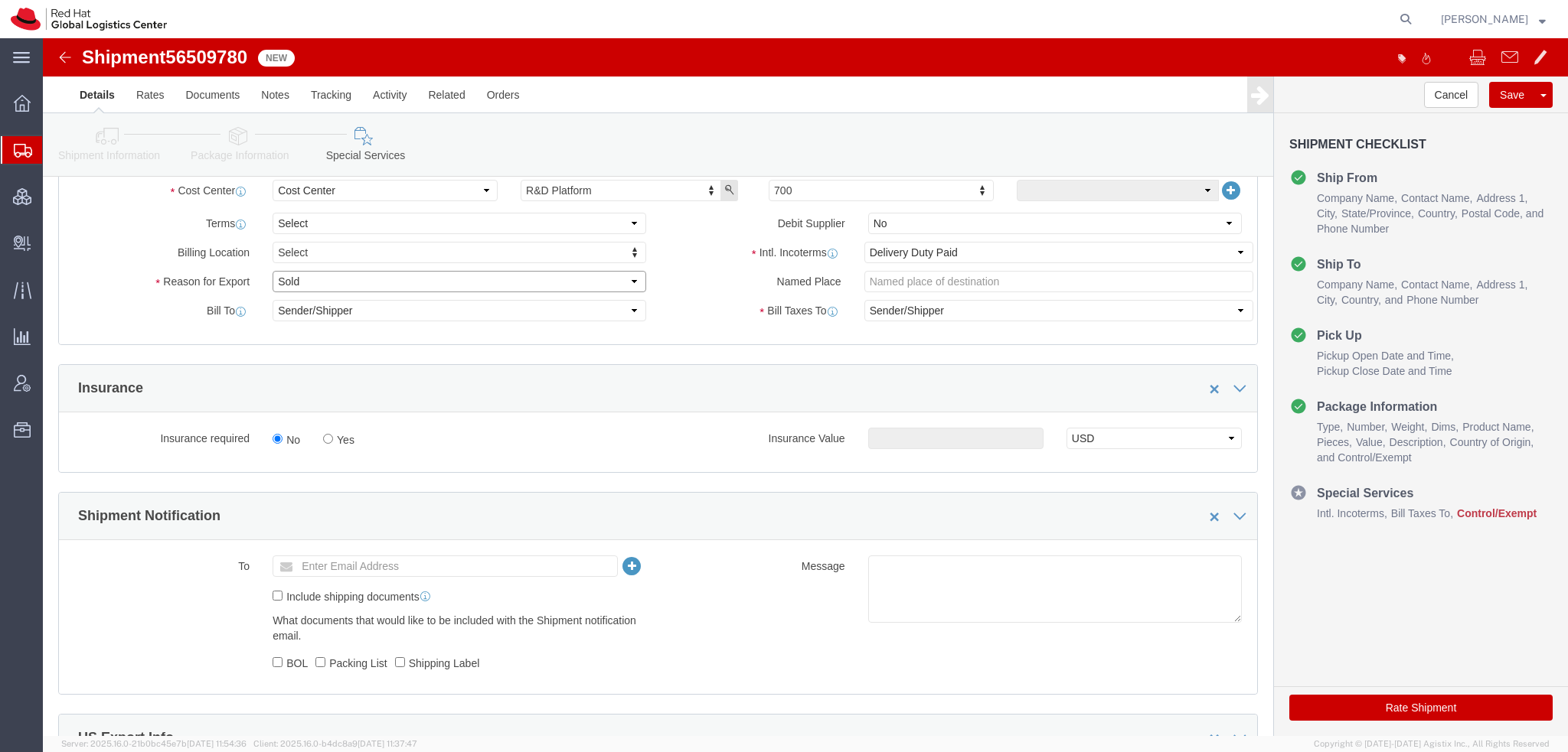
click select "Select Gift Personal Effects Repair/Warranty Return Sample Sold Temporary/Not S…"
select select "GIFT"
click select "Select Gift Personal Effects Repair/Warranty Return Sample Sold Temporary/Not S…"
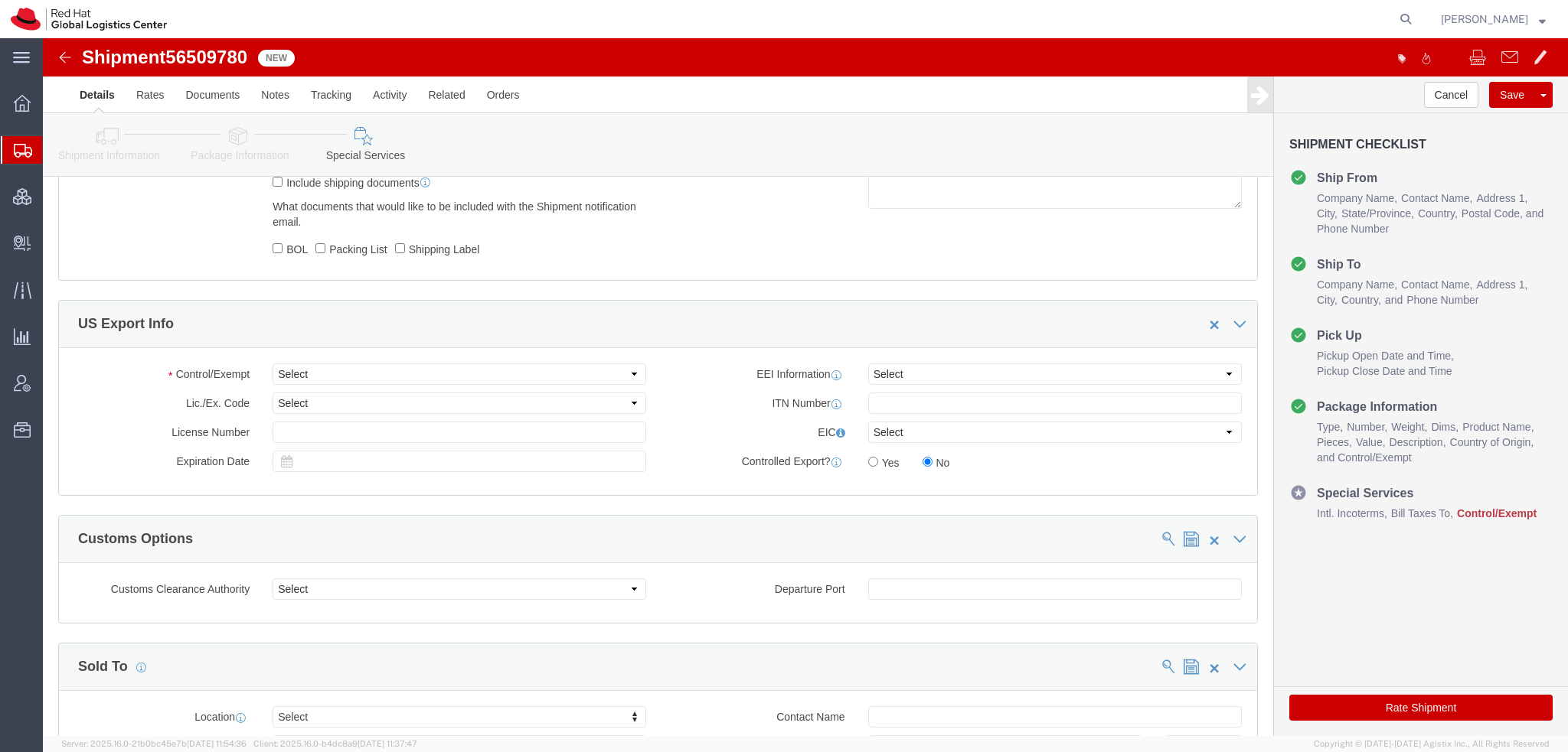
scroll to position [1071, 0]
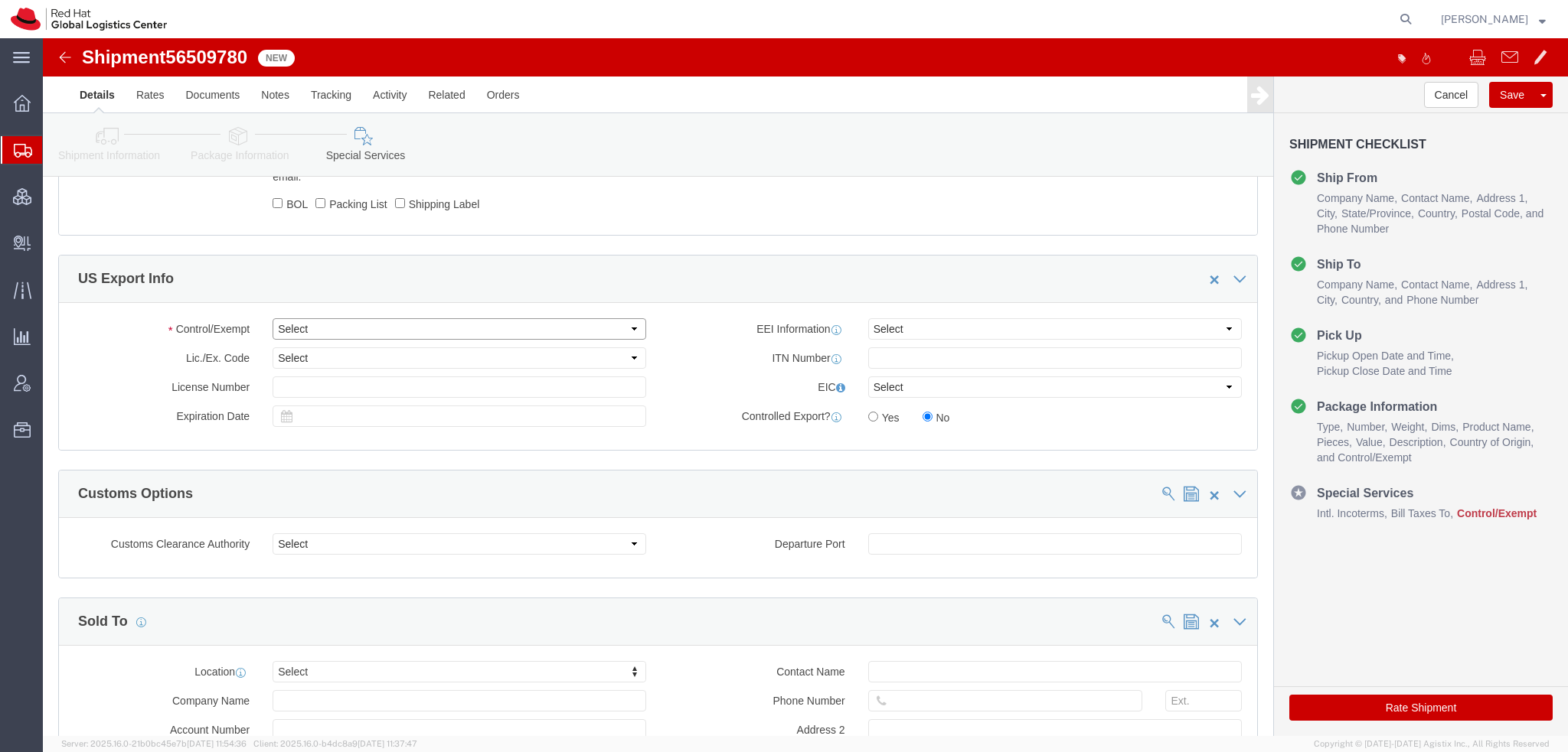
click select "Select ATF BIS DEA EPA FDA FTR ITAR OFAC Other (OPA)"
select select "FTR"
click select "Select ATF BIS DEA EPA FDA FTR ITAR OFAC Other (OPA)"
click select "Select 30.2(d)(2) 30.36 30.37(a) 30.37(f) 30.37(g) 30.37(h) 30.37(i) 30.37(j) 3…"
select select "30.37(a)"
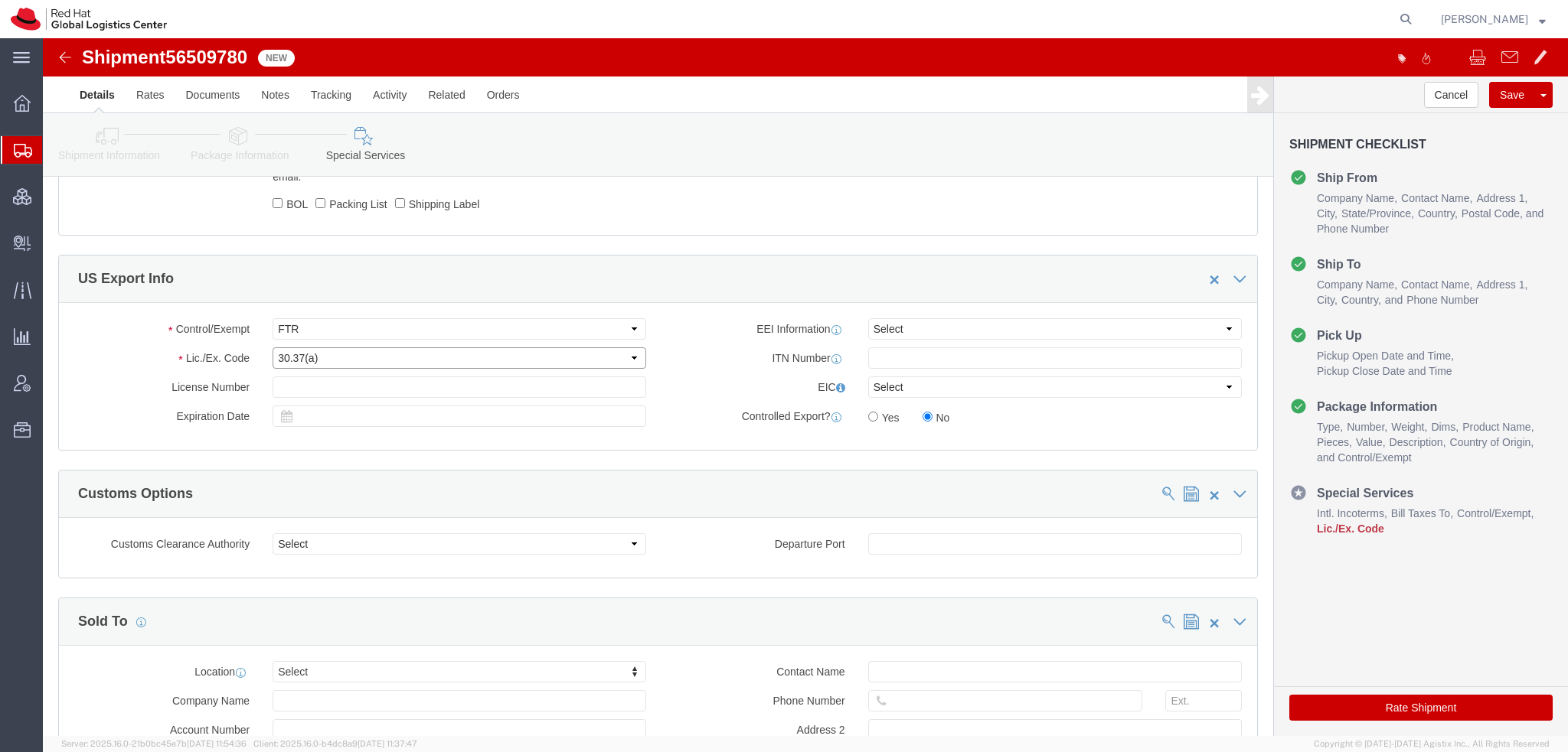
click select "Select 30.2(d)(2) 30.36 30.37(a) 30.37(f) 30.37(g) 30.37(h) 30.37(i) 30.37(j) 3…"
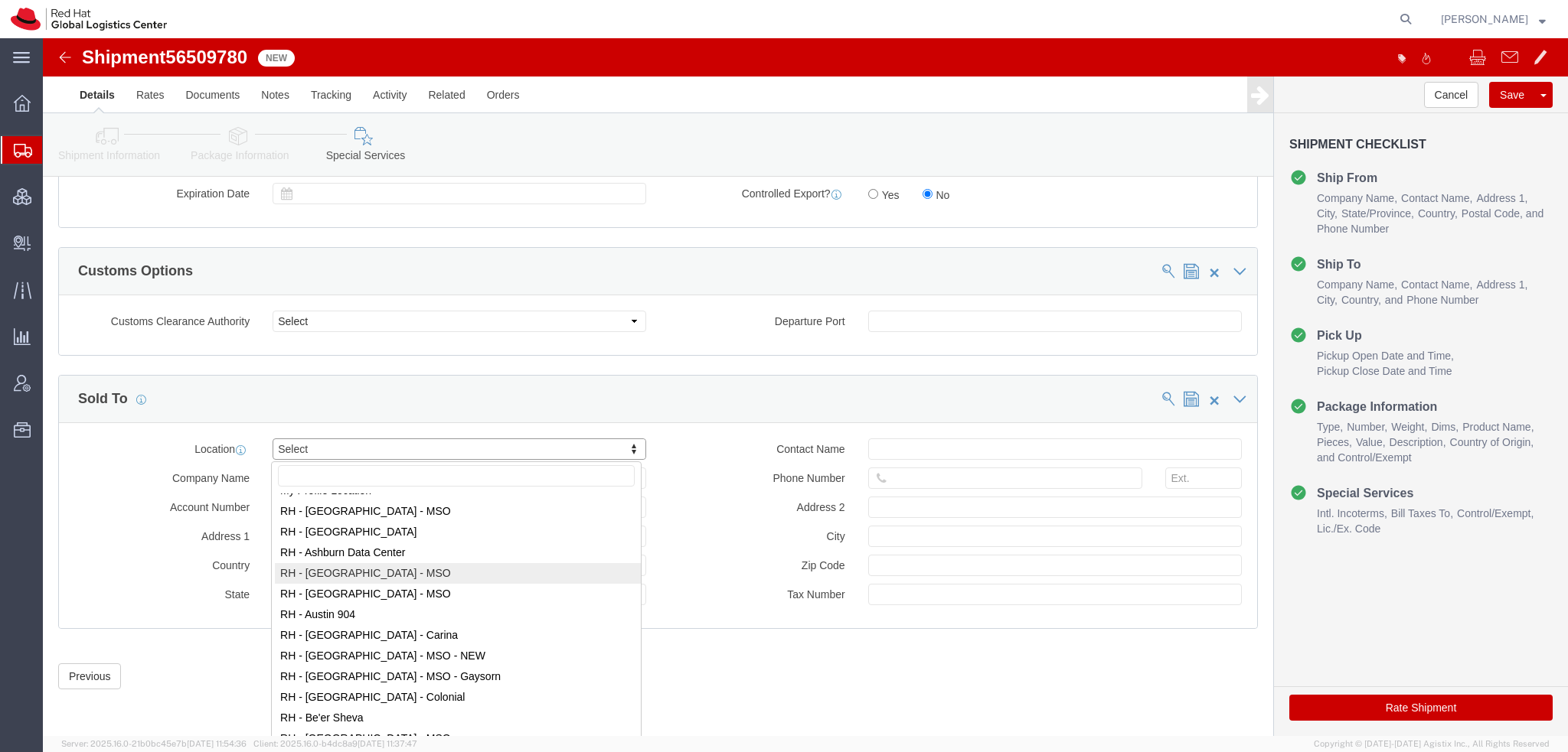
scroll to position [0, 0]
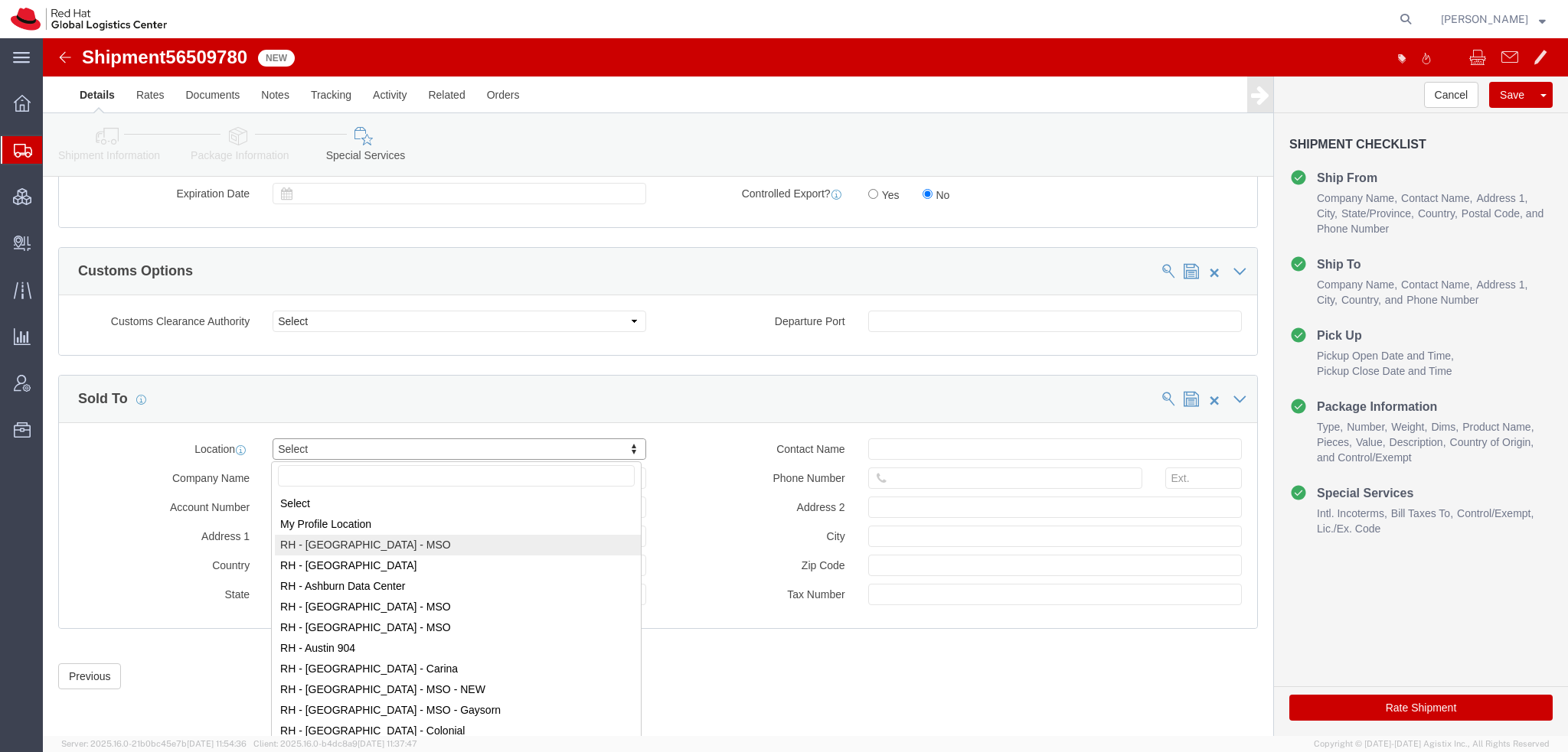
select select "65231"
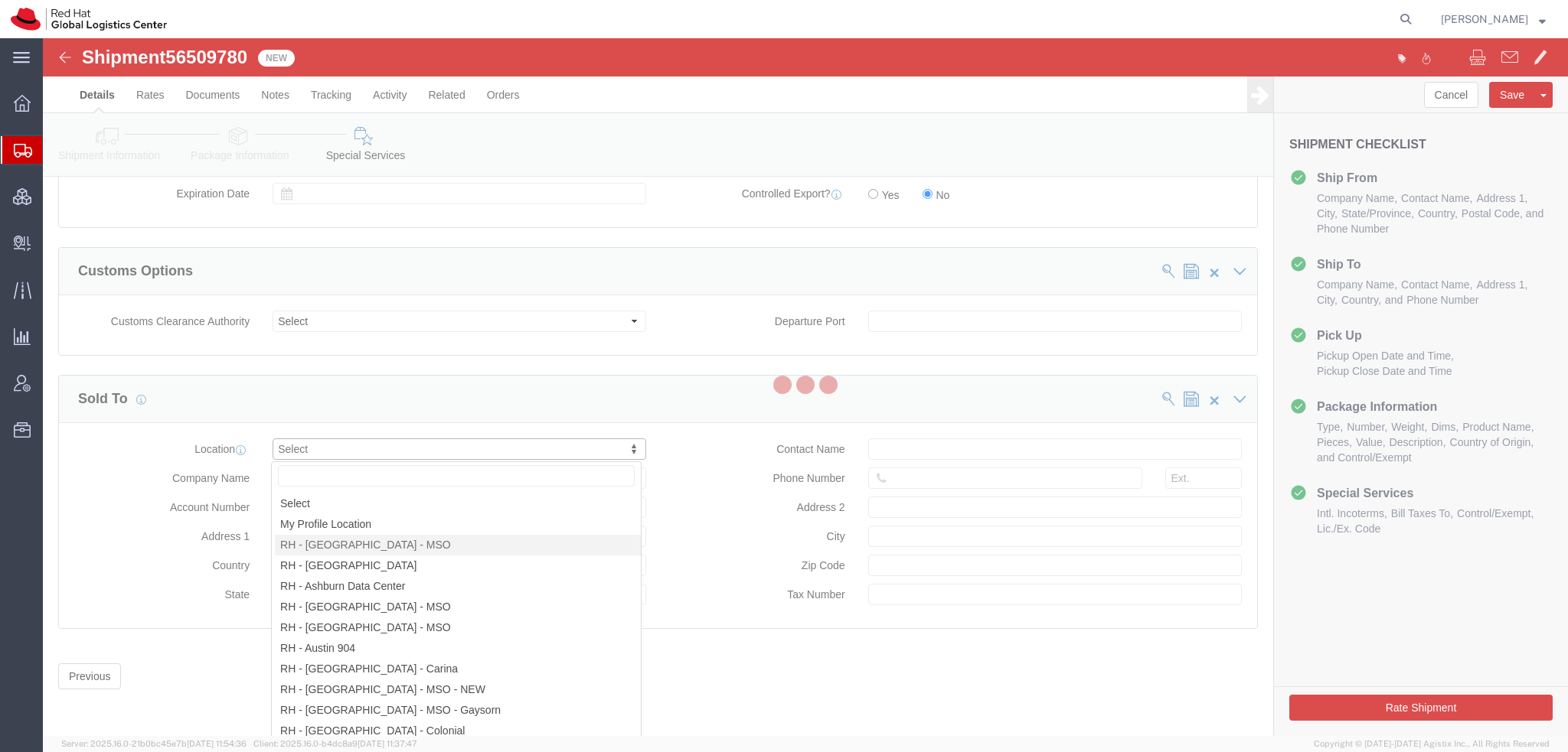
type input "Red Hat"
type input "Fred [STREET_ADDRESS]"
select select "NL"
type input "[GEOGRAPHIC_DATA]"
type input "1076 ED"
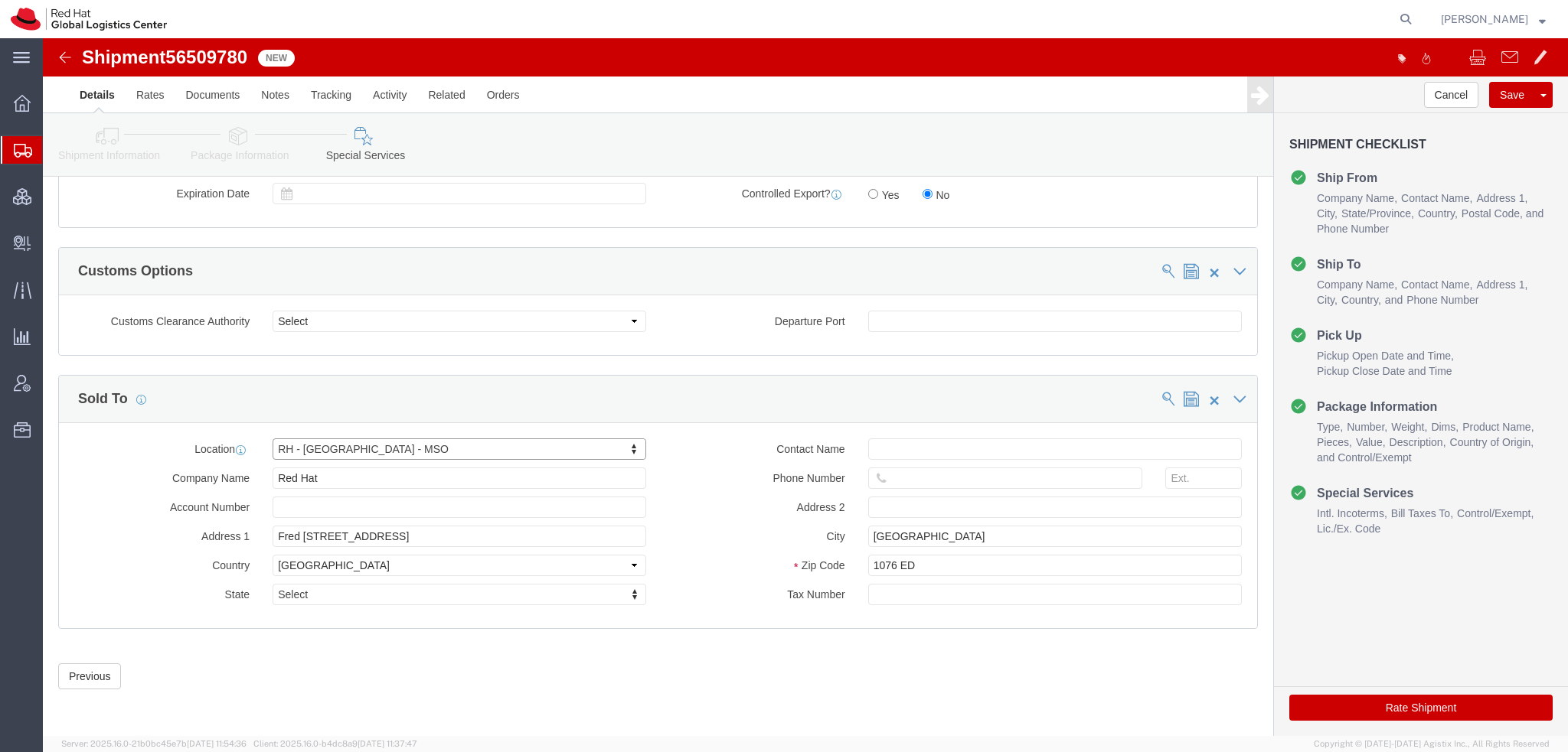
click icon
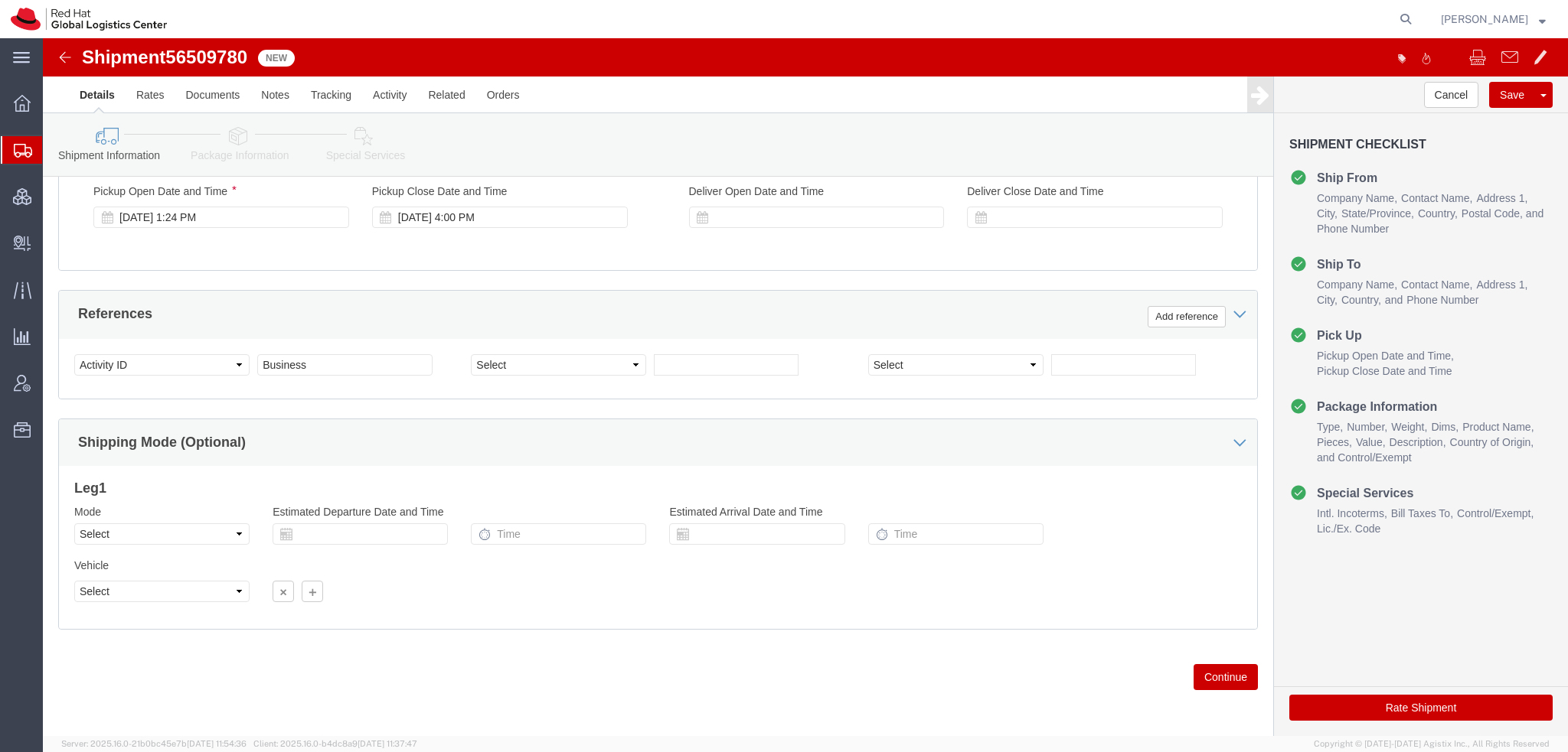
scroll to position [80, 0]
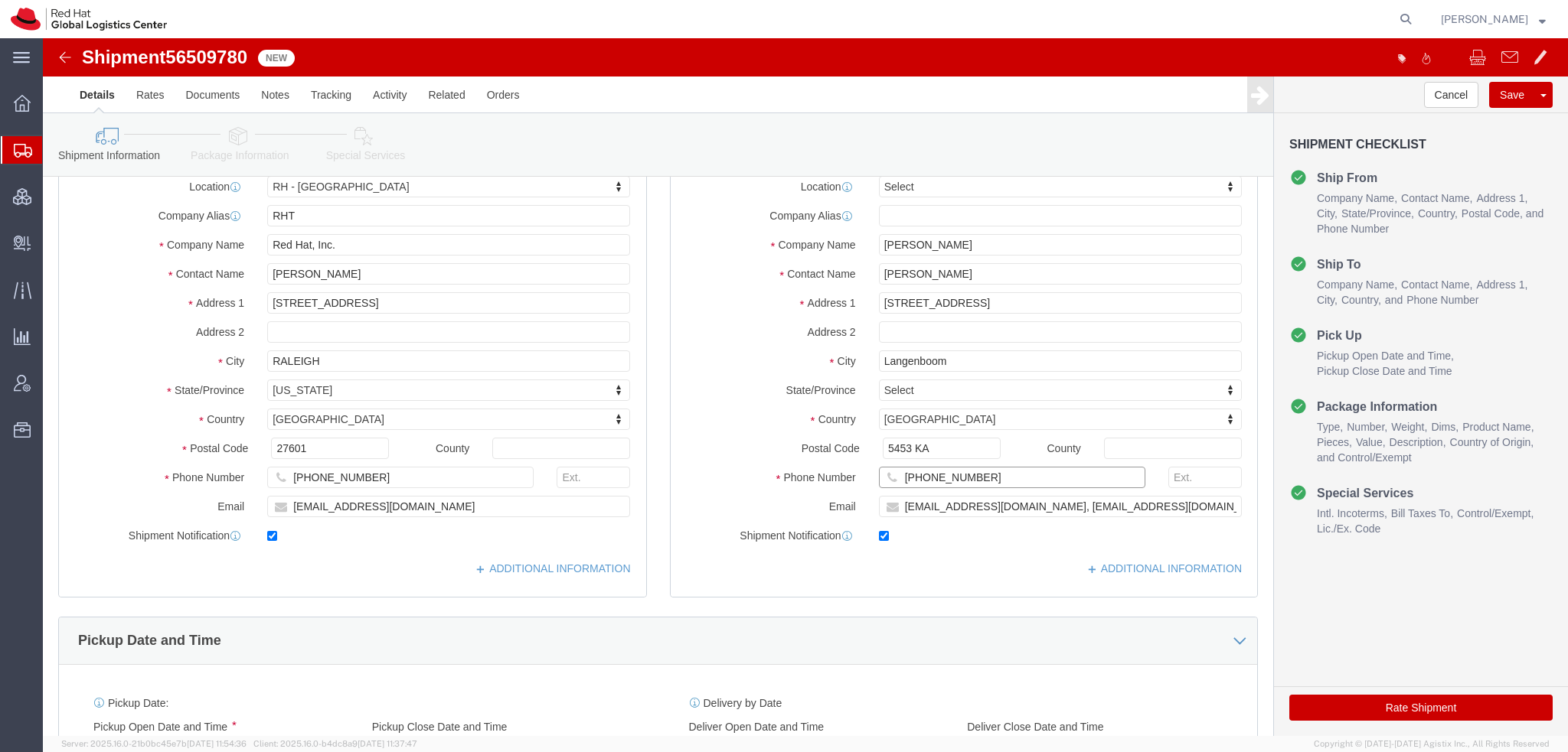
drag, startPoint x: 930, startPoint y: 437, endPoint x: 527, endPoint y: 366, distance: 409.2
click div "Ship From Location Location [GEOGRAPHIC_DATA] - [GEOGRAPHIC_DATA] Select My Pro…"
click link "Special Services"
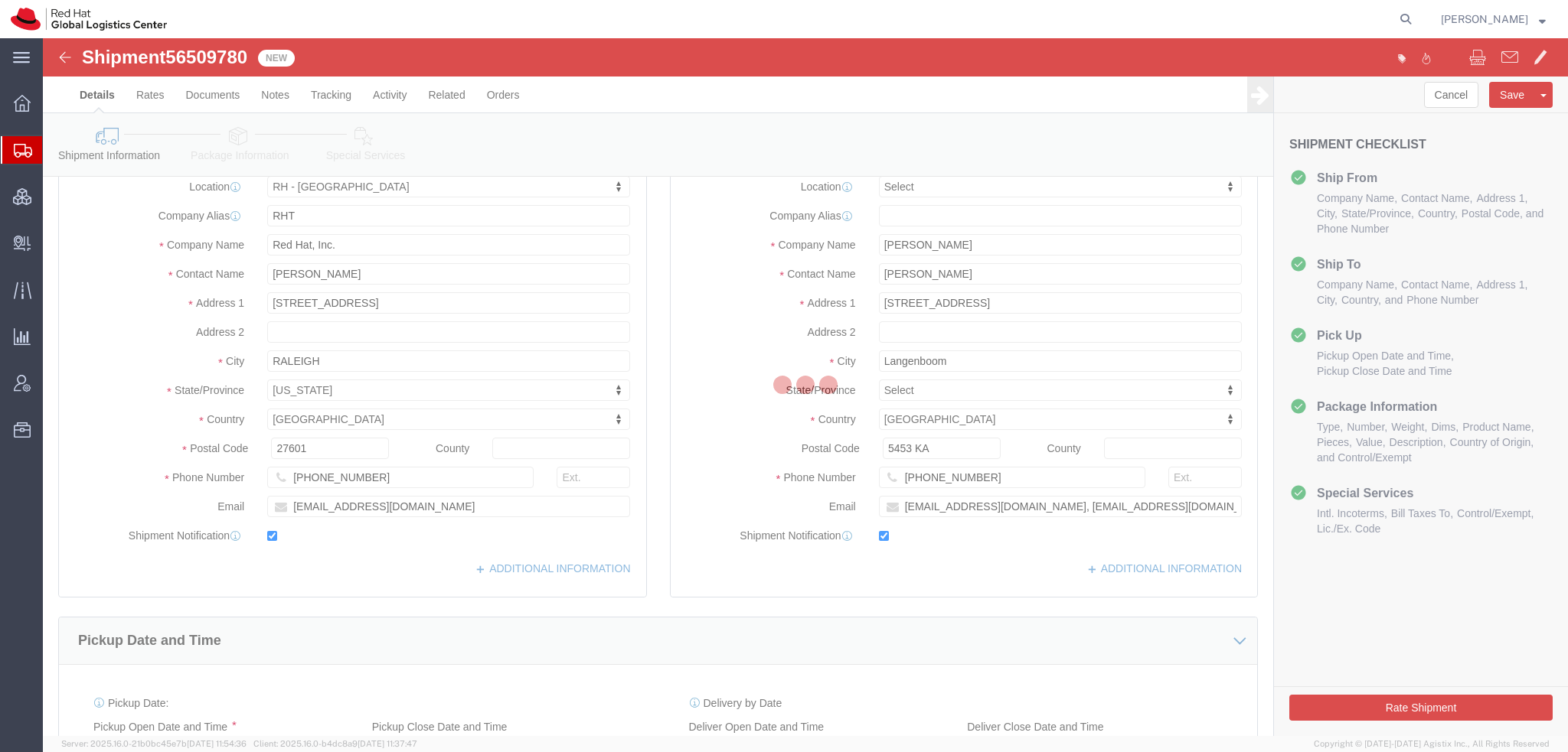
select select
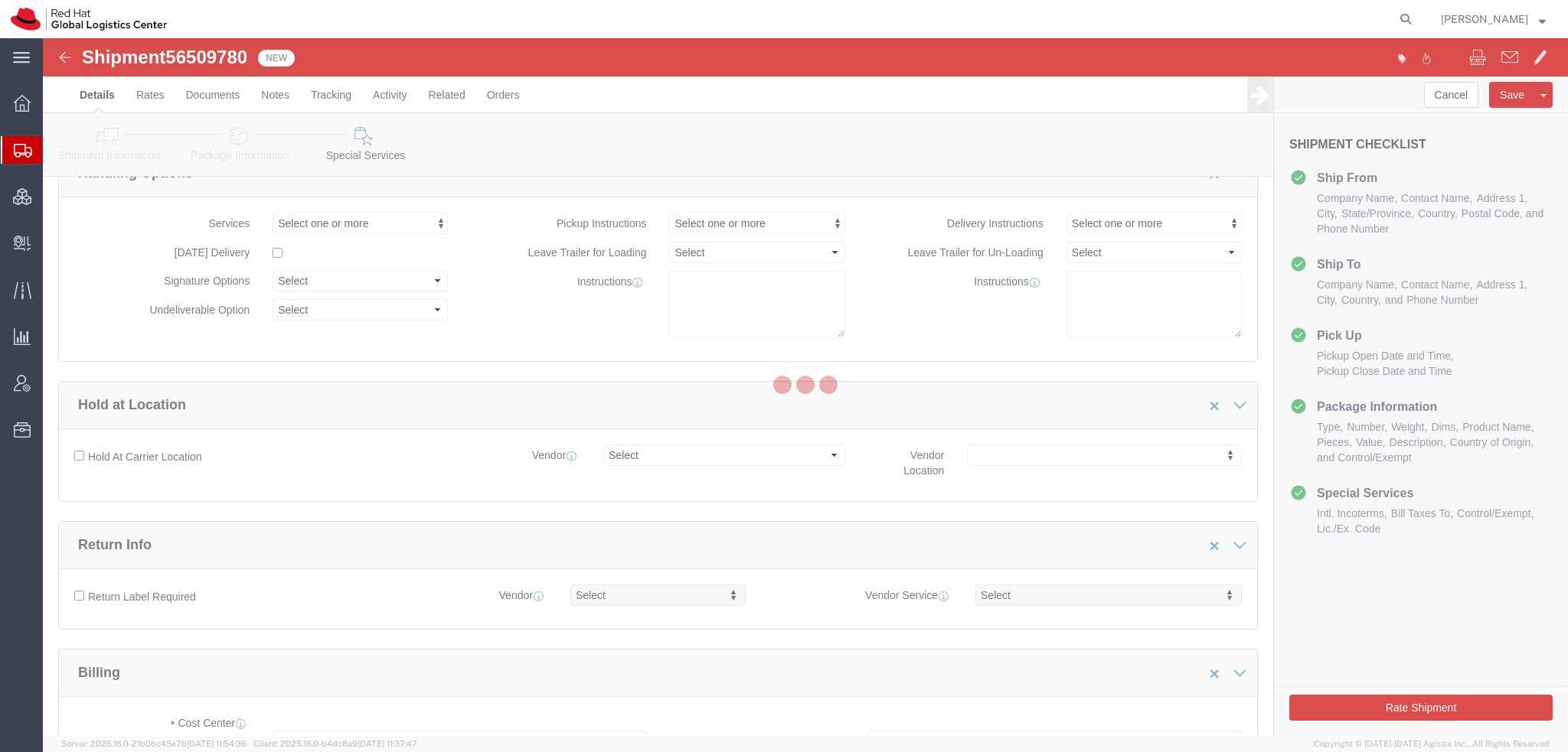
select select "COSTCENTER"
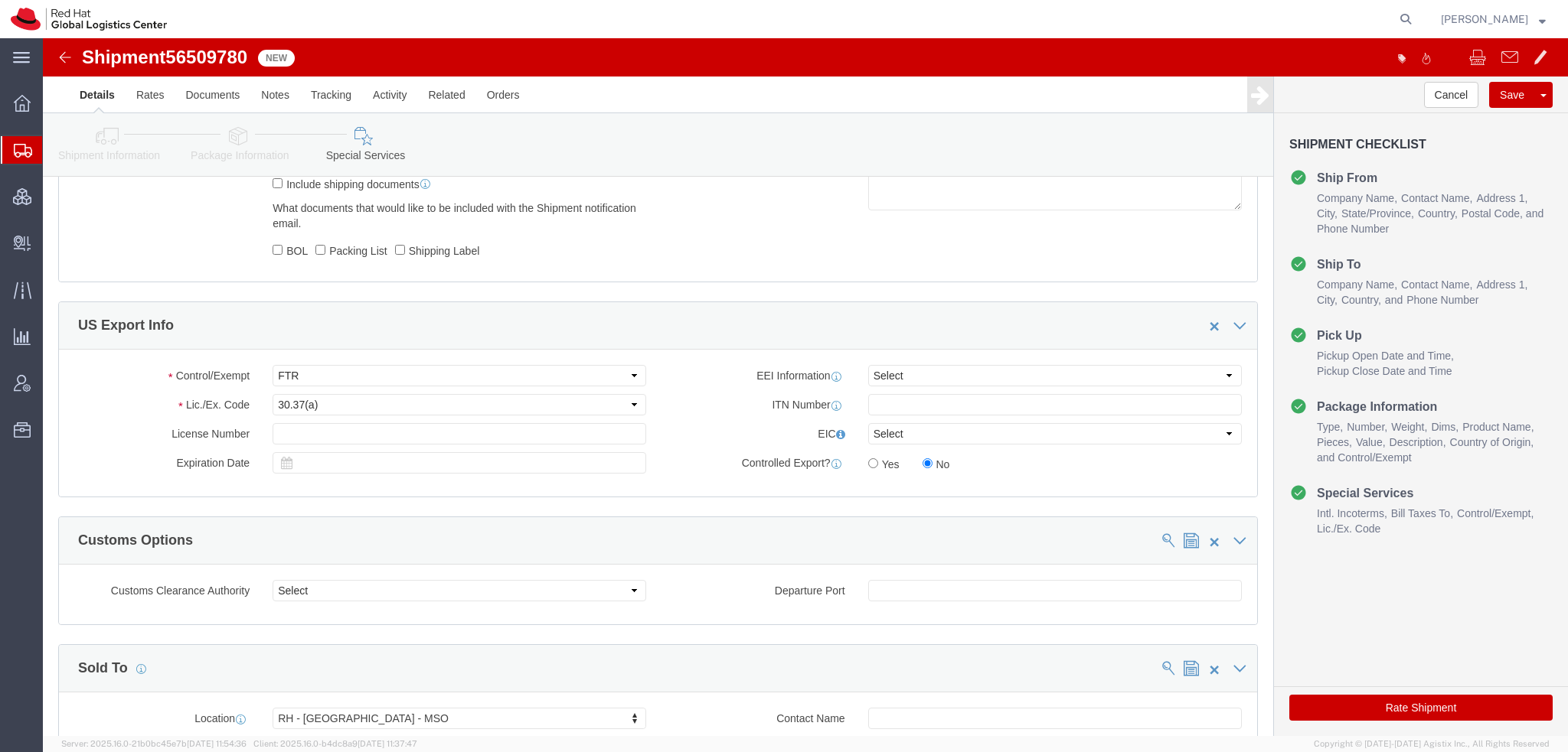
scroll to position [1295, 0]
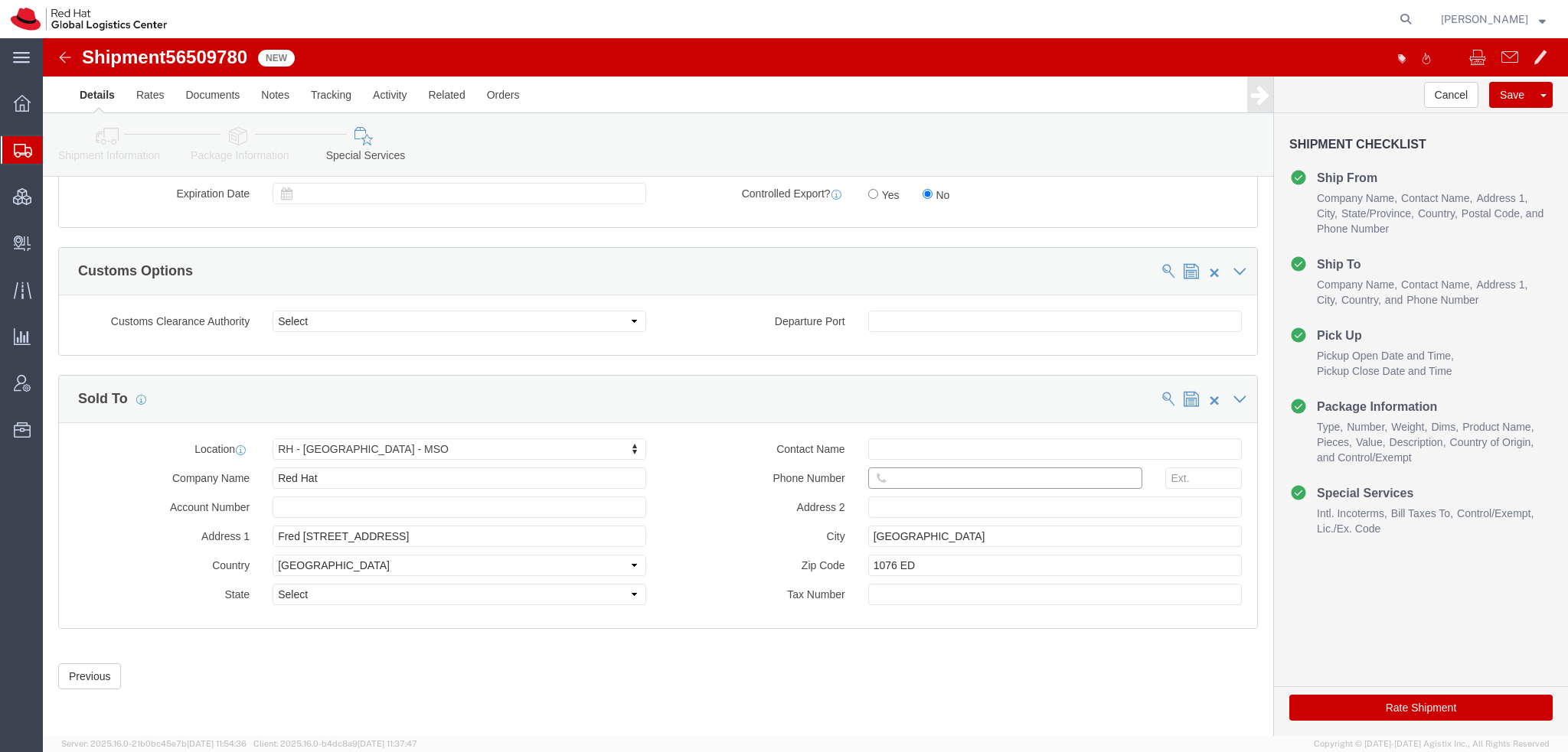
click input "text"
paste input "[PHONE_NUMBER]"
type input "[PHONE_NUMBER]"
click button "Rate Shipment"
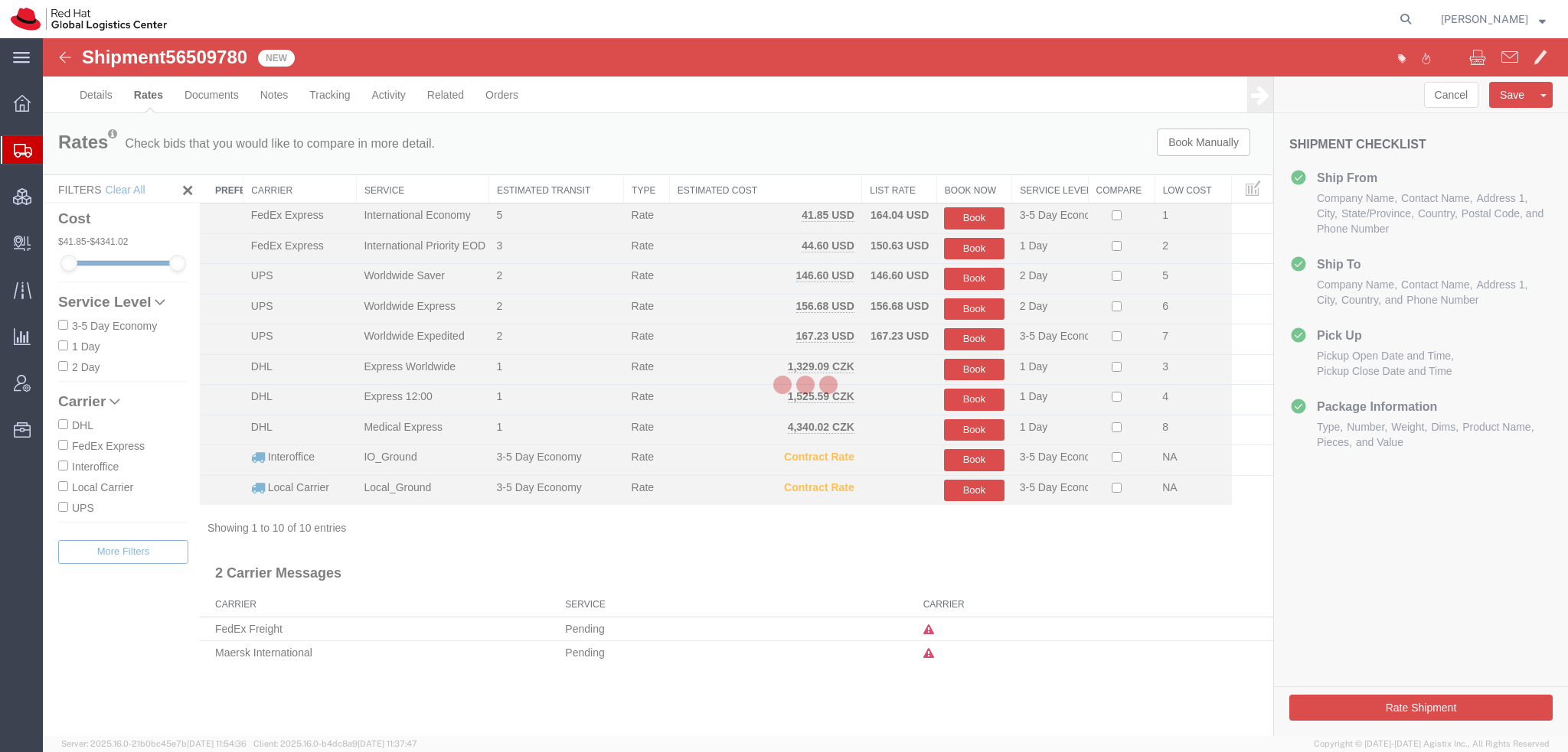
scroll to position [0, 0]
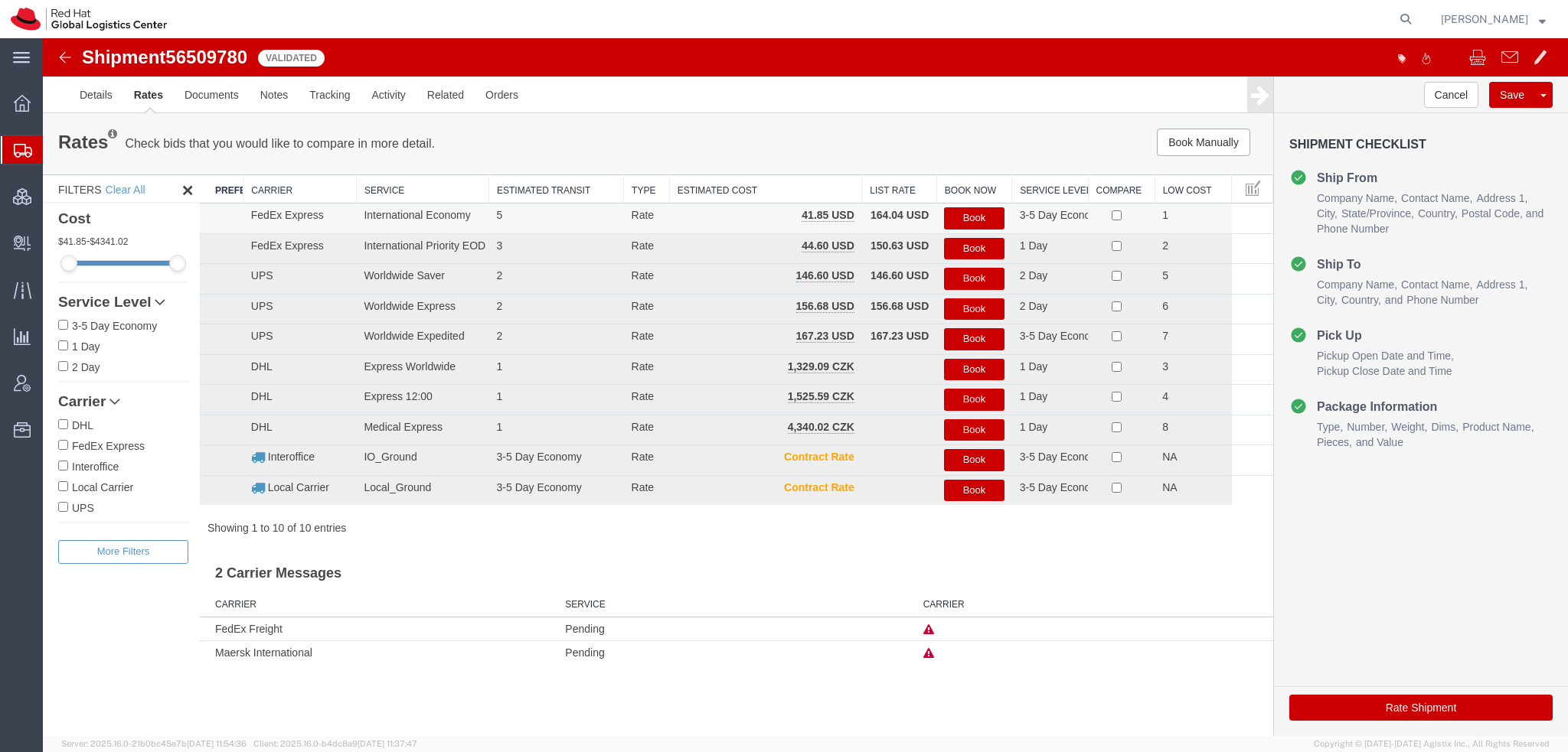
click at [962, 220] on button "Book" at bounding box center [974, 218] width 60 height 22
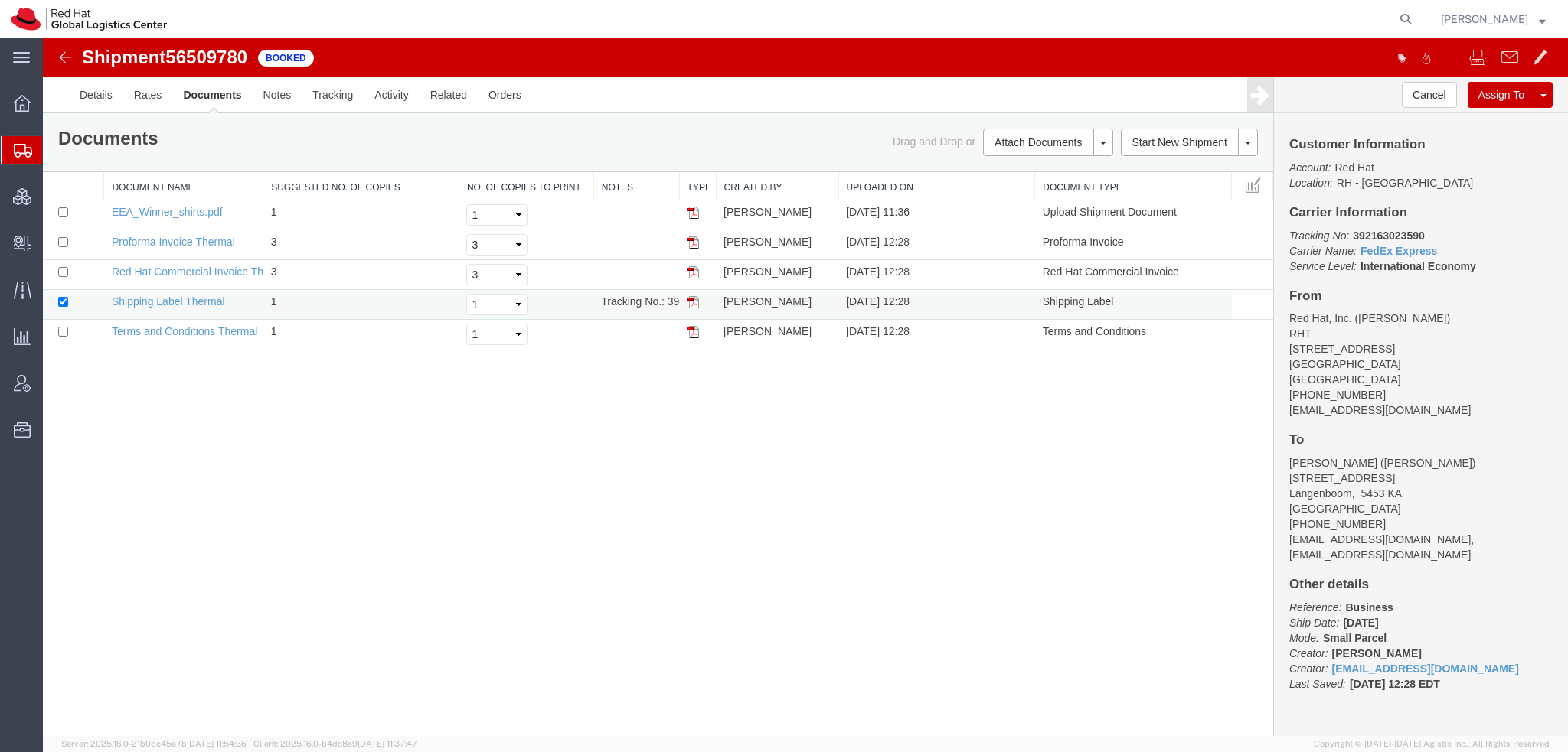
click at [688, 302] on img at bounding box center [693, 302] width 12 height 12
click at [0, 0] on span "Shipment Manager" at bounding box center [0, 0] width 0 height 0
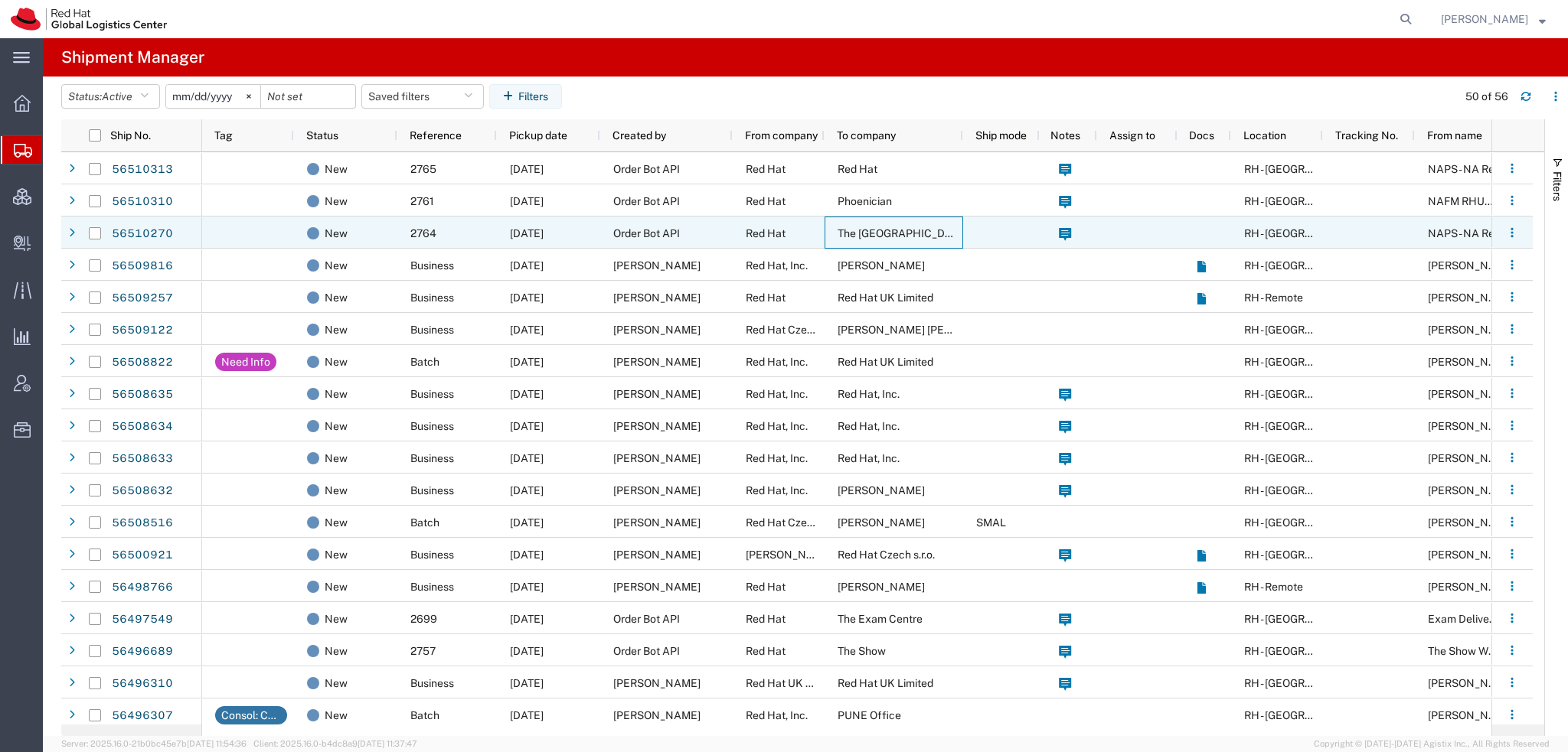
click at [927, 230] on span "The [GEOGRAPHIC_DATA][PERSON_NAME]" at bounding box center [946, 233] width 217 height 12
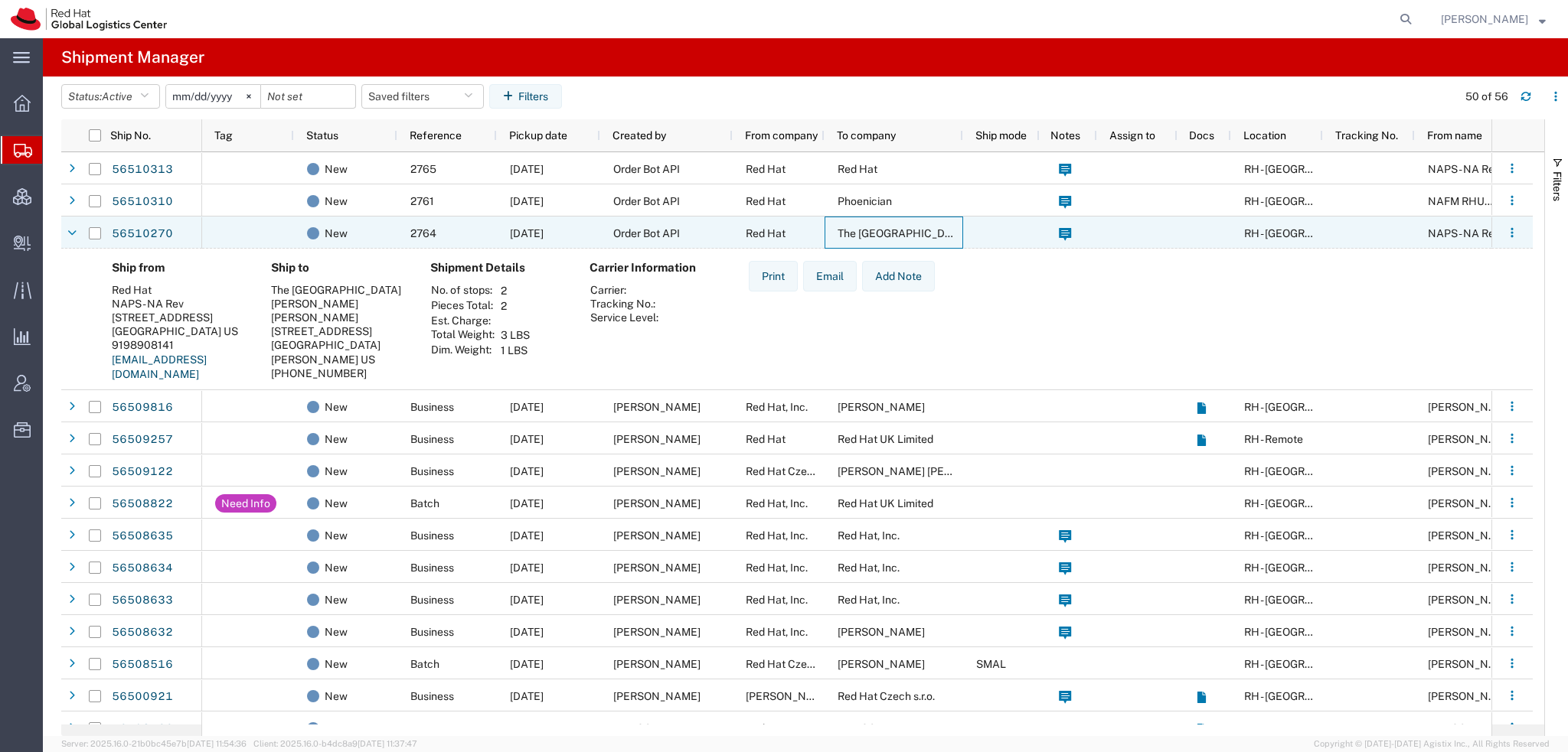
click at [927, 230] on span "The [GEOGRAPHIC_DATA][PERSON_NAME]" at bounding box center [946, 233] width 217 height 12
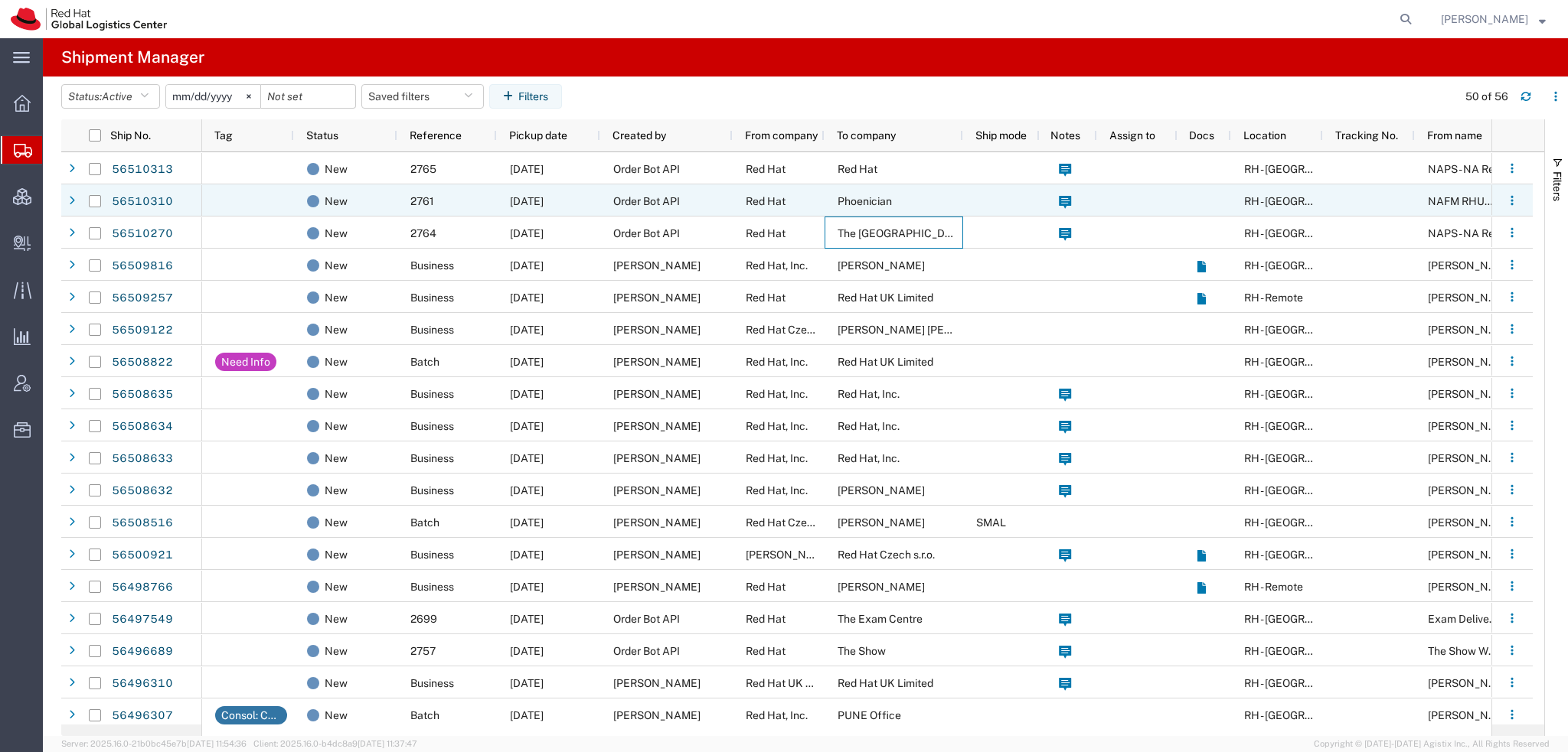
click at [872, 205] on span "Phoenician" at bounding box center [864, 201] width 54 height 12
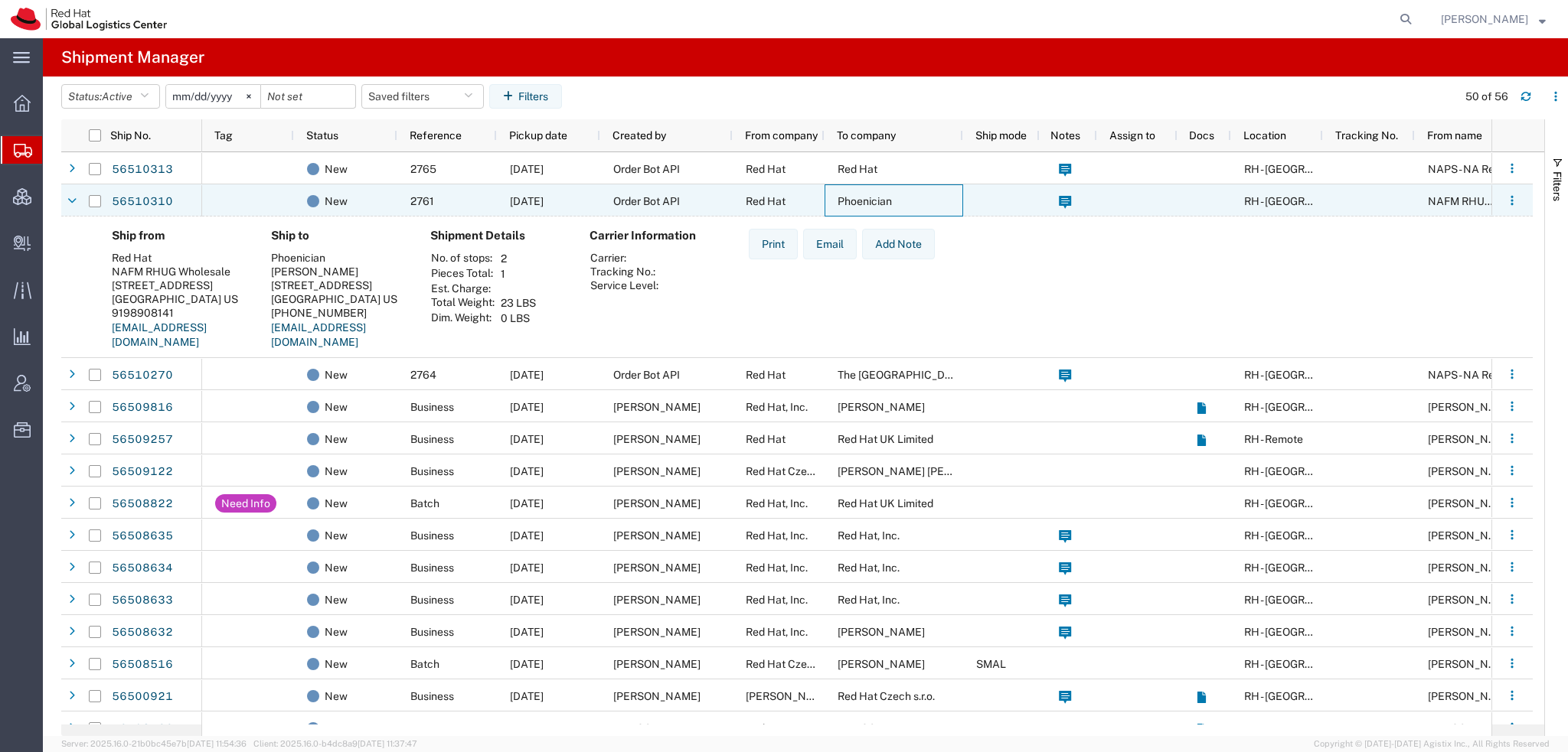
click at [869, 198] on span "Phoenician" at bounding box center [864, 201] width 54 height 12
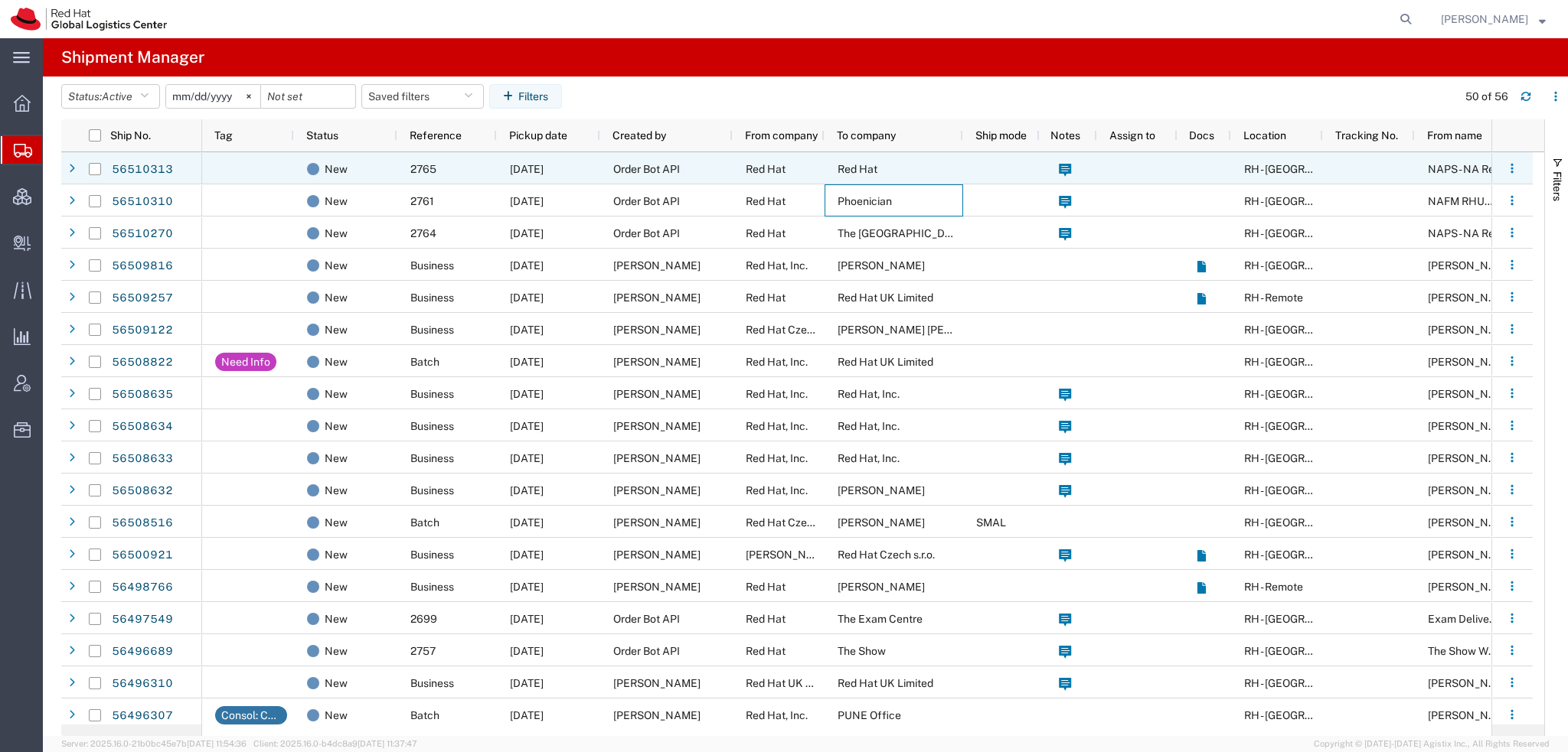
click at [857, 167] on span "Red Hat" at bounding box center [857, 169] width 40 height 12
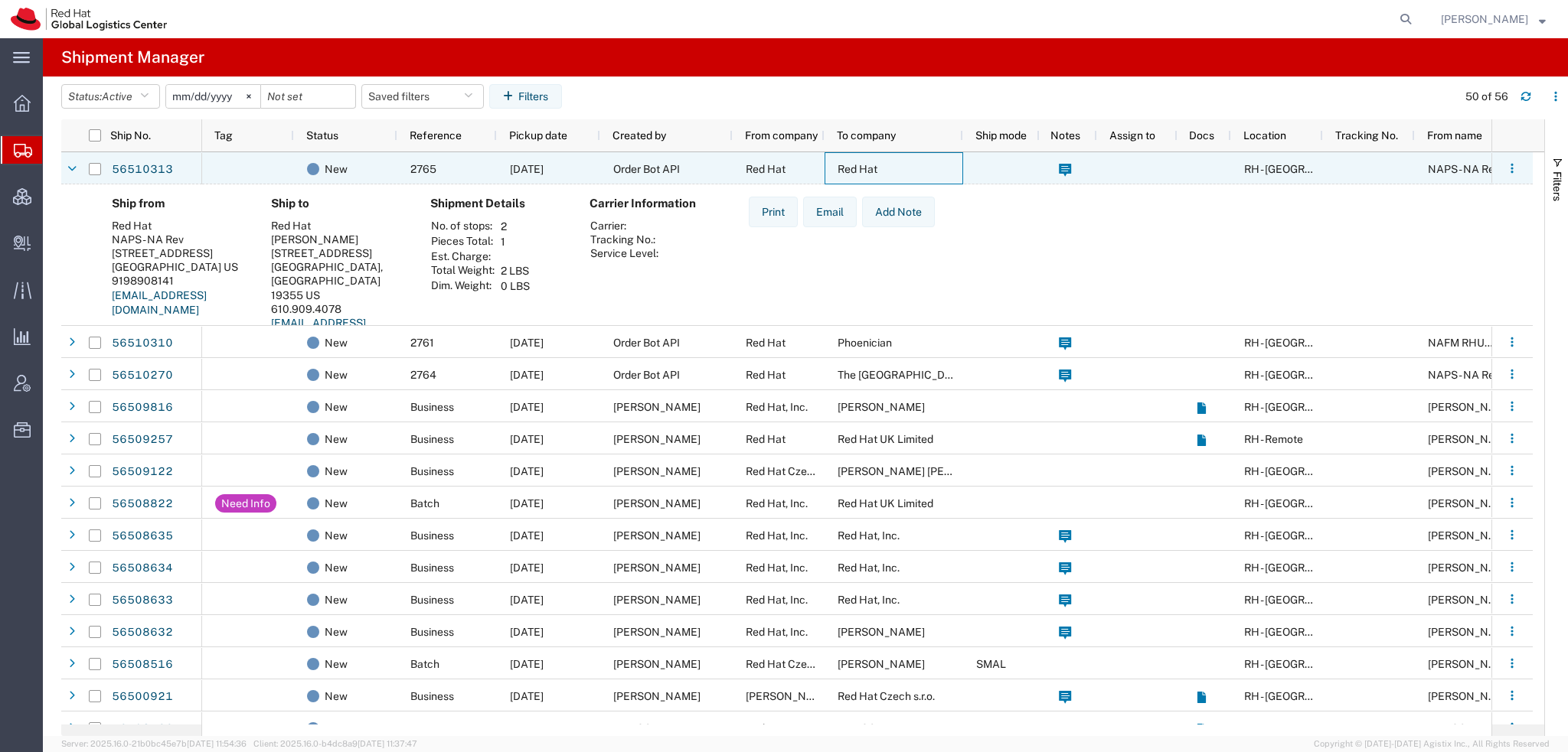
click at [857, 167] on span "Red Hat" at bounding box center [857, 169] width 40 height 12
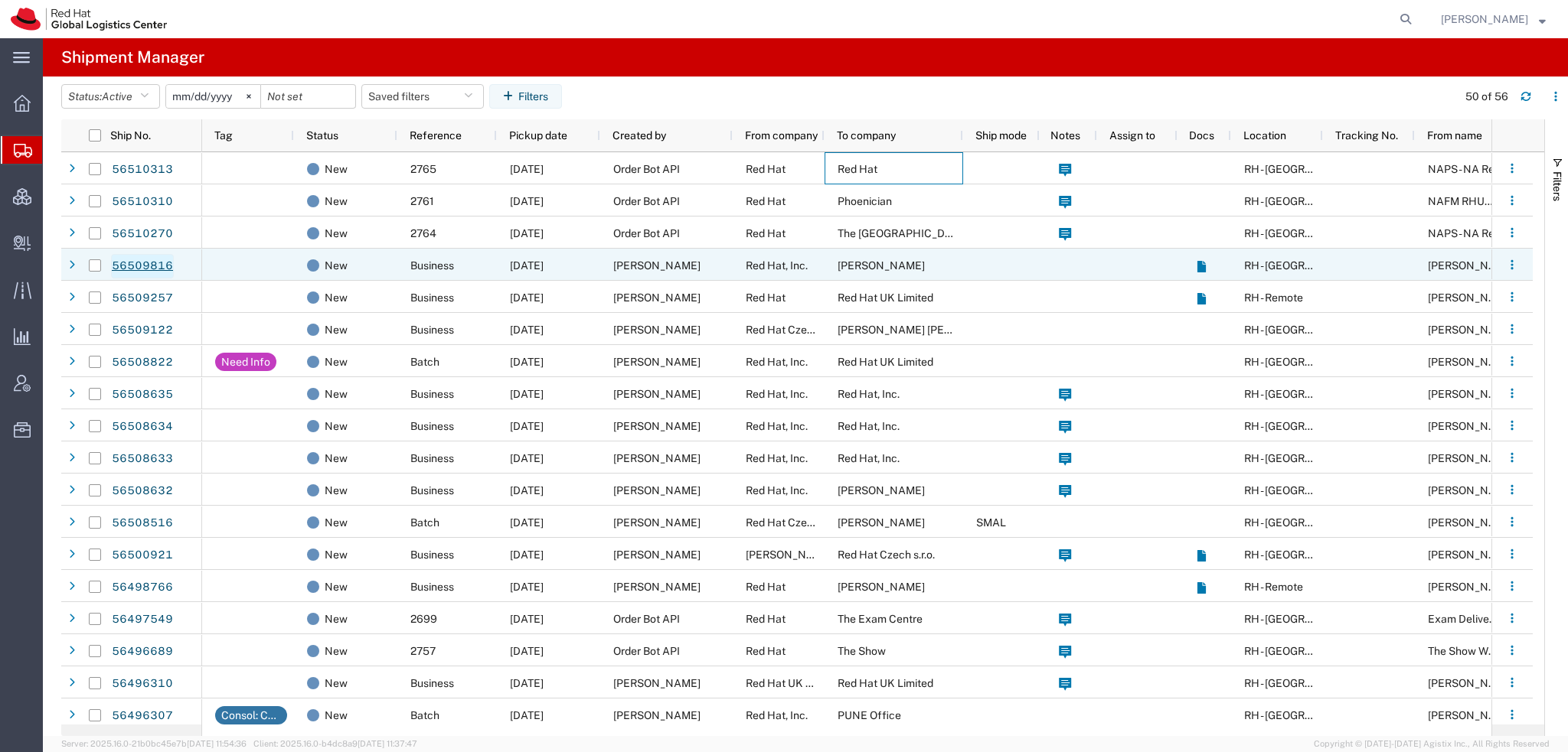
click at [135, 266] on link "56509816" at bounding box center [143, 266] width 63 height 25
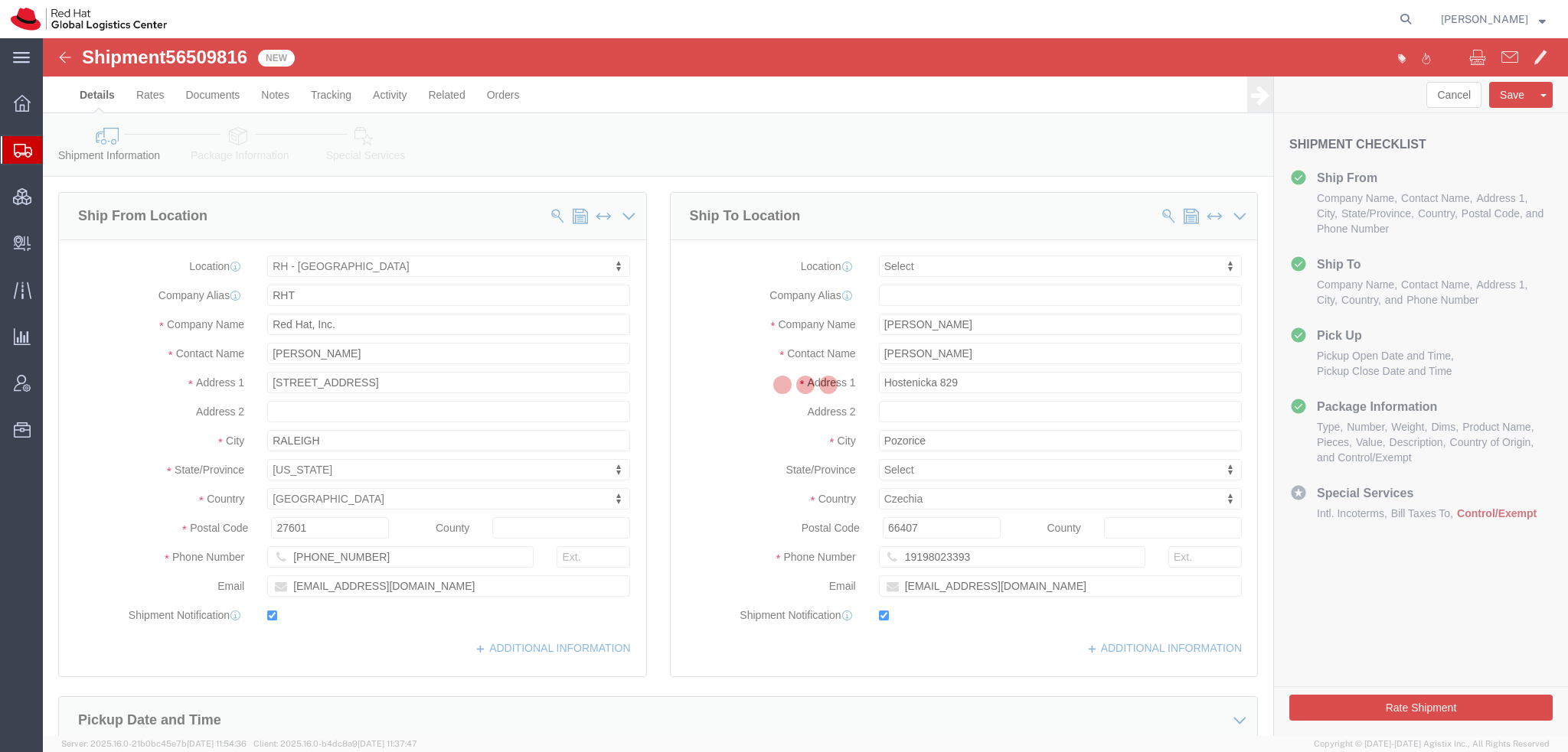
select select "38014"
select select
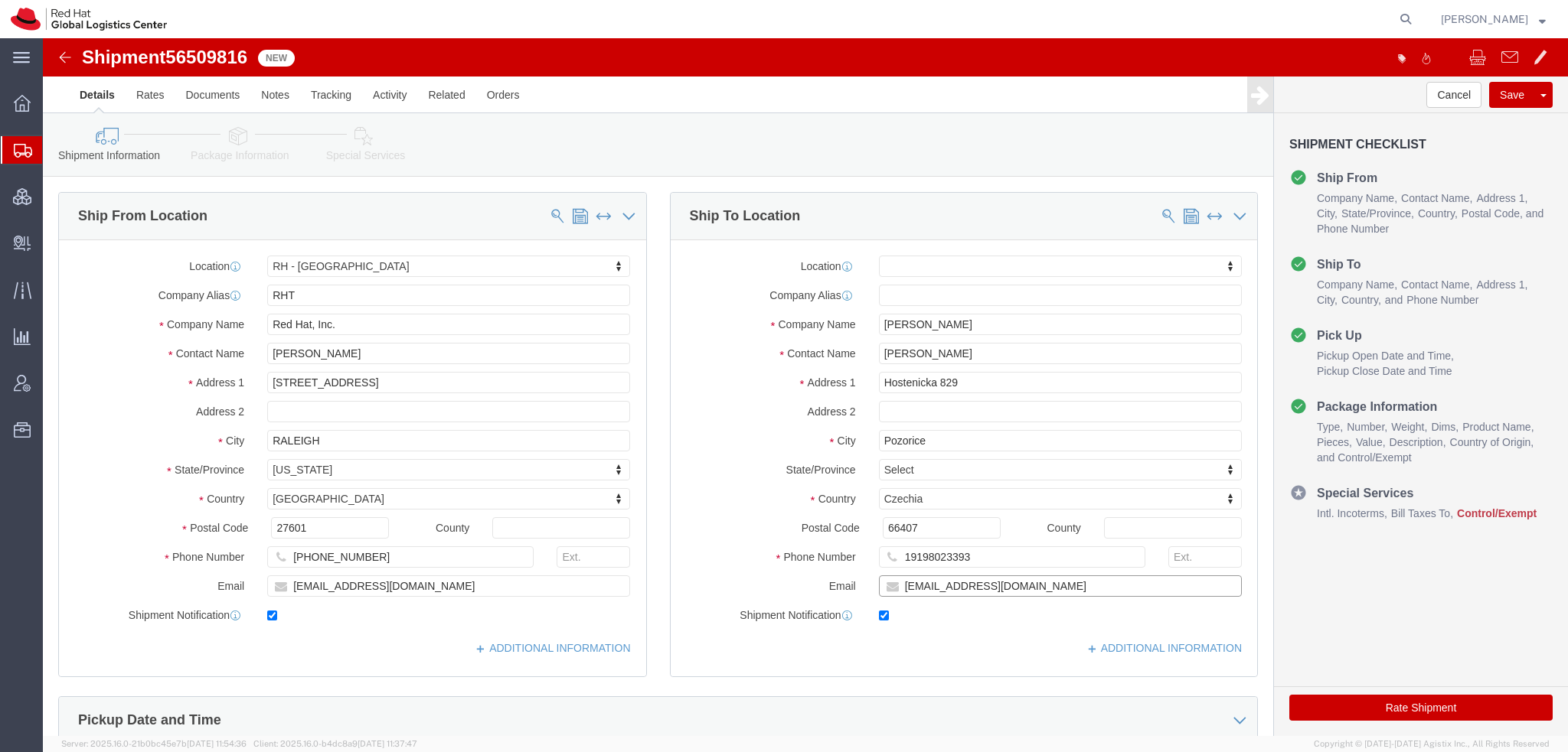
click input "[EMAIL_ADDRESS][DOMAIN_NAME]"
type input "[EMAIL_ADDRESS][DOMAIN_NAME], [EMAIL_ADDRESS][DOMAIN_NAME]"
click icon
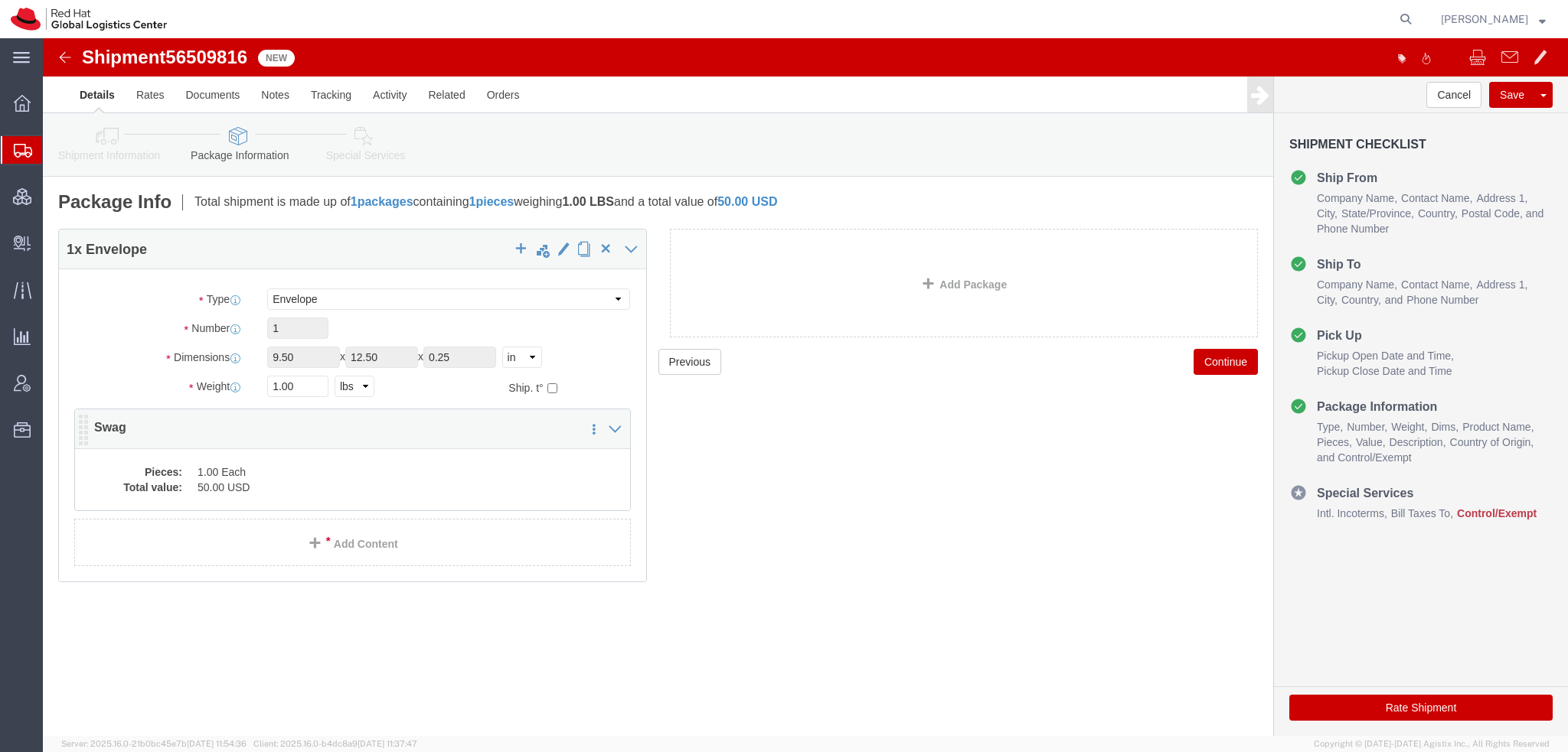
click dd "1.00 Each"
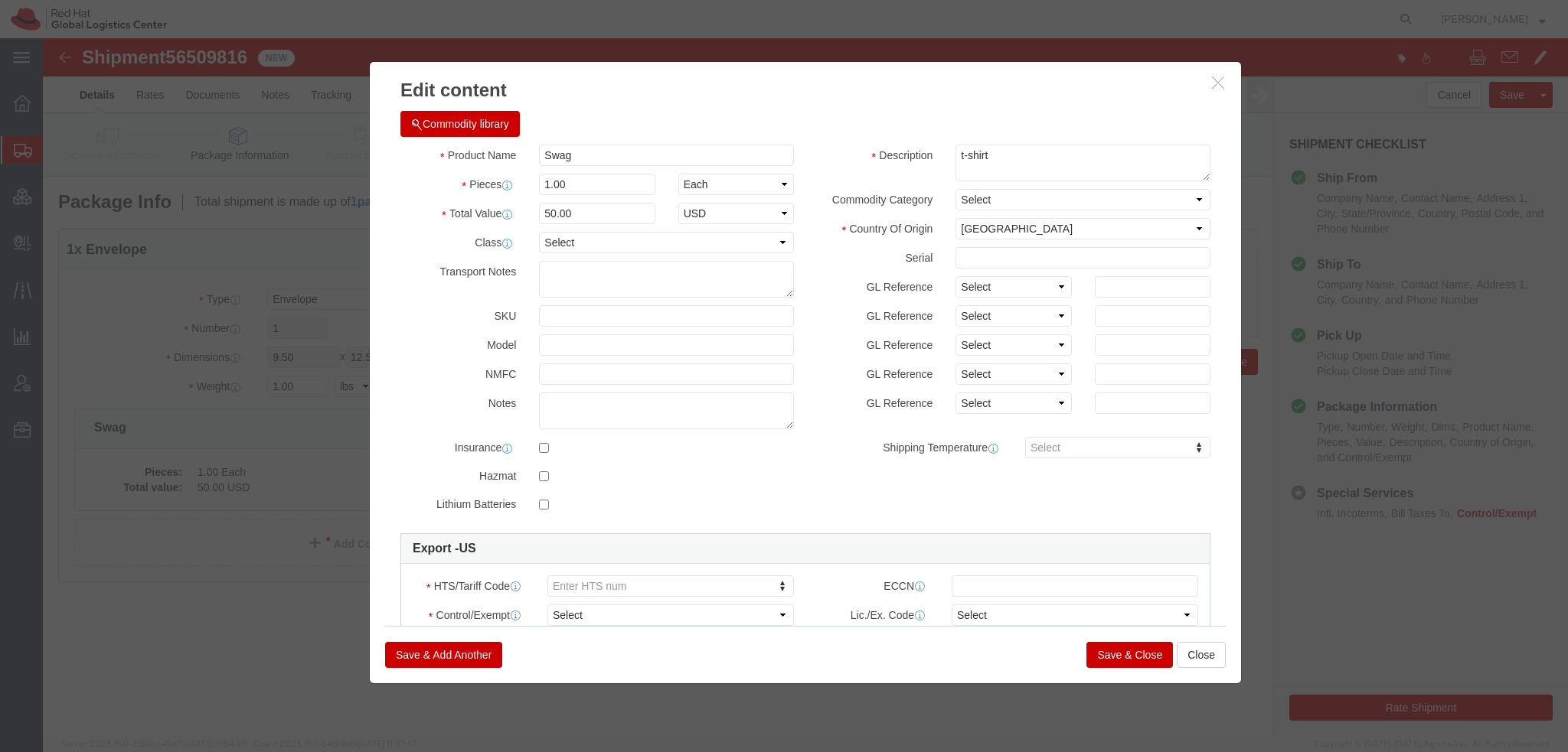
click div "Commodity library Product Name Swag Pieces 1.00 Select Bag Barrels 100Board Fee…"
click button "Commodity library"
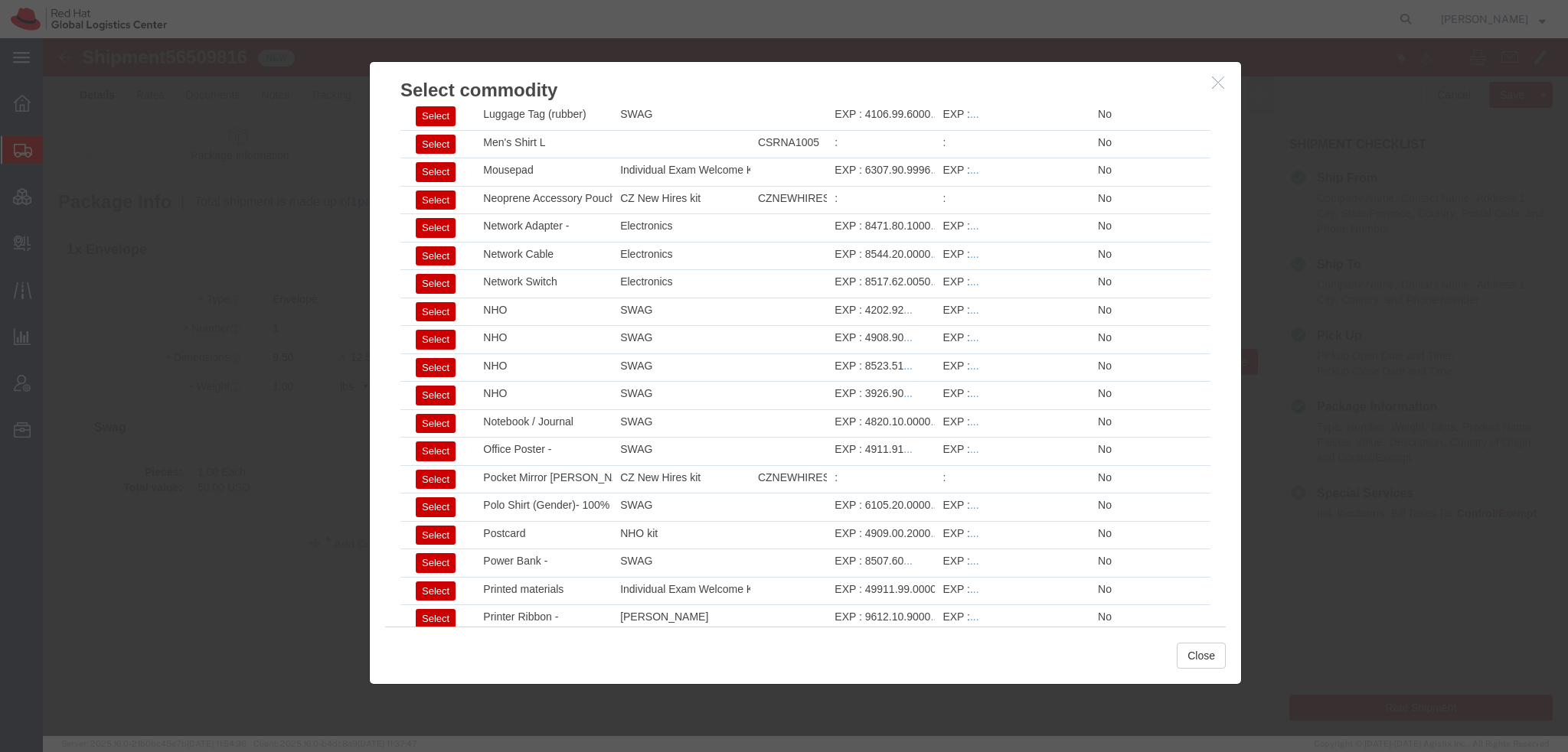
scroll to position [1574, 0]
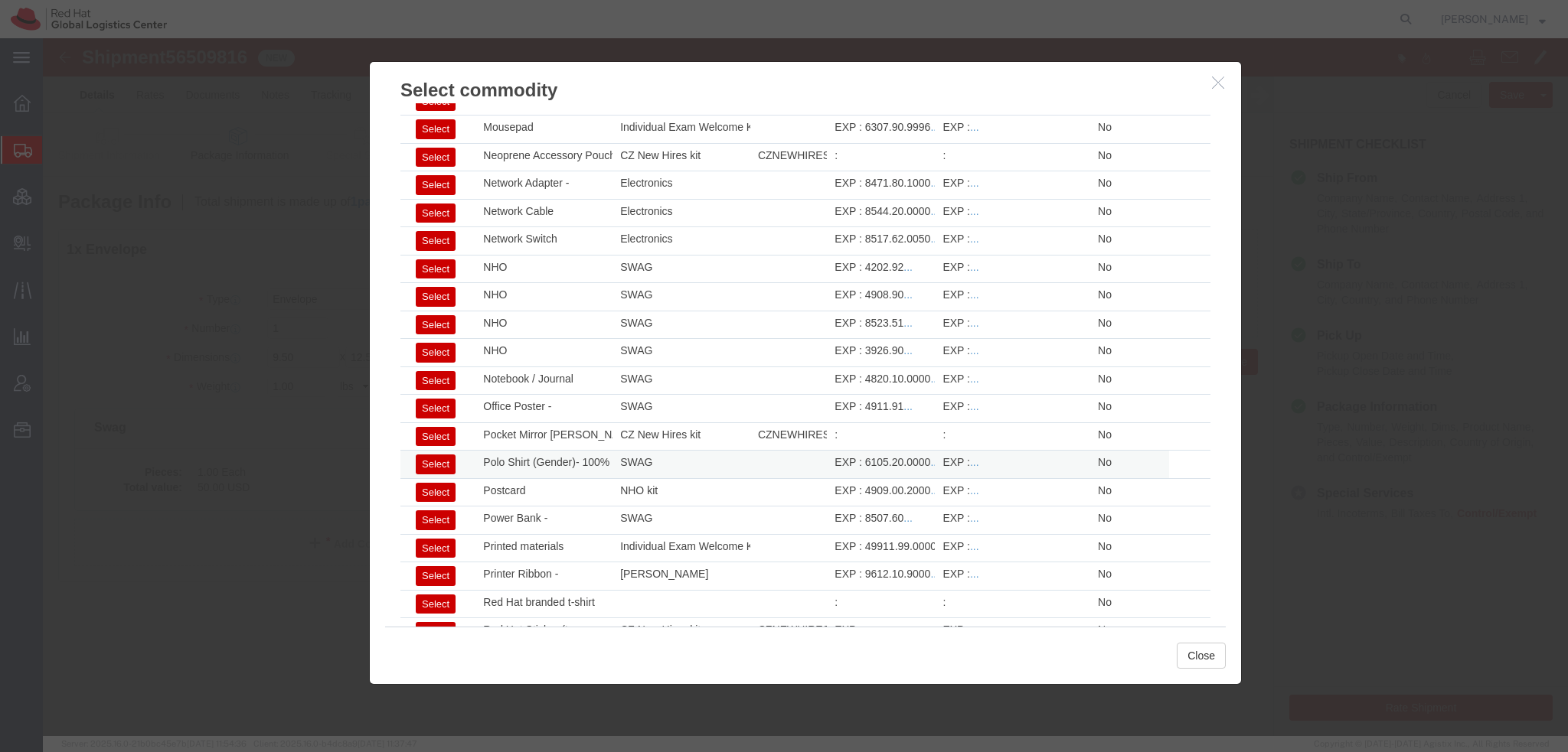
click button "Select"
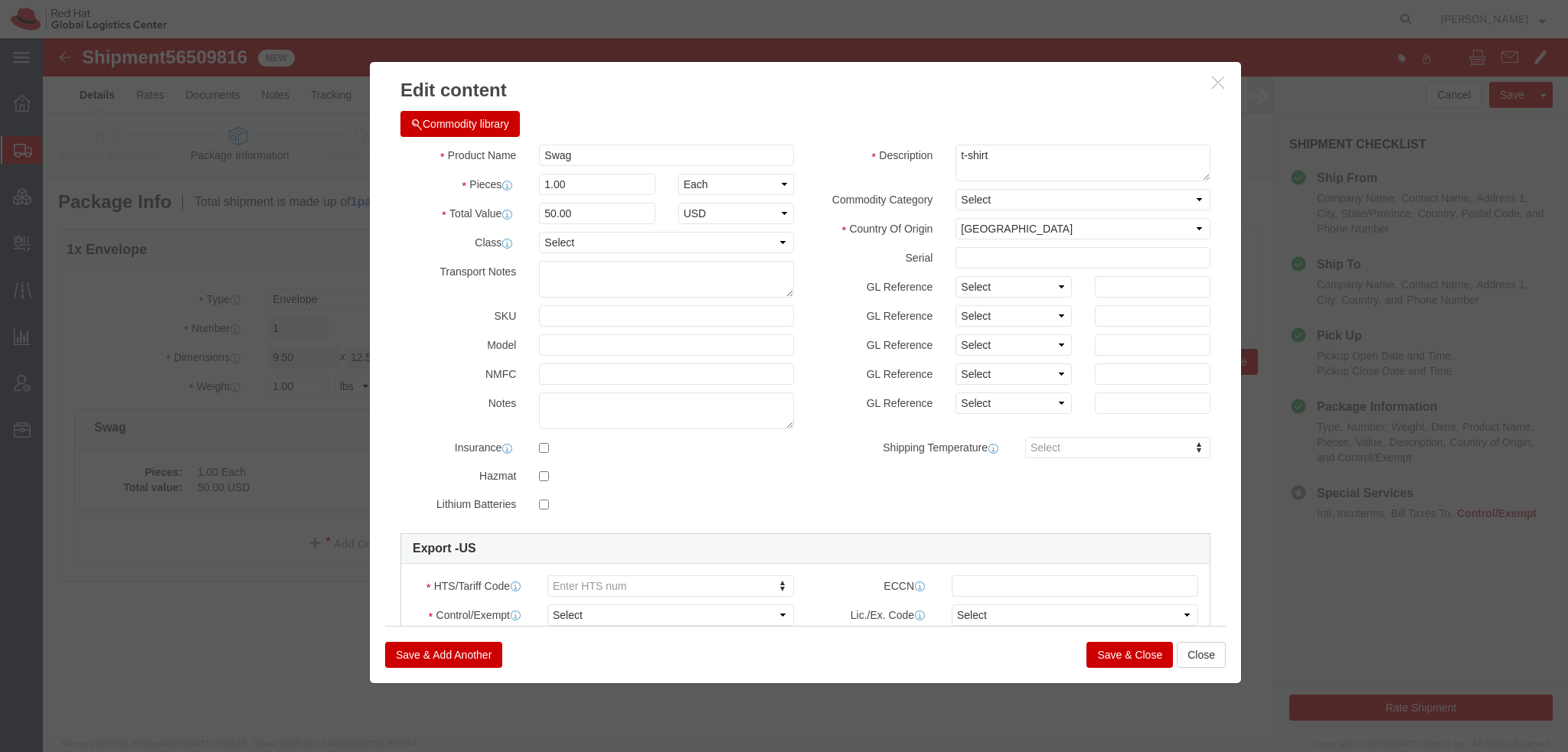
select select
type input "6105.20.0000"
select select
type input "Polo Shirt (Gender)- 100% polyester"
type textarea "- Red Hat branded"
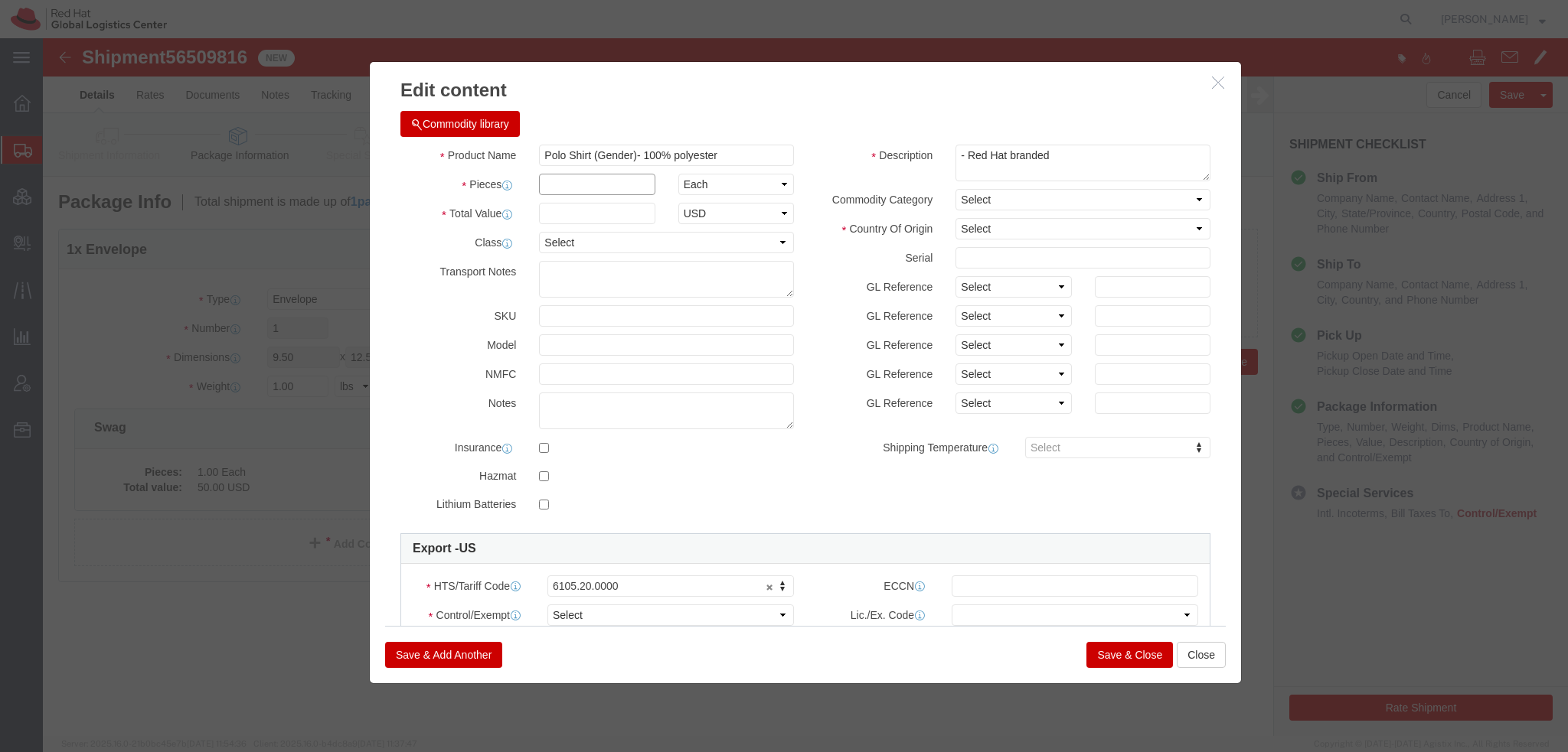
click input "text"
type input "1"
type input "32.20"
click input "Polo Shirt (Gender)- 100% polyester"
type input "Polo Shirt - 100% cotton"
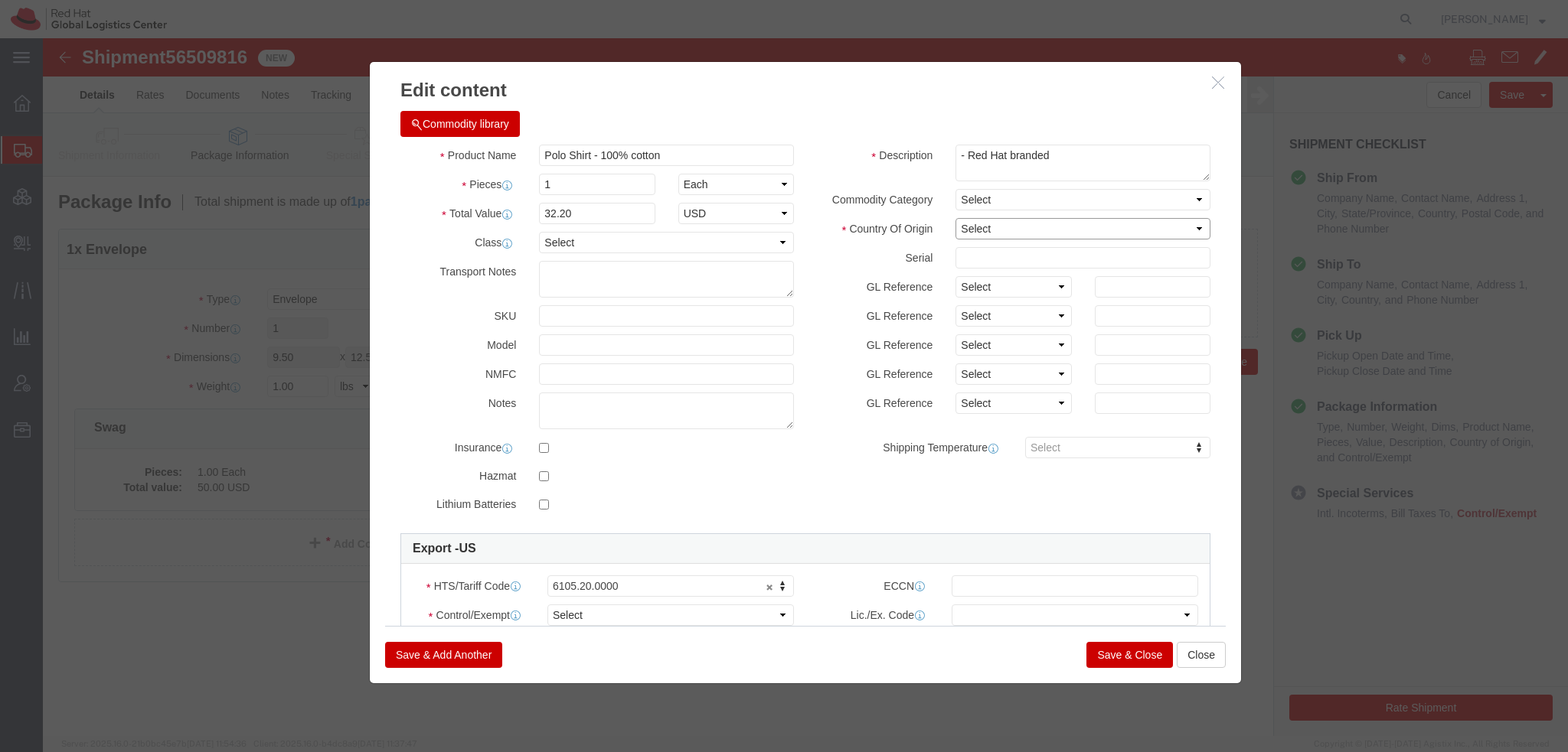
click select "Select [GEOGRAPHIC_DATA] [GEOGRAPHIC_DATA] [GEOGRAPHIC_DATA] [GEOGRAPHIC_DATA] …"
select select "VN"
click select "Select [GEOGRAPHIC_DATA] [GEOGRAPHIC_DATA] [GEOGRAPHIC_DATA] [GEOGRAPHIC_DATA] …"
click select "Select ATF BIS DEA EPA FDA FTR ITAR OFAC Other (OPA)"
select select "FTR"
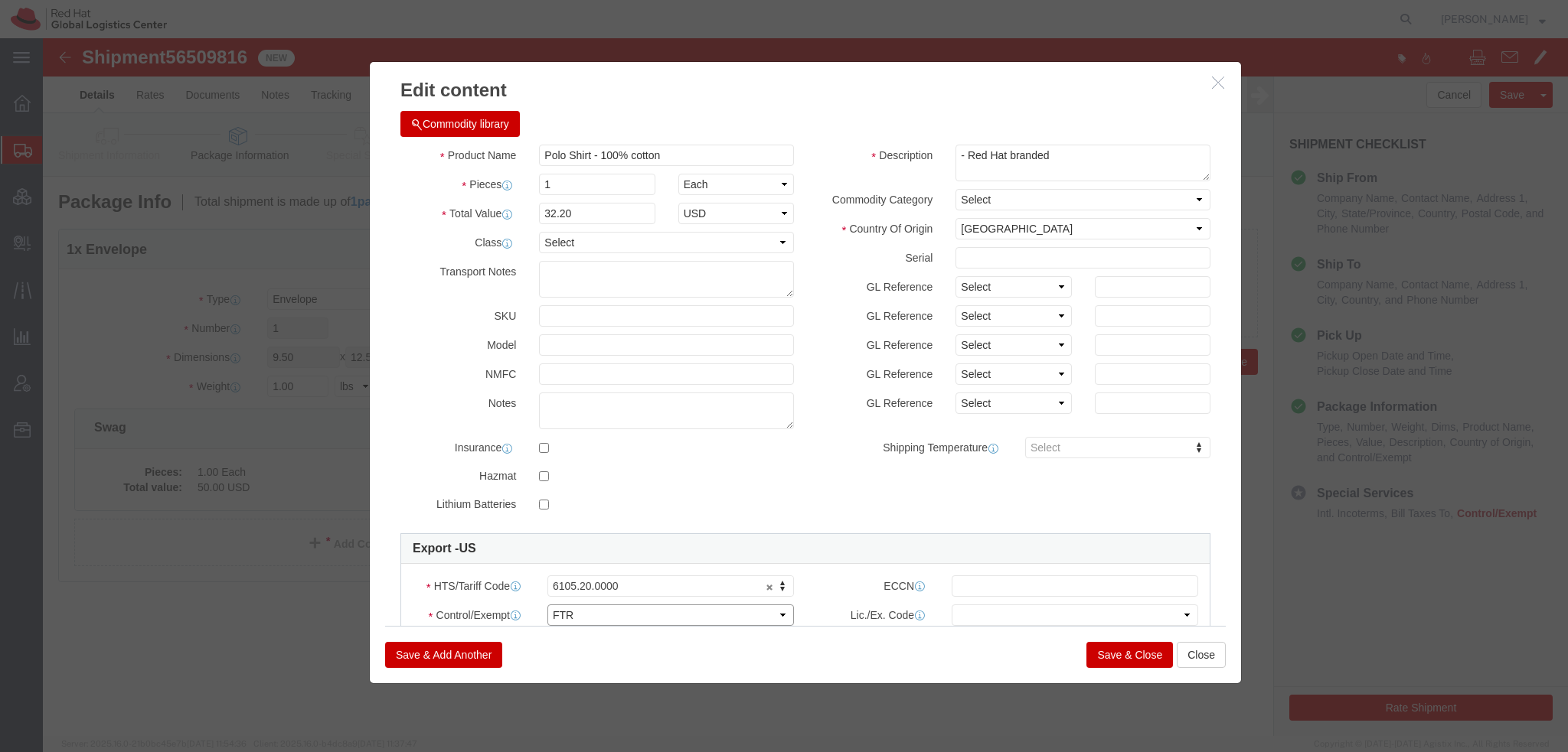
click select "Select ATF BIS DEA EPA FDA FTR ITAR OFAC Other (OPA)"
click select "Select 30.2(d)(2) 30.36 30.37(a) 30.37(f) 30.37(g) 30.37(h) 30.37(i) 30.37(j) 3…"
select select "30.37(h)"
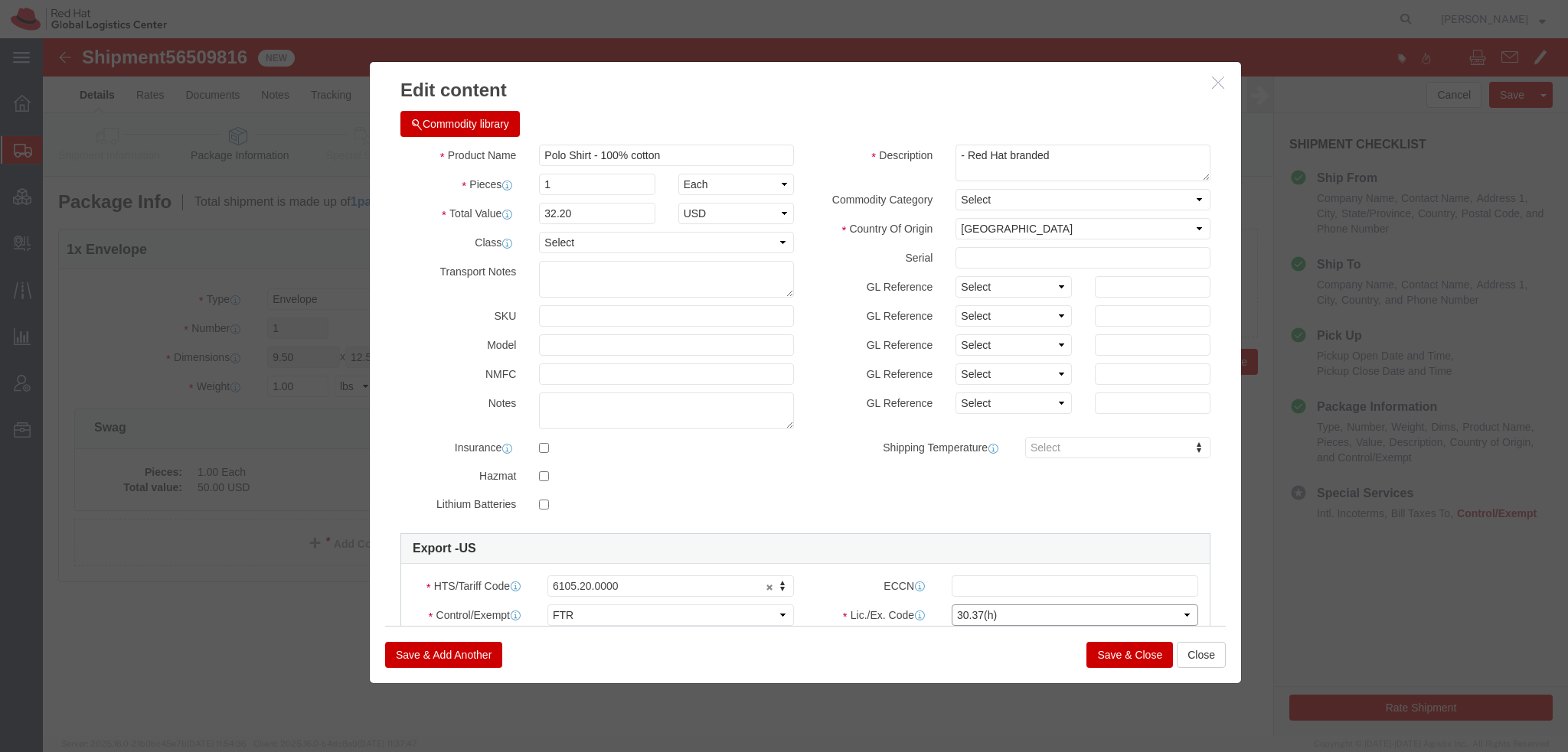
click select "Select 30.2(d)(2) 30.36 30.37(a) 30.37(f) 30.37(g) 30.37(h) 30.37(i) 30.37(j) 3…"
click button "Save & Close"
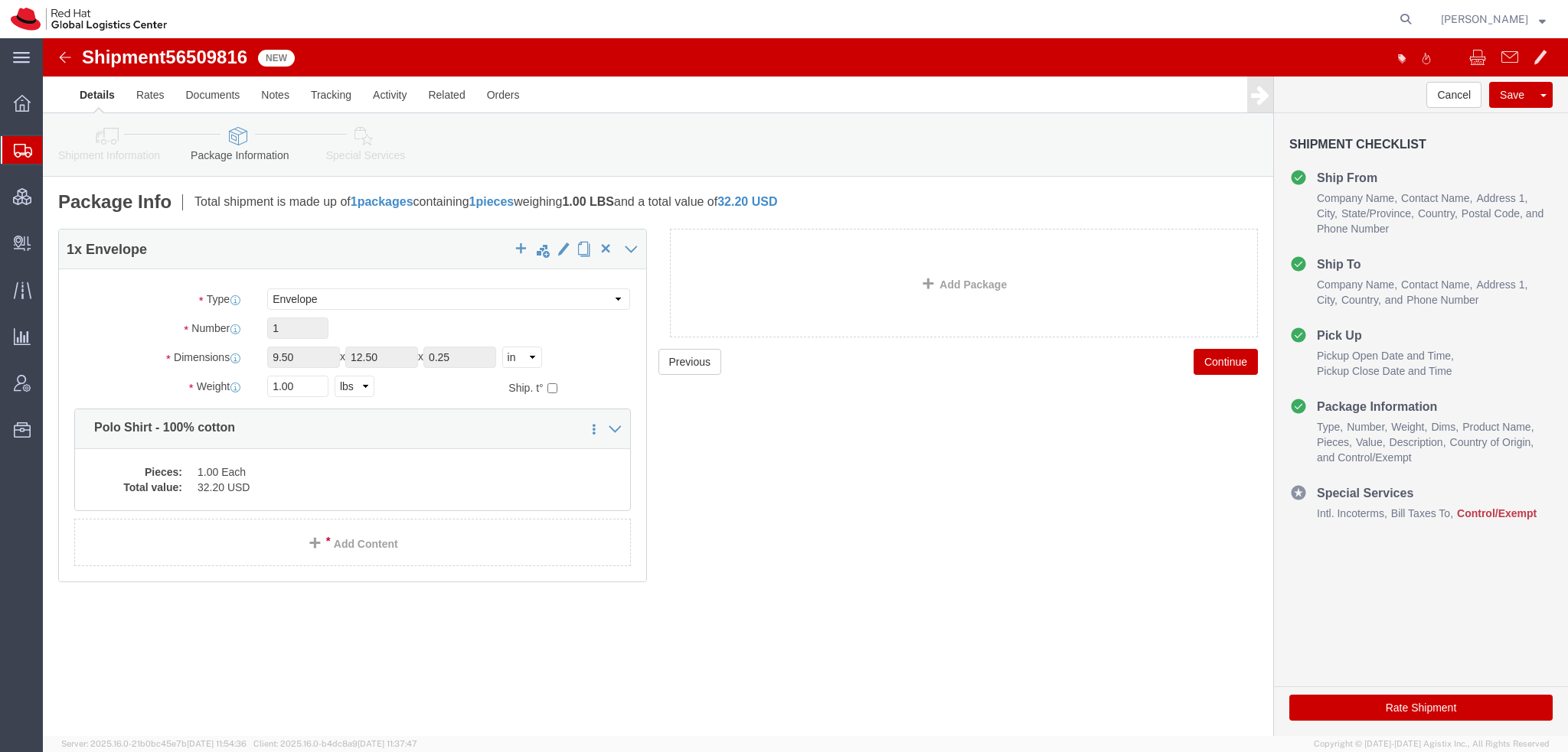
click icon
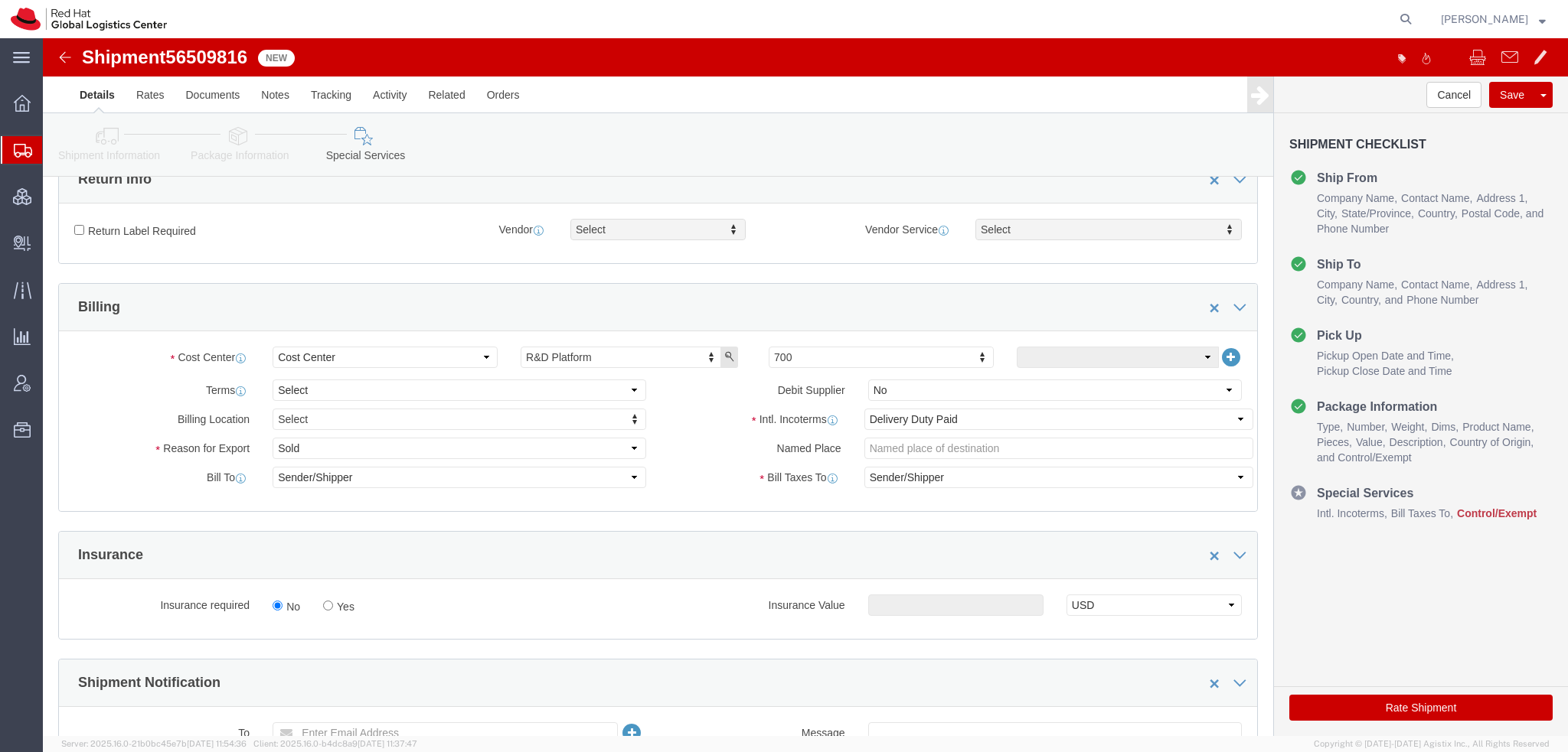
scroll to position [536, 0]
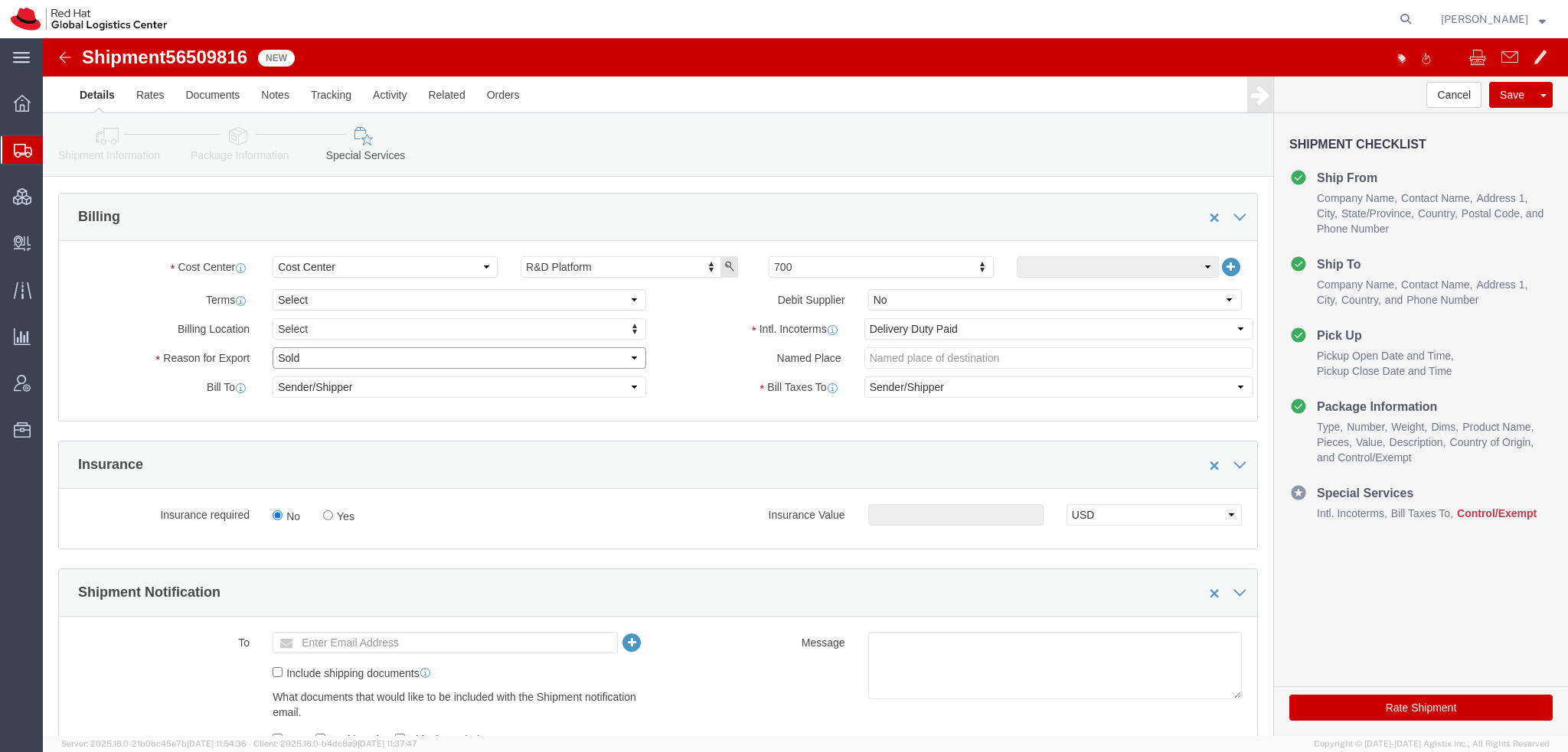
click select "Select Gift Personal Effects Repair/Warranty Return Sample Sold Temporary/Not S…"
select select "GIFT"
click select "Select Gift Personal Effects Repair/Warranty Return Sample Sold Temporary/Not S…"
click select "Select Carriage Insurance Paid Carriage Paid To Cost and Freight Cost Insurance…"
select select "FCA"
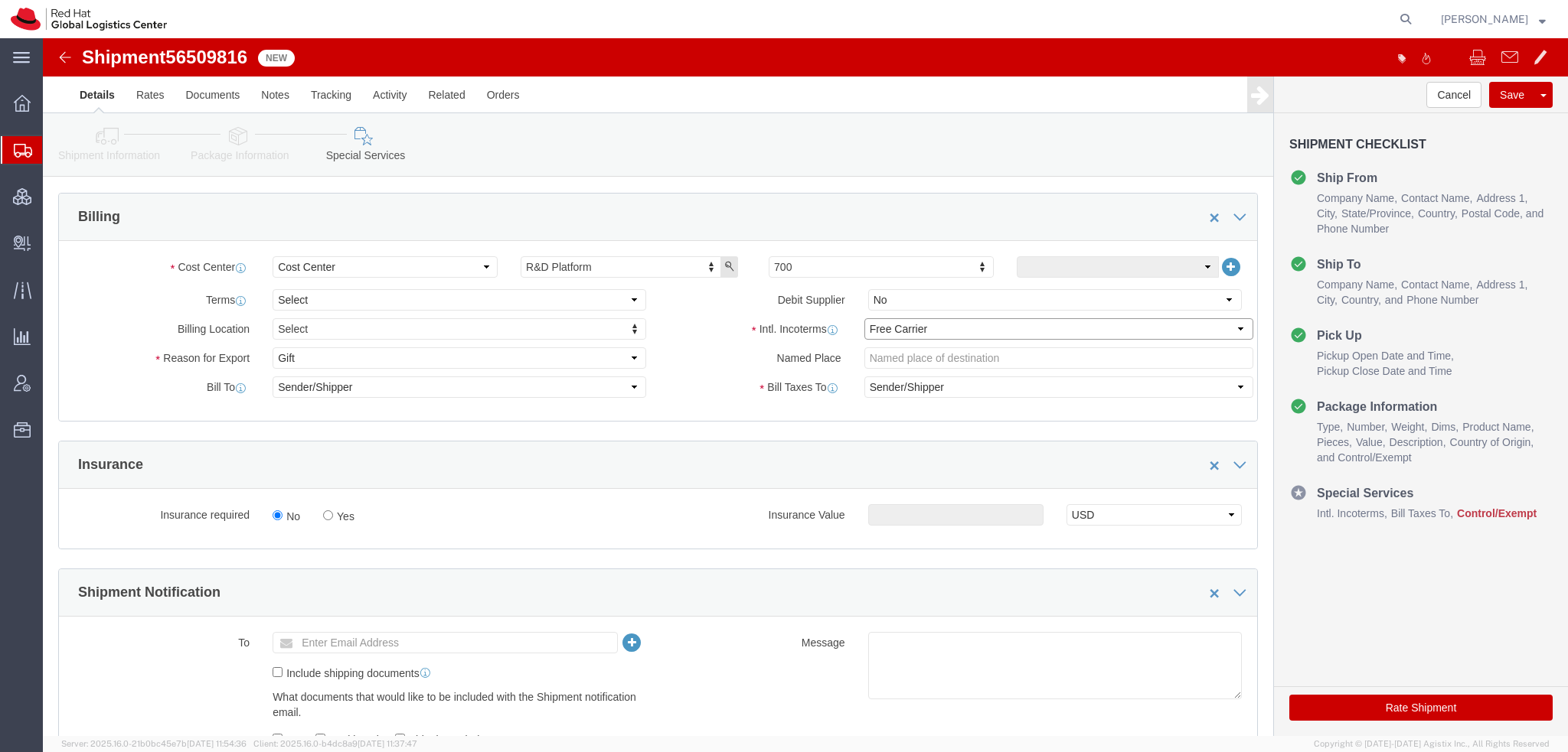
click select "Select Carriage Insurance Paid Carriage Paid To Cost and Freight Cost Insurance…"
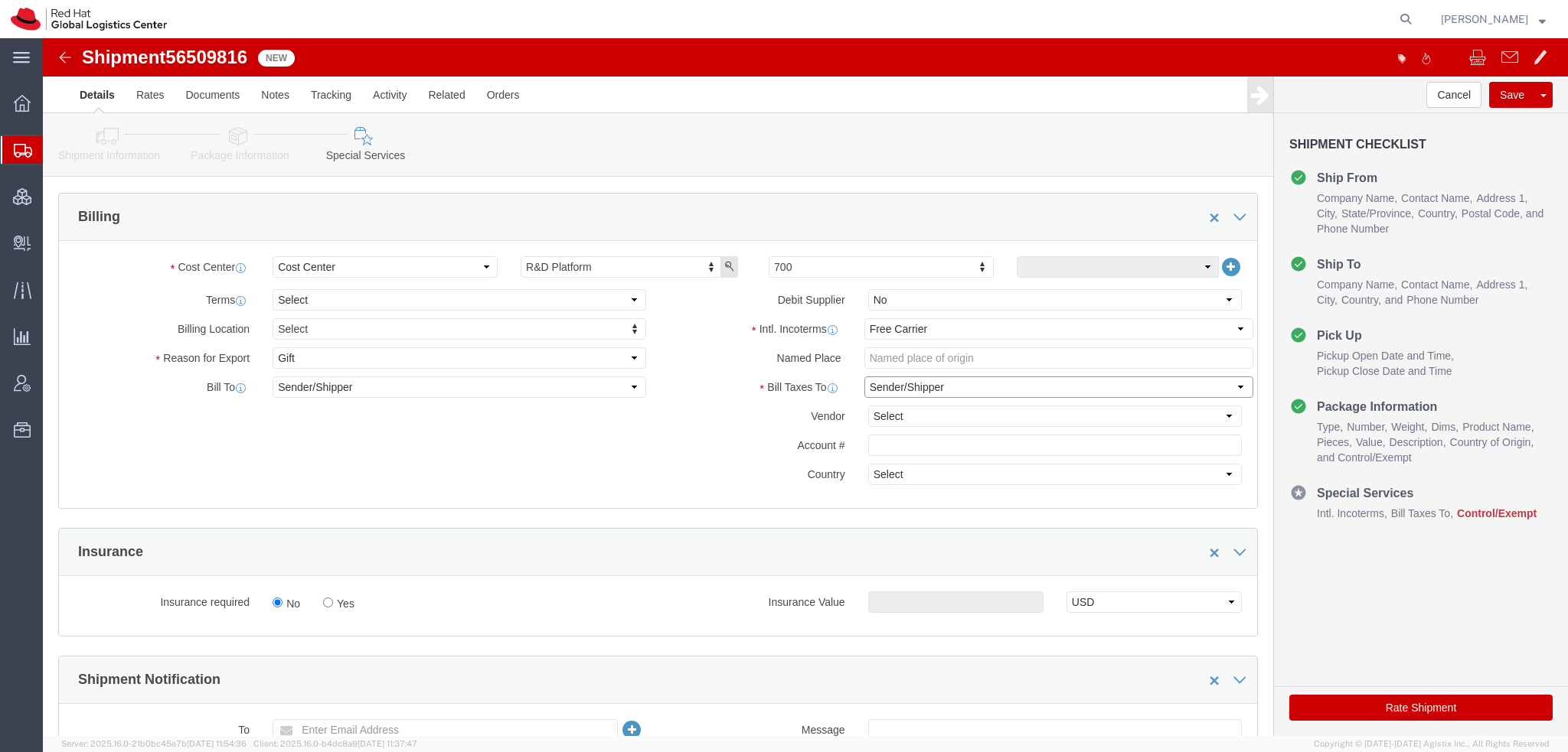
click select "Select Recipient Account Sender/Shipper Third Party Account"
select select "THRD"
click select "Select Recipient Account Sender/Shipper Third Party Account"
click select "Select DHL FedEx Express UPS"
select select "FedEx Express"
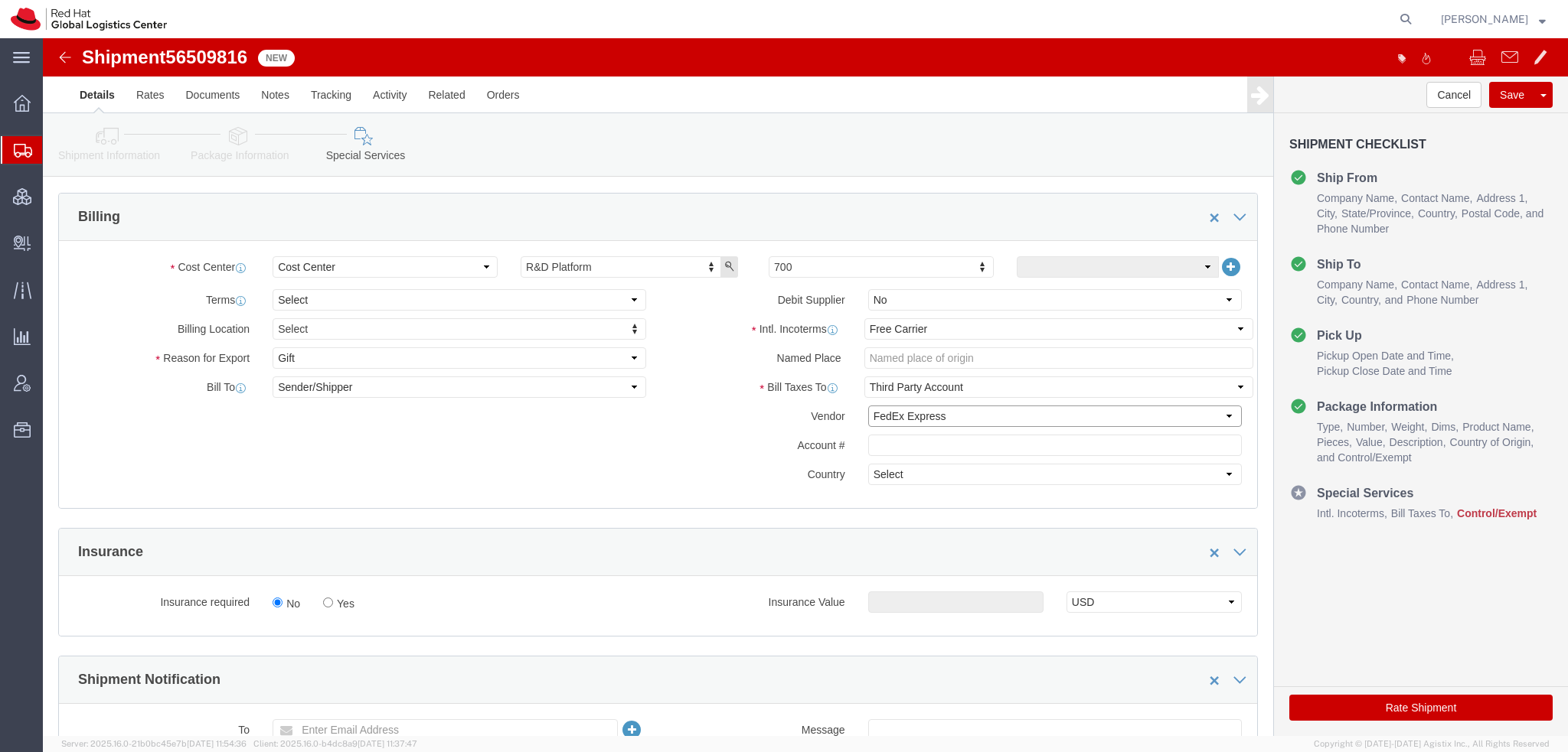
click select "Select DHL FedEx Express UPS"
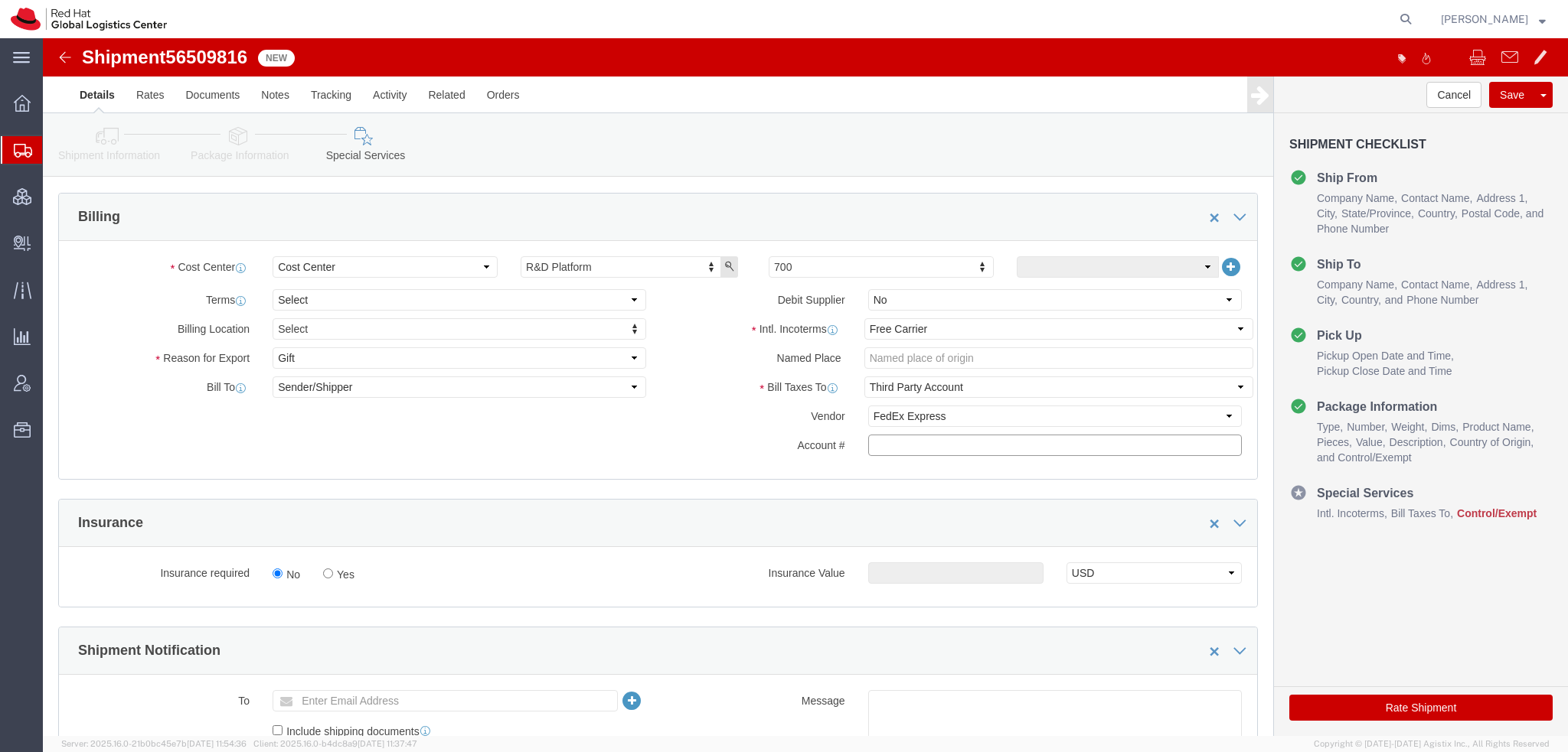
paste input "361795520"
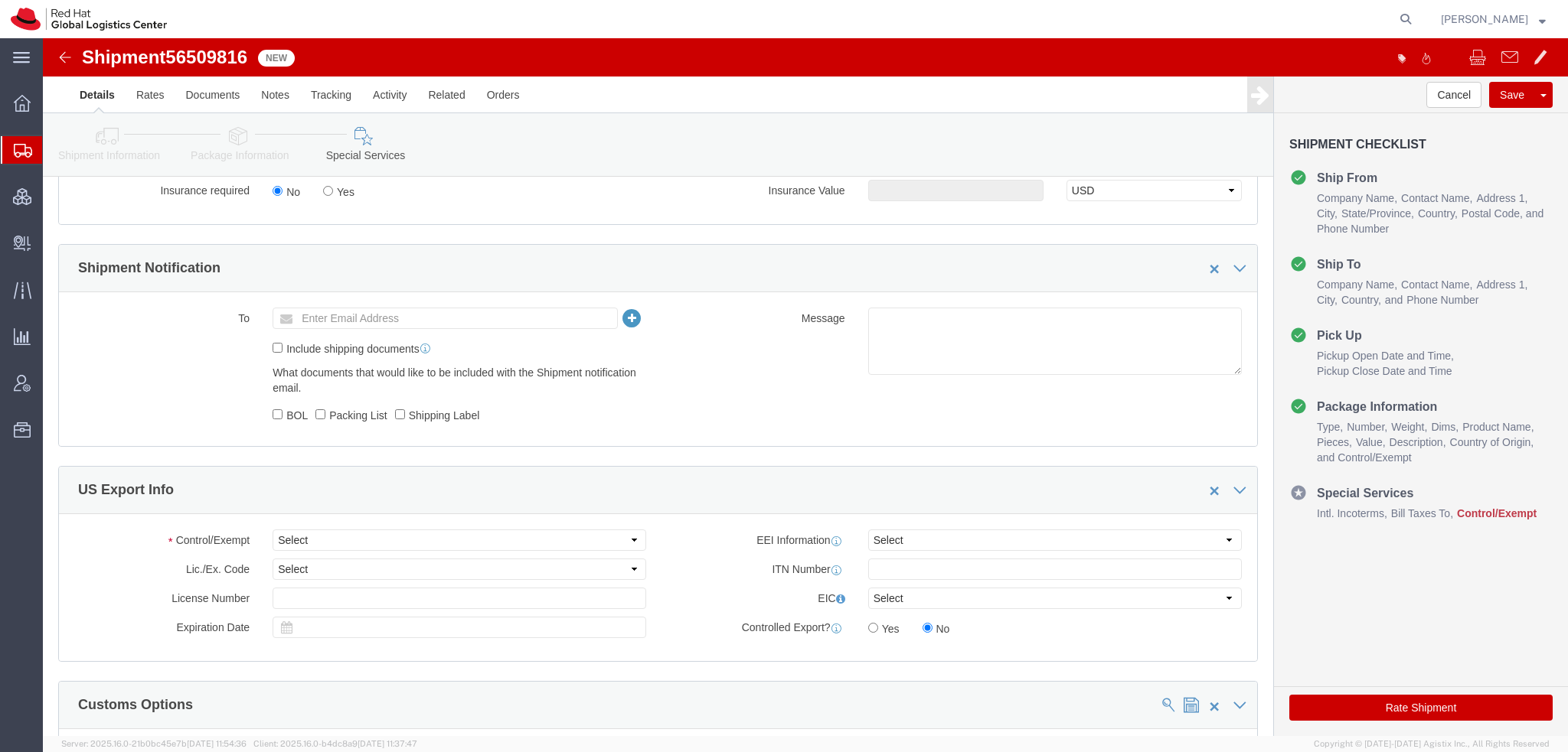
scroll to position [1225, 0]
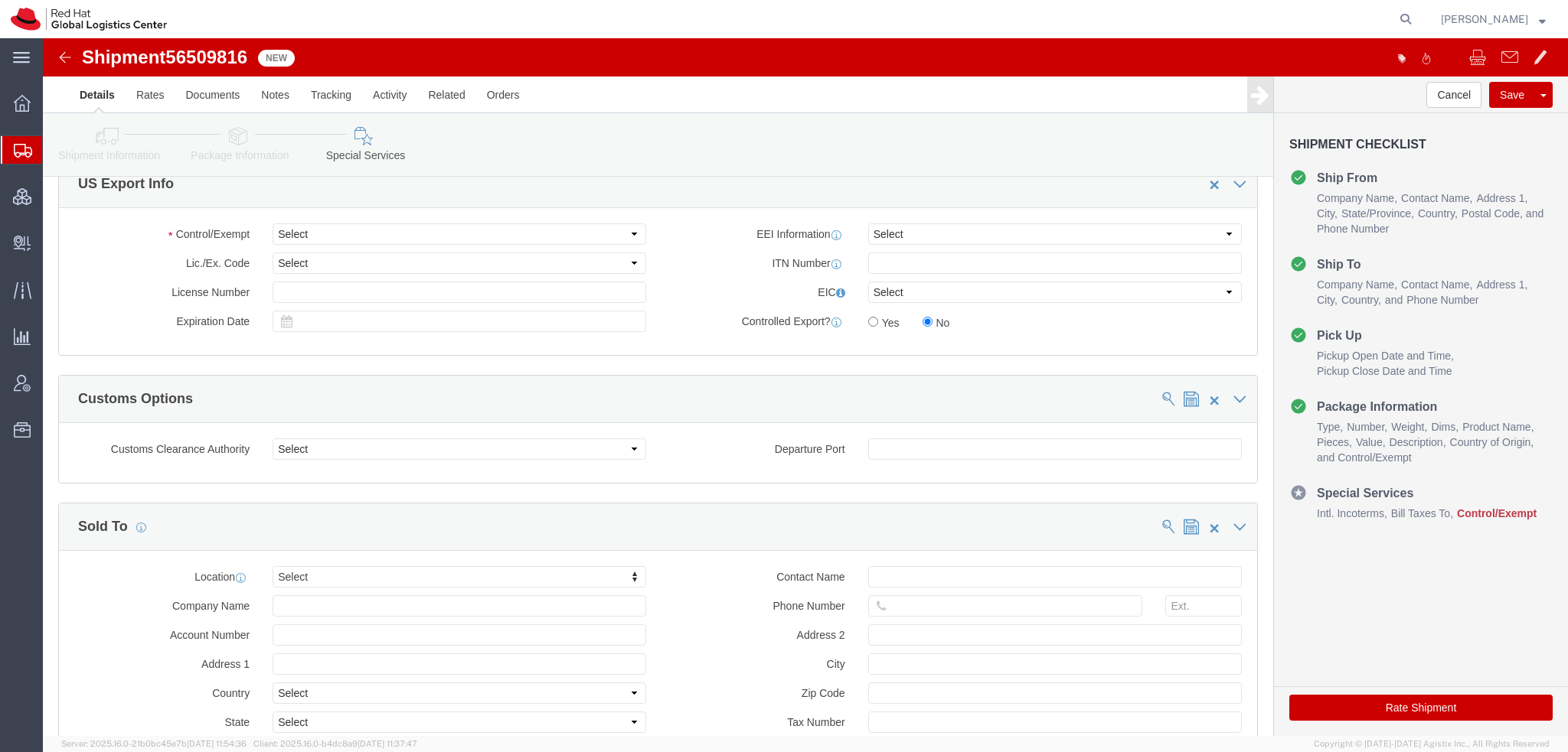
type input "361795520"
click select "Select ATF BIS DEA EPA FDA FTR ITAR OFAC Other (OPA)"
select select "FTR"
click select "Select ATF BIS DEA EPA FDA FTR ITAR OFAC Other (OPA)"
click select "Select 30.2(d)(2) 30.36 30.37(a) 30.37(f) 30.37(g) 30.37(h) 30.37(i) 30.37(j) 3…"
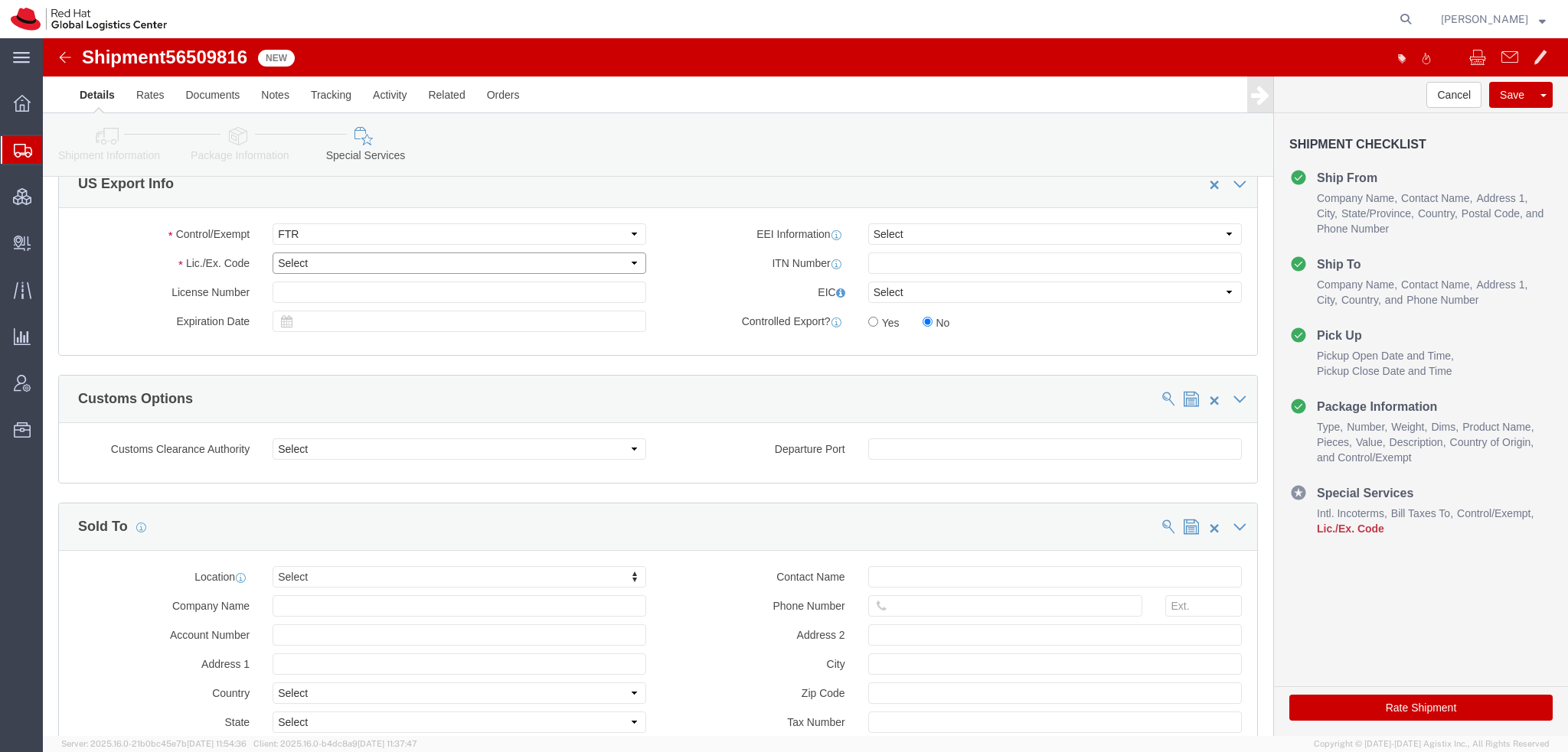
select select "30.37(h)"
click select "Select 30.2(d)(2) 30.36 30.37(a) 30.37(f) 30.37(g) 30.37(h) 30.37(i) 30.37(j) 3…"
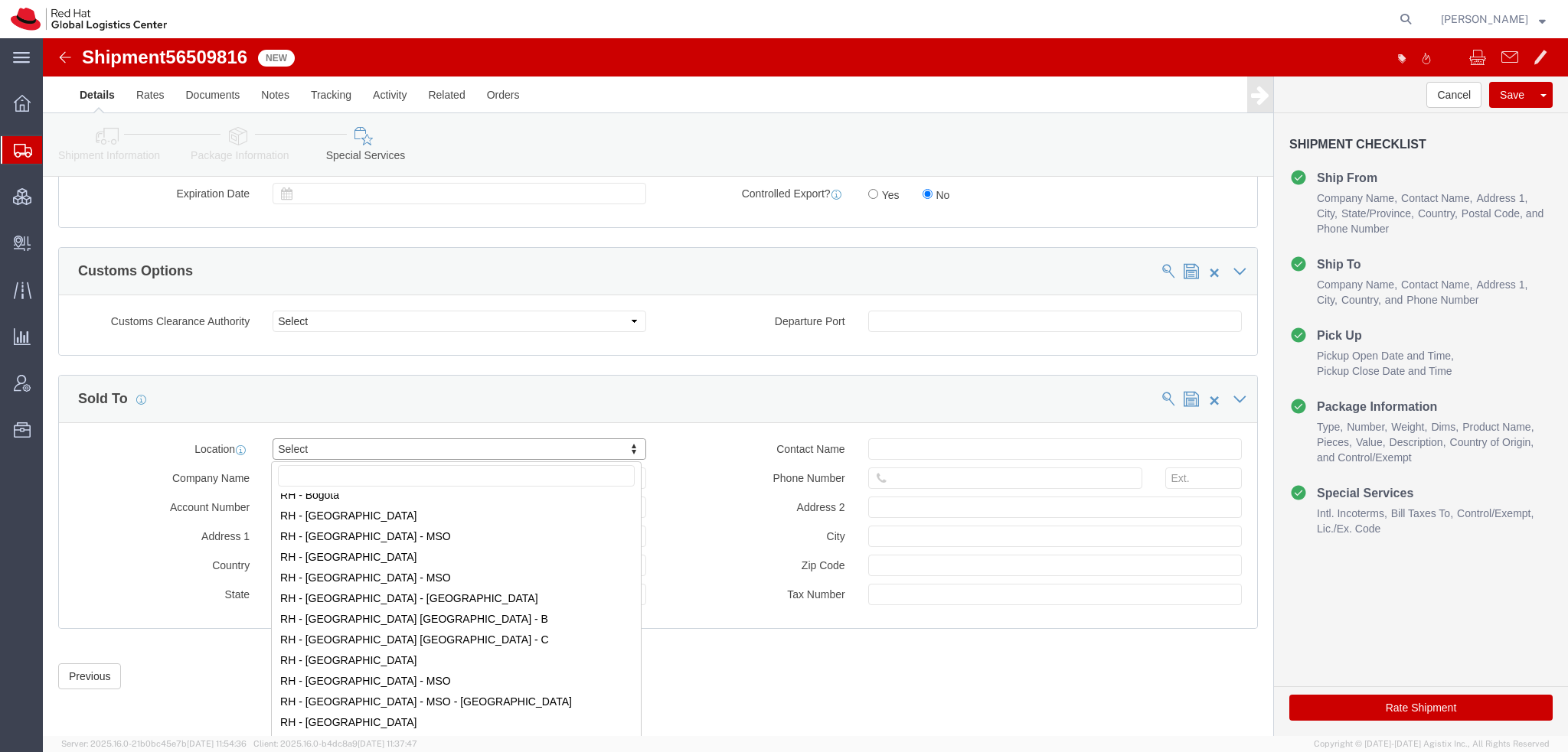
scroll to position [383, 0]
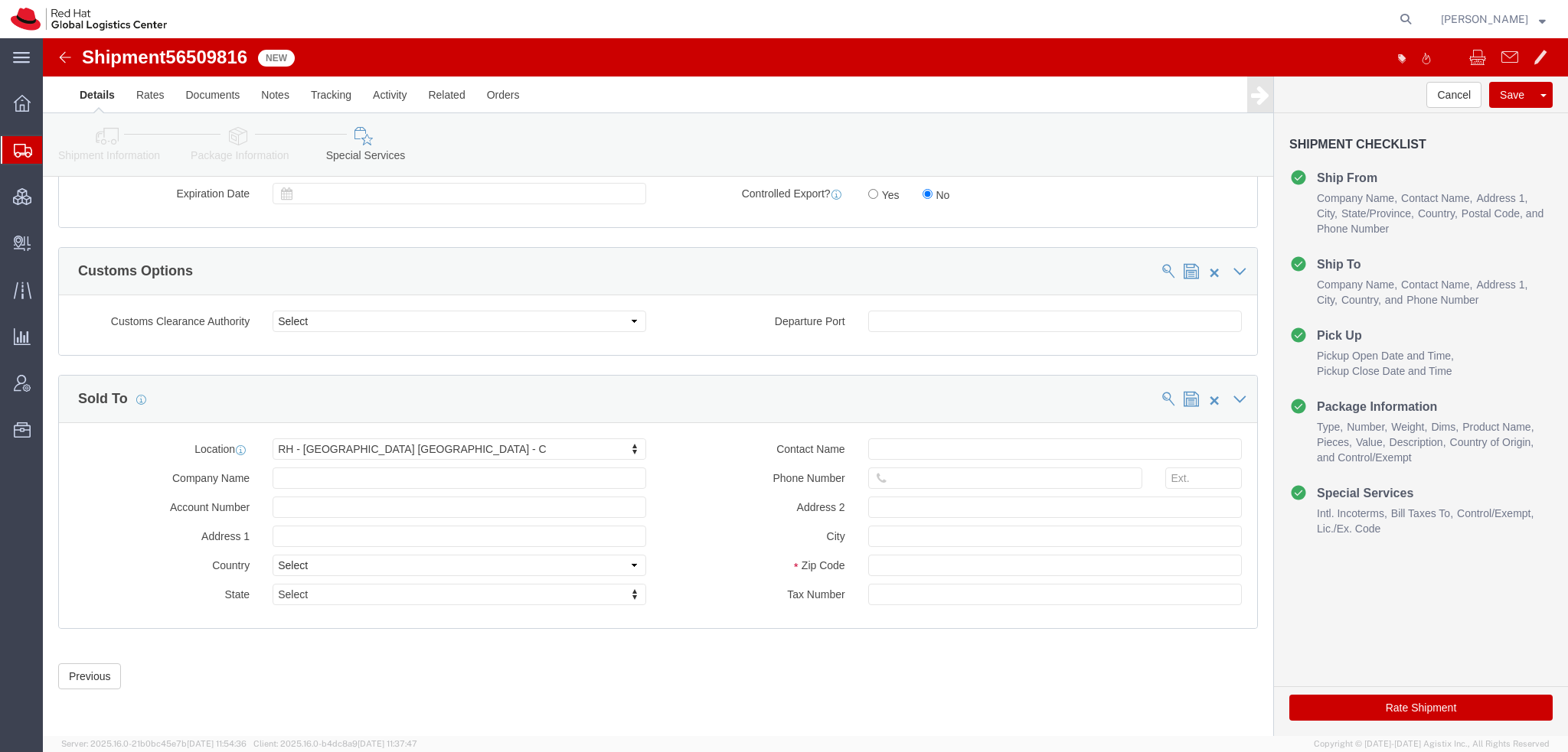
click button "Rate Shipment"
